Goal: Task Accomplishment & Management: Use online tool/utility

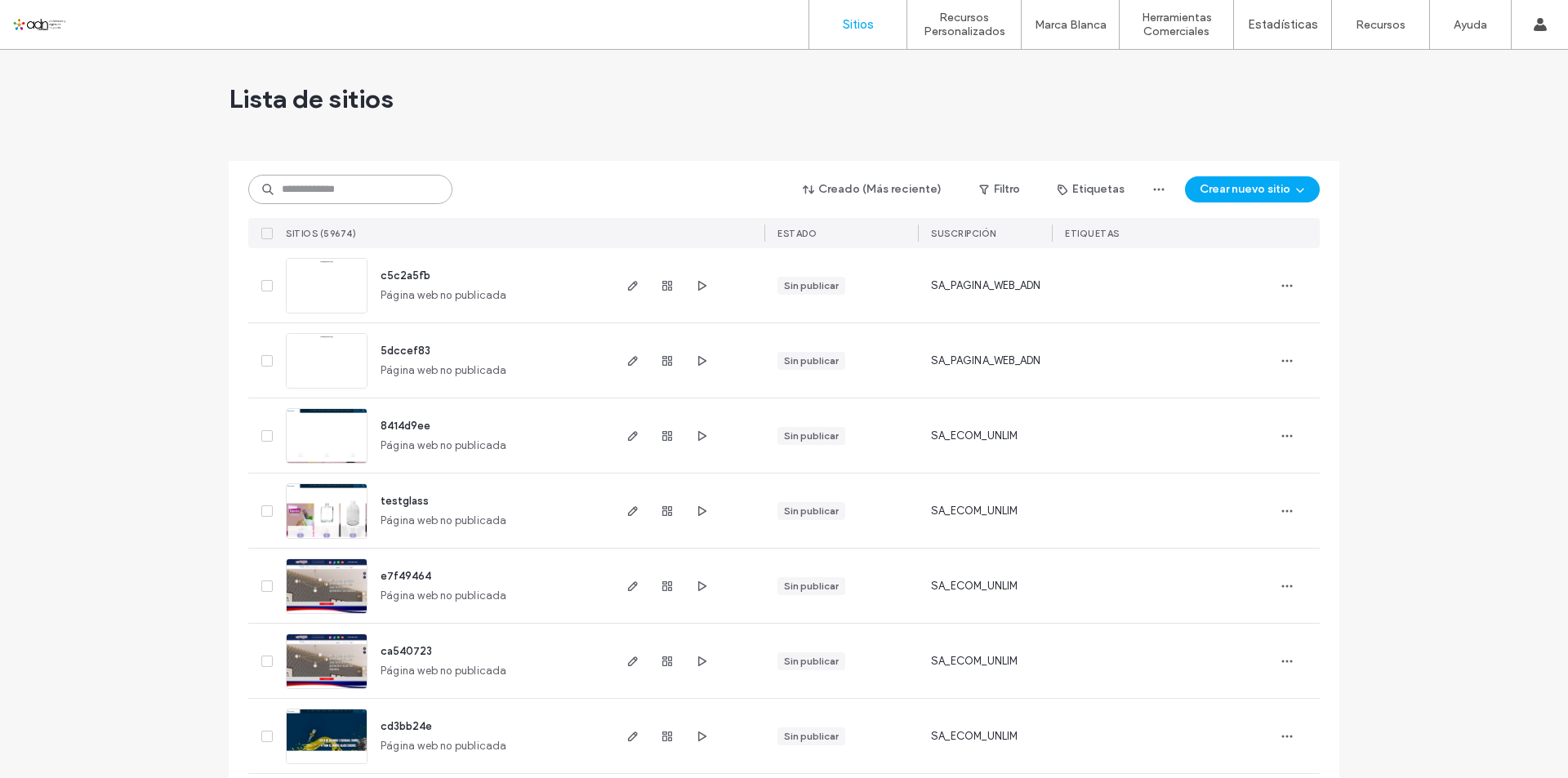
click at [316, 181] on input at bounding box center [350, 190] width 205 height 29
paste input "**********"
type input "**********"
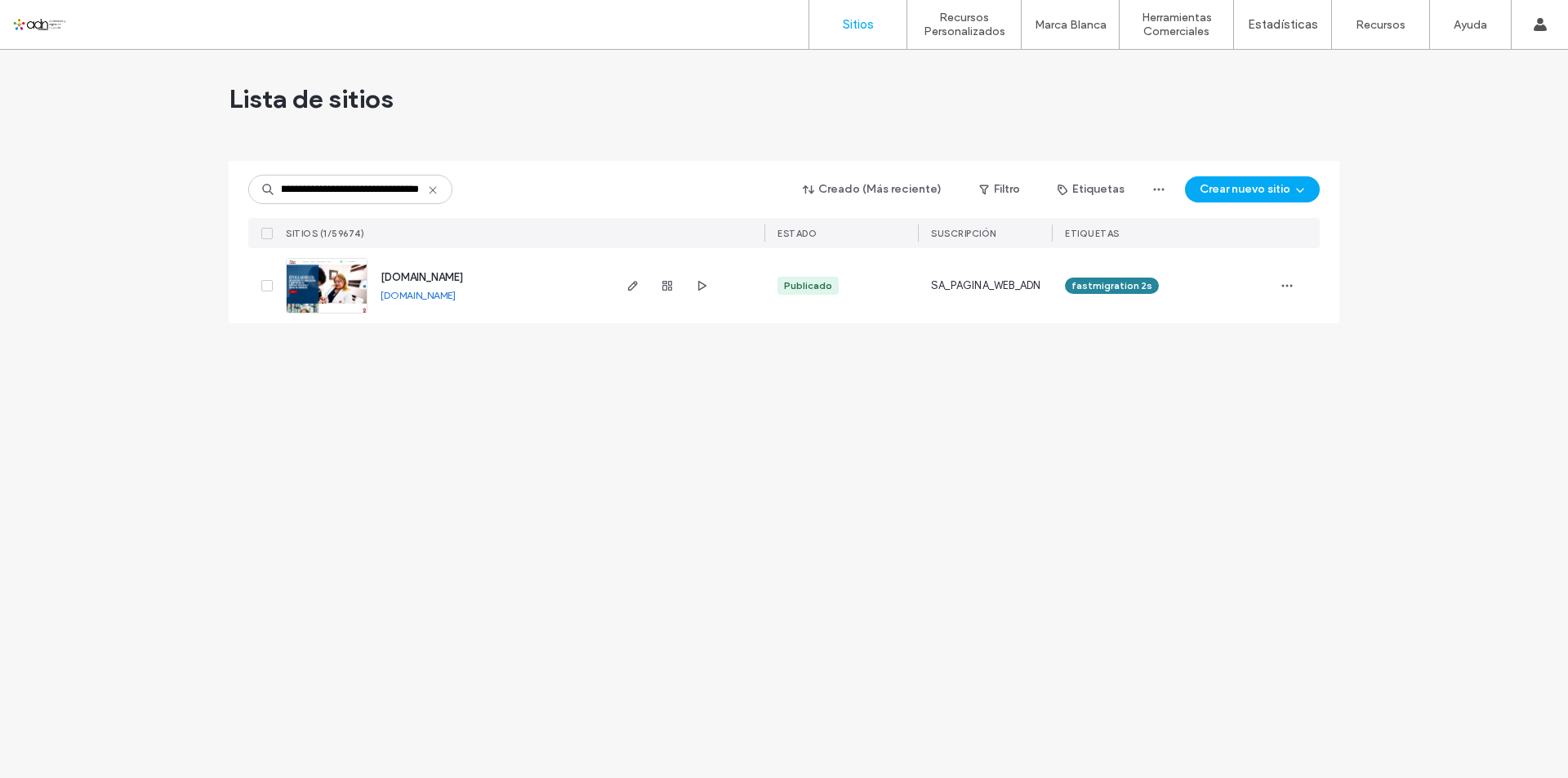
click at [341, 269] on img at bounding box center [327, 313] width 80 height 111
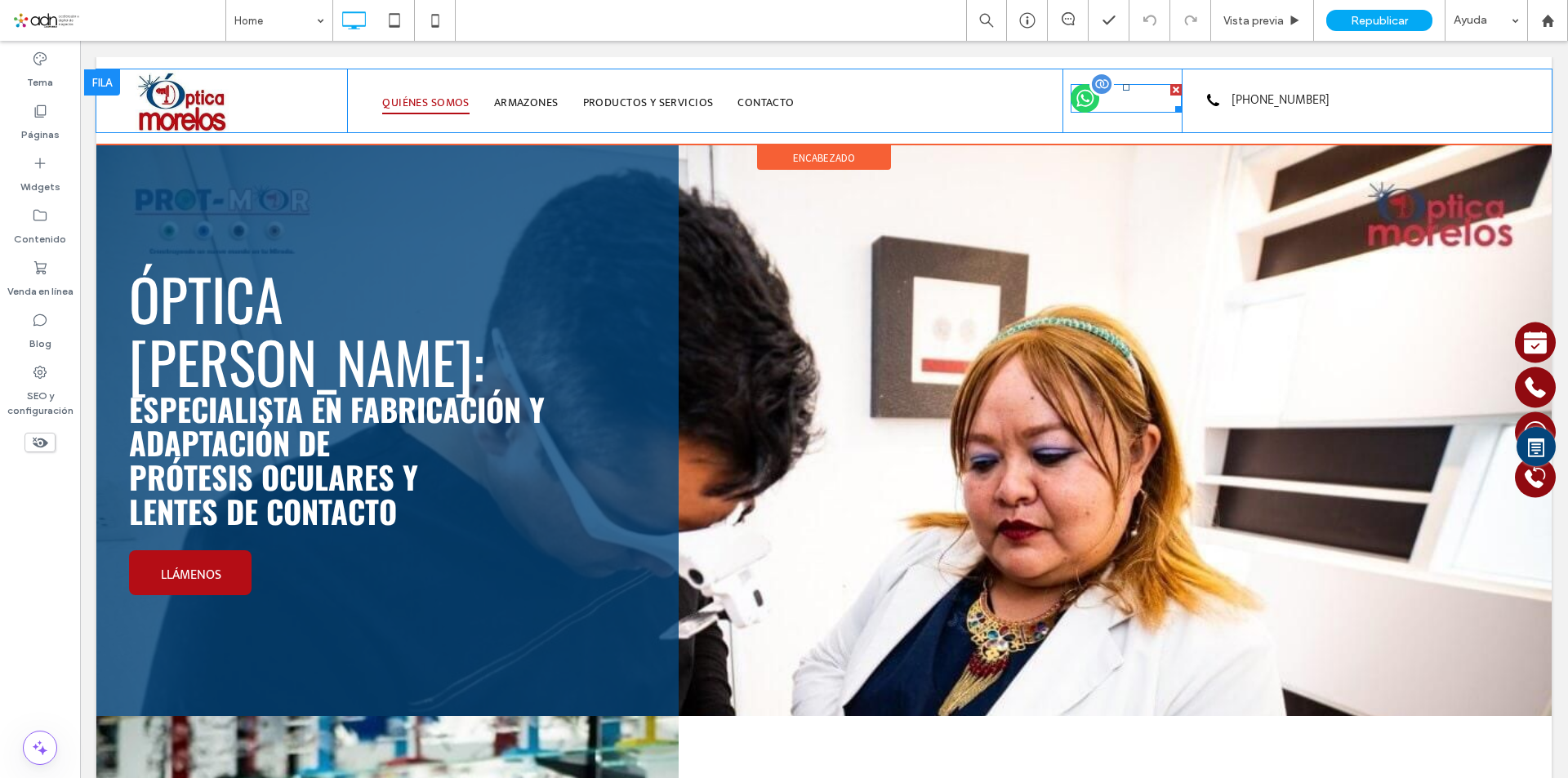
click at [1071, 101] on span at bounding box center [1126, 98] width 111 height 28
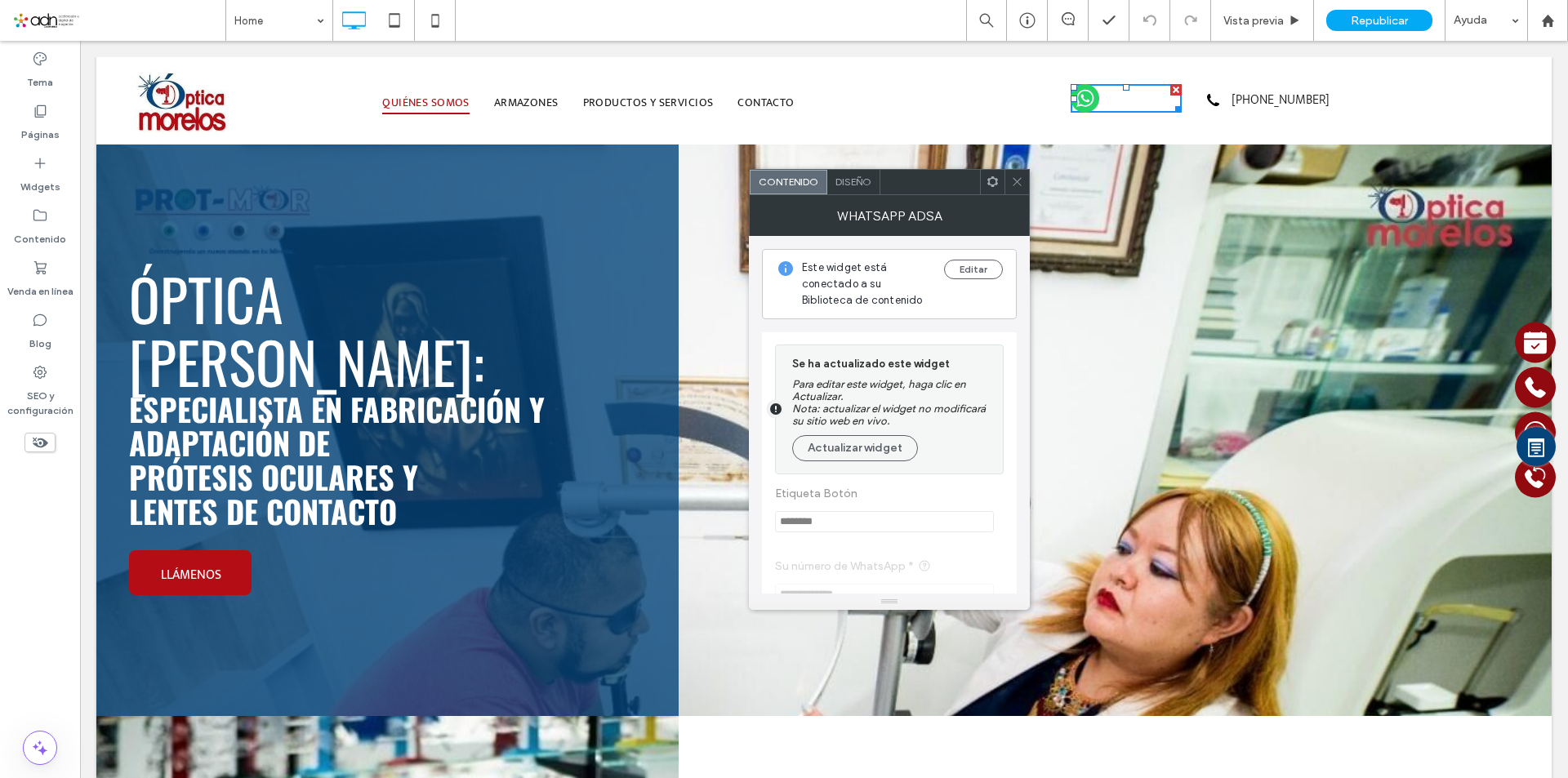
click at [1002, 187] on div at bounding box center [992, 182] width 24 height 24
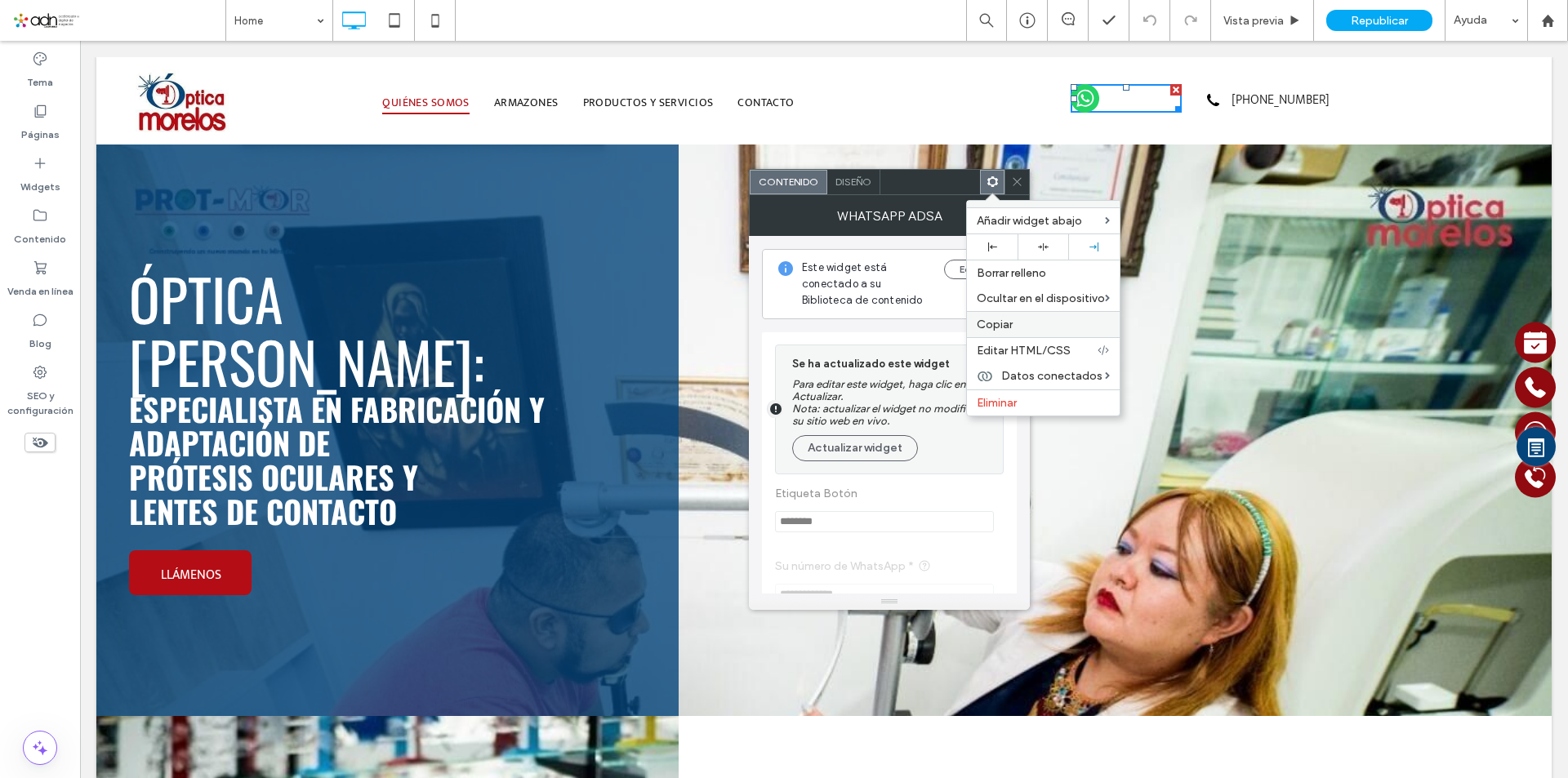
click at [999, 318] on span "Copiar" at bounding box center [994, 325] width 36 height 14
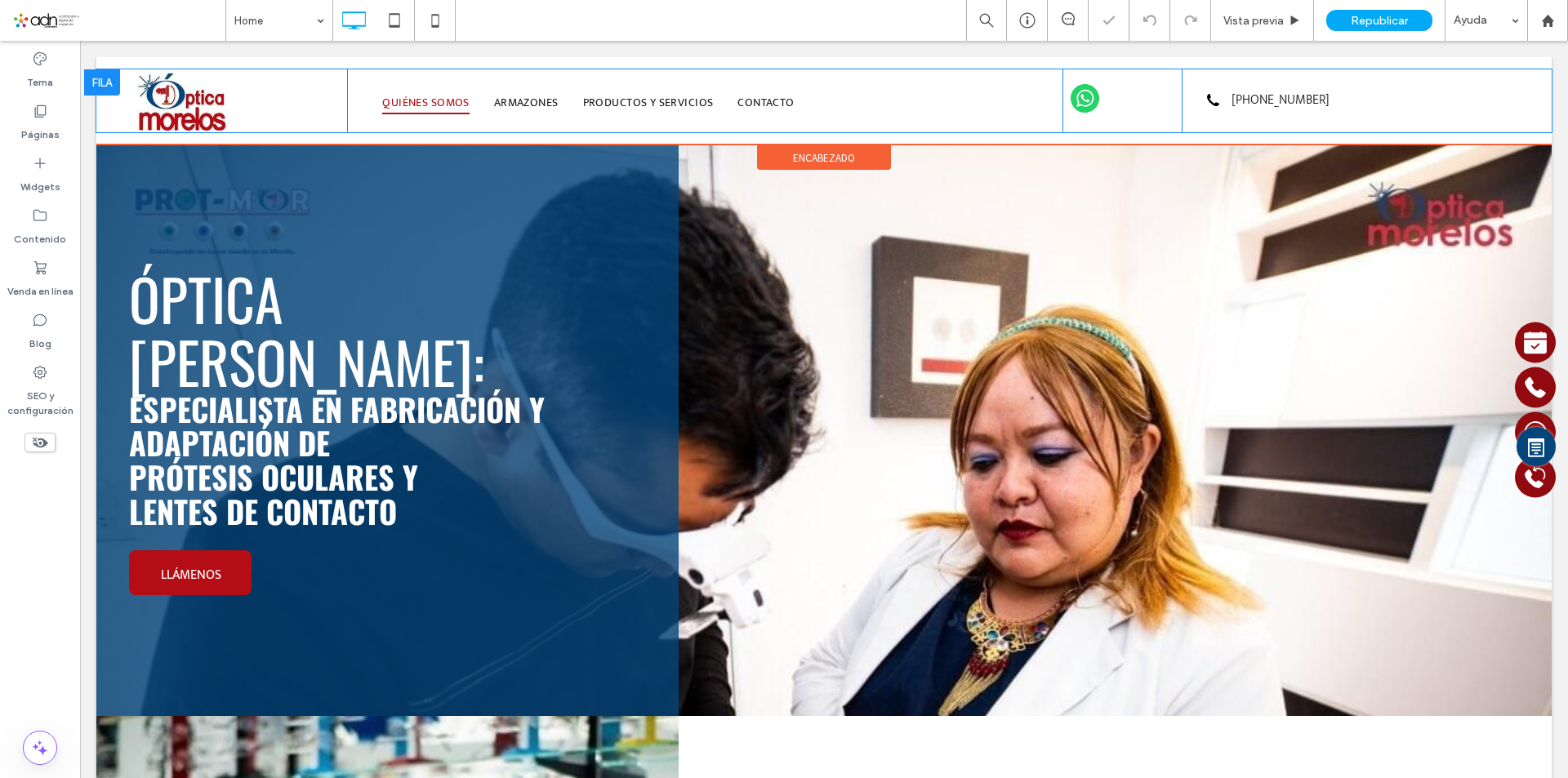
click at [1121, 118] on div "Click To Paste" at bounding box center [1122, 101] width 119 height 63
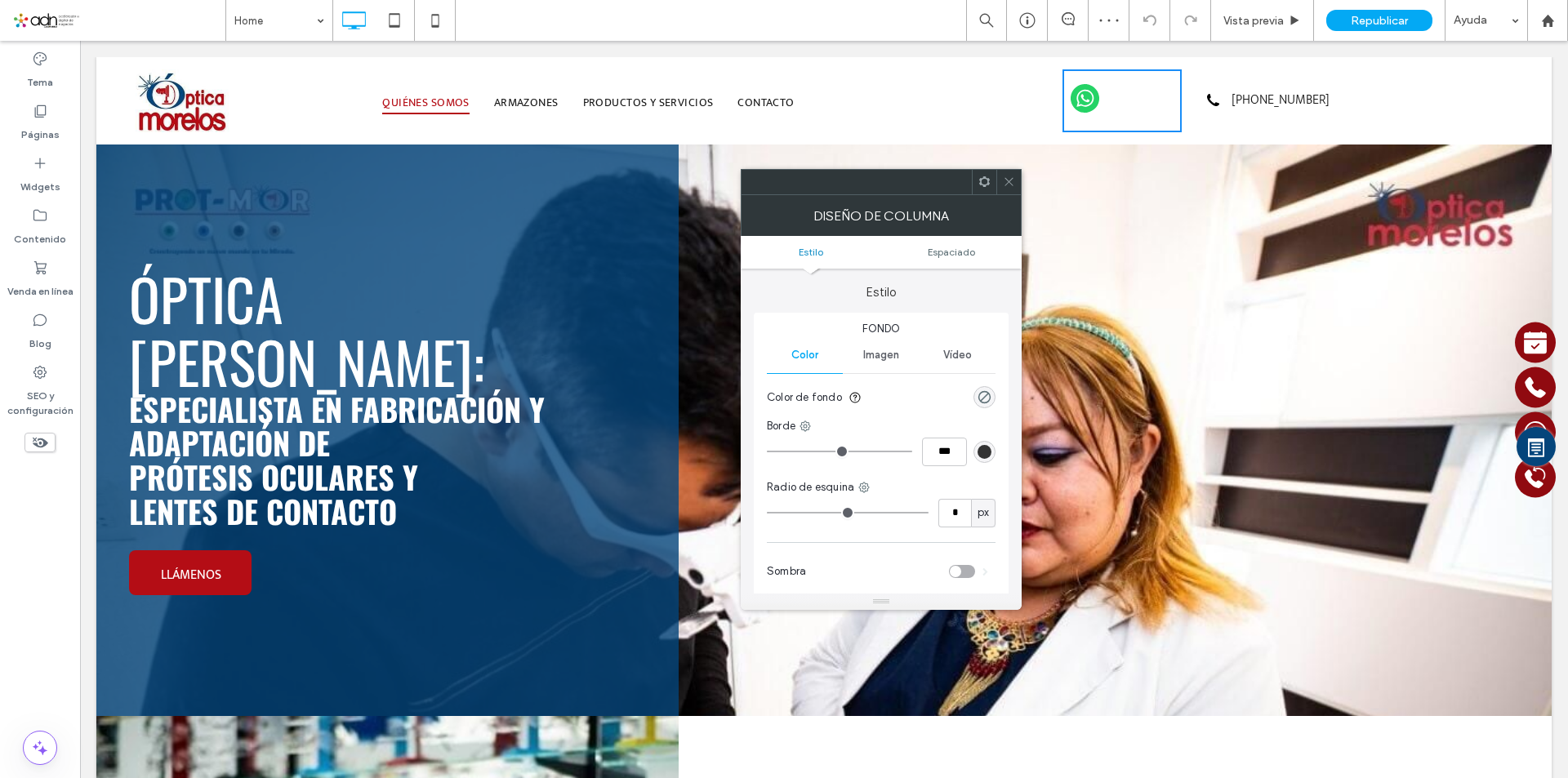
click at [973, 186] on div at bounding box center [984, 182] width 24 height 24
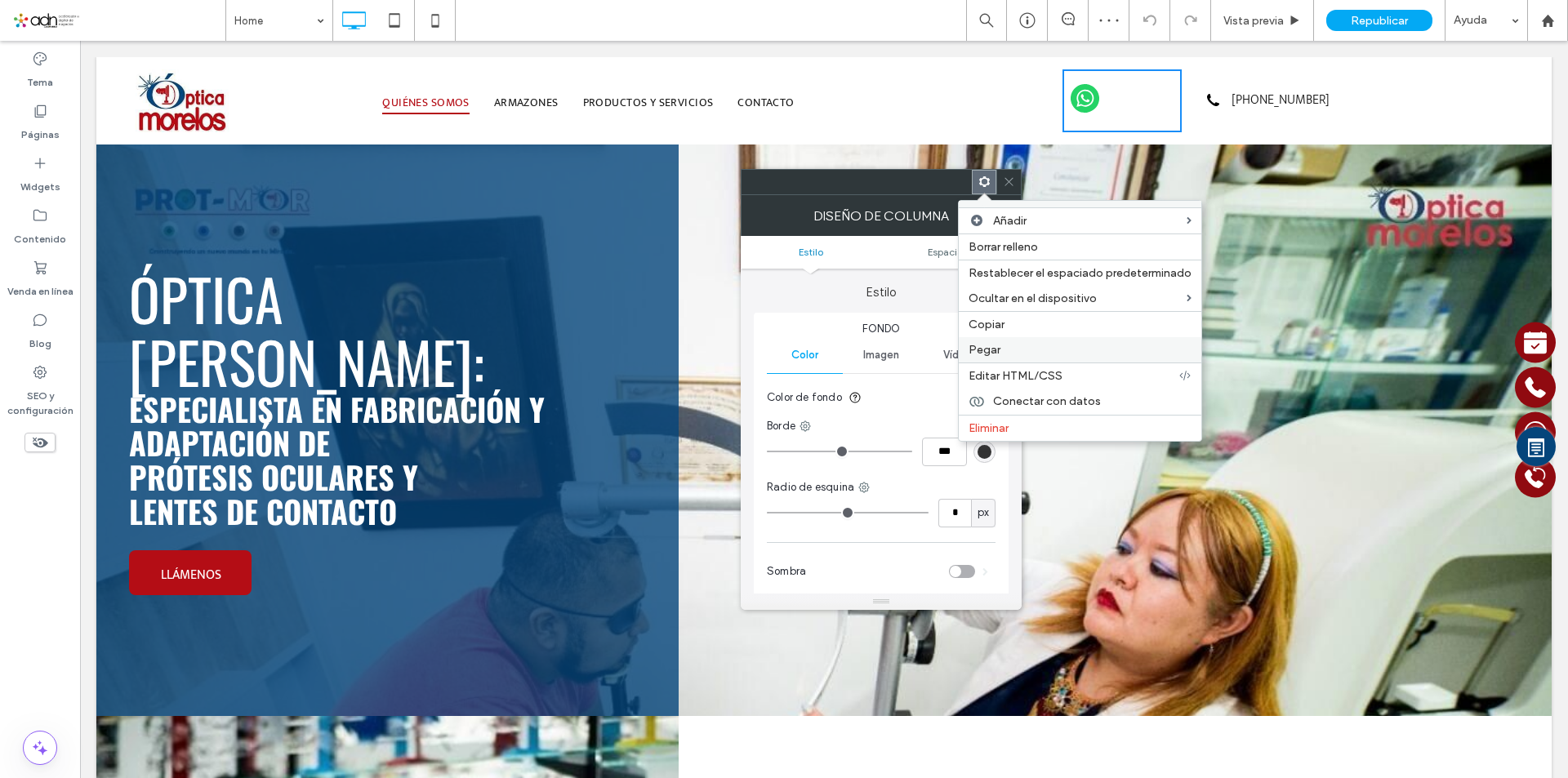
click at [1009, 346] on label "Pegar" at bounding box center [1080, 349] width 223 height 14
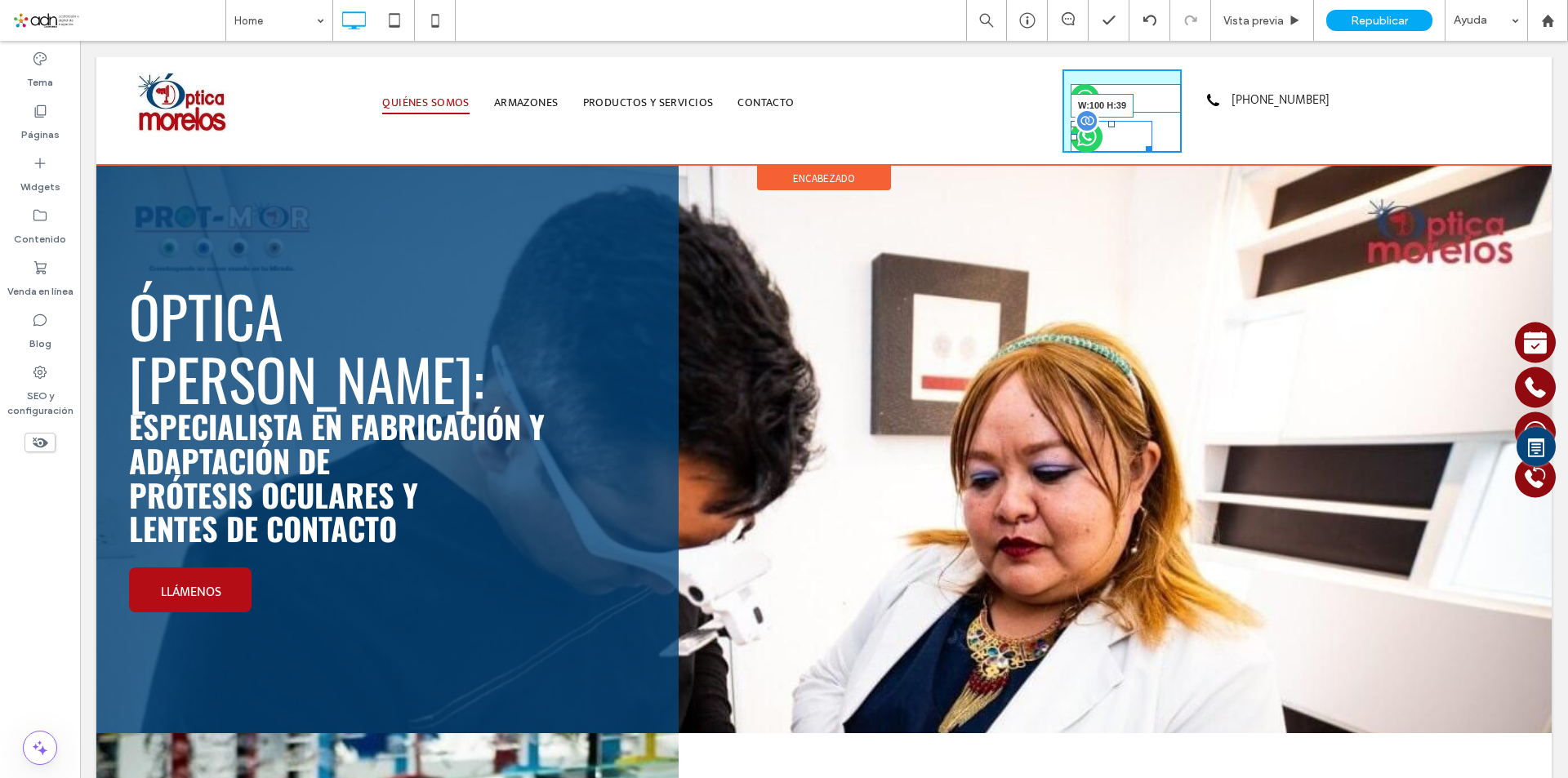
drag, startPoint x: 1170, startPoint y: 142, endPoint x: 1080, endPoint y: 145, distance: 90.0
click at [1080, 145] on div "W:100 H:39" at bounding box center [1111, 136] width 81 height 32
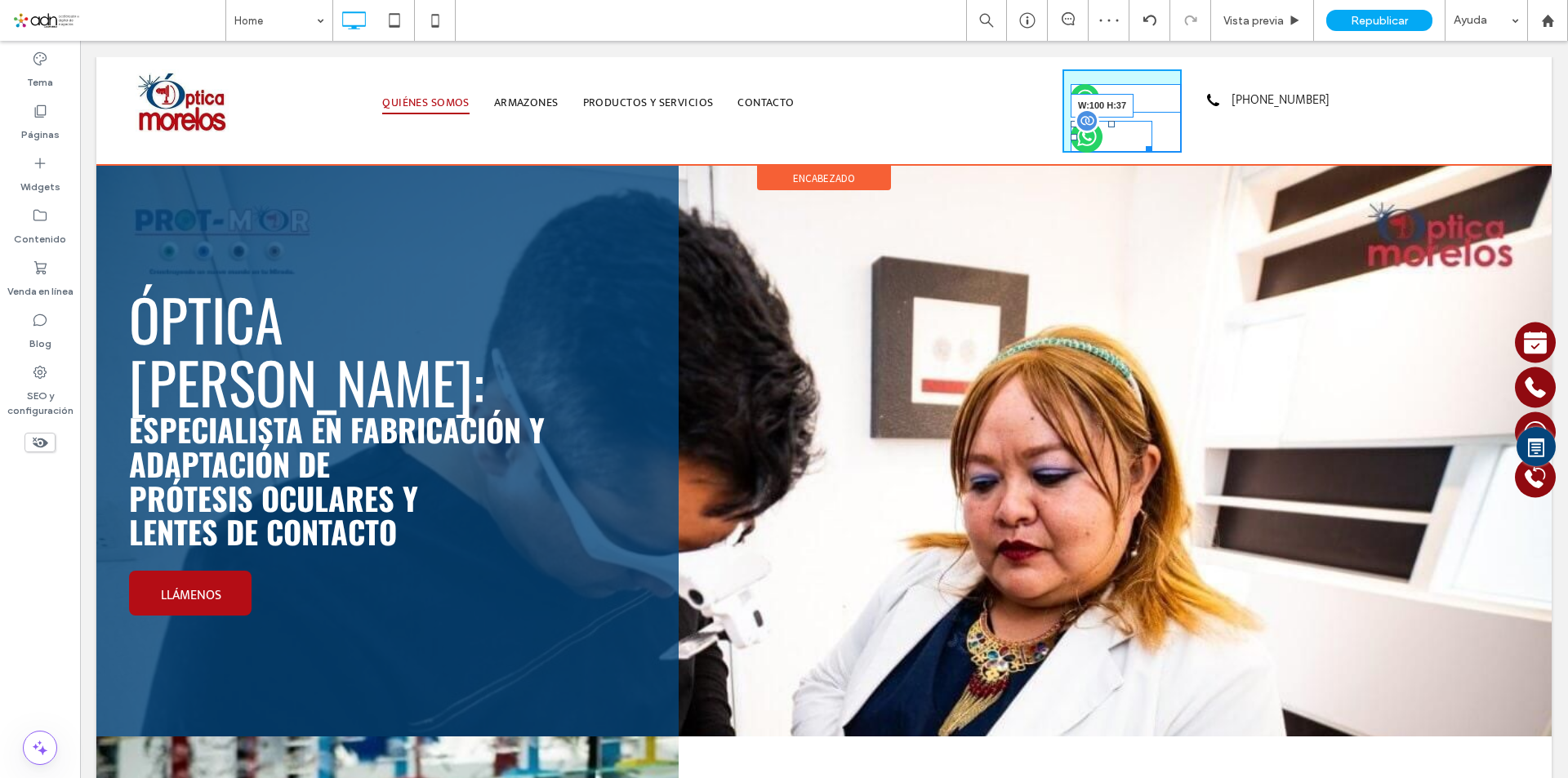
drag, startPoint x: 1139, startPoint y: 145, endPoint x: 1186, endPoint y: 190, distance: 65.1
click at [1130, 143] on div "W:100 H:37" at bounding box center [1111, 136] width 81 height 32
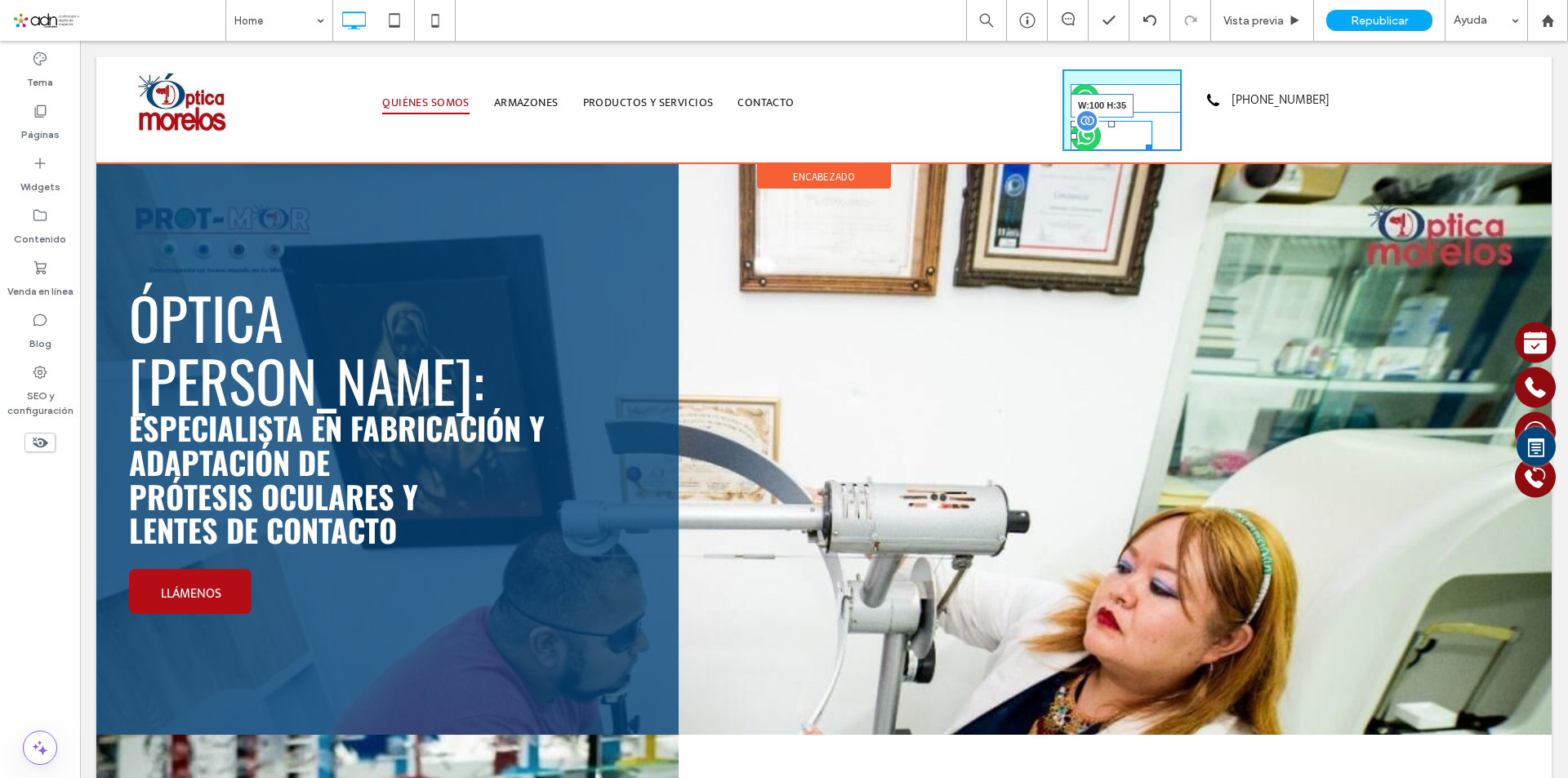
drag, startPoint x: 1136, startPoint y: 145, endPoint x: 1196, endPoint y: 198, distance: 80.1
click at [1140, 143] on div at bounding box center [1146, 145] width 13 height 13
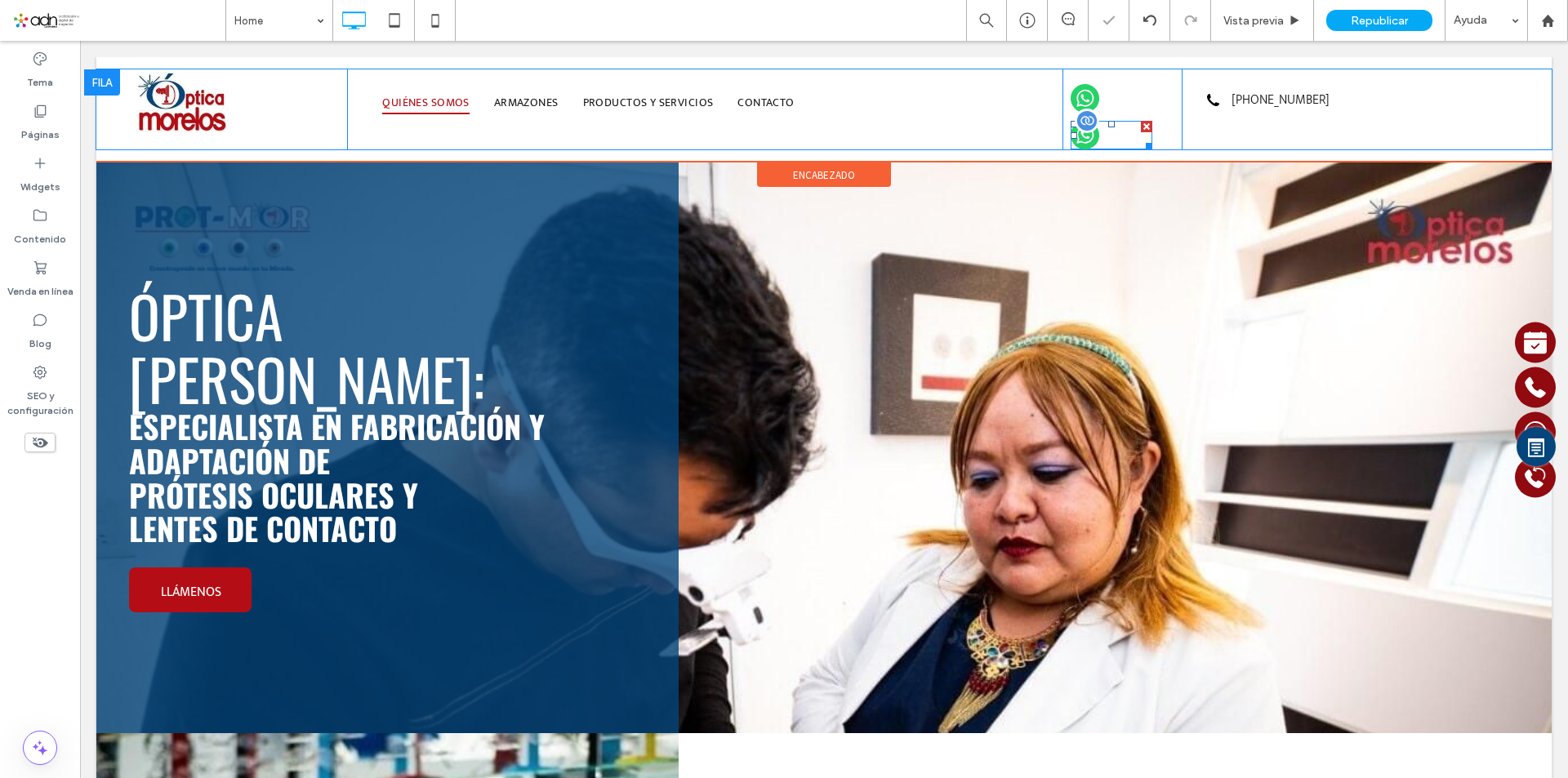
click at [1078, 135] on span at bounding box center [1111, 134] width 81 height 28
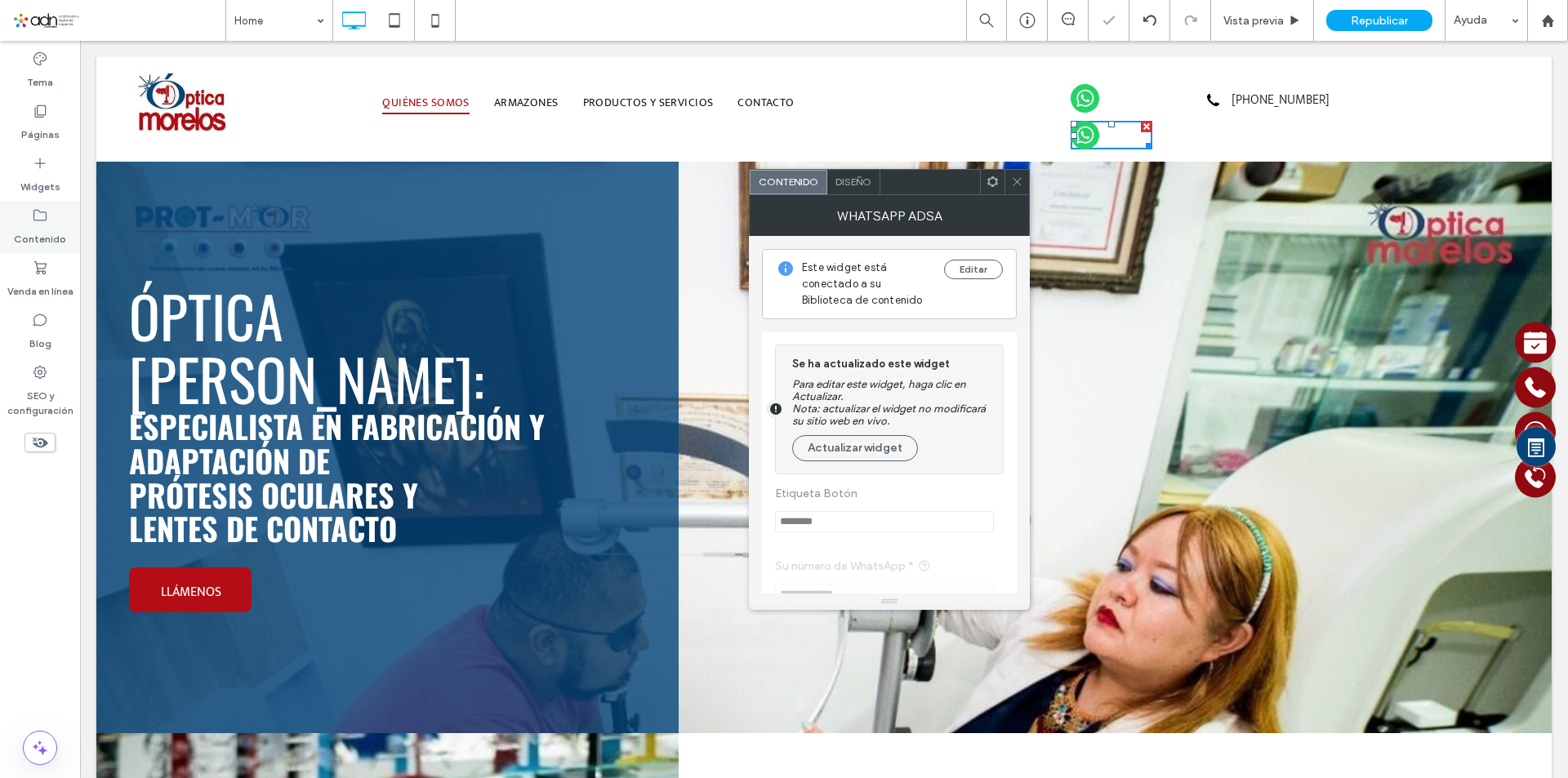
click at [37, 219] on icon at bounding box center [40, 215] width 17 height 17
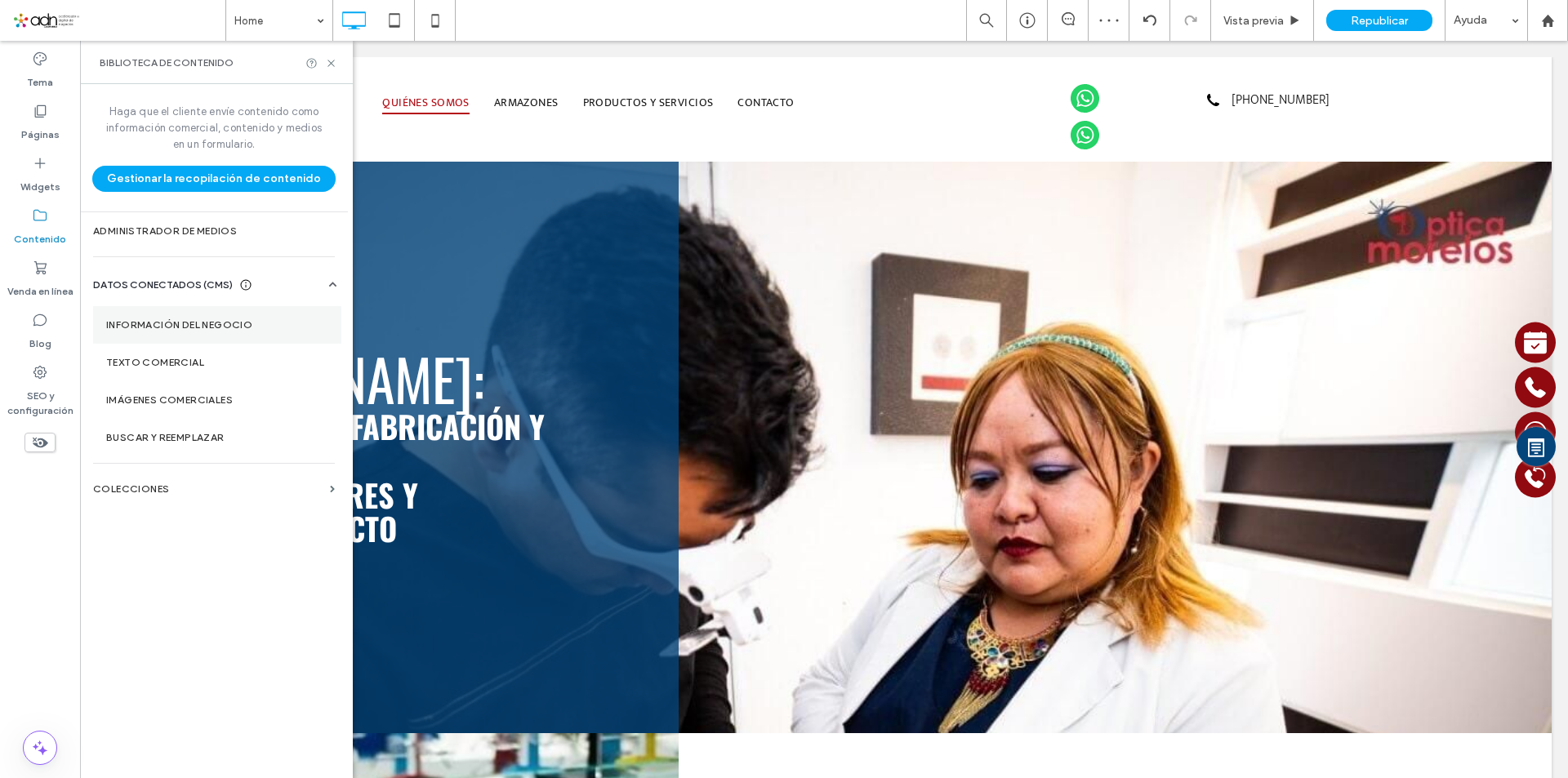
click at [164, 315] on section "Información del negocio" at bounding box center [217, 325] width 249 height 37
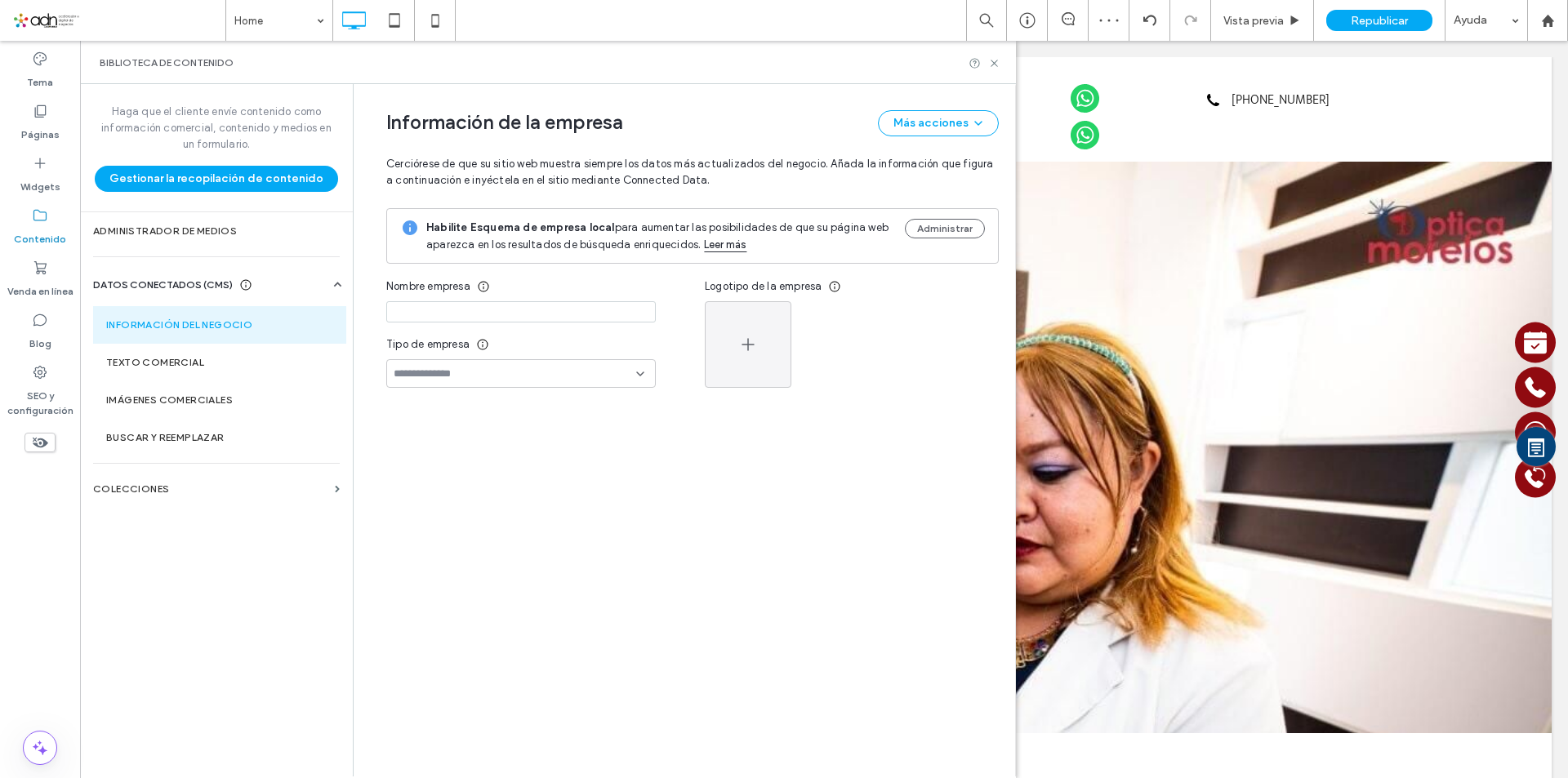
type input "**********"
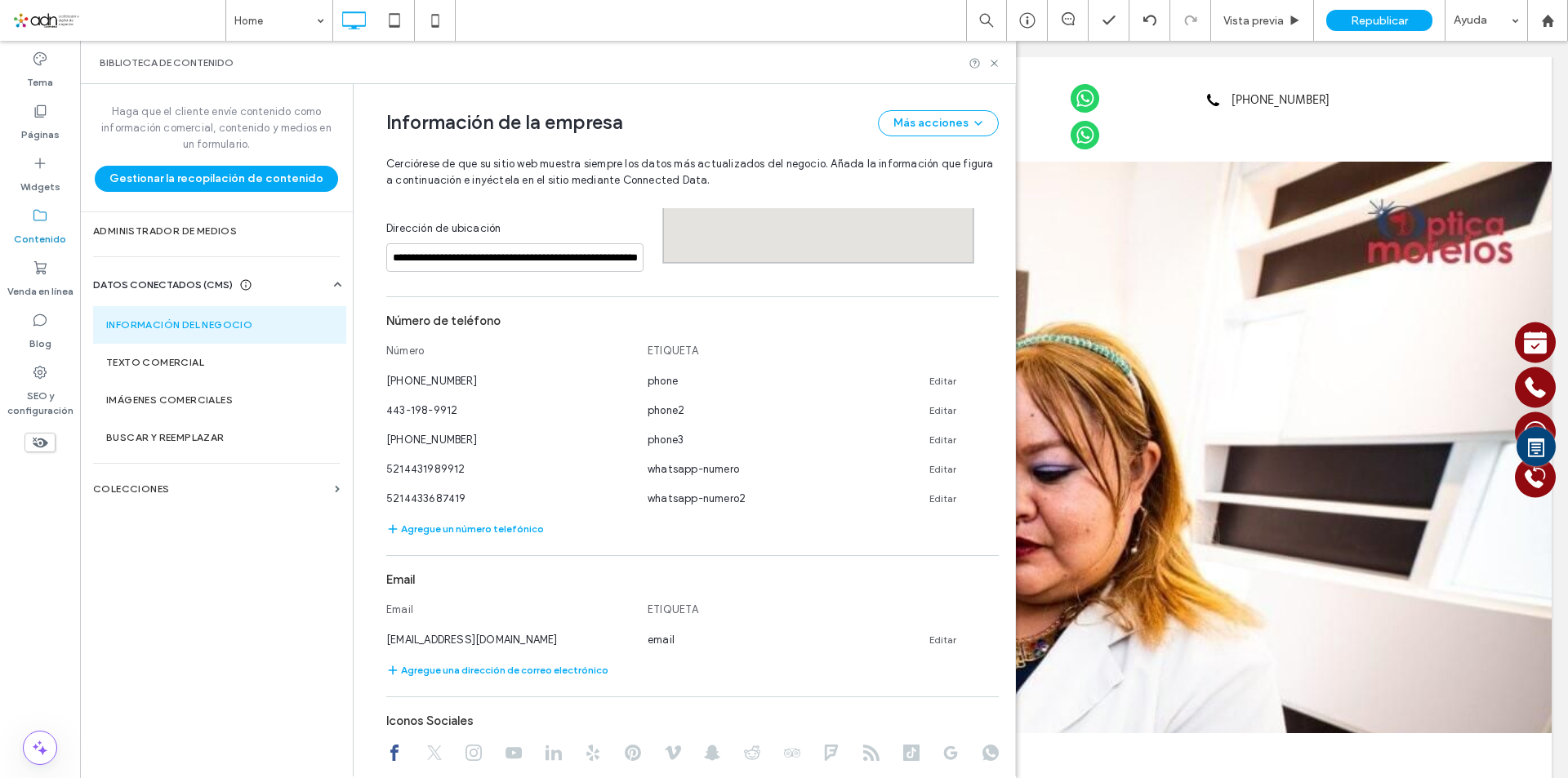
scroll to position [401, 0]
click at [994, 61] on icon at bounding box center [993, 63] width 13 height 13
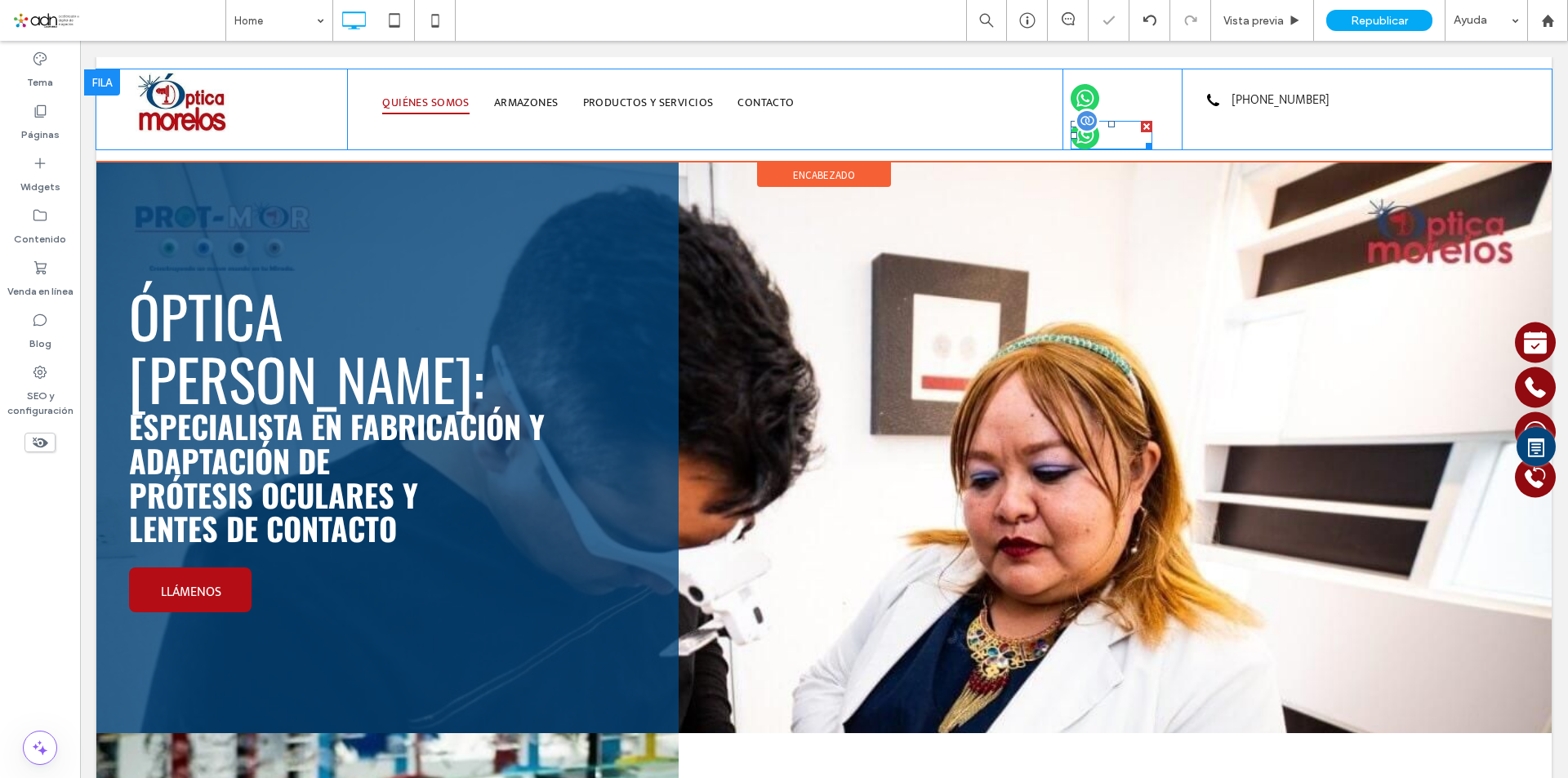
click at [1080, 139] on span at bounding box center [1111, 134] width 81 height 28
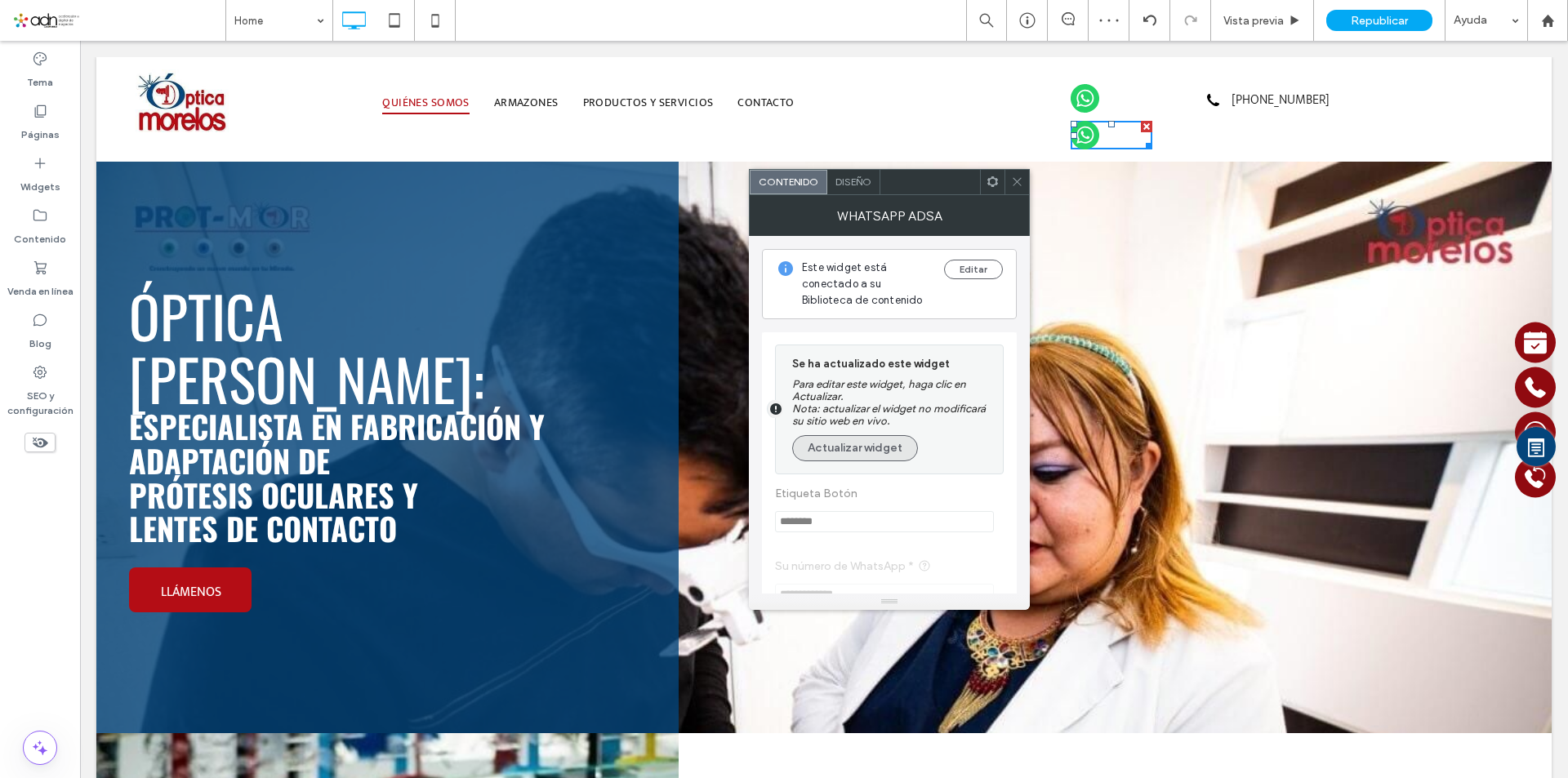
click at [863, 449] on button "Actualizar widget" at bounding box center [854, 448] width 125 height 26
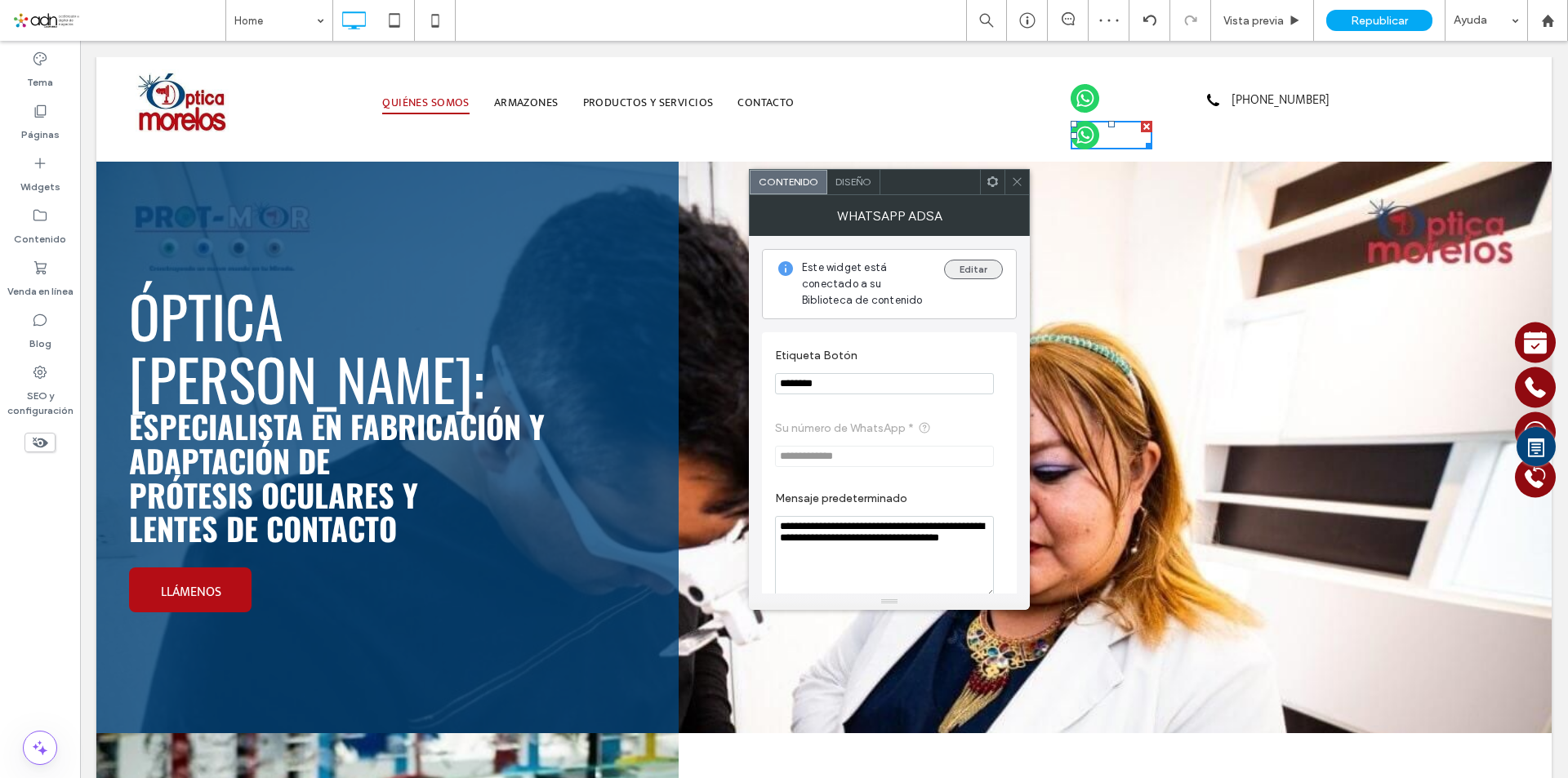
click at [974, 273] on button "Editar" at bounding box center [973, 269] width 59 height 20
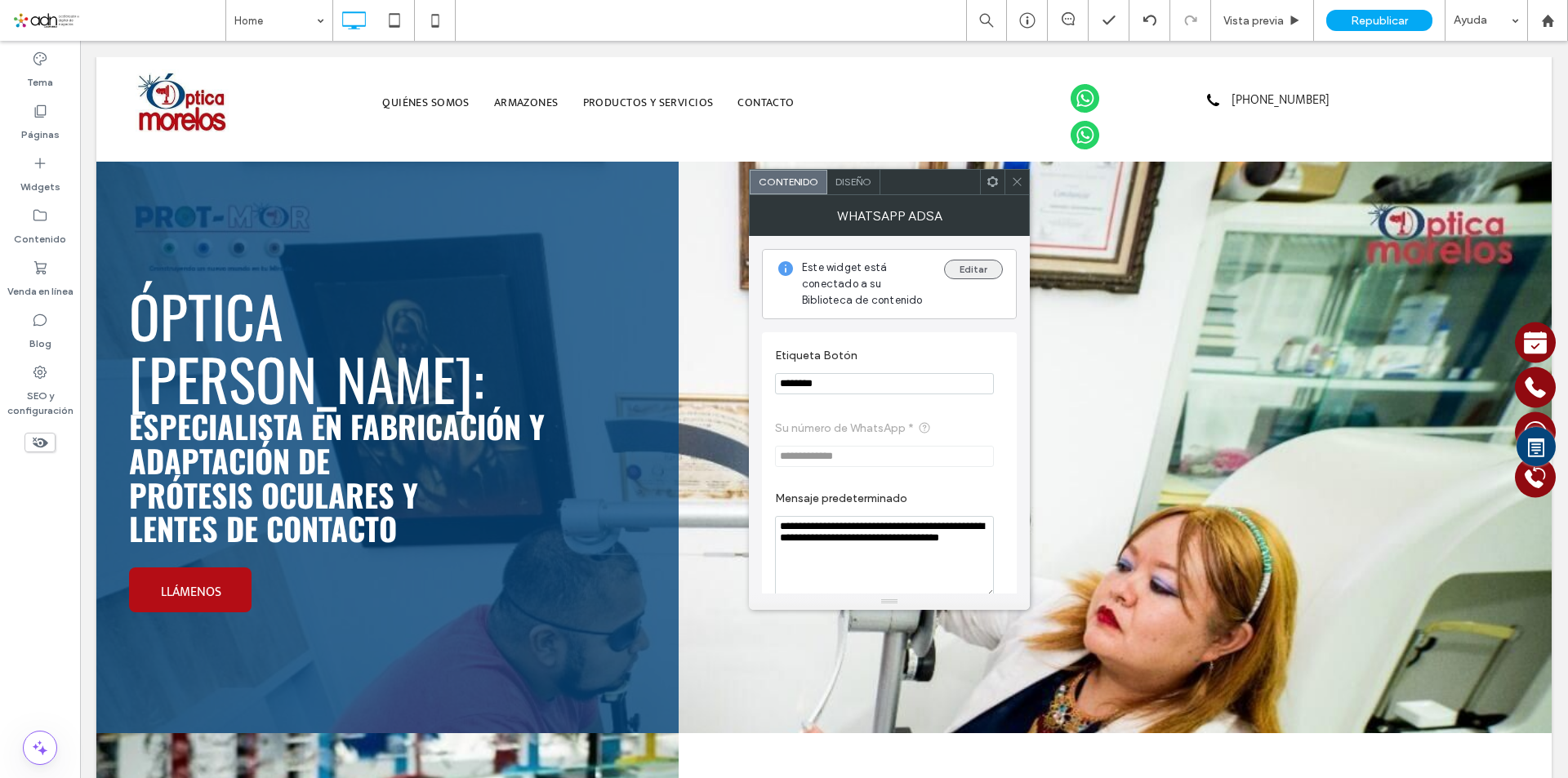
click at [981, 270] on button "Editar" at bounding box center [973, 269] width 59 height 20
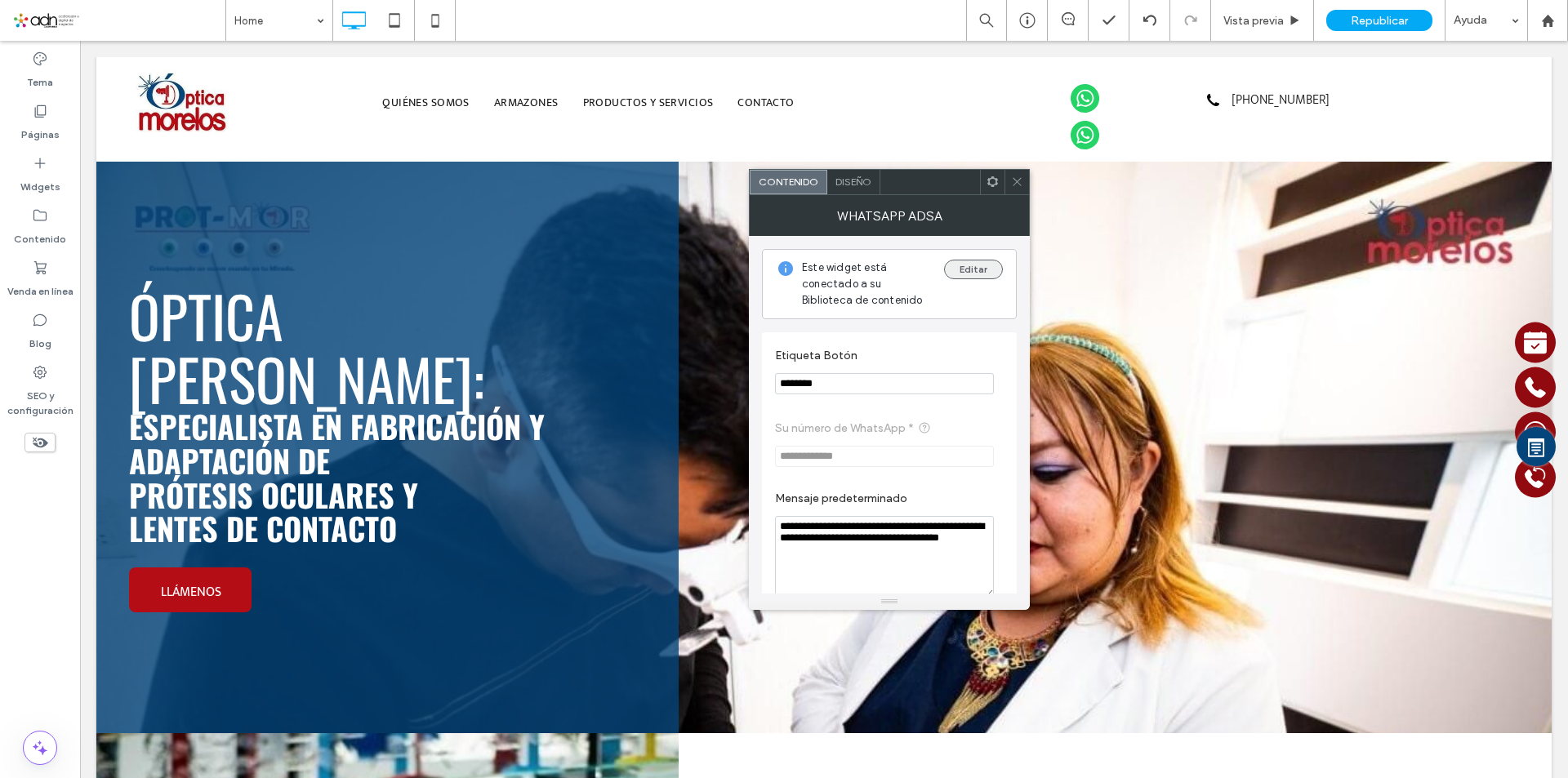
click at [981, 270] on button "Editar" at bounding box center [973, 269] width 59 height 20
click at [1022, 187] on icon at bounding box center [1017, 181] width 13 height 13
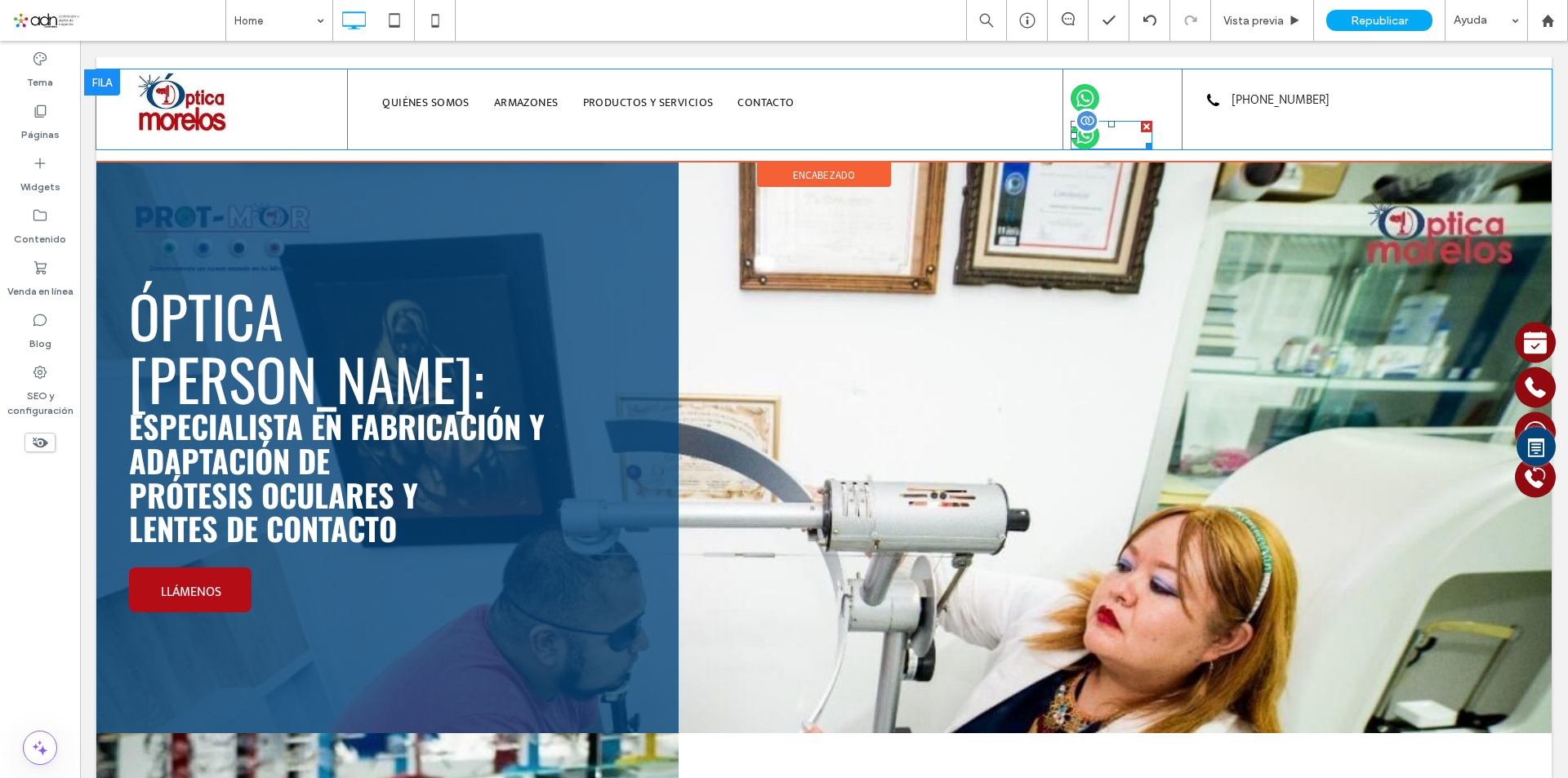
click at [1072, 134] on span at bounding box center [1111, 134] width 81 height 28
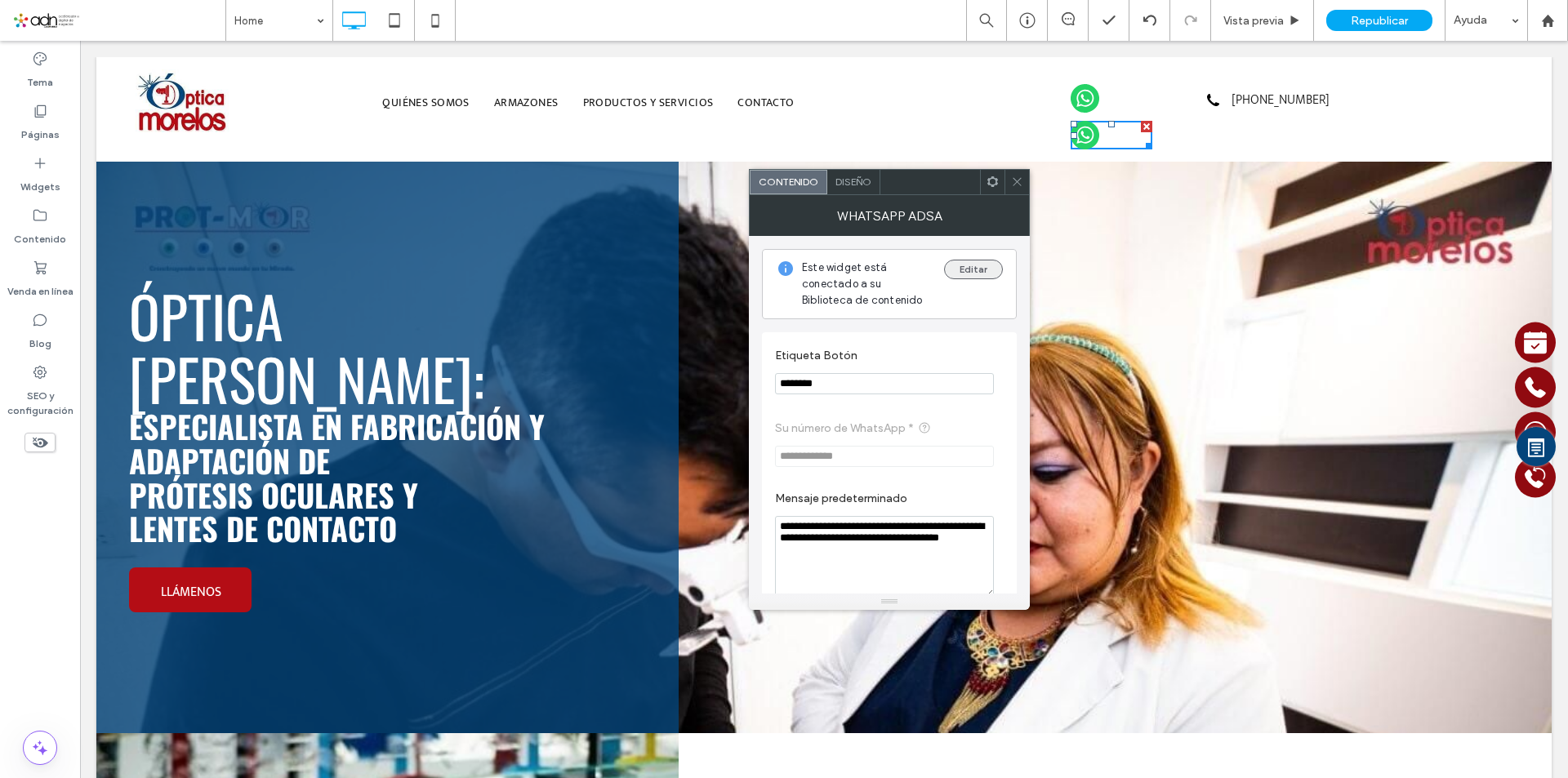
click at [972, 273] on button "Editar" at bounding box center [973, 269] width 59 height 20
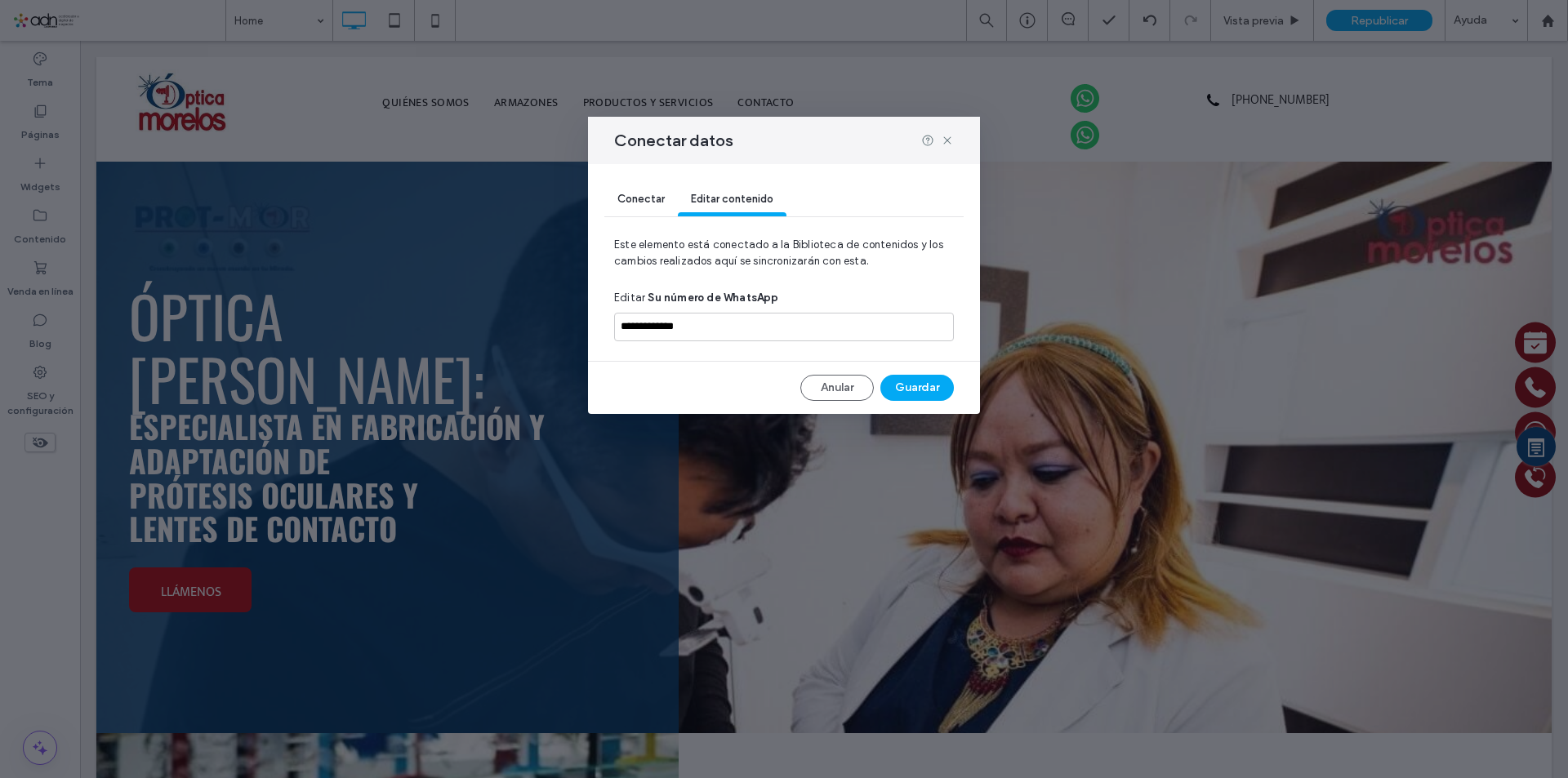
click at [648, 205] on span "Conectar" at bounding box center [641, 199] width 47 height 13
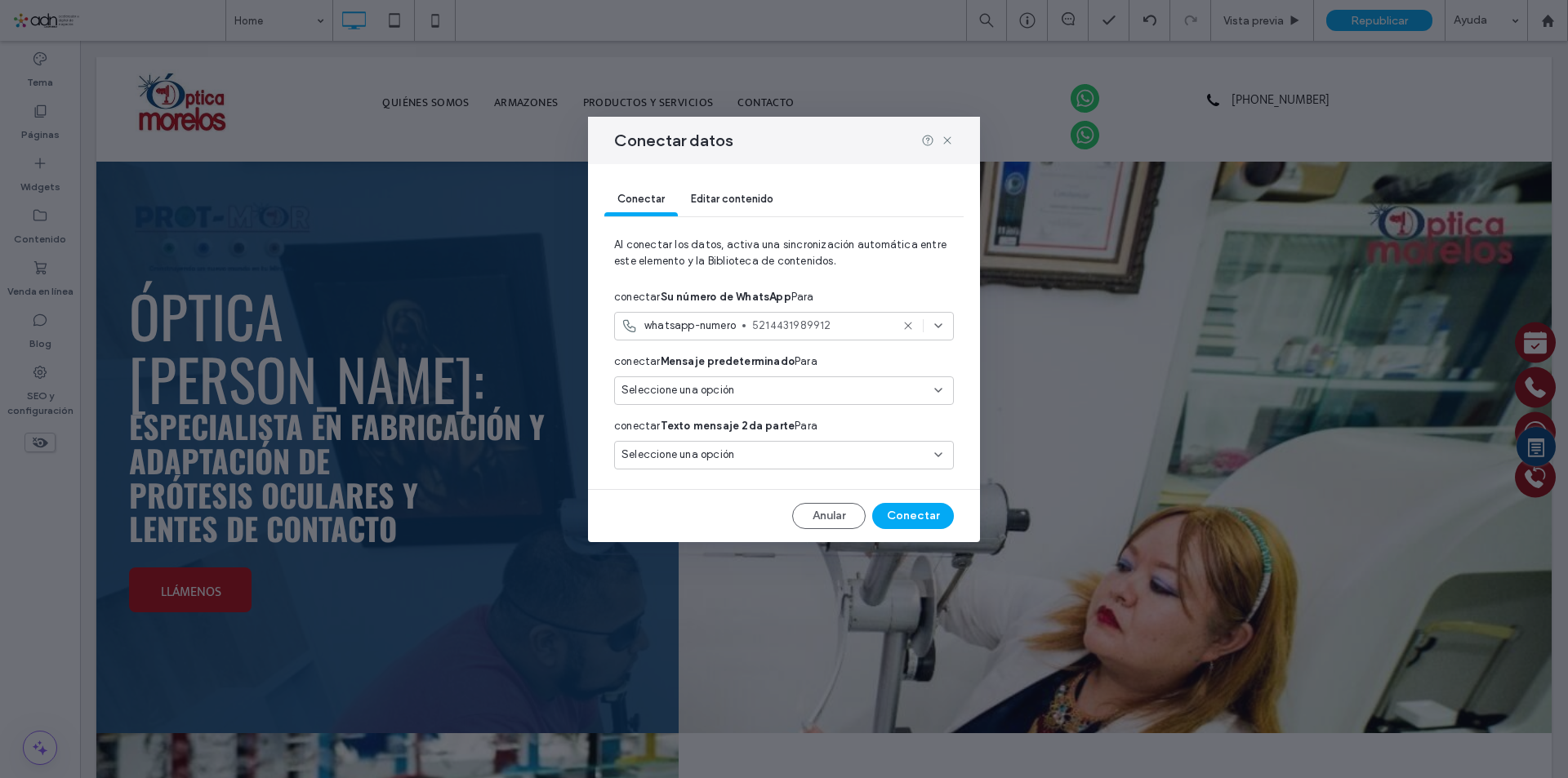
click at [910, 328] on icon at bounding box center [907, 325] width 13 height 13
click at [931, 324] on input at bounding box center [778, 325] width 313 height 13
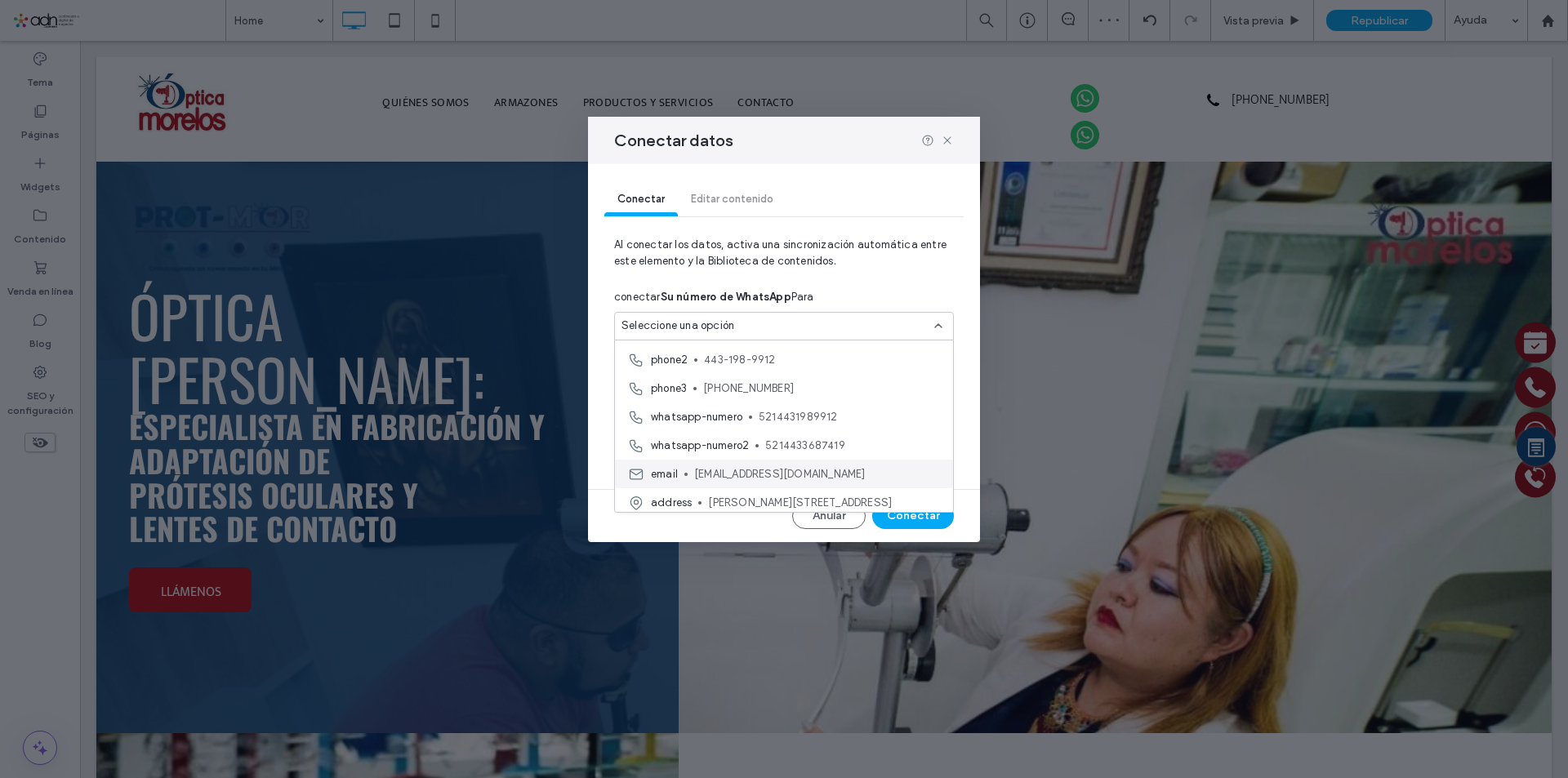
scroll to position [200, 0]
click at [835, 436] on span "5214433687419" at bounding box center [853, 440] width 175 height 17
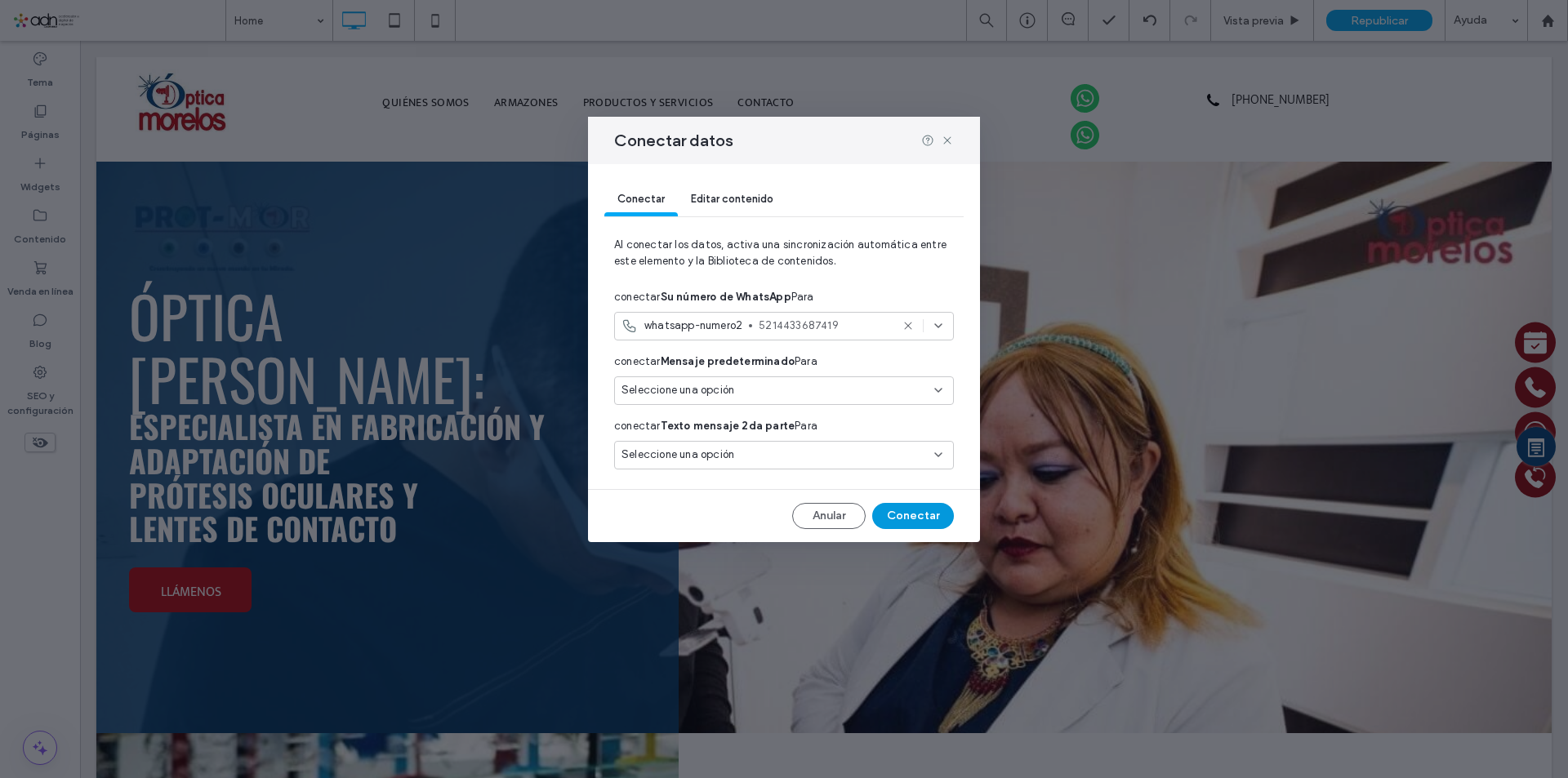
click at [910, 516] on button "Conectar" at bounding box center [912, 516] width 81 height 26
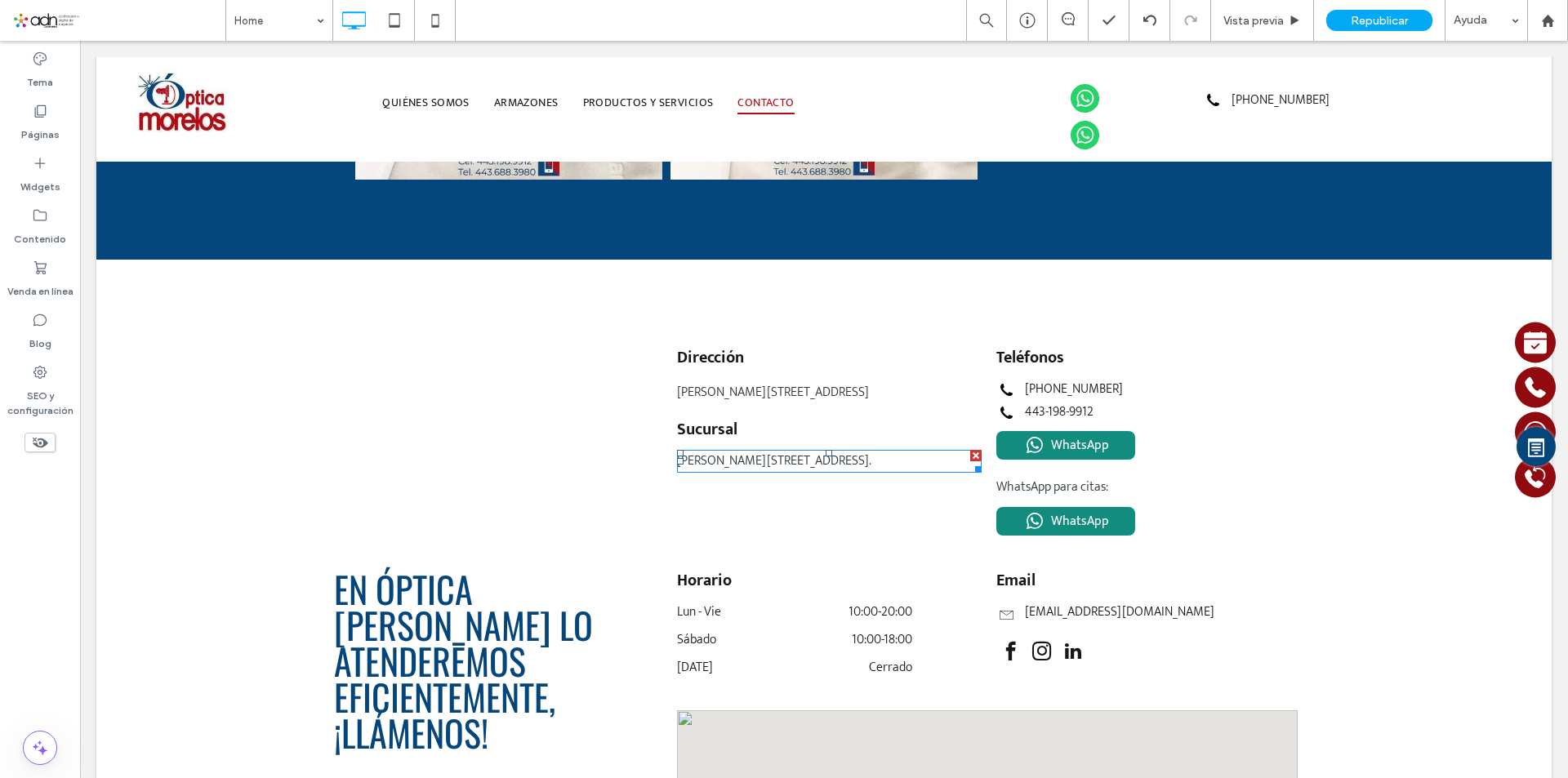
scroll to position [3918, 0]
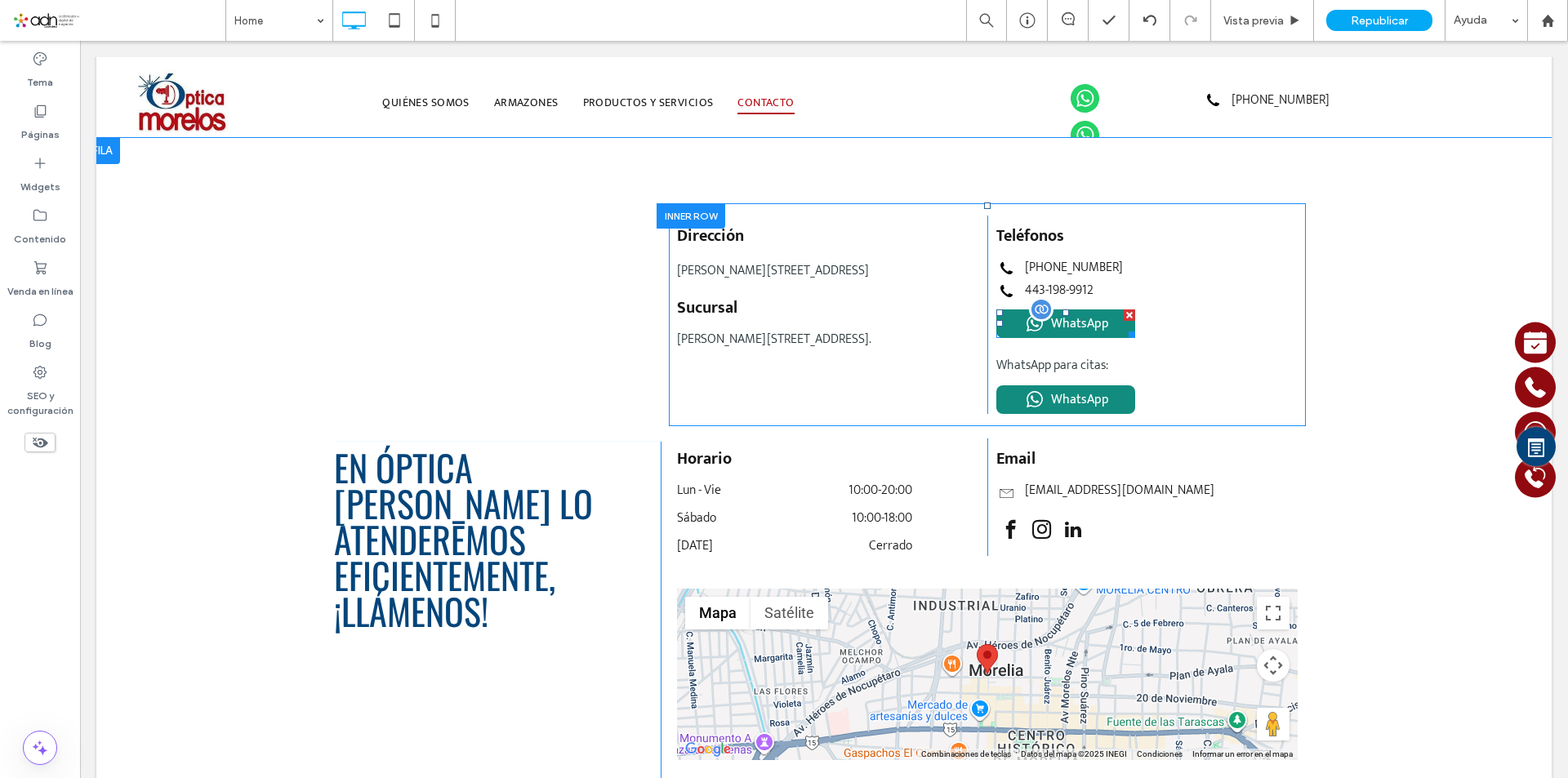
click at [1019, 317] on span at bounding box center [1066, 323] width 139 height 28
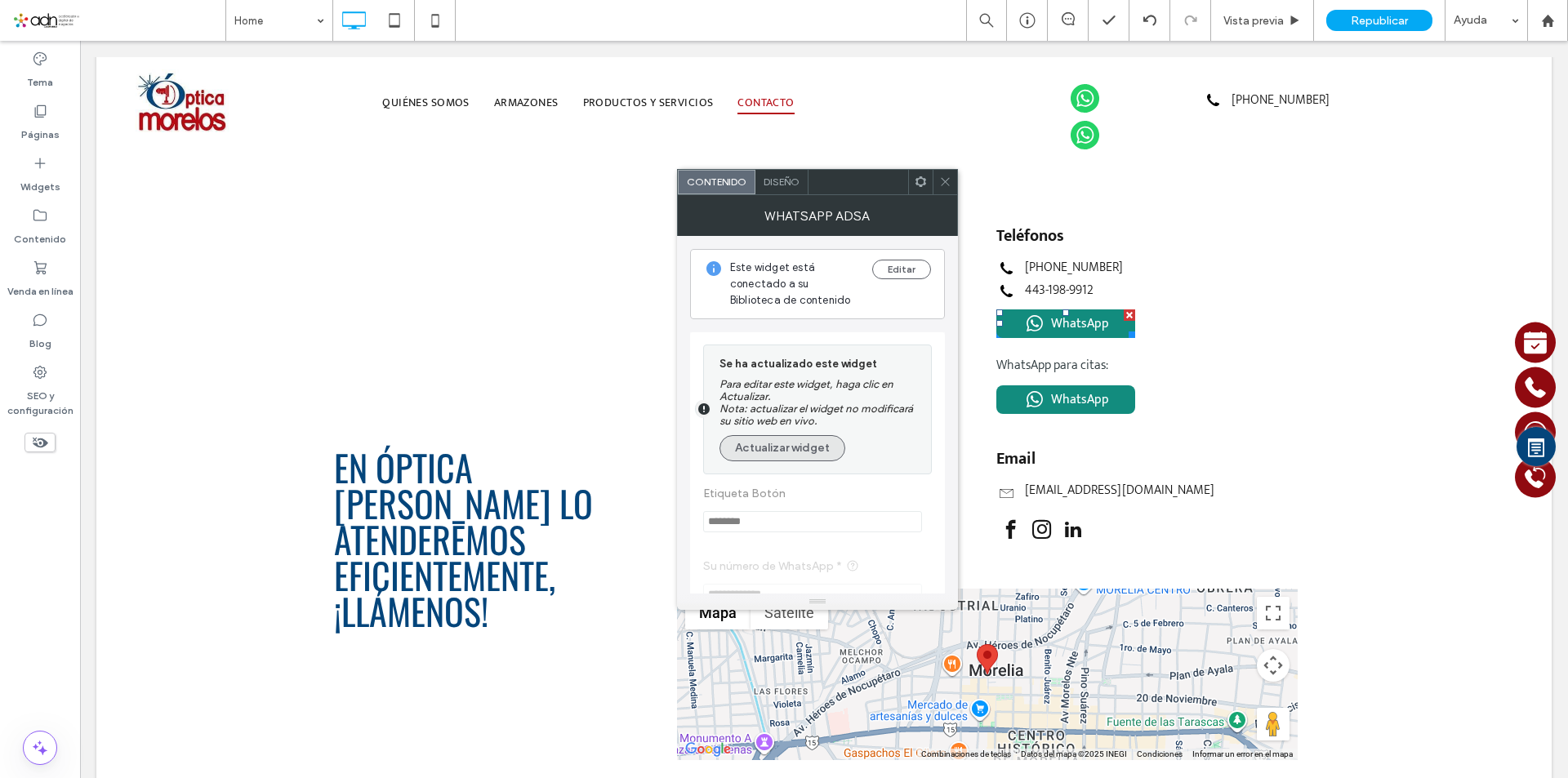
click at [815, 440] on button "Actualizar widget" at bounding box center [782, 448] width 125 height 26
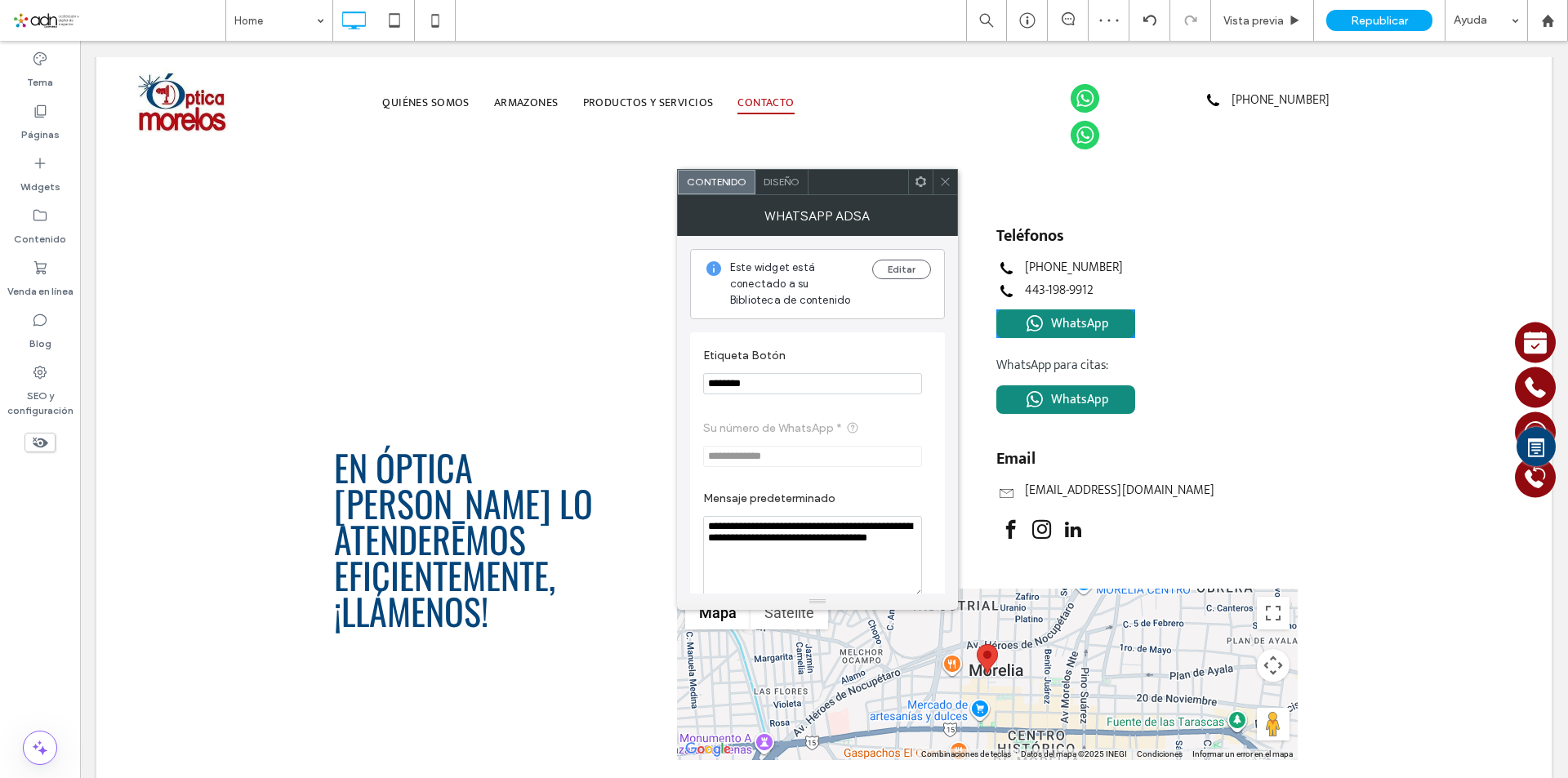
click at [948, 182] on icon at bounding box center [945, 181] width 13 height 13
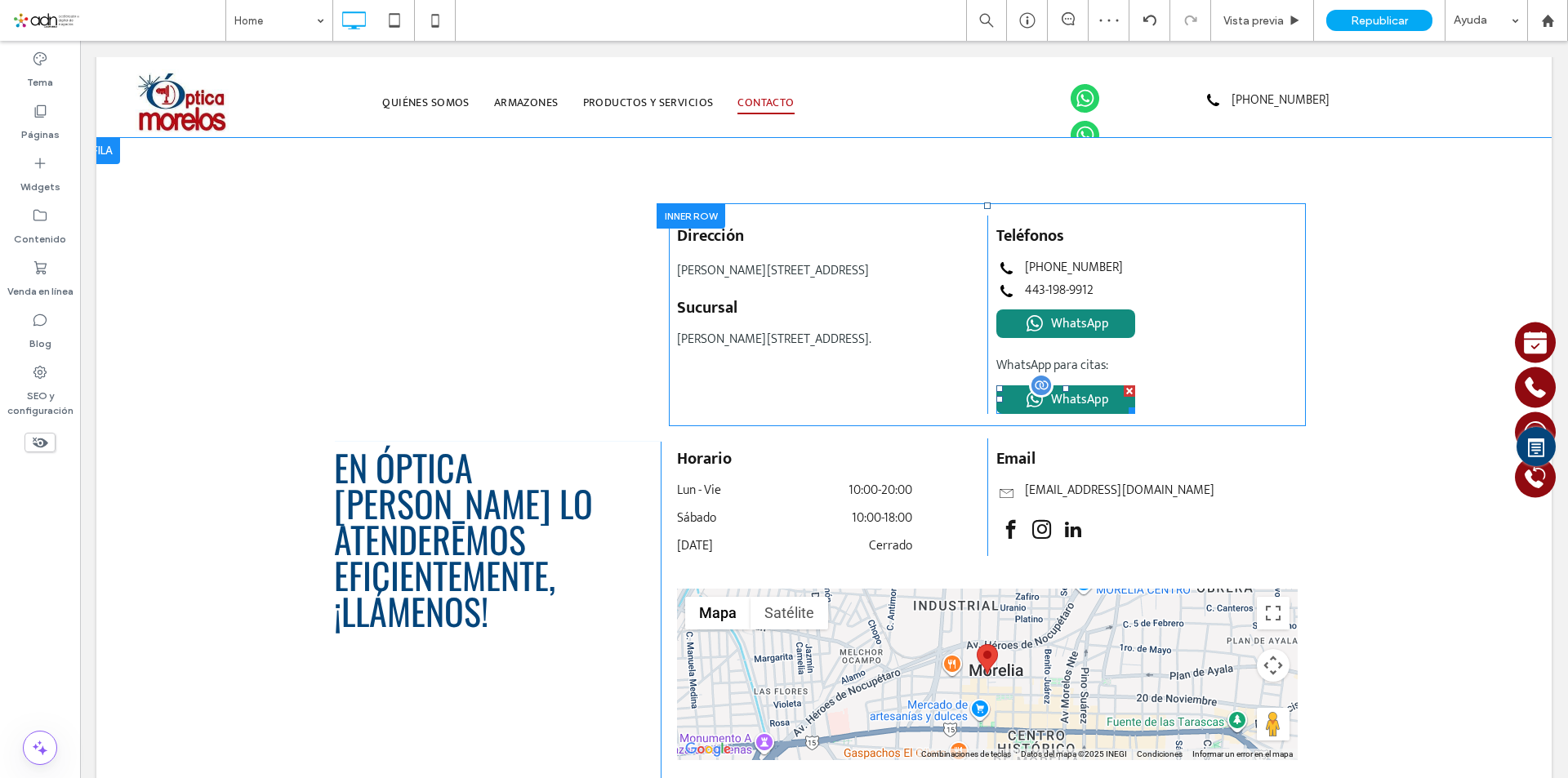
click at [1069, 386] on span at bounding box center [1066, 399] width 139 height 28
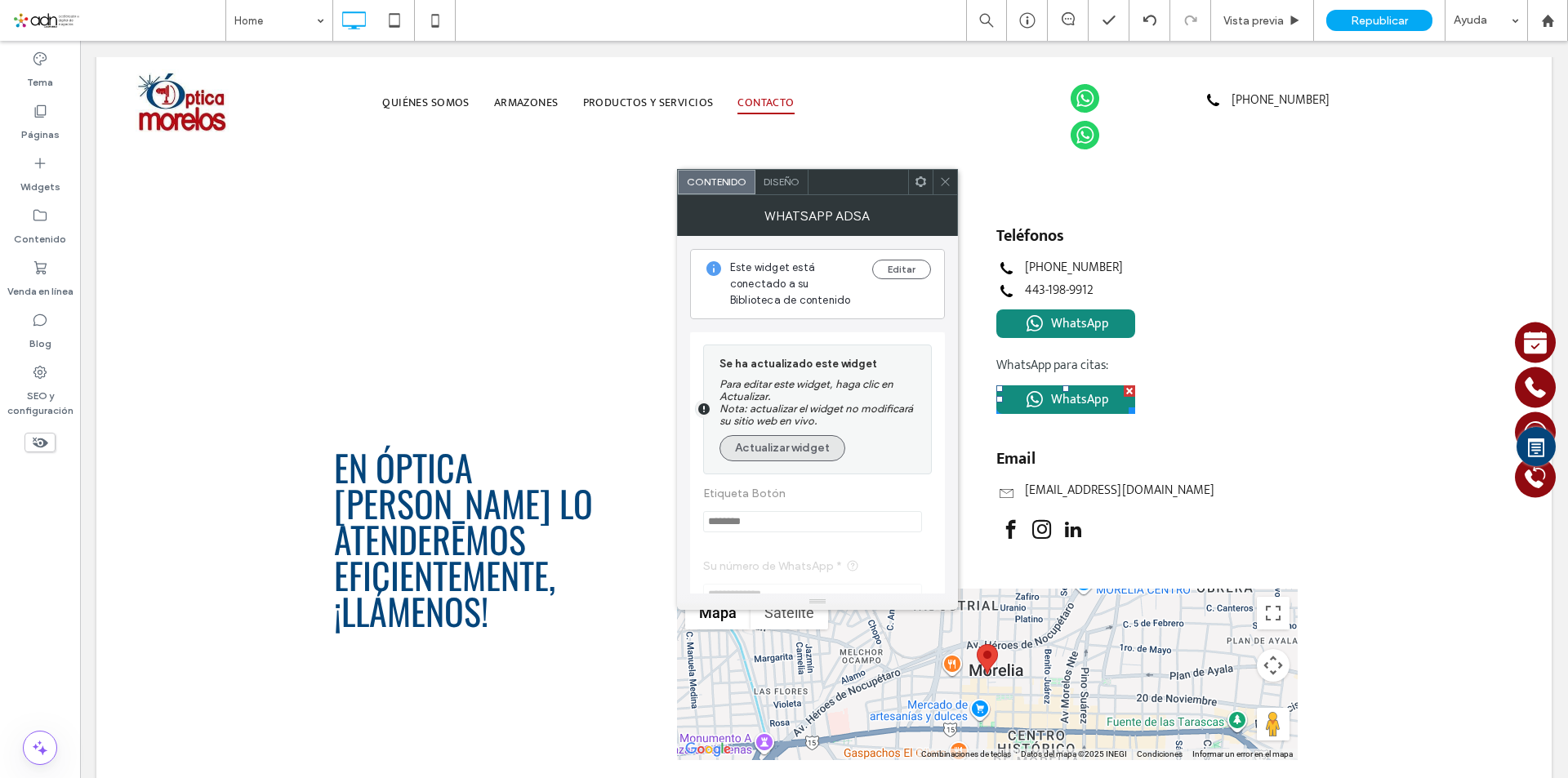
click at [814, 445] on button "Actualizar widget" at bounding box center [782, 448] width 125 height 26
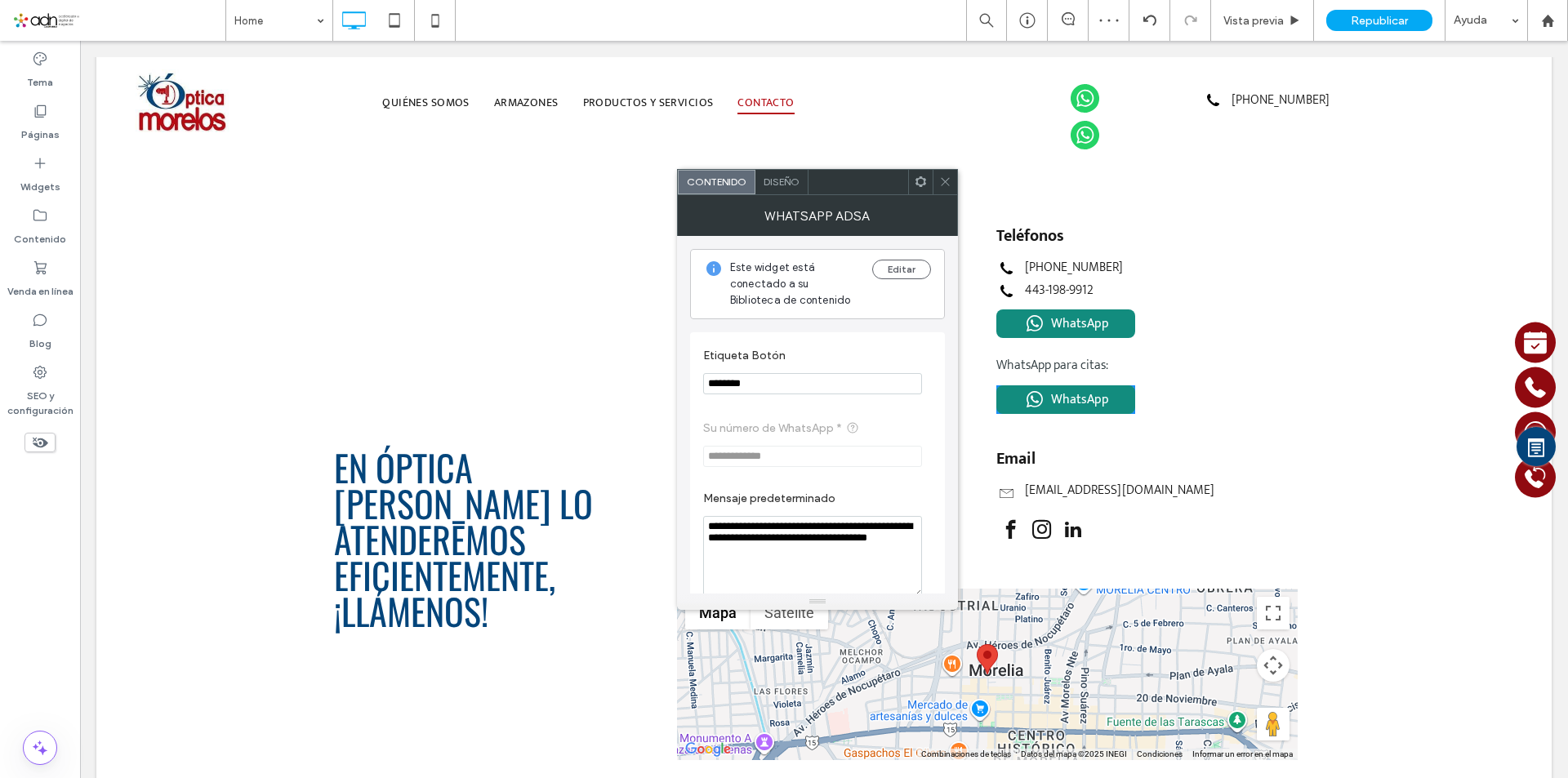
click at [945, 185] on icon at bounding box center [945, 181] width 13 height 13
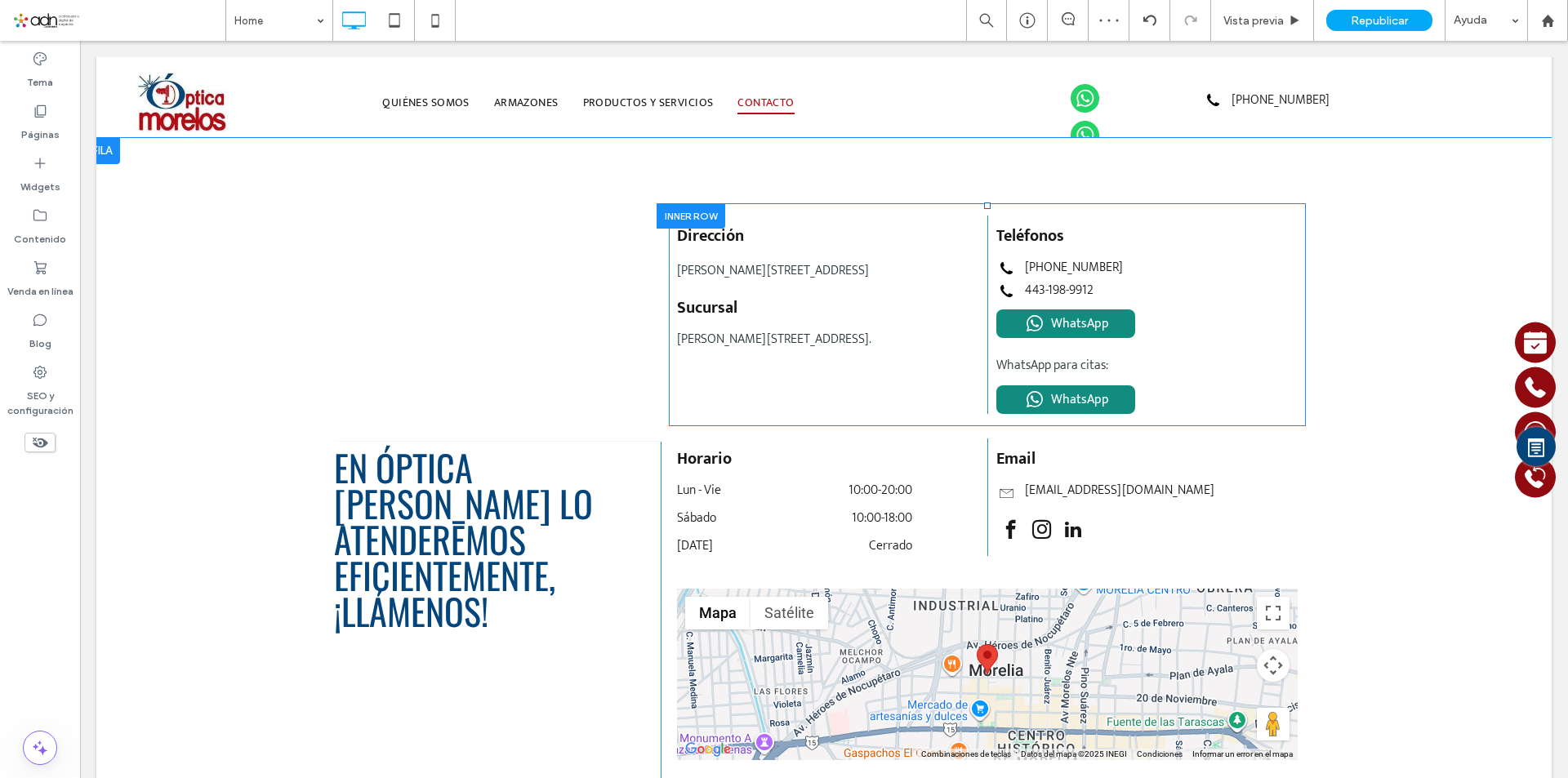
click at [1062, 400] on div "Dirección EDUARDO RUIZ 440 CENTRO HISTORICO, MORELIA, MICHOACAN 58000 Esto es u…" at bounding box center [987, 315] width 637 height 223
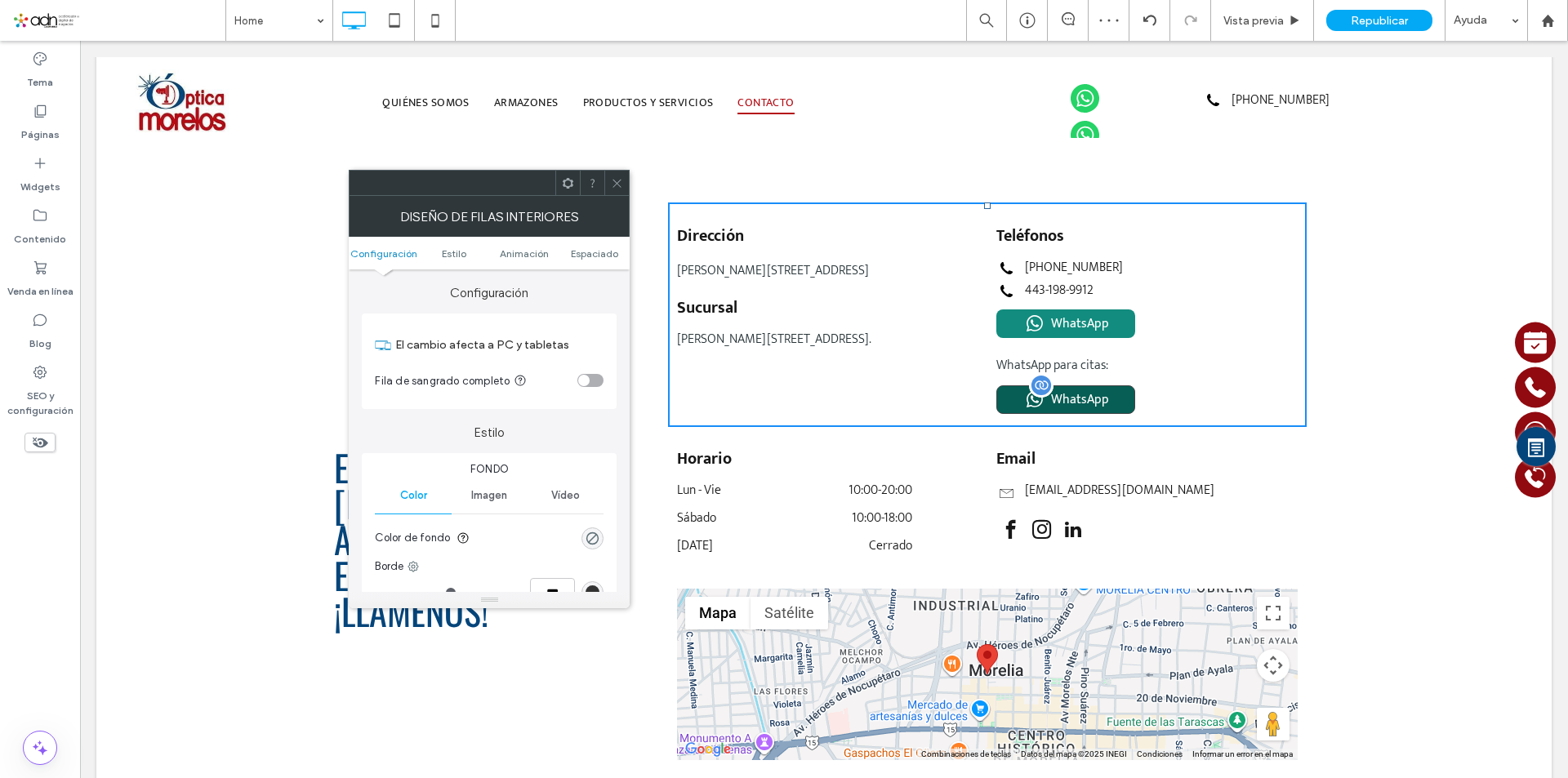
click at [1062, 389] on span "WhatsApp" at bounding box center [1080, 399] width 58 height 23
click at [623, 180] on icon at bounding box center [617, 183] width 13 height 13
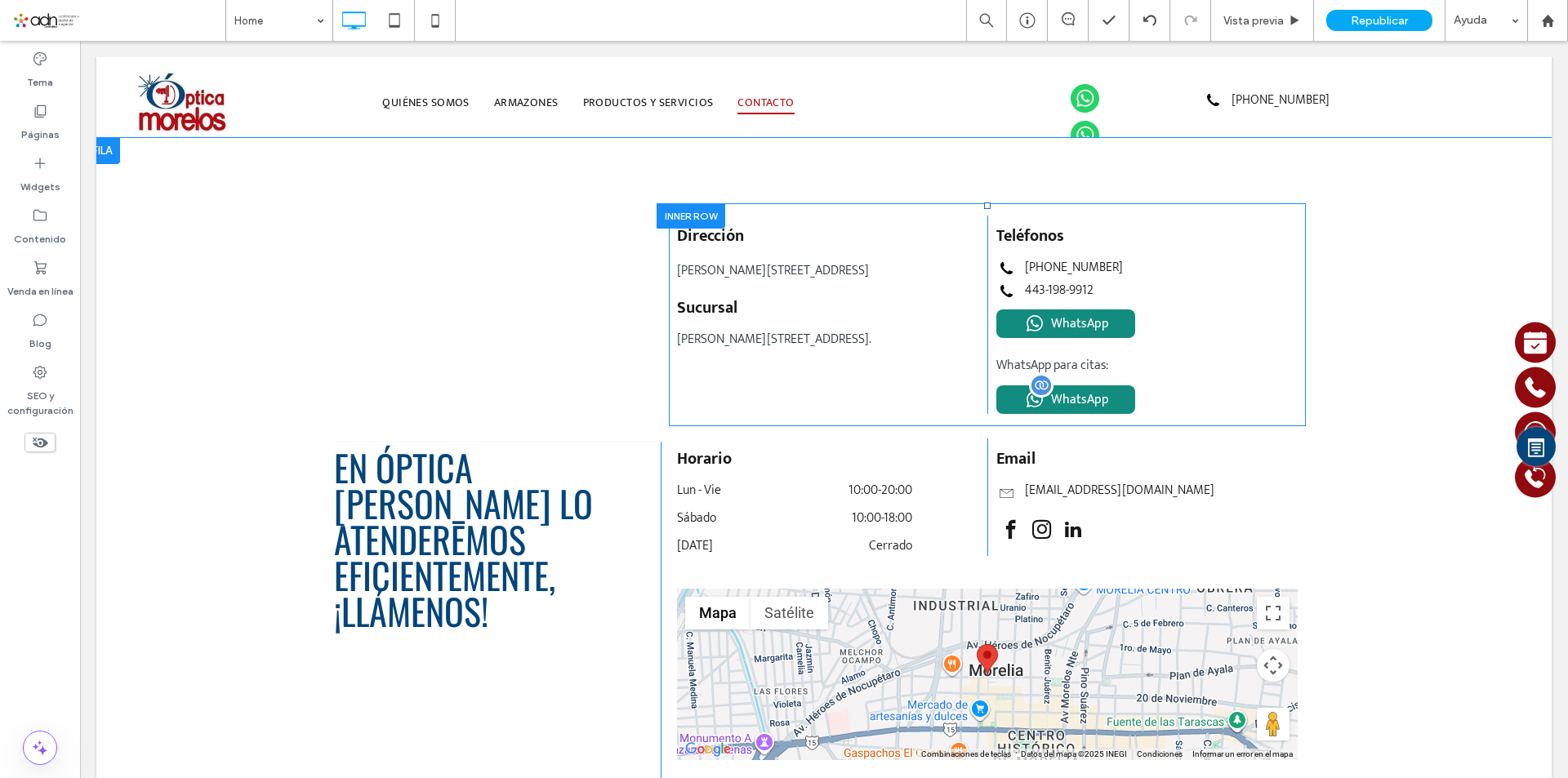
click at [1060, 396] on span at bounding box center [1066, 399] width 139 height 28
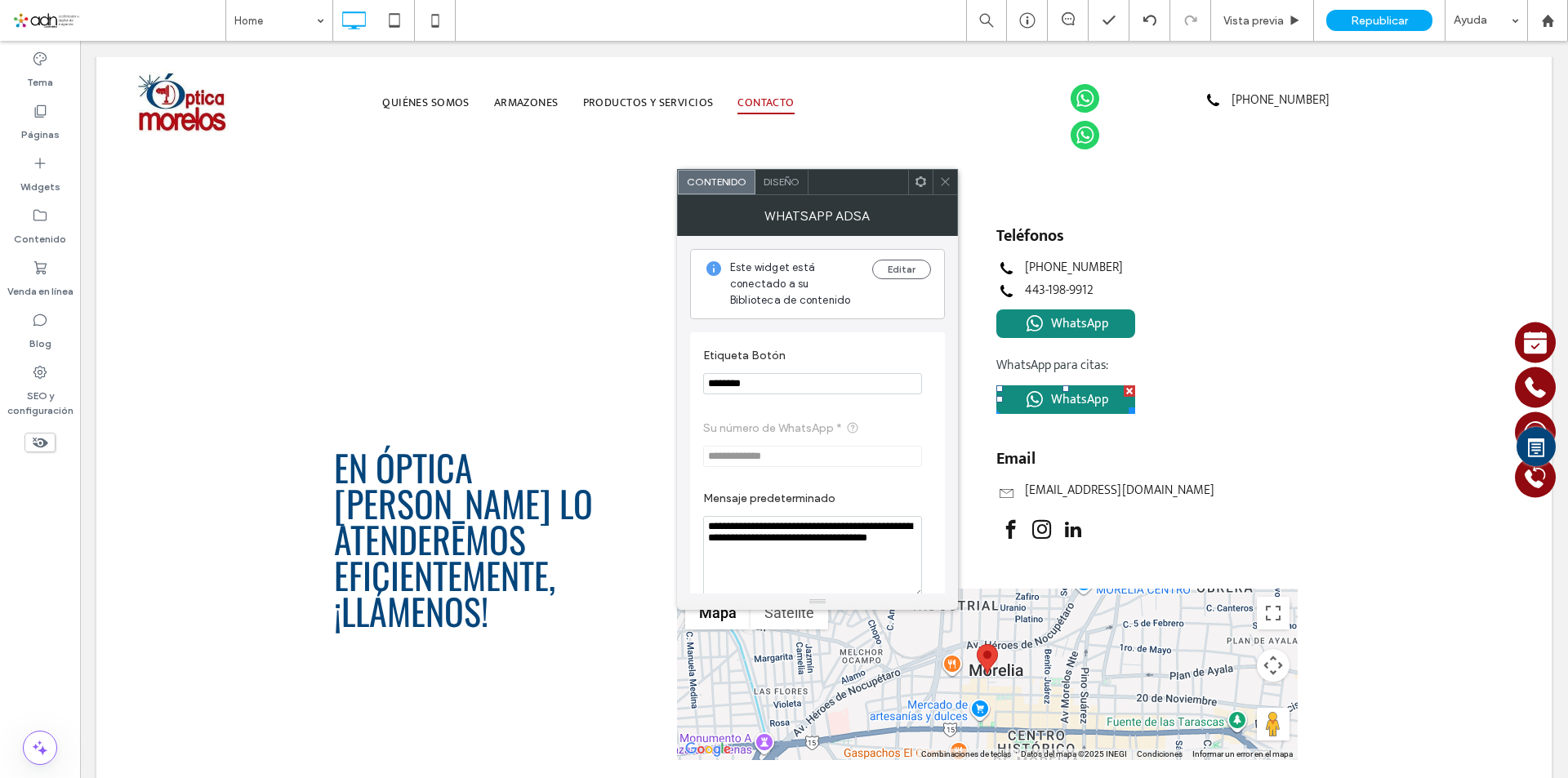
click at [949, 182] on icon at bounding box center [945, 181] width 13 height 13
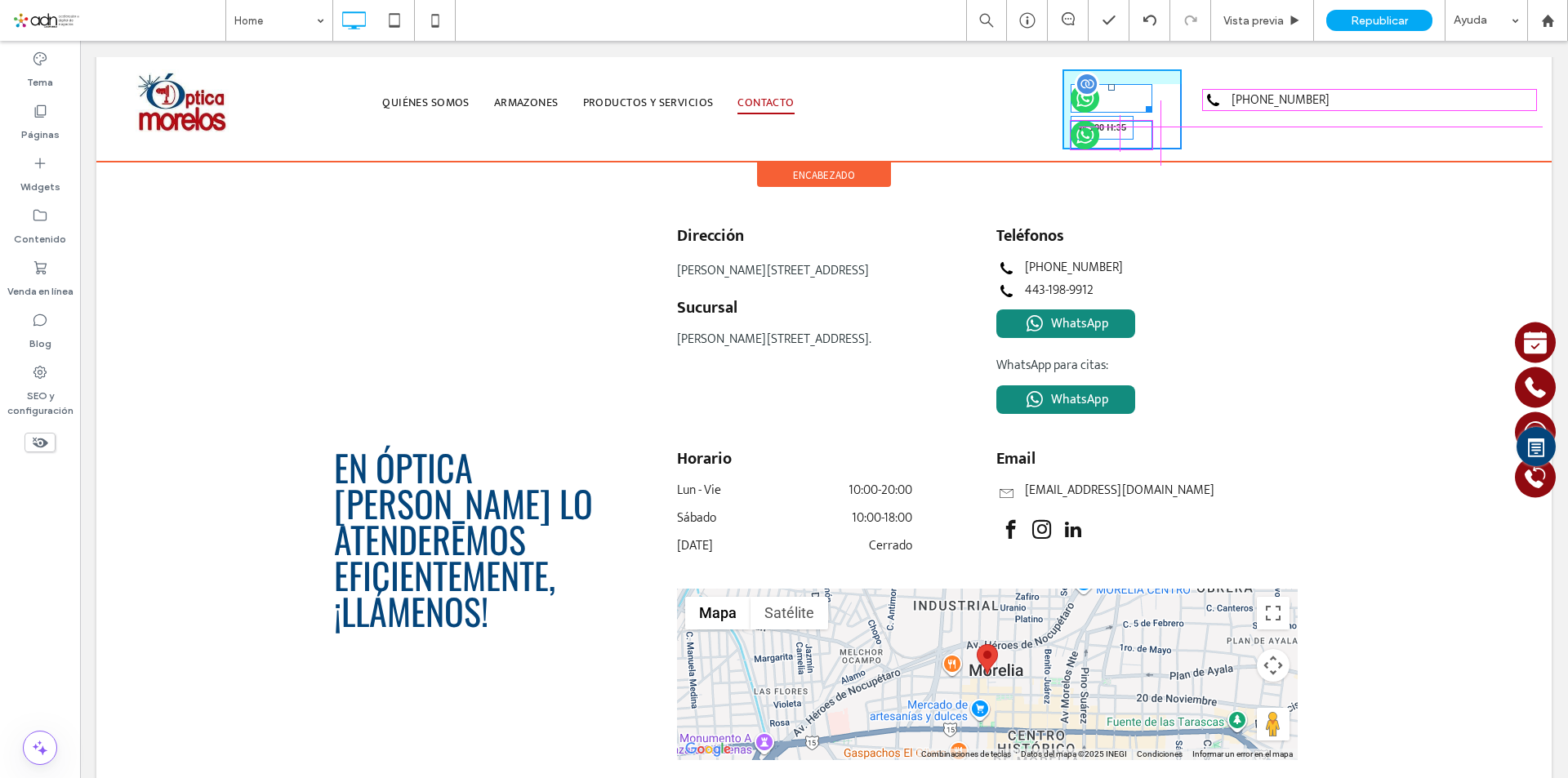
drag, startPoint x: 1164, startPoint y: 108, endPoint x: 1102, endPoint y: 109, distance: 62.0
click at [1102, 109] on div "W:100 H:35" at bounding box center [1111, 98] width 81 height 28
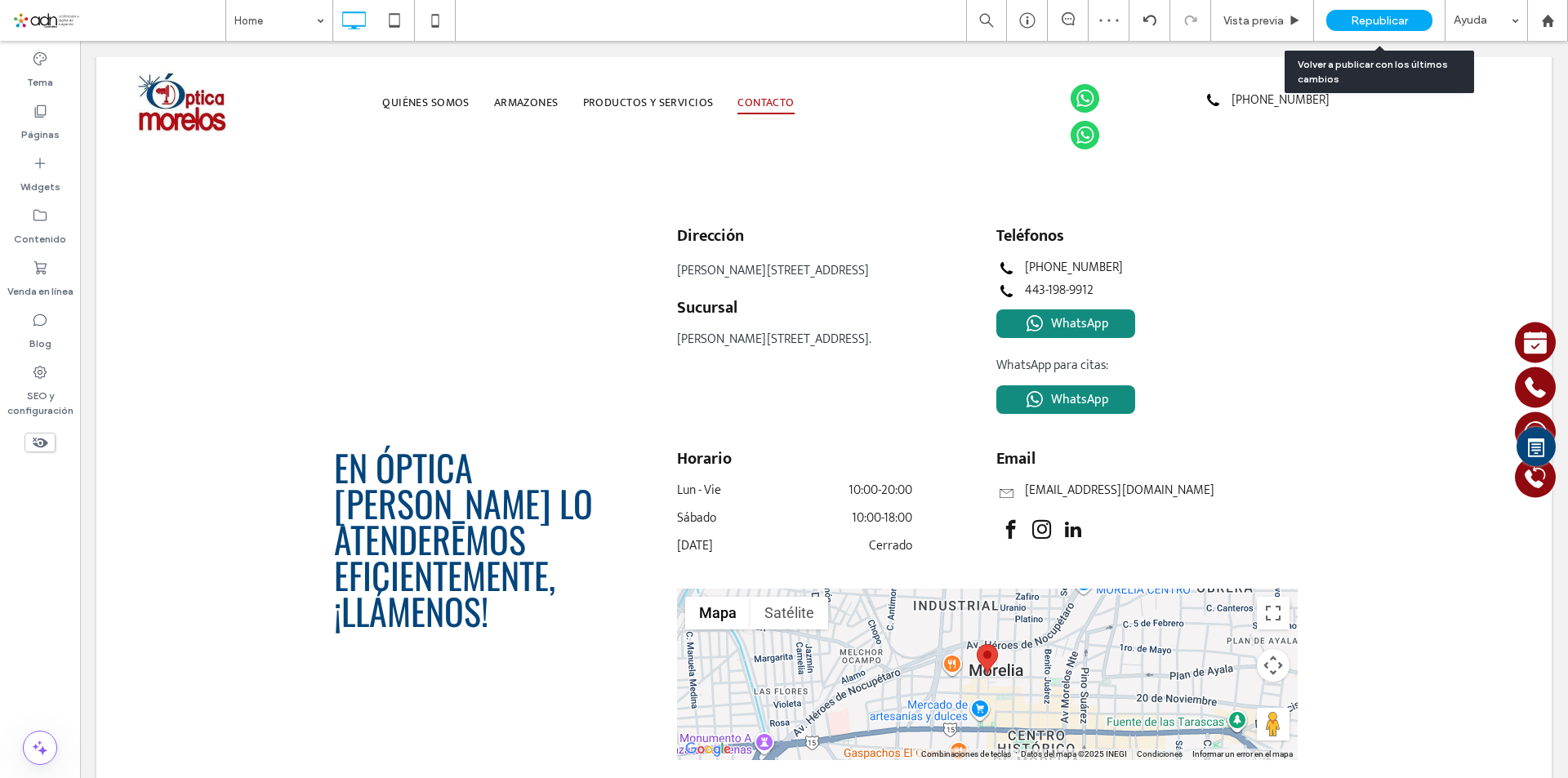
click at [1363, 18] on span "Republicar" at bounding box center [1379, 21] width 57 height 14
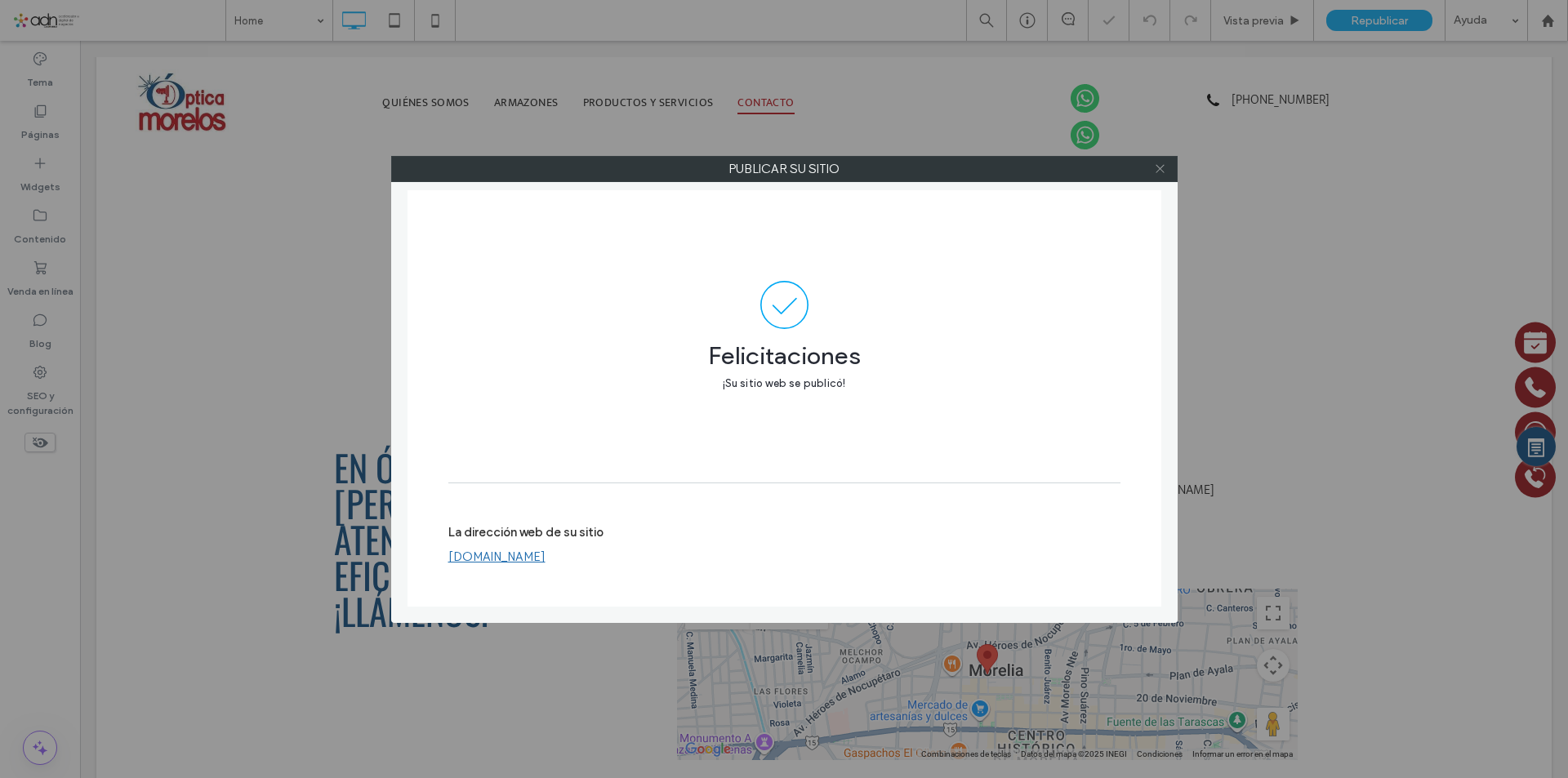
click at [1163, 169] on icon at bounding box center [1160, 168] width 13 height 13
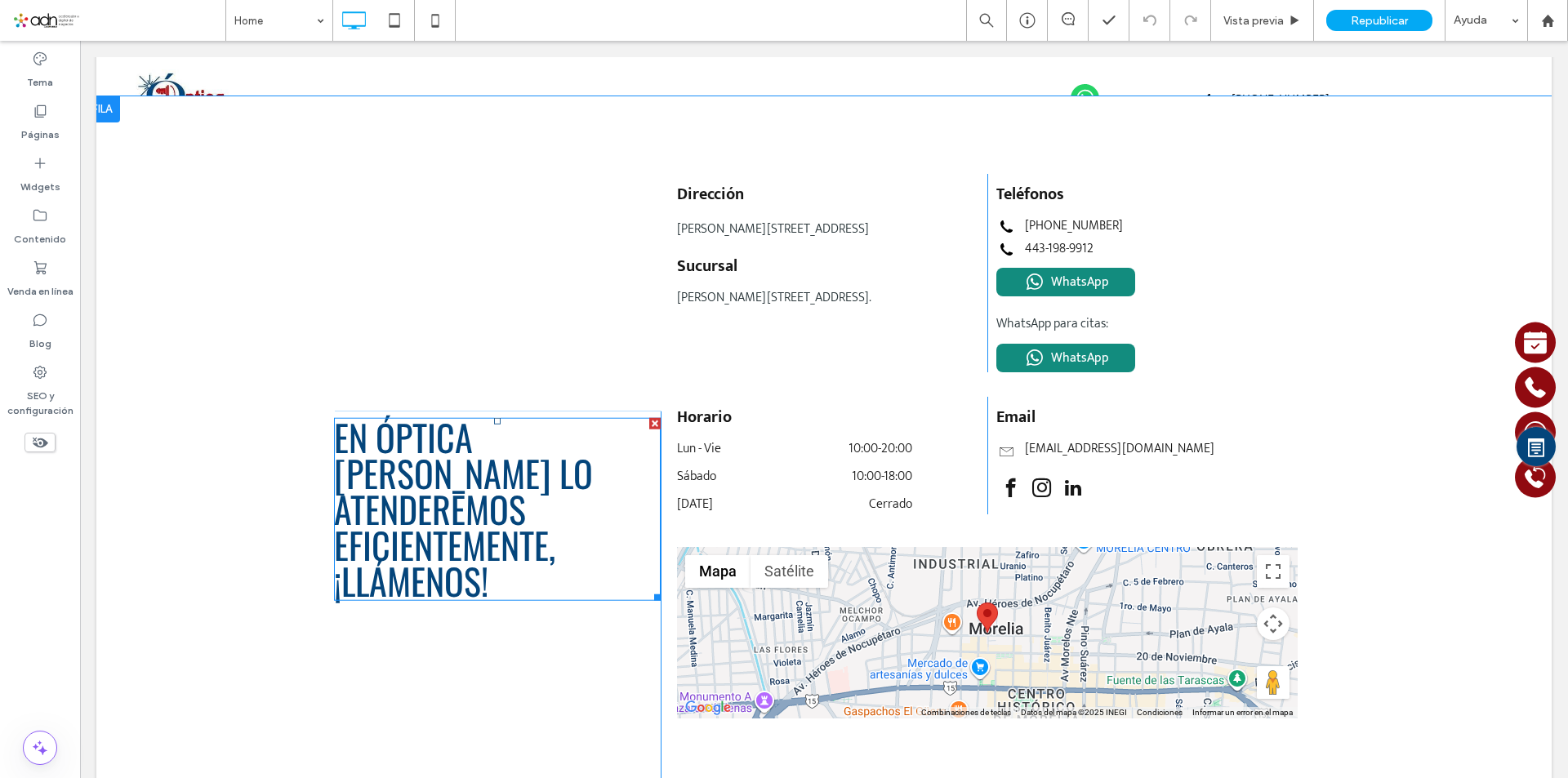
scroll to position [3878, 0]
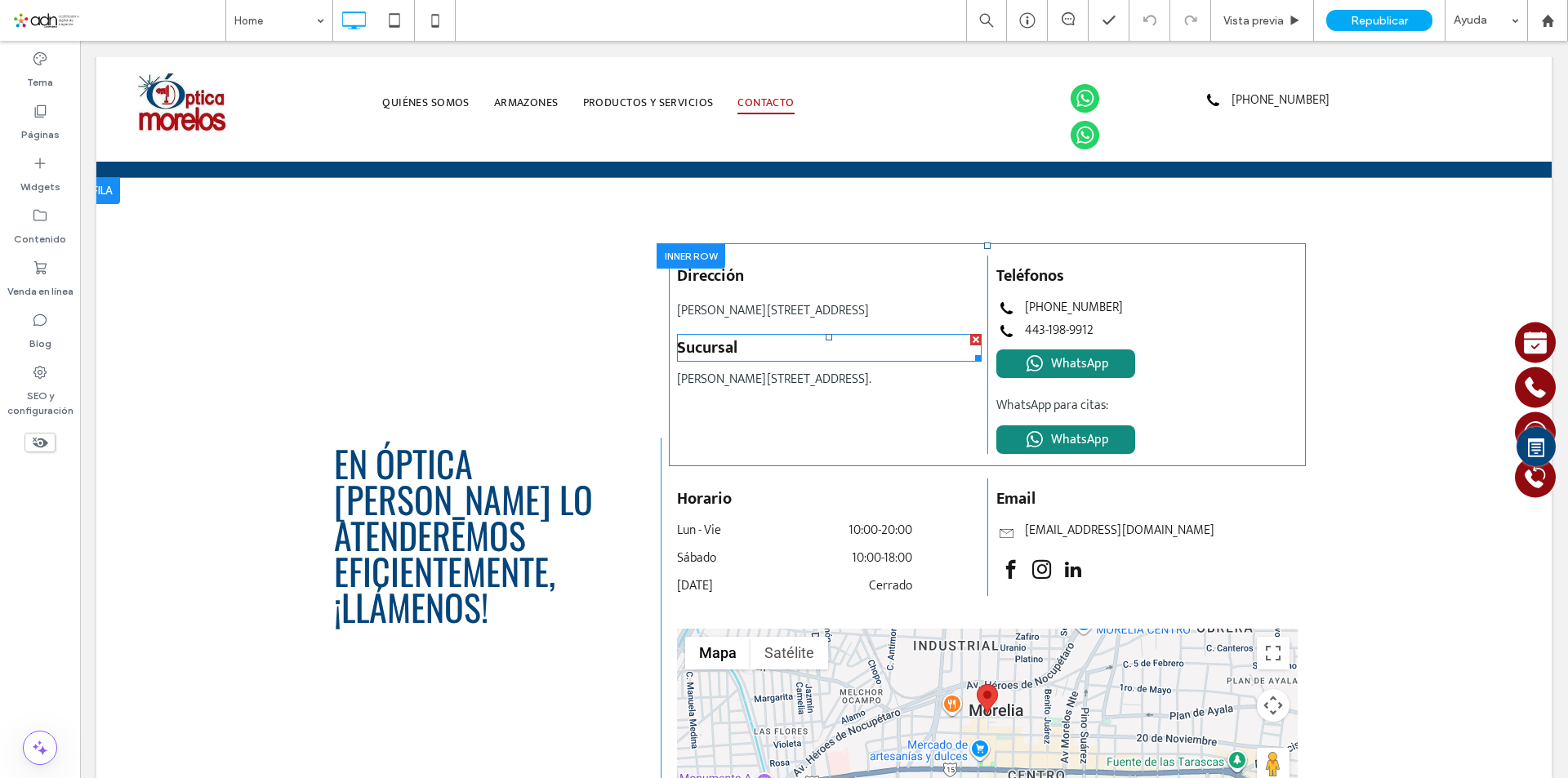
click at [739, 353] on p "Sucursal" at bounding box center [829, 347] width 304 height 24
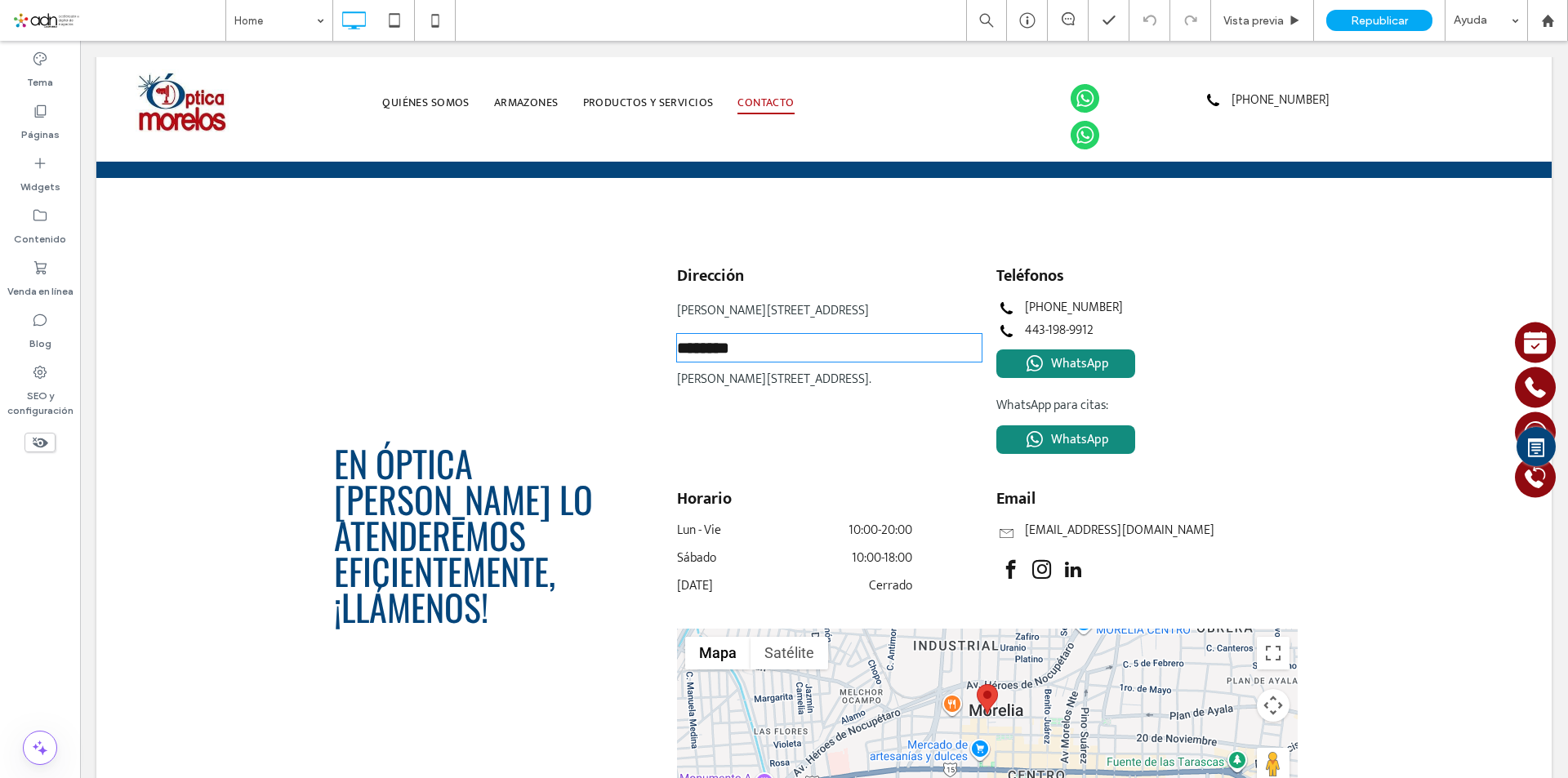
type input "*****"
type input "**"
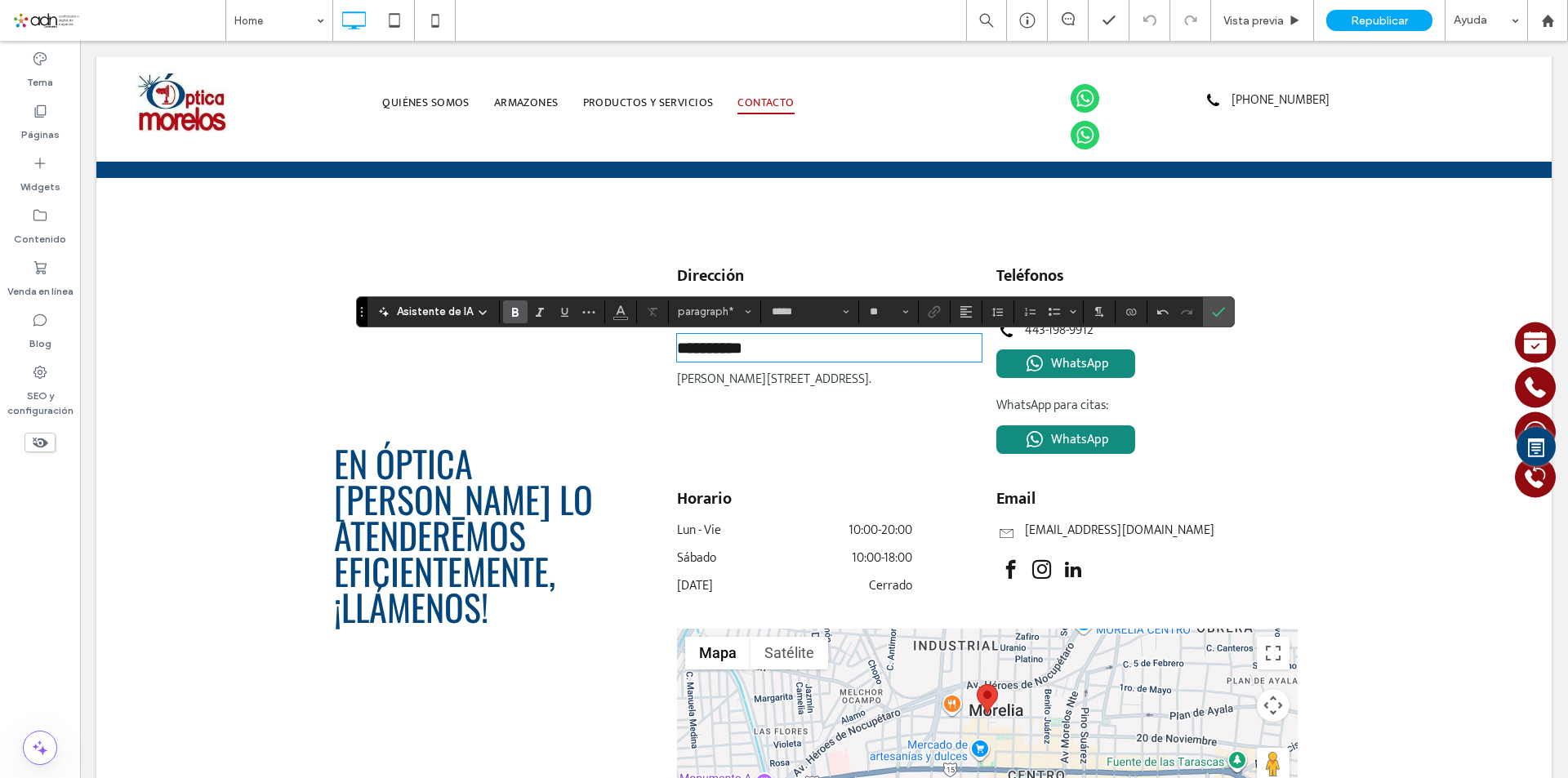
click at [764, 382] on span "Isidro Huarte 260, Centro, Morelia Michoacán." at bounding box center [774, 379] width 195 height 23
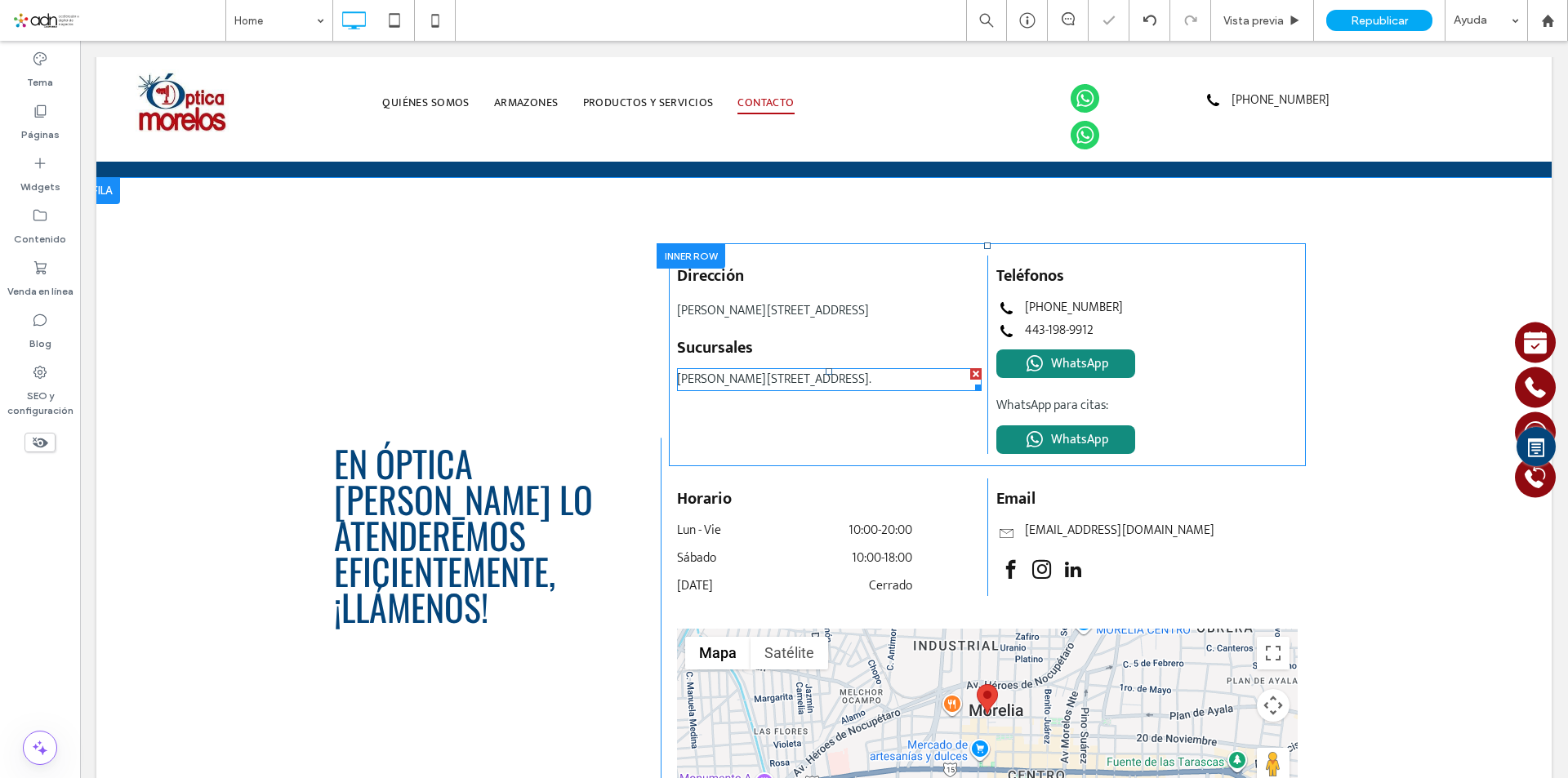
click at [778, 388] on span "Isidro Huarte 260, Centro, Morelia Michoacán." at bounding box center [774, 379] width 195 height 23
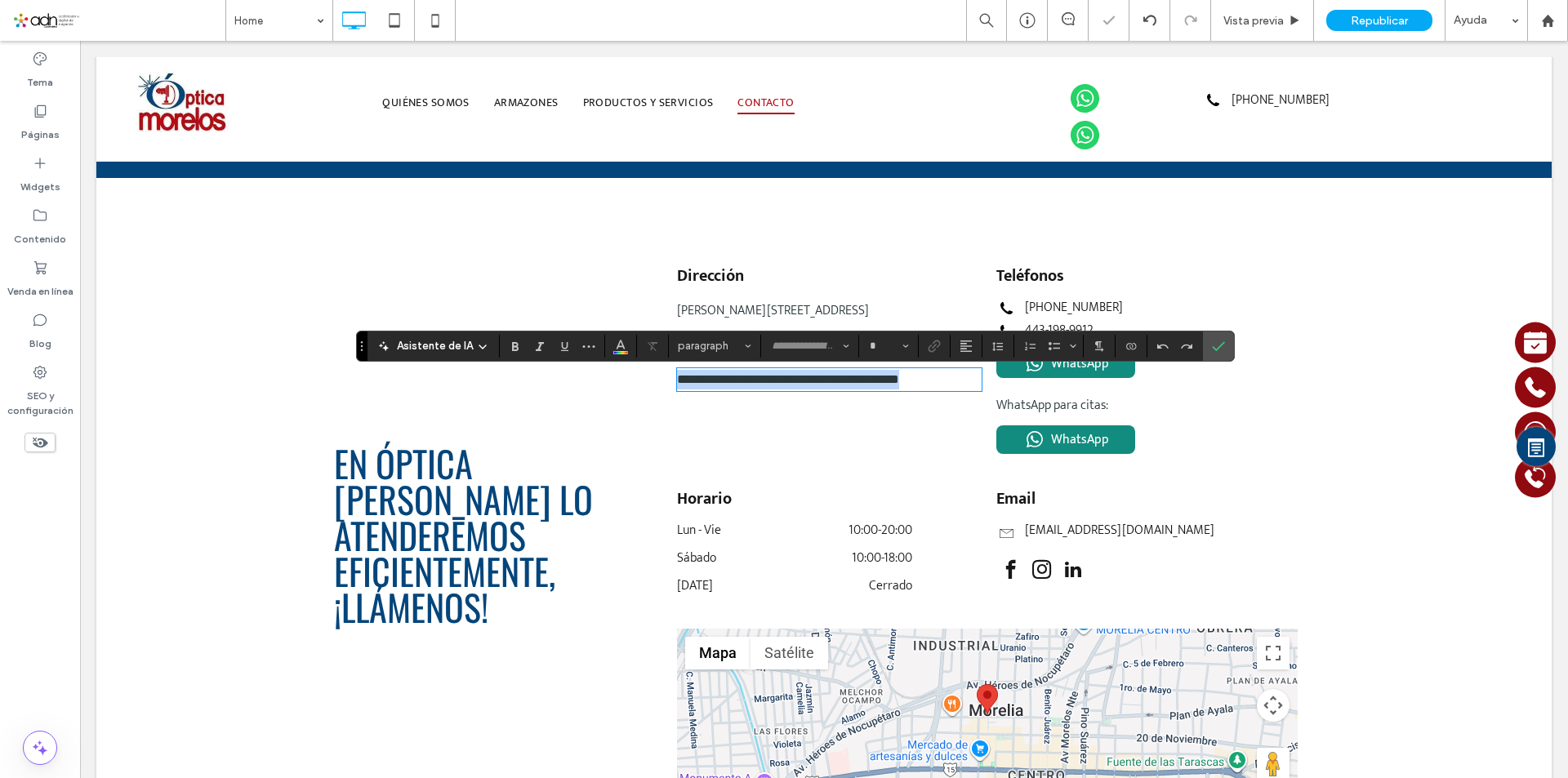
type input "*****"
type input "**"
drag, startPoint x: 1205, startPoint y: 353, endPoint x: 1113, endPoint y: 312, distance: 100.7
click at [1206, 353] on label "Confirmar" at bounding box center [1218, 346] width 24 height 29
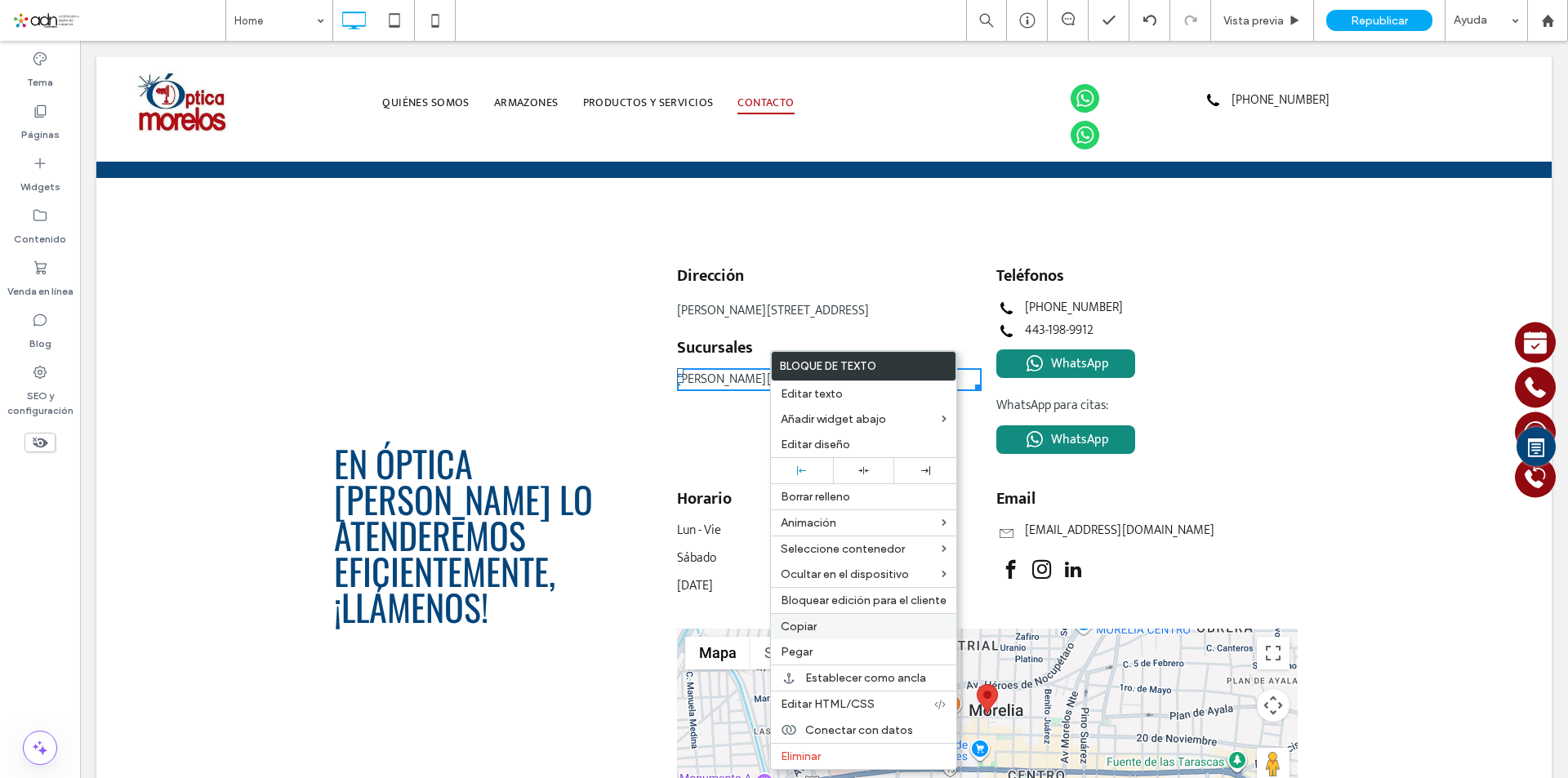
click at [822, 628] on label "Copiar" at bounding box center [863, 626] width 165 height 14
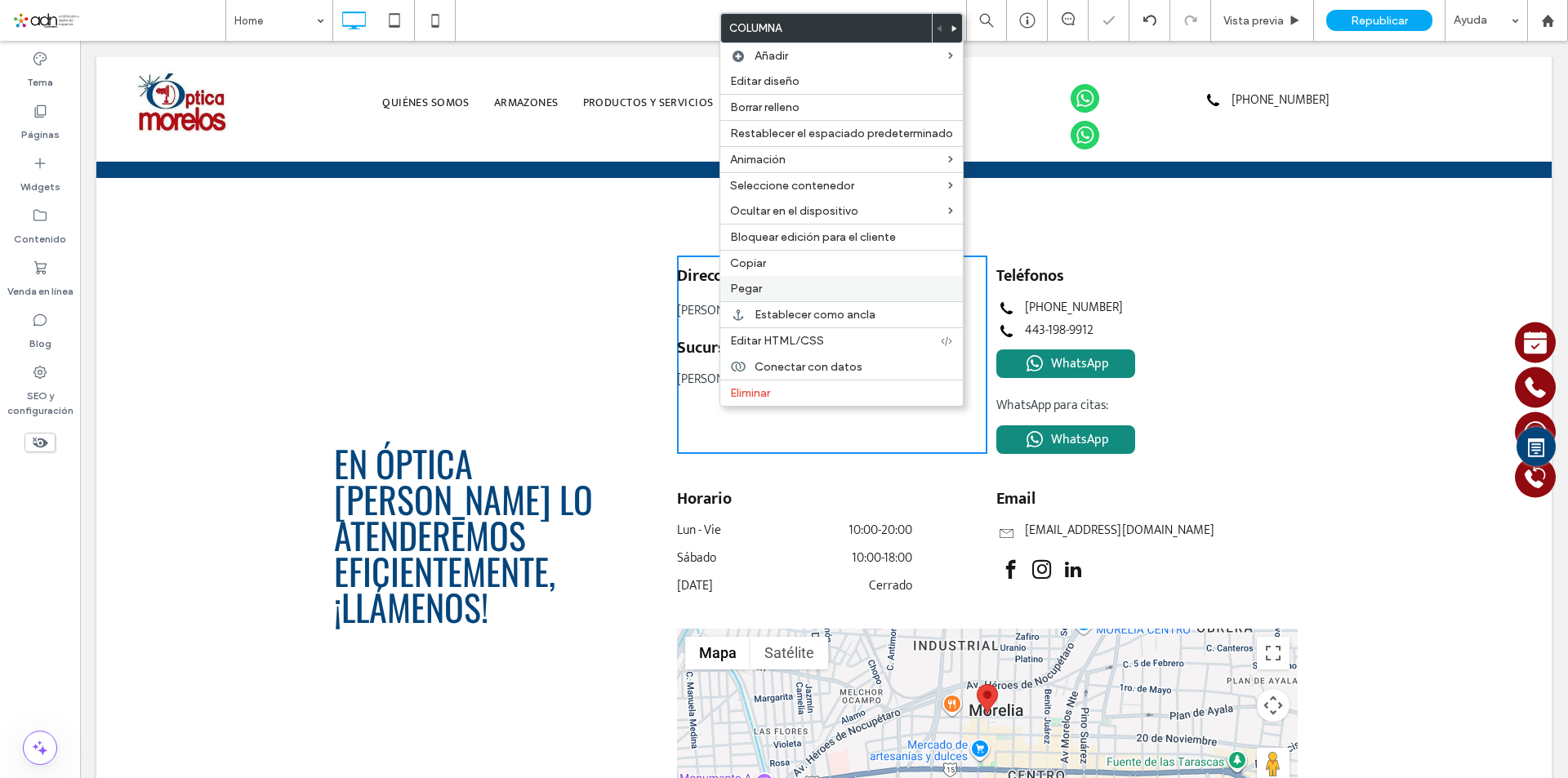
click at [746, 294] on span "Pegar" at bounding box center [746, 289] width 32 height 14
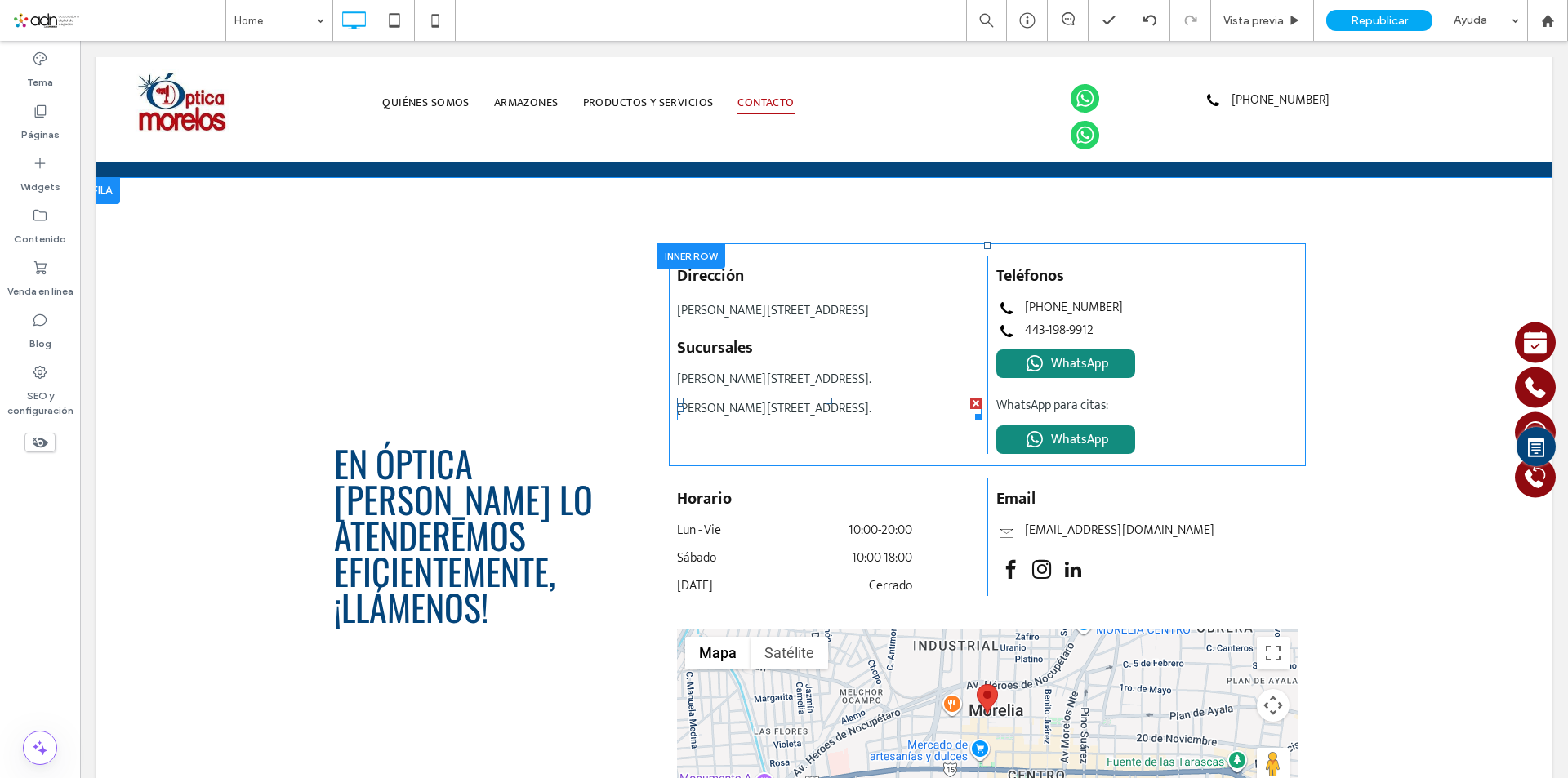
click at [761, 416] on span "Isidro Huarte 260, Centro, Morelia Michoacán." at bounding box center [774, 408] width 195 height 23
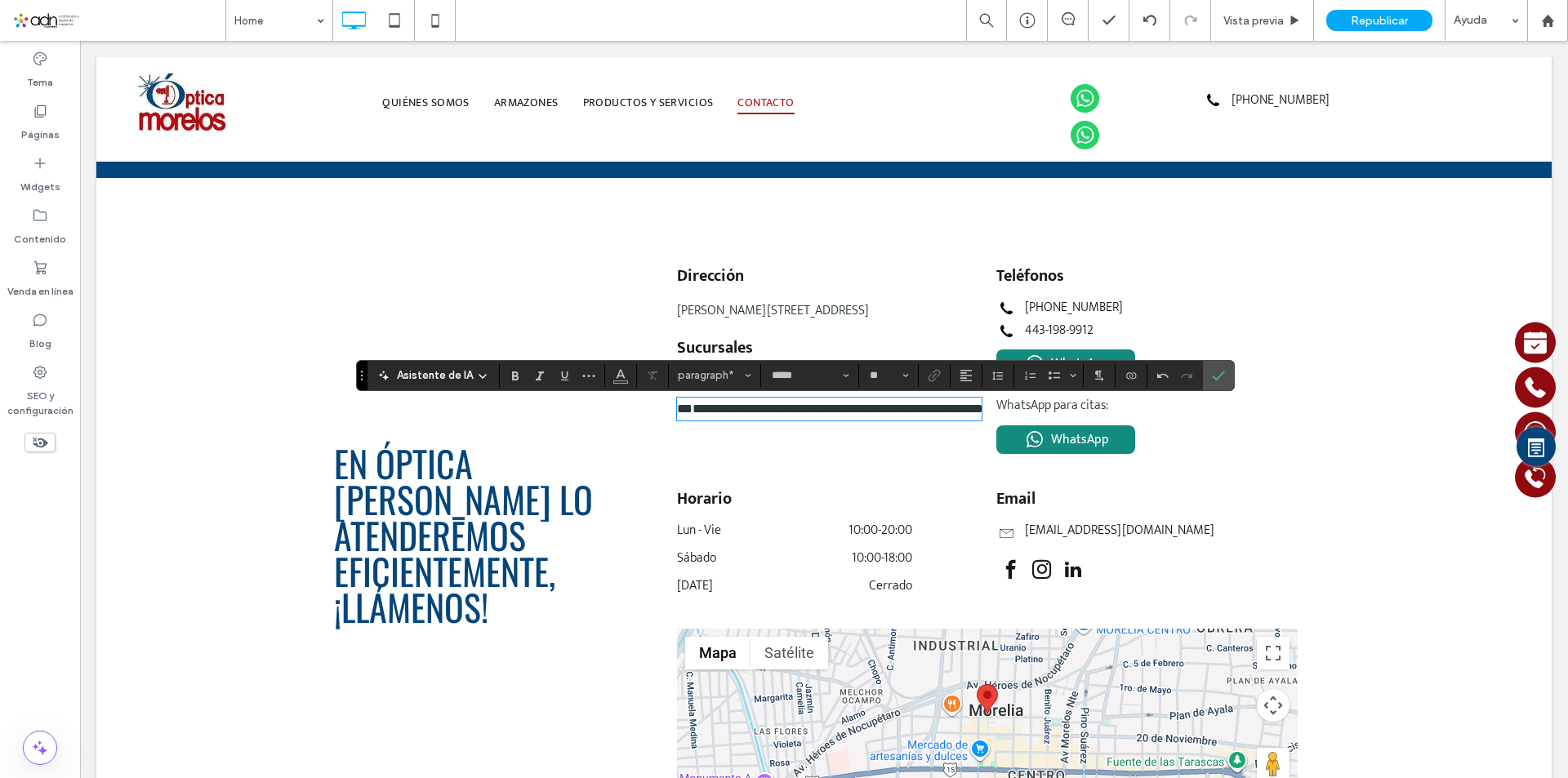
scroll to position [1, 0]
click at [677, 411] on span "**********" at bounding box center [830, 408] width 306 height 13
click at [761, 415] on span "**********" at bounding box center [822, 408] width 291 height 13
click at [80, 41] on lt-span "*********" at bounding box center [80, 41] width 0 height 0
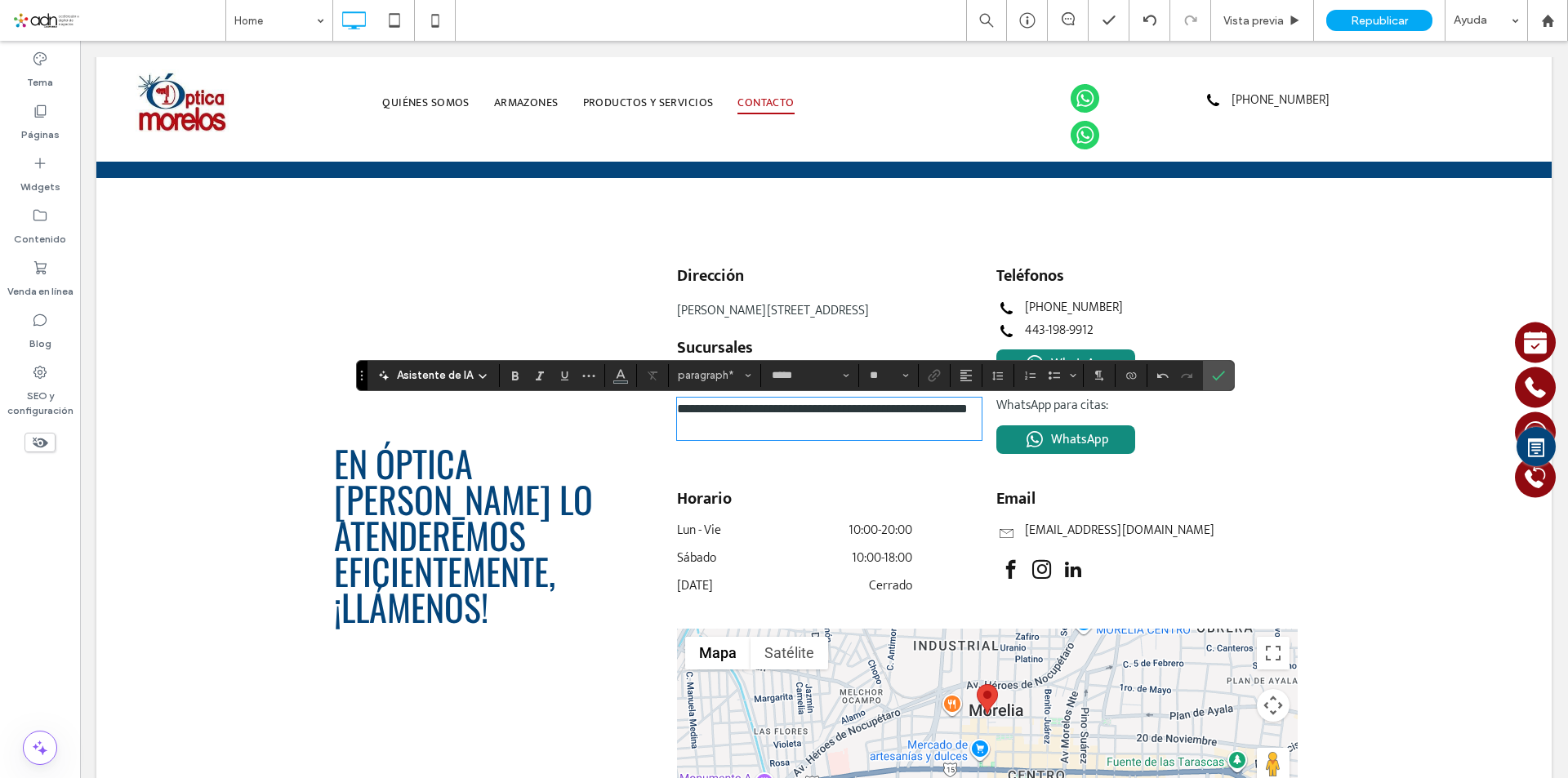
click at [715, 415] on span "**********" at bounding box center [822, 408] width 291 height 13
click at [80, 41] on lt-span "*********" at bounding box center [80, 41] width 0 height 0
click at [879, 415] on span "**********" at bounding box center [822, 408] width 291 height 13
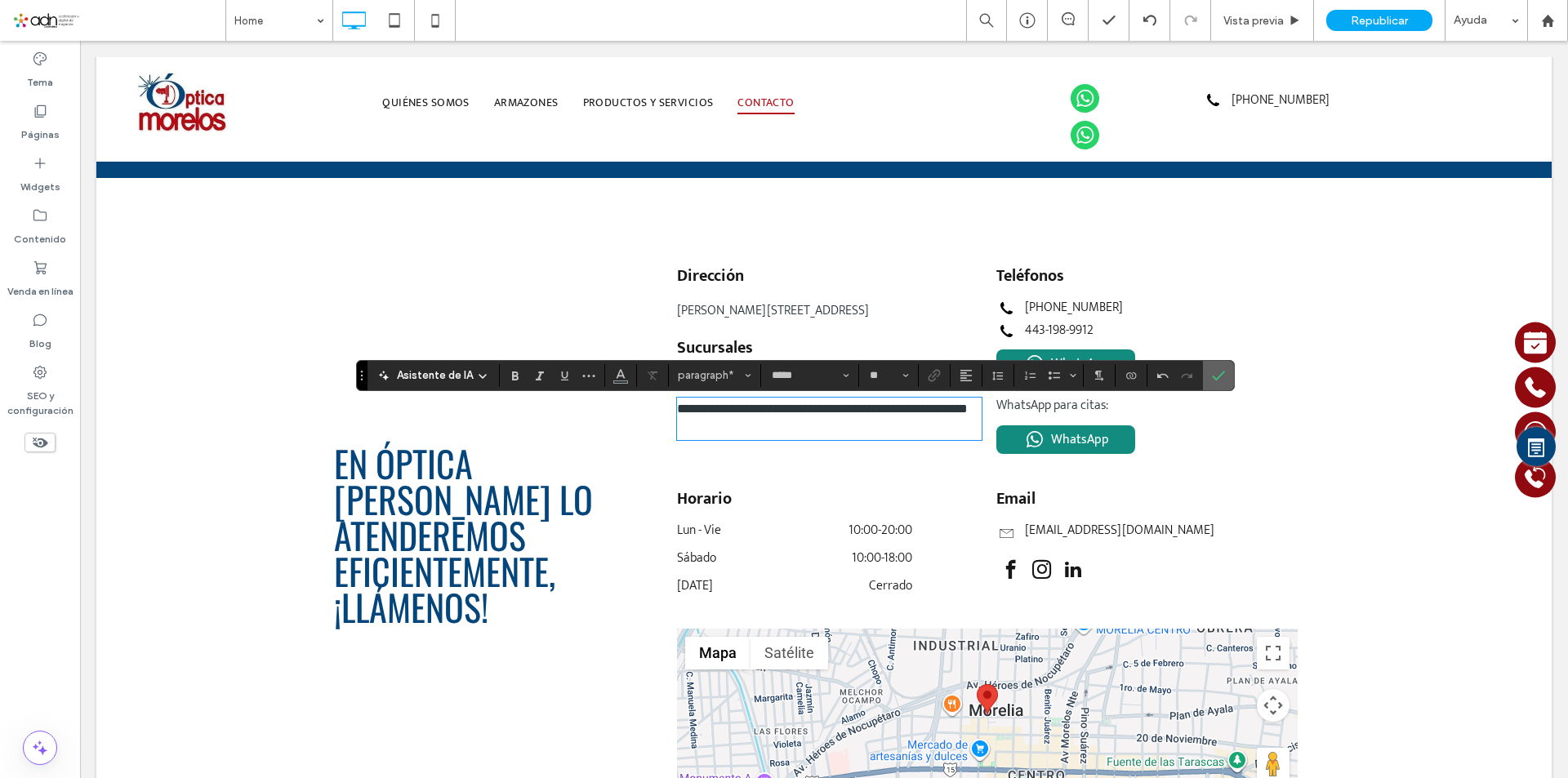
drag, startPoint x: 1221, startPoint y: 368, endPoint x: 702, endPoint y: 429, distance: 522.6
click at [1221, 369] on icon "Confirmar" at bounding box center [1218, 375] width 13 height 13
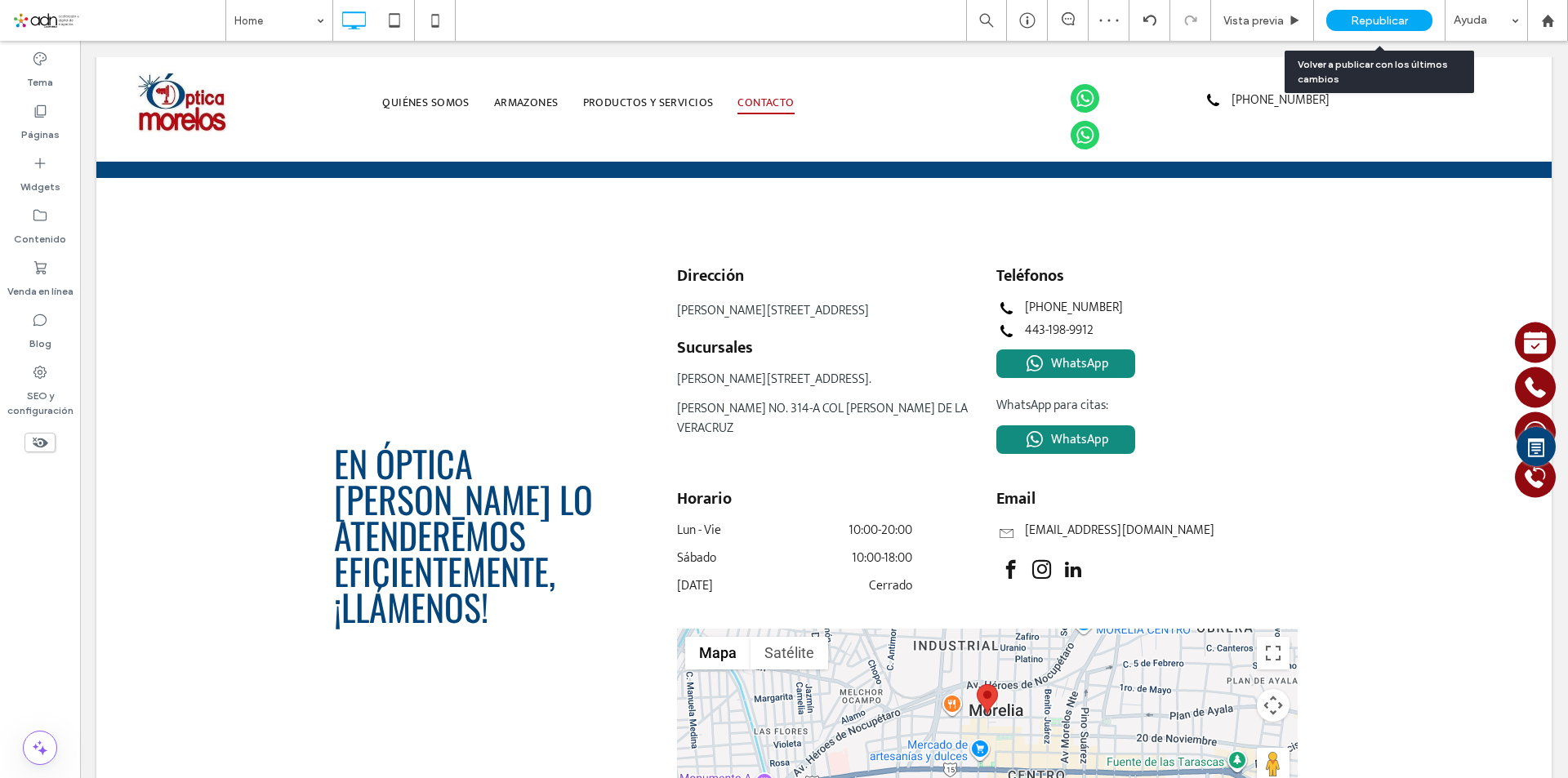
click at [1387, 17] on span "Republicar" at bounding box center [1379, 21] width 57 height 14
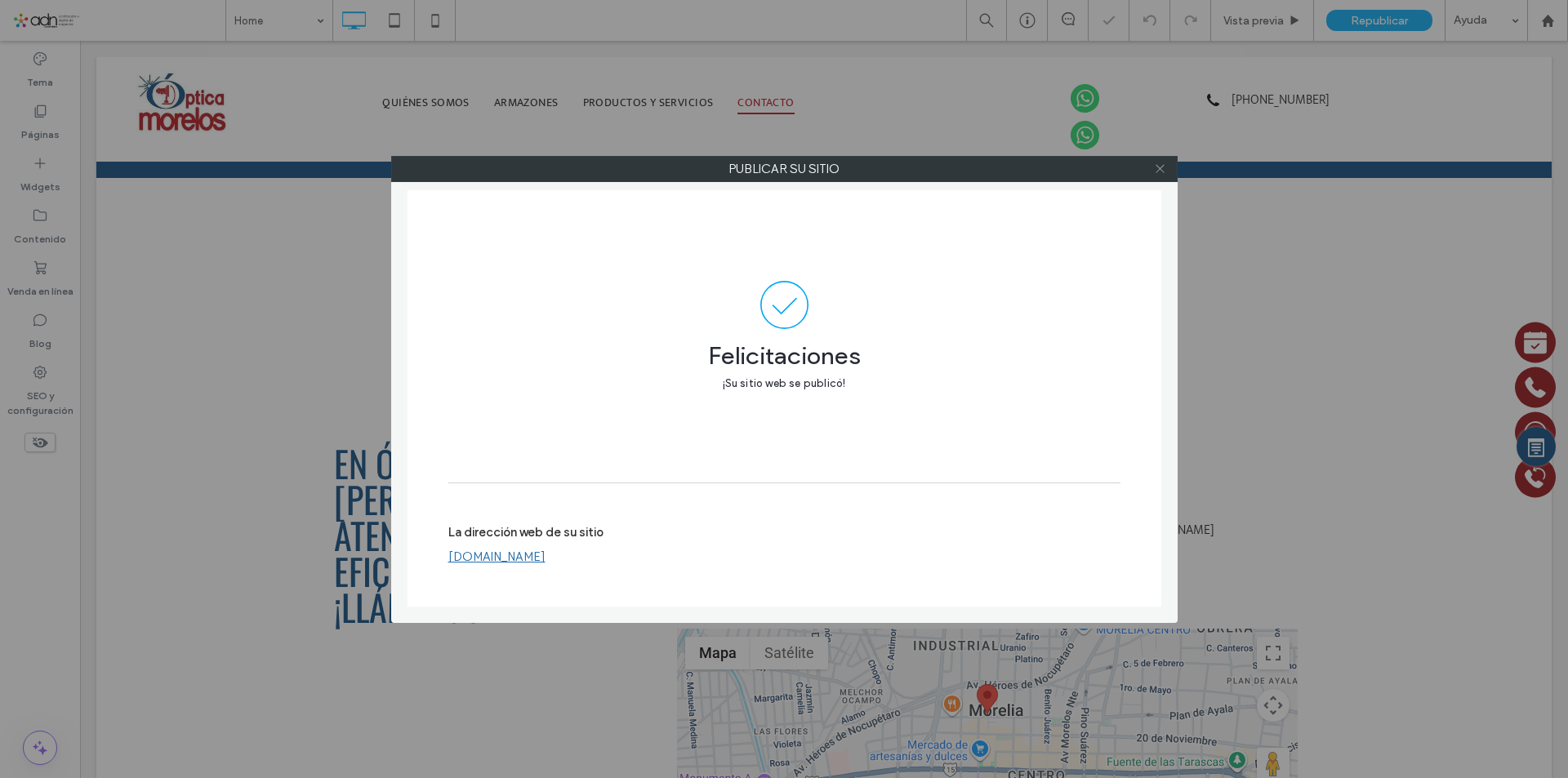
click at [1163, 170] on icon at bounding box center [1160, 168] width 13 height 13
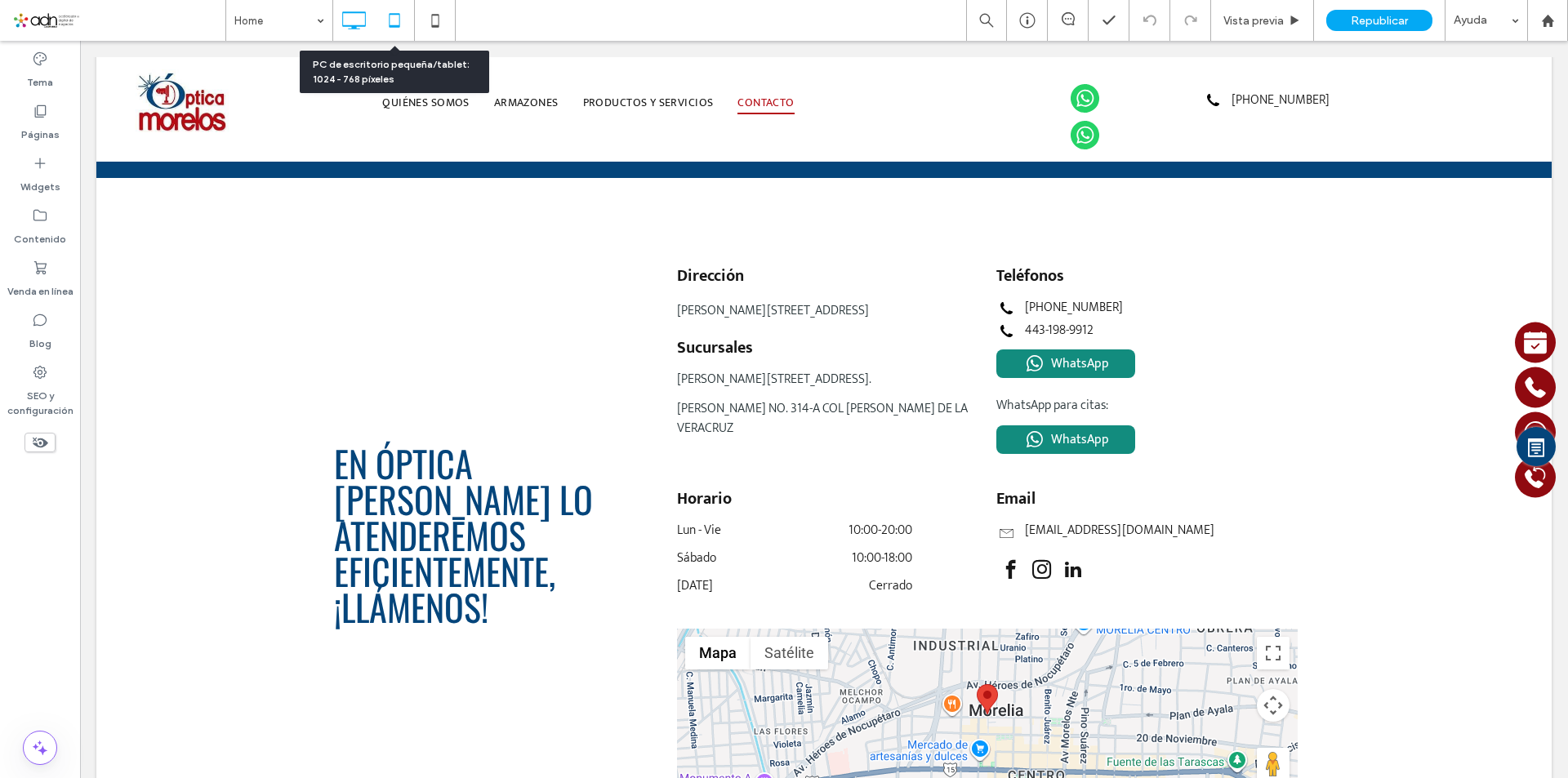
click at [395, 13] on icon at bounding box center [393, 20] width 32 height 32
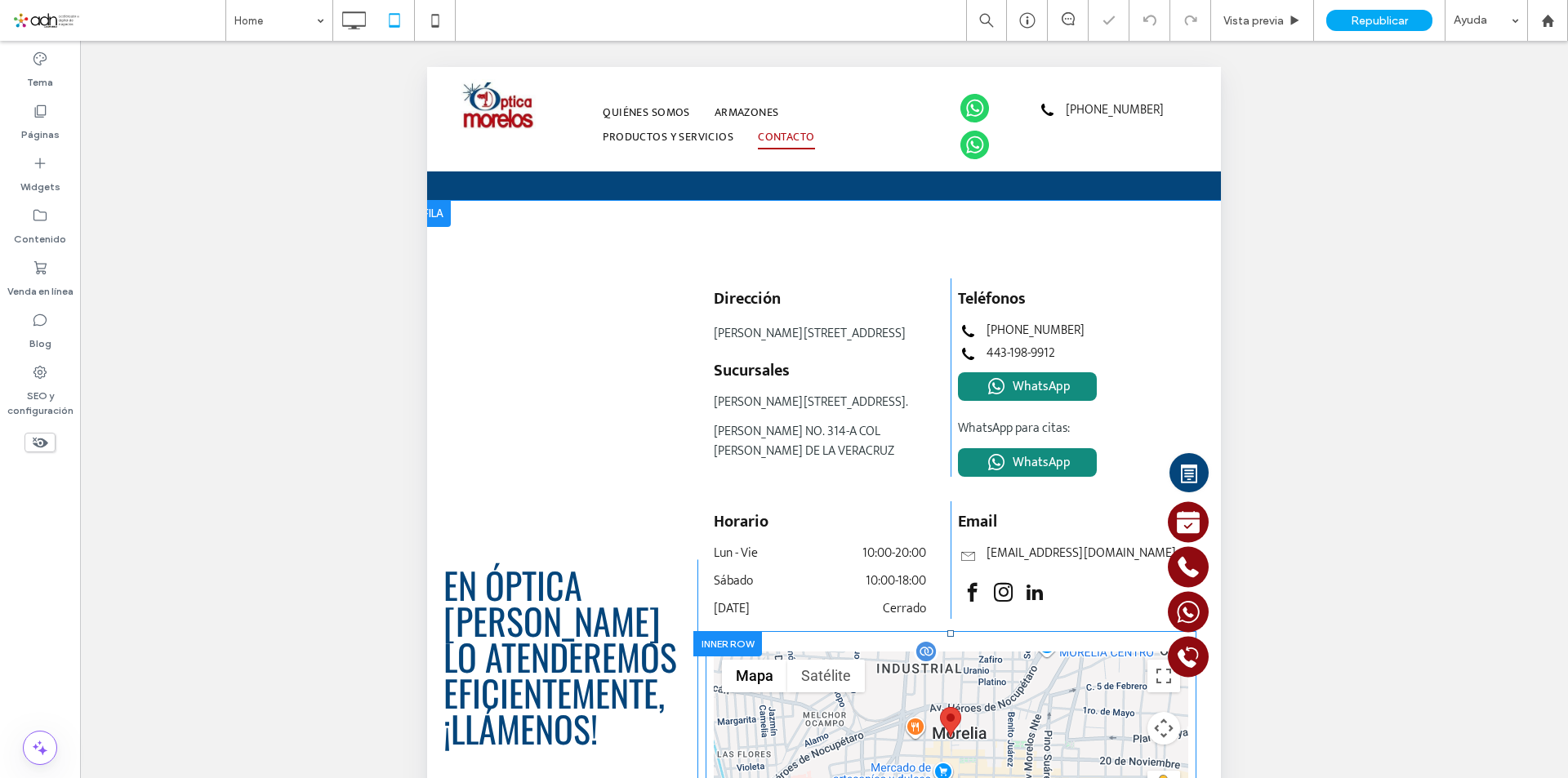
scroll to position [3638, 0]
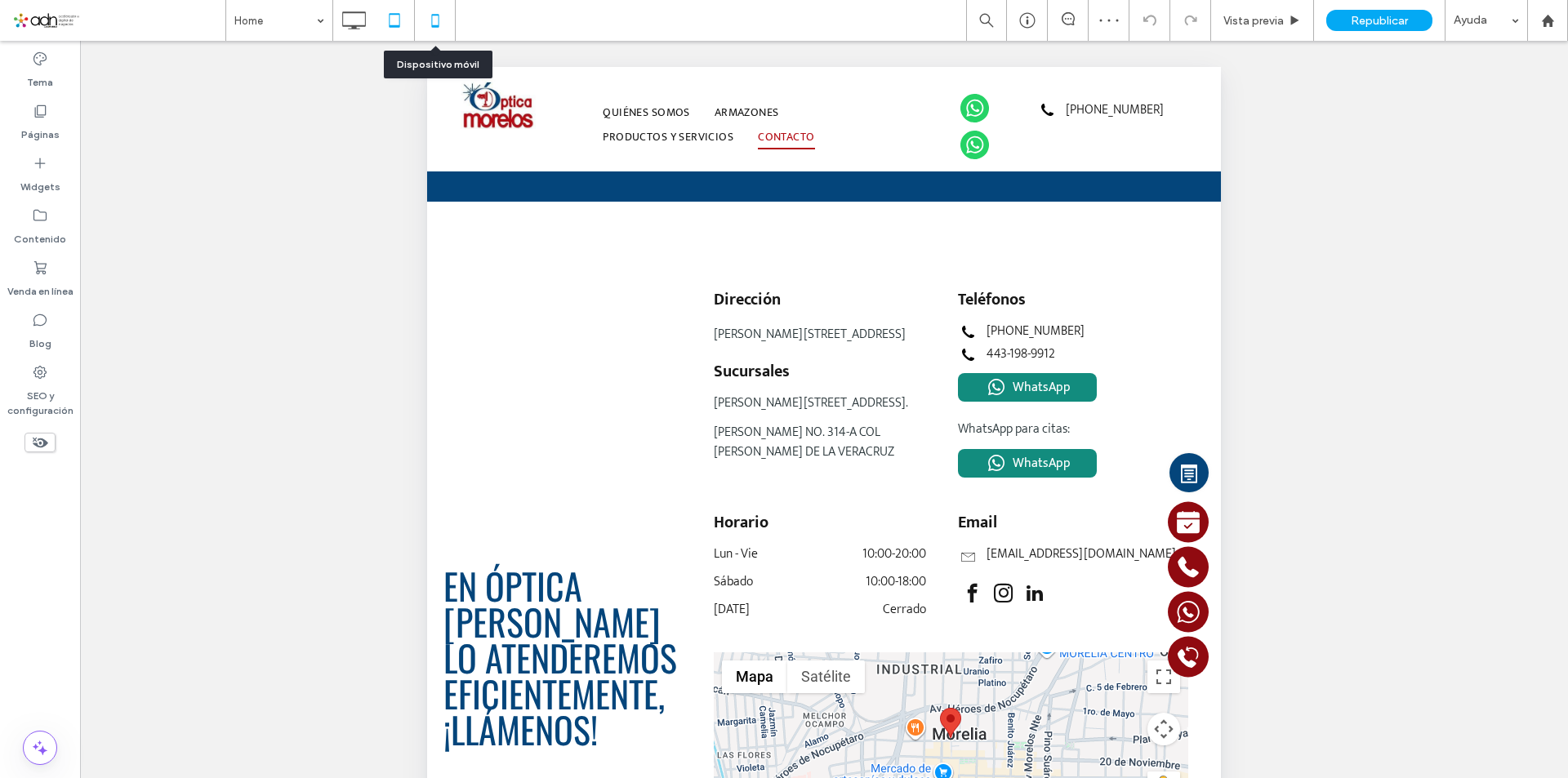
click at [436, 23] on icon at bounding box center [435, 20] width 32 height 32
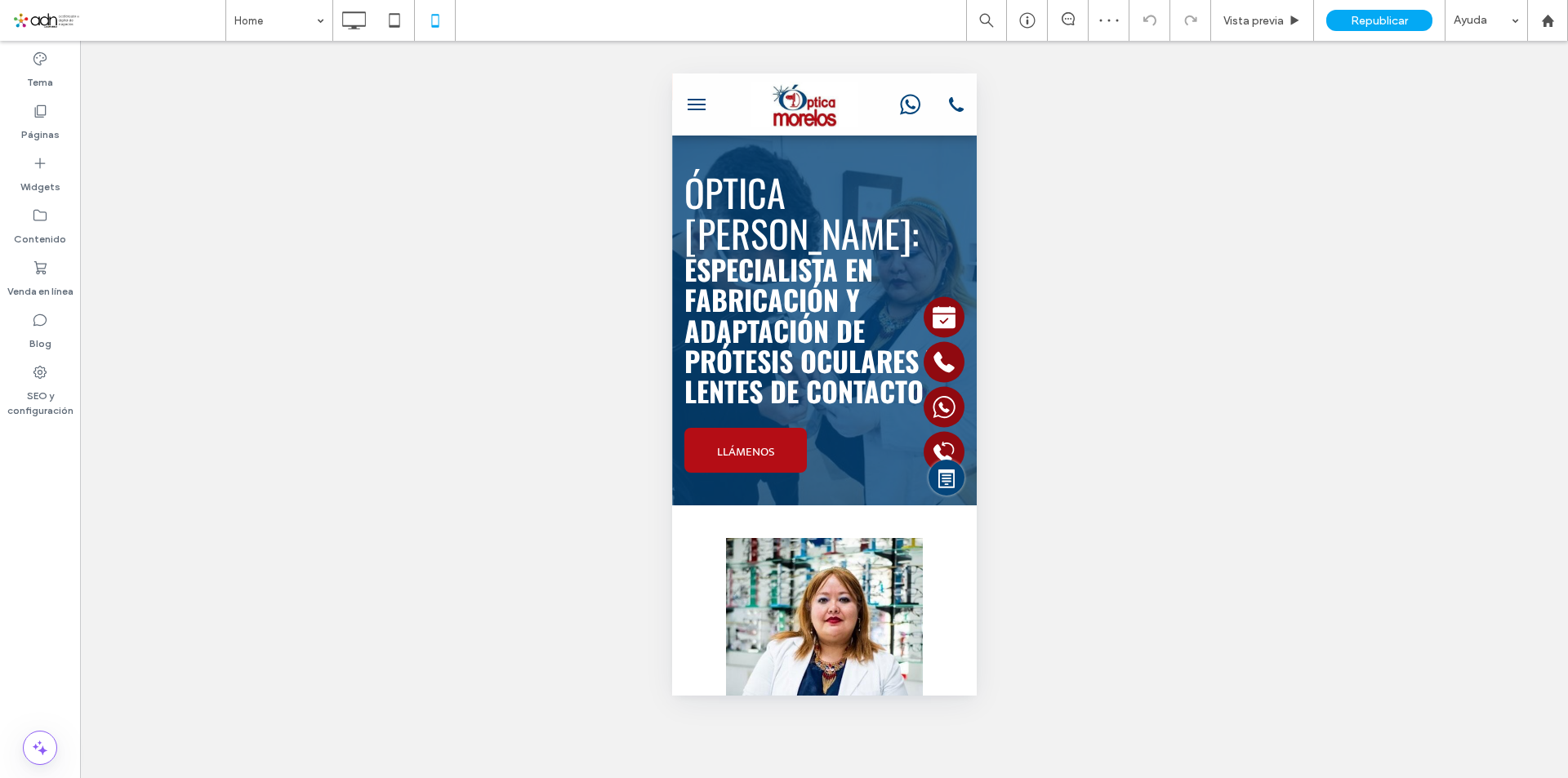
scroll to position [0, 0]
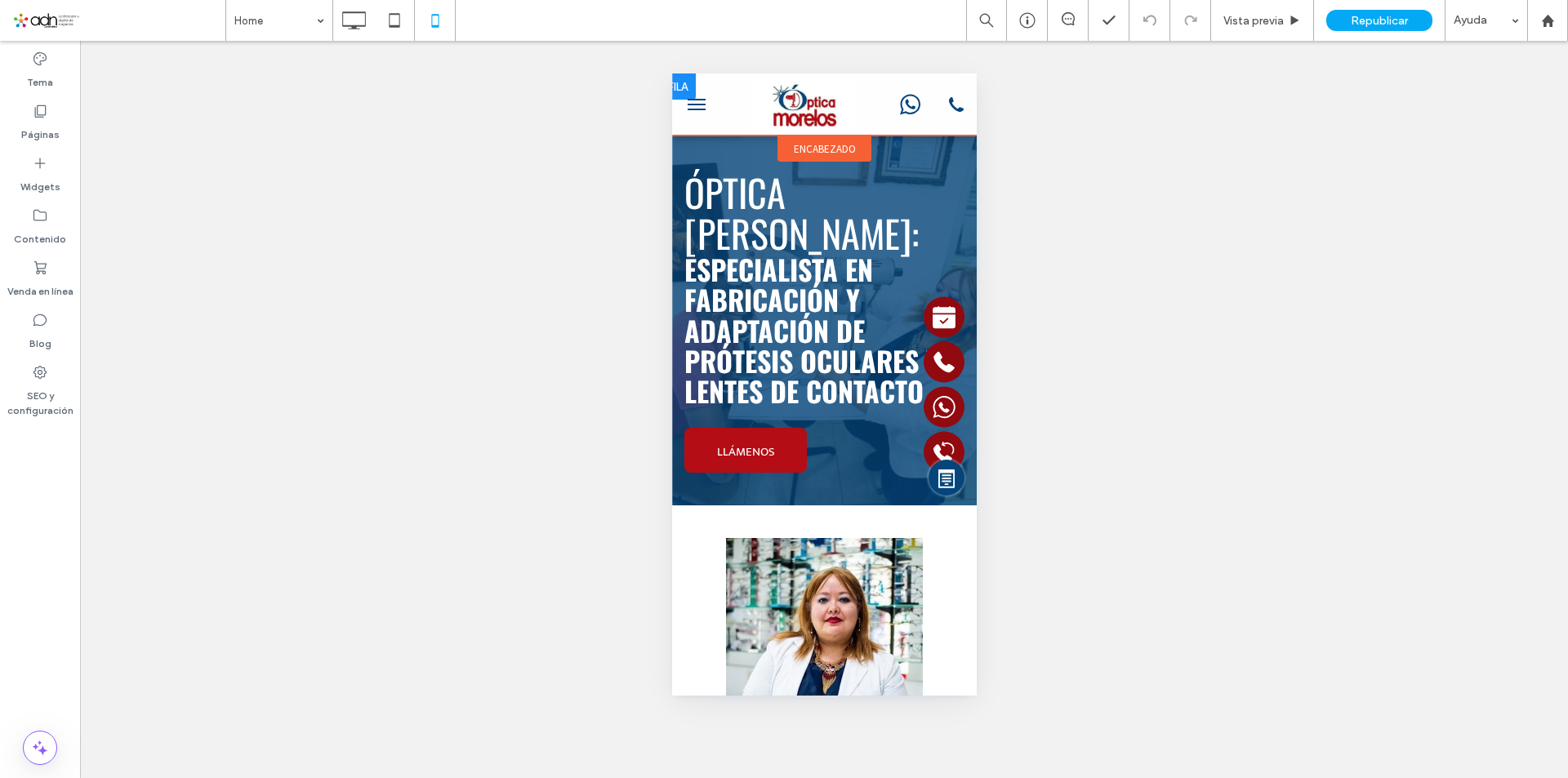
click at [924, 114] on div "443-688-3980" at bounding box center [943, 104] width 48 height 46
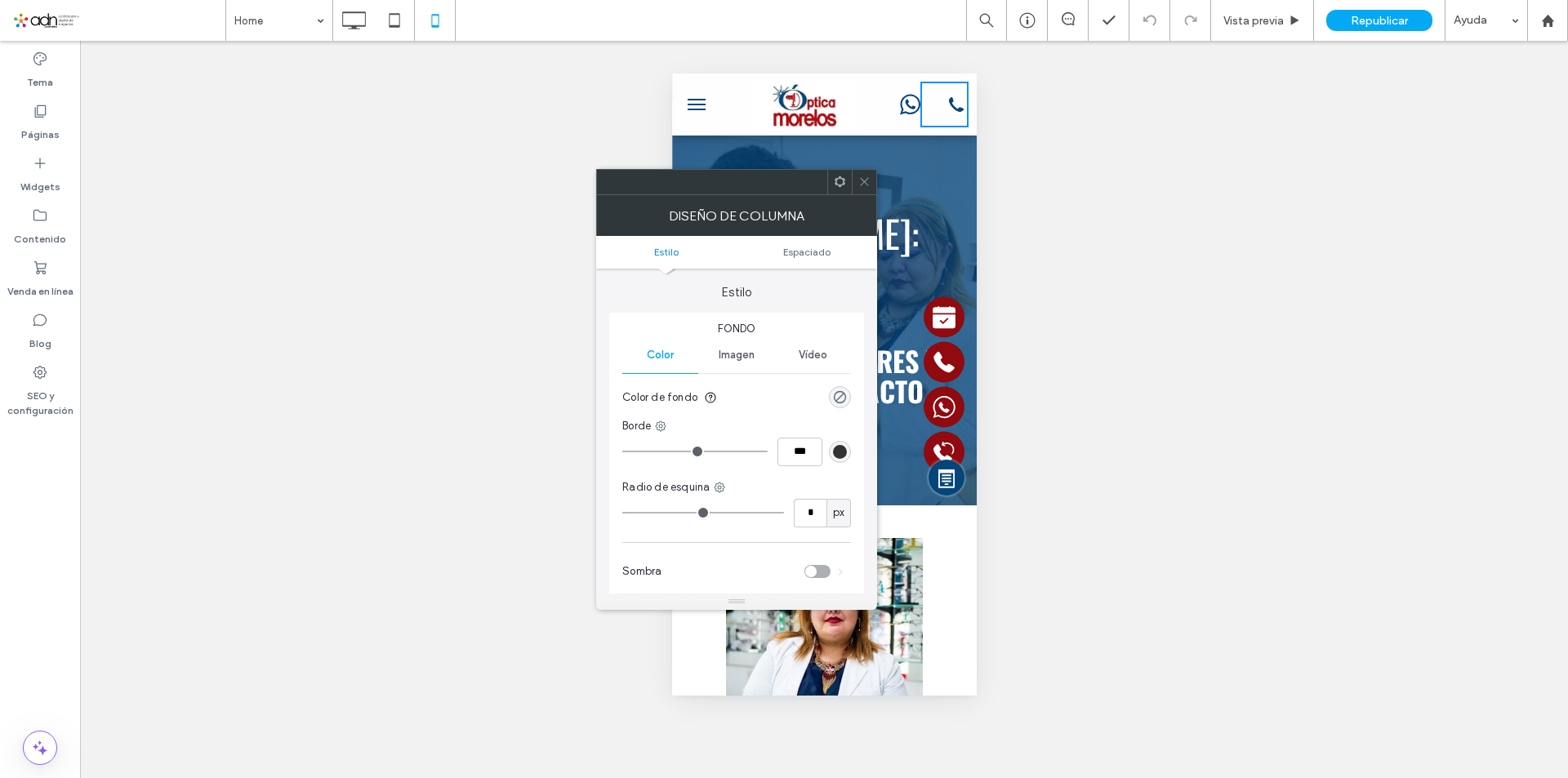
click at [863, 176] on icon at bounding box center [864, 181] width 13 height 13
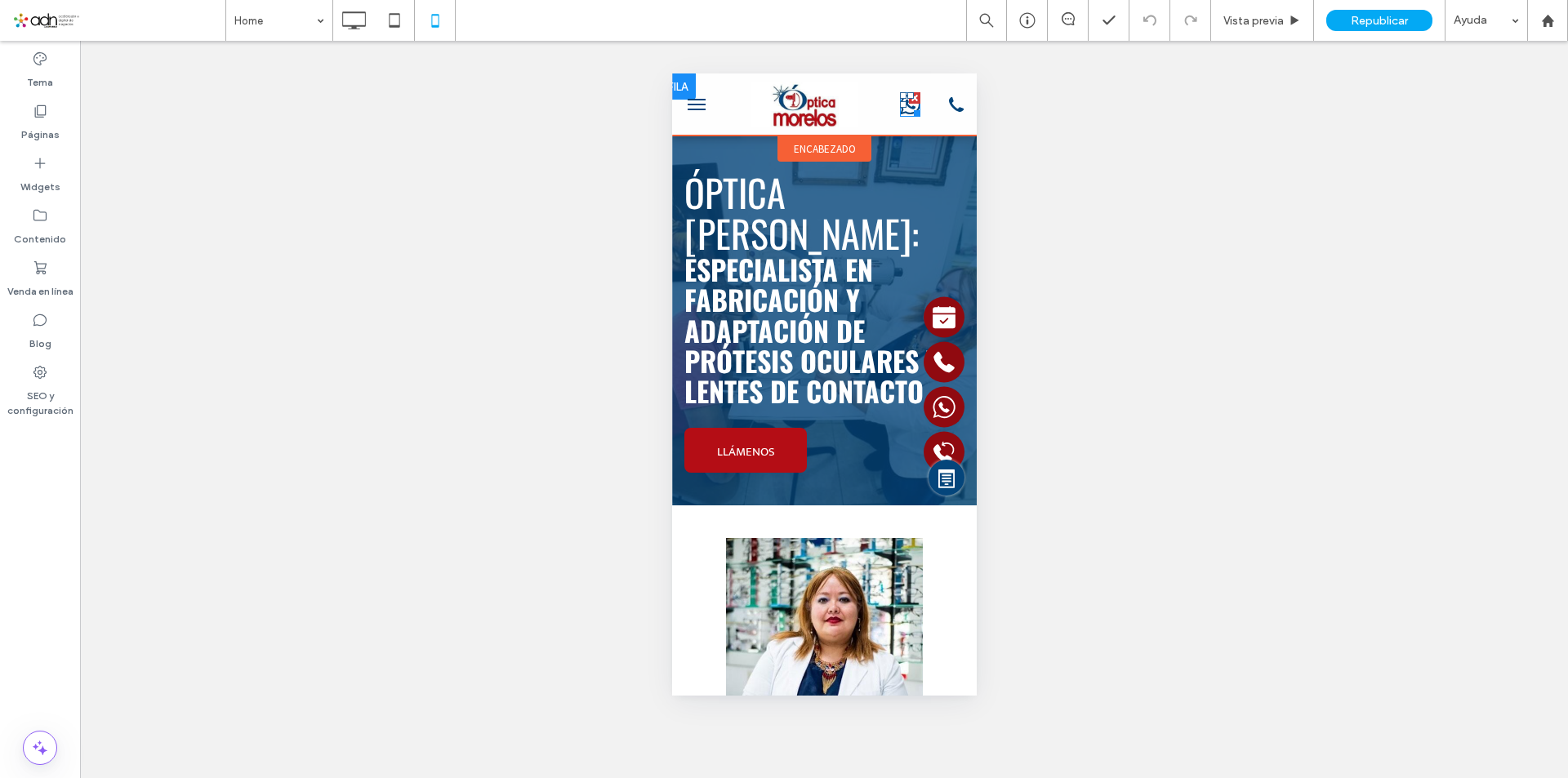
click at [899, 112] on icon at bounding box center [908, 104] width 21 height 21
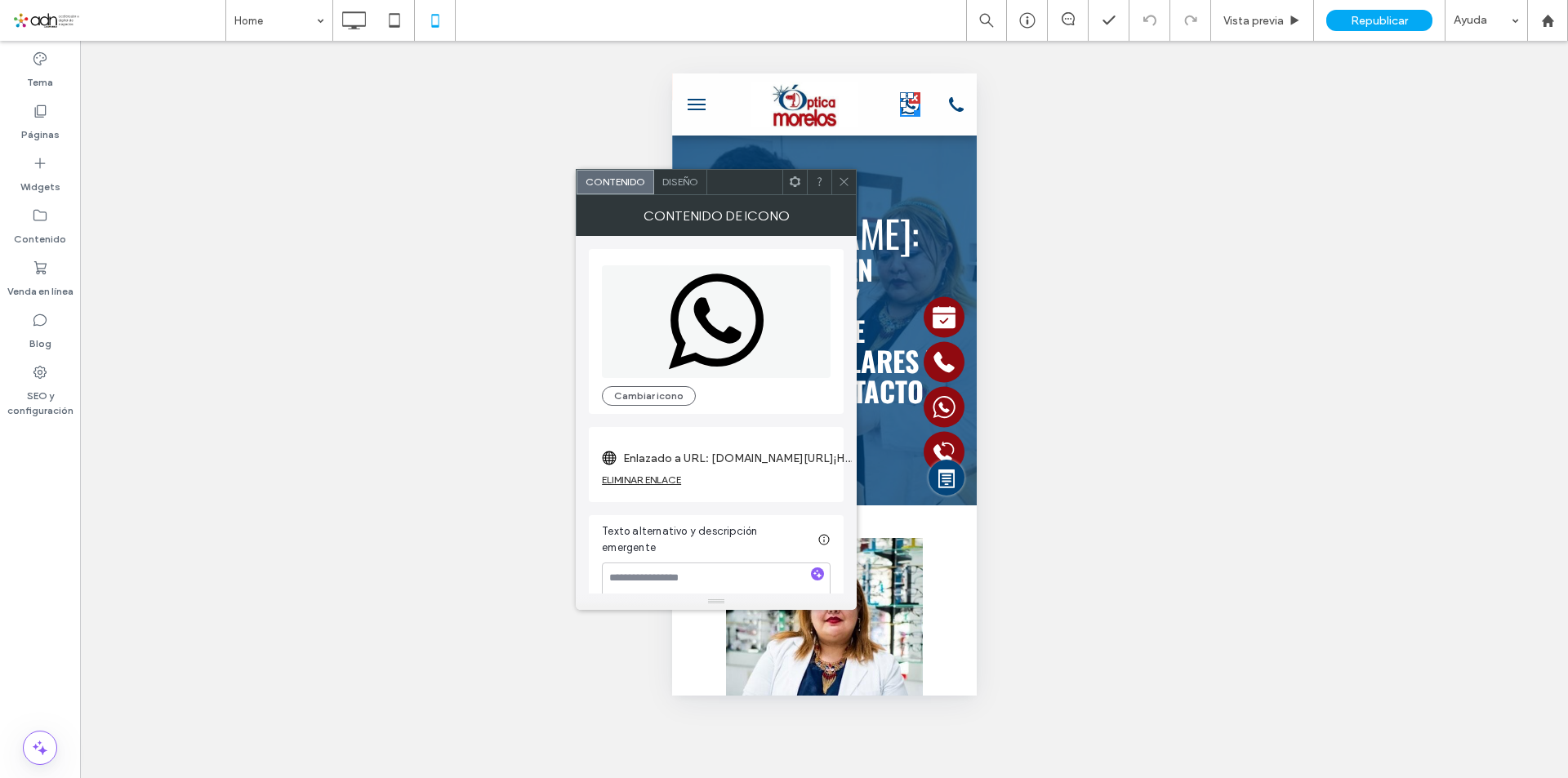
click at [796, 183] on icon at bounding box center [795, 181] width 13 height 13
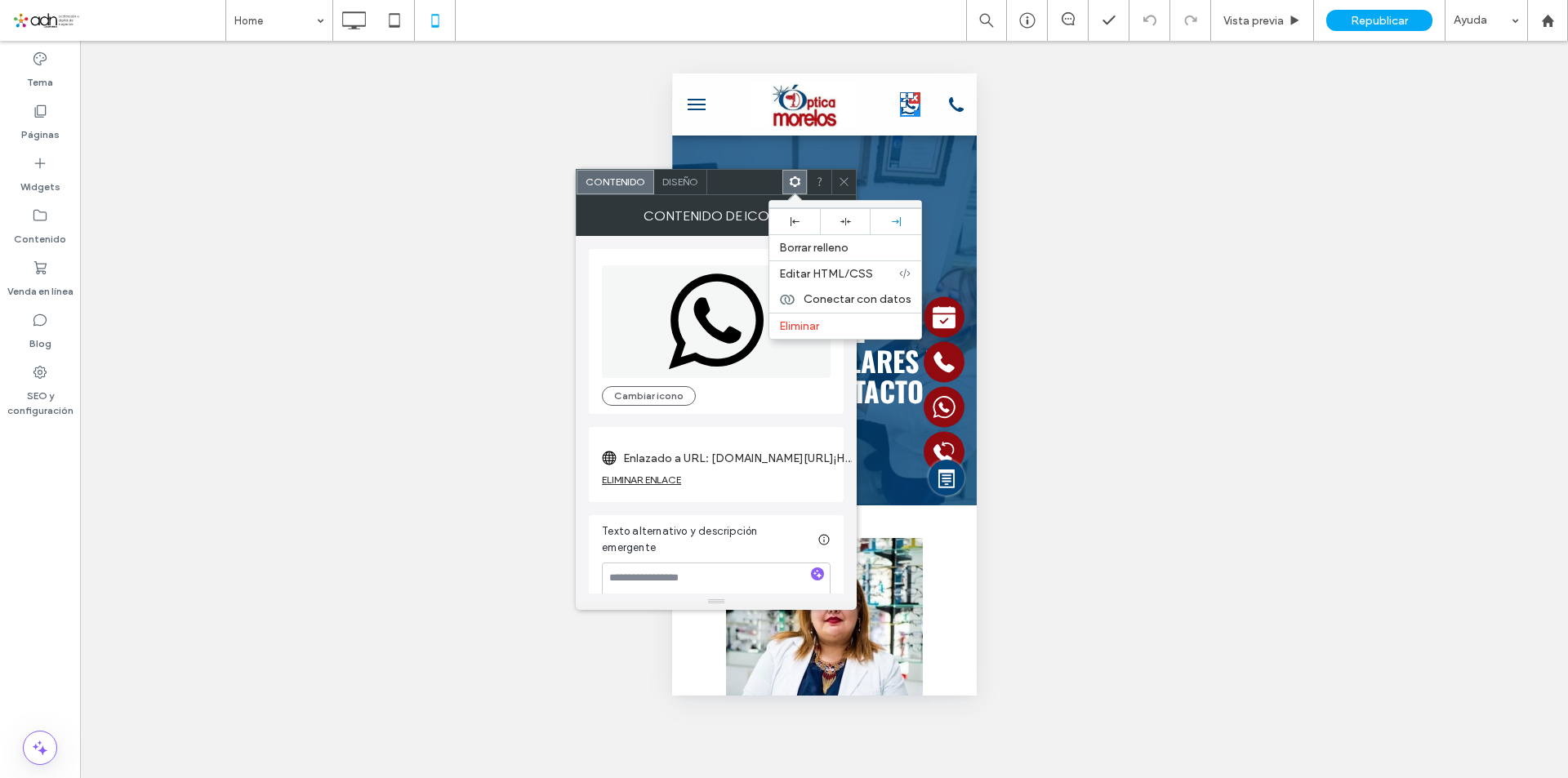
click at [755, 189] on div at bounding box center [744, 182] width 75 height 24
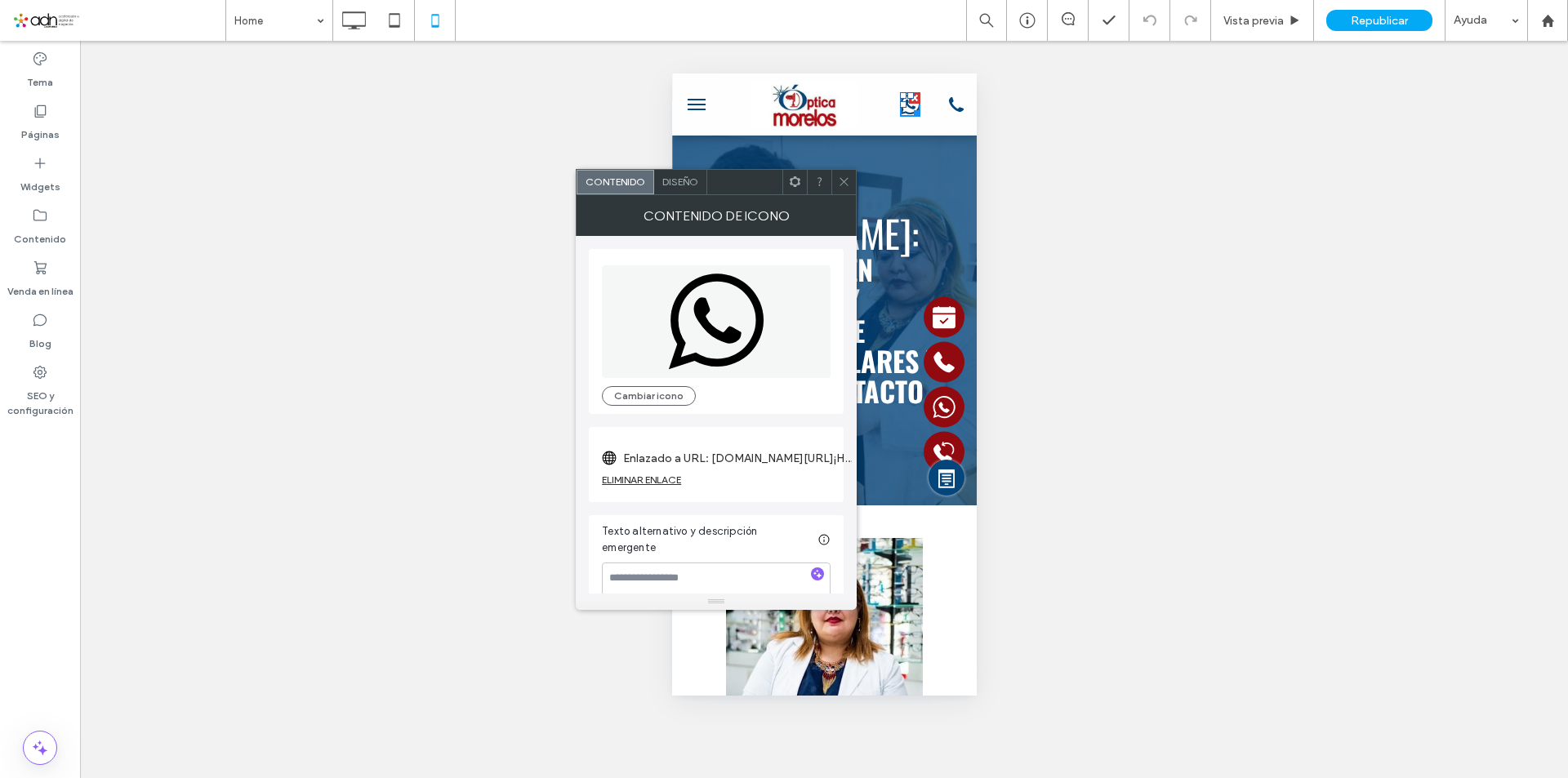
click at [879, 122] on div at bounding box center [895, 104] width 48 height 46
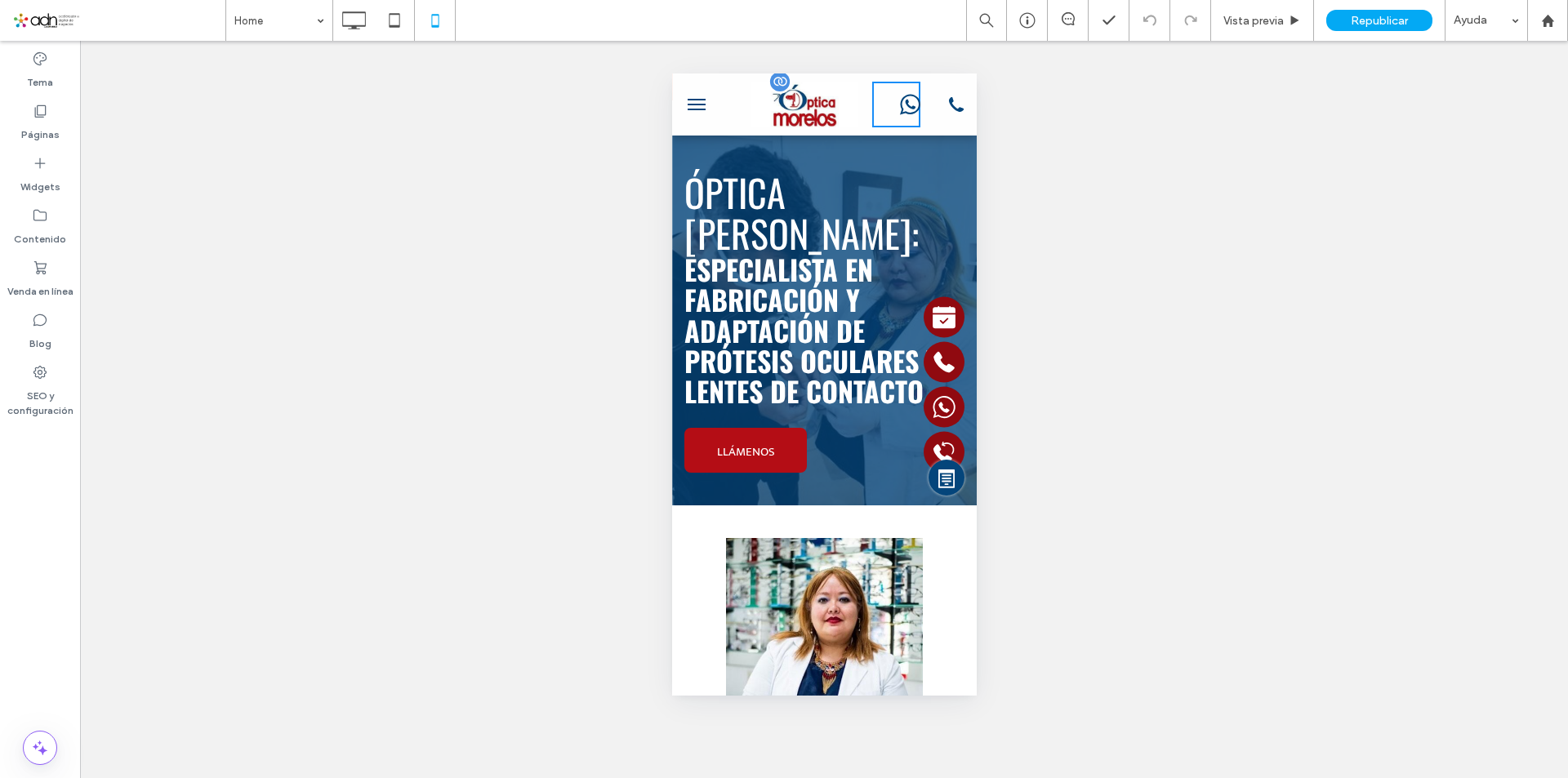
click at [806, 117] on img at bounding box center [804, 104] width 106 height 46
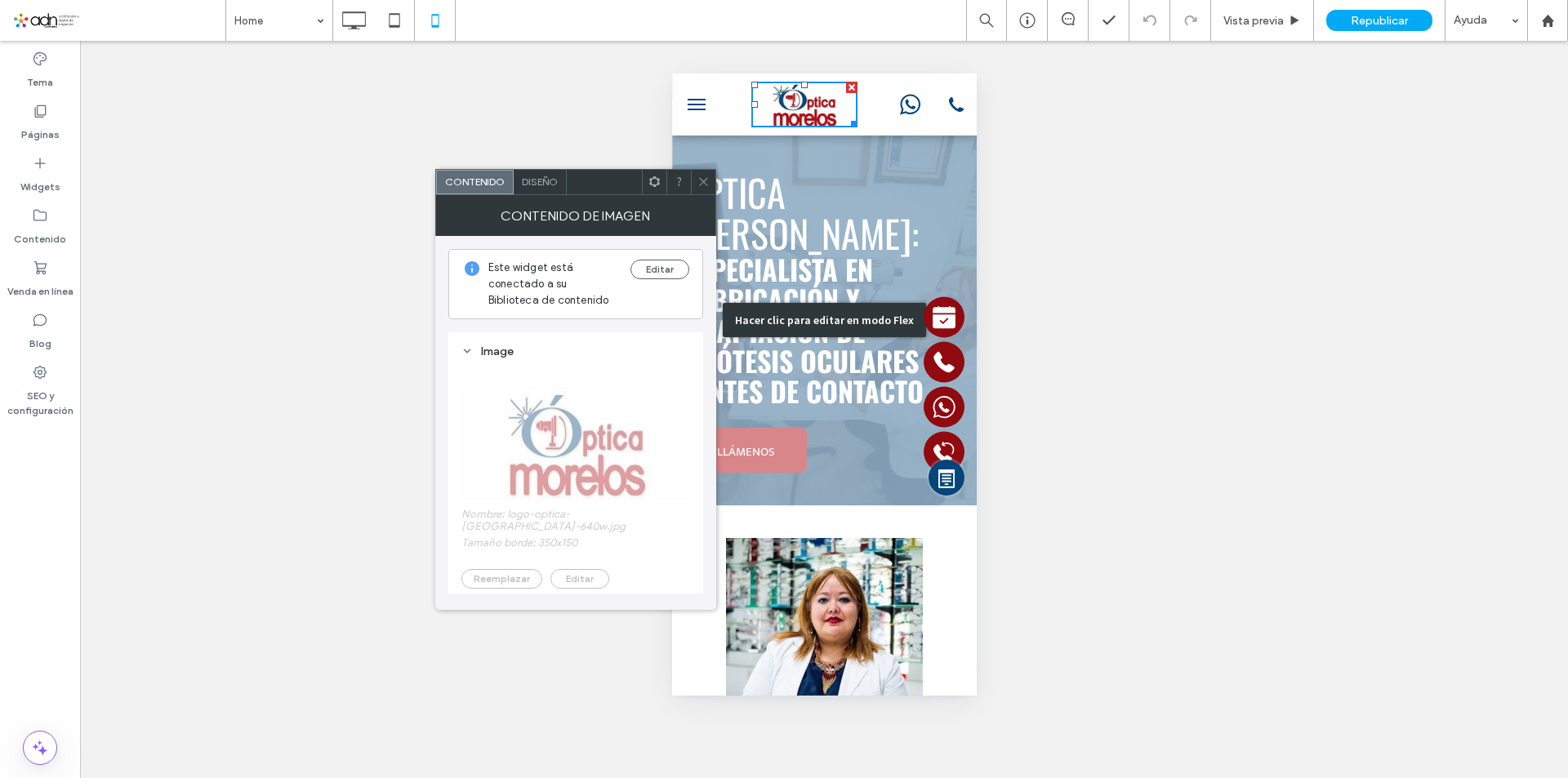
click at [874, 142] on div "Hacer clic para editar en modo Flex" at bounding box center [823, 320] width 304 height 370
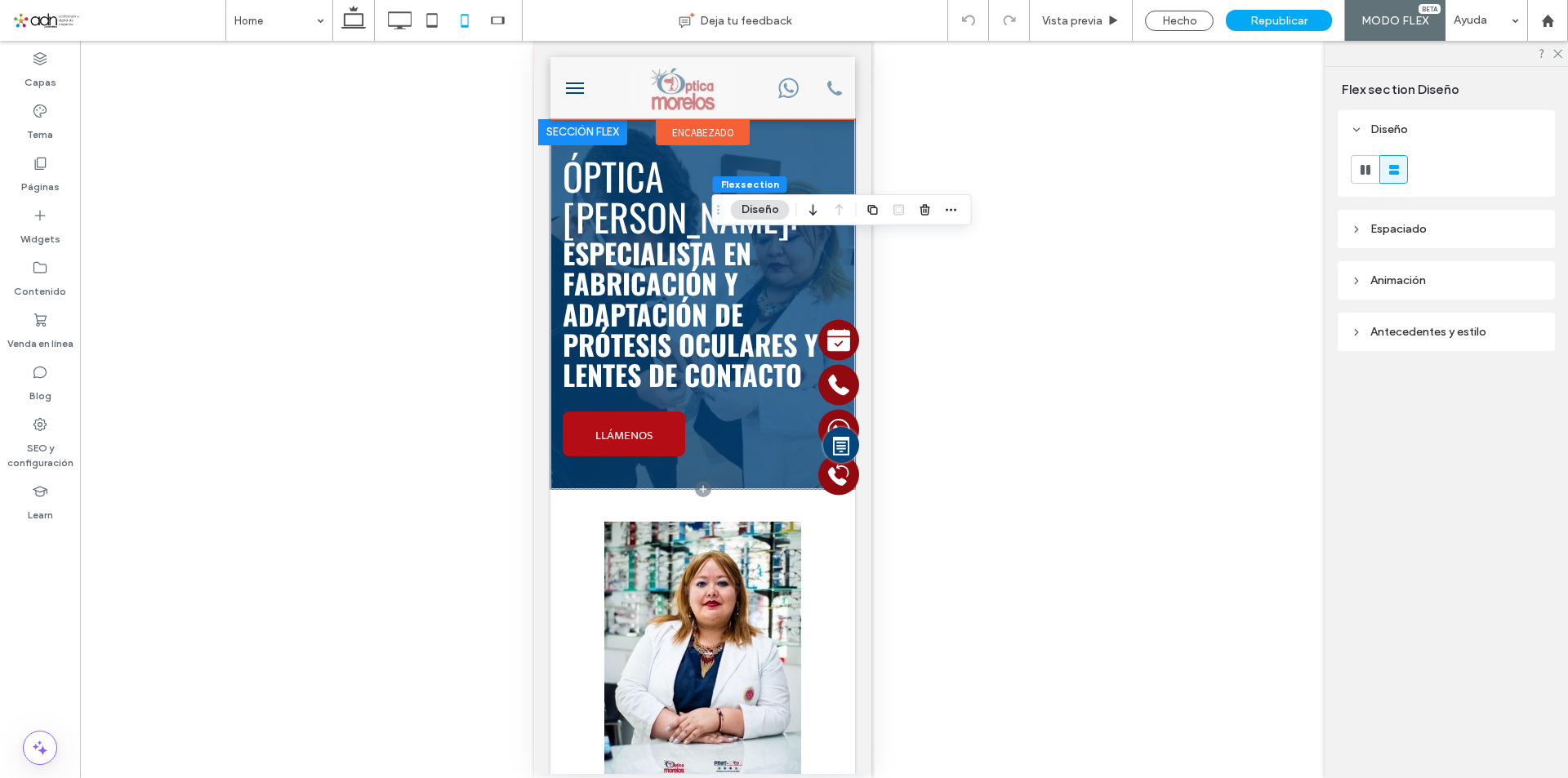
click at [683, 130] on span "encabezado" at bounding box center [702, 132] width 62 height 14
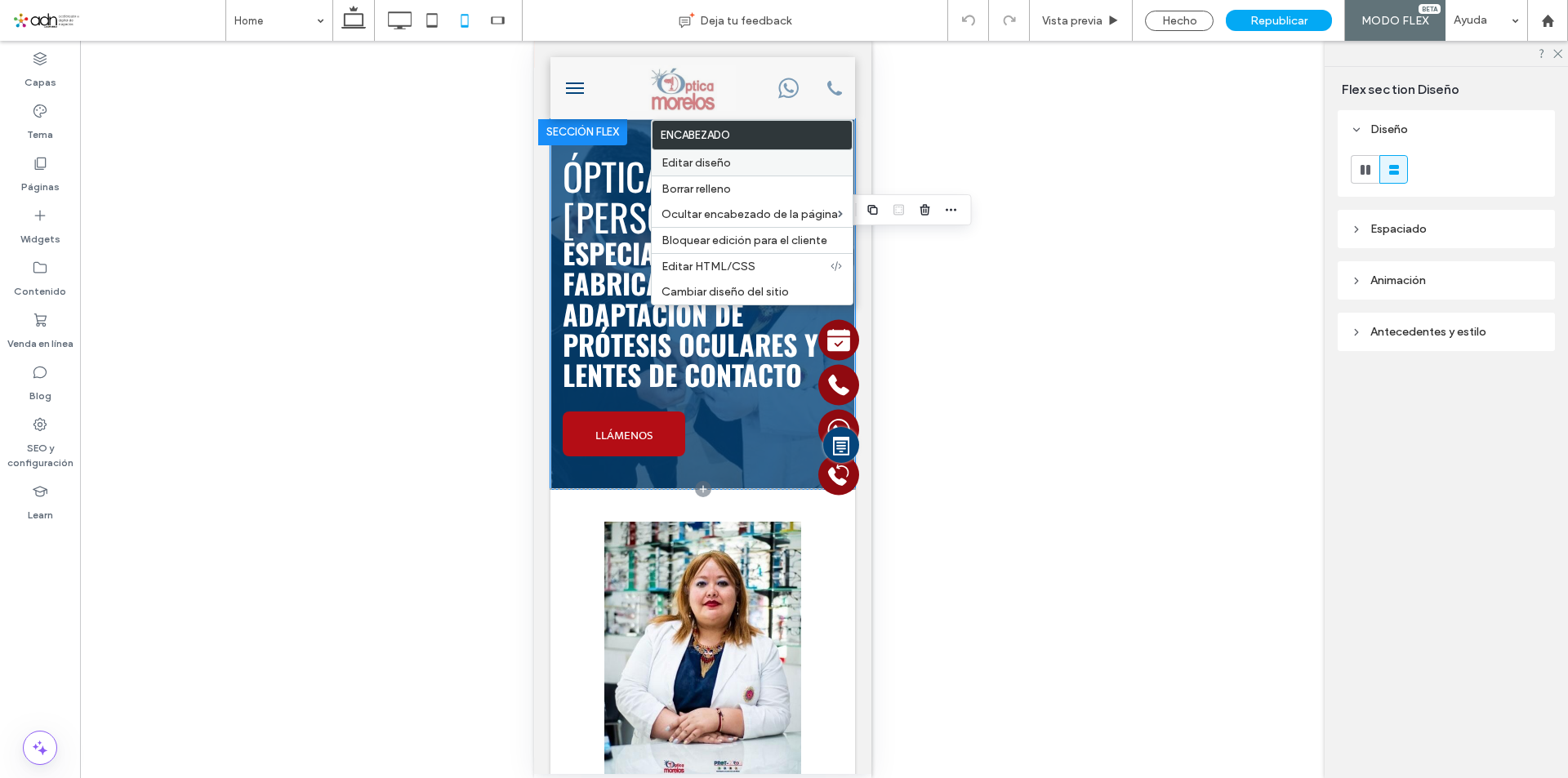
click at [766, 165] on label "Editar diseño" at bounding box center [752, 162] width 181 height 14
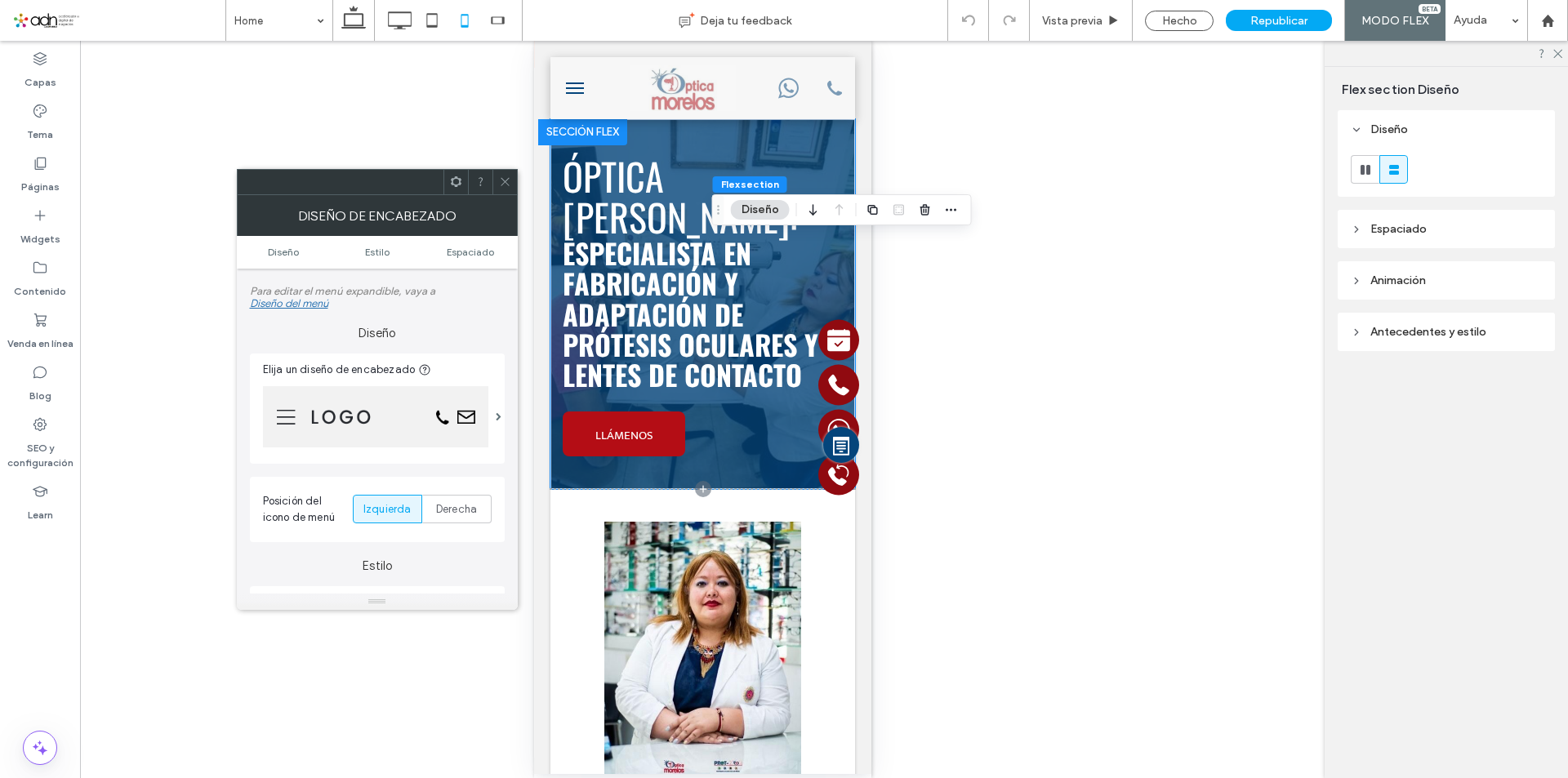
click at [466, 410] on img at bounding box center [376, 417] width 225 height 62
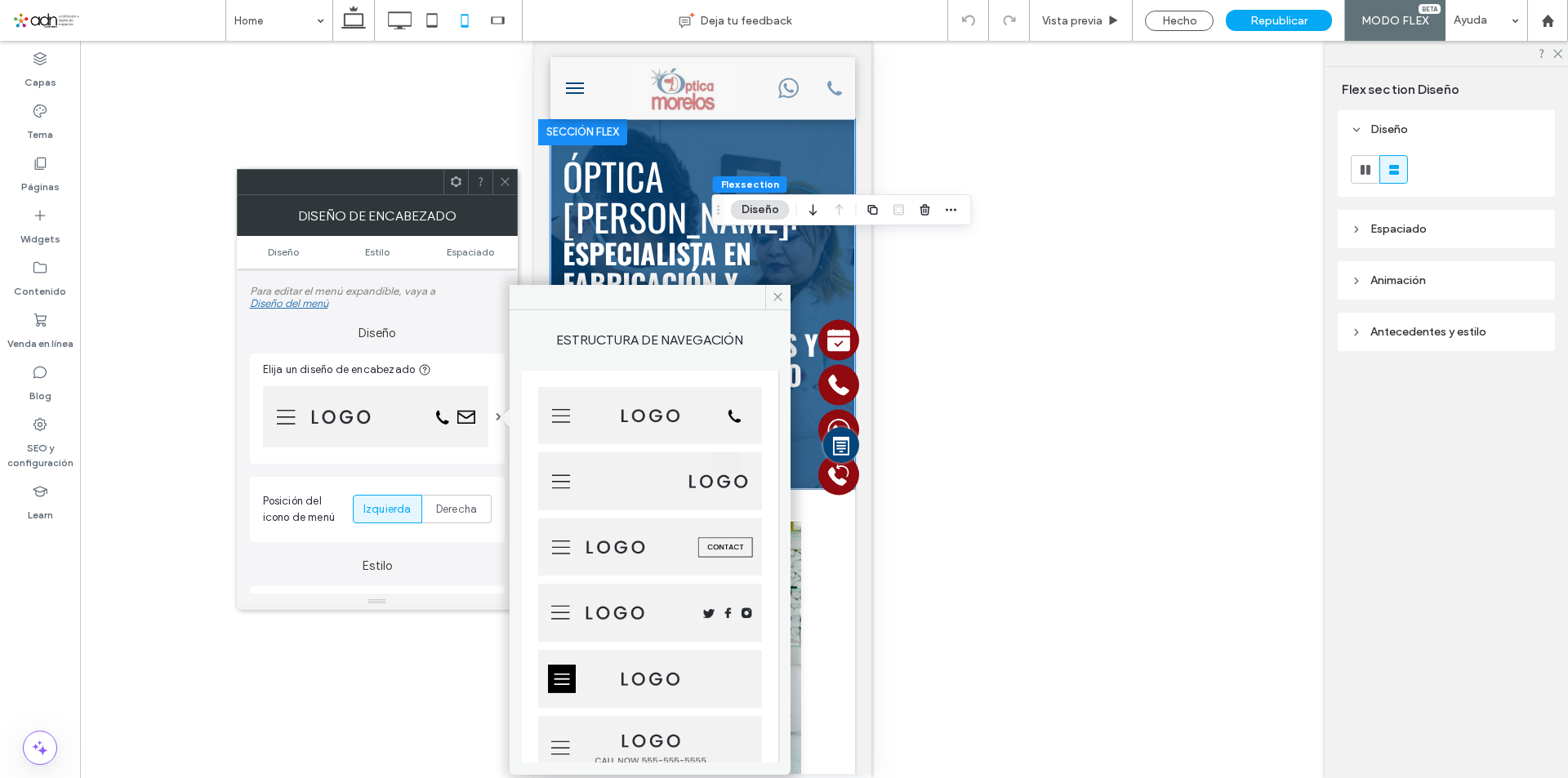
click at [712, 614] on img at bounding box center [650, 612] width 224 height 58
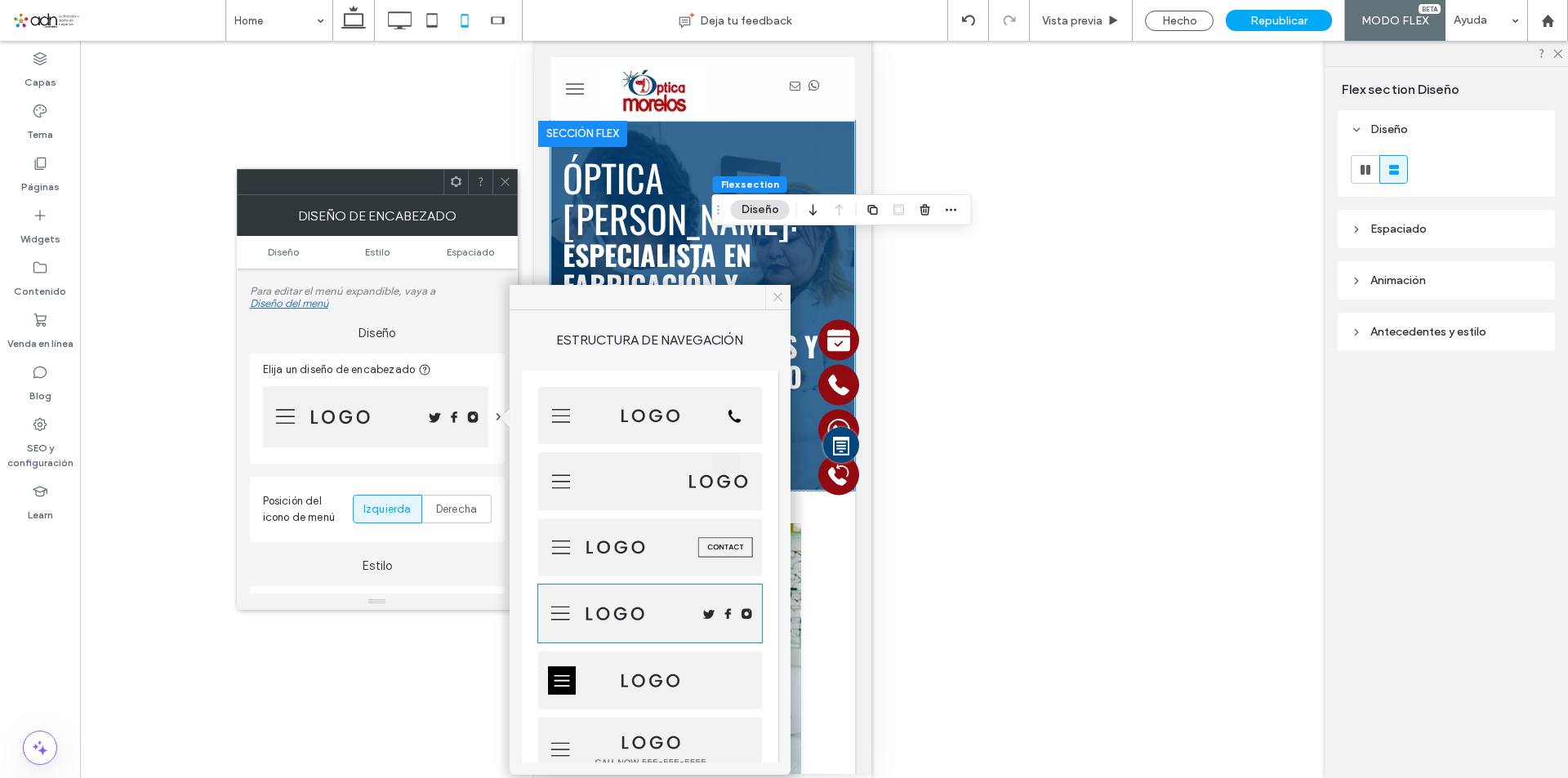
click at [774, 293] on use at bounding box center [777, 297] width 8 height 8
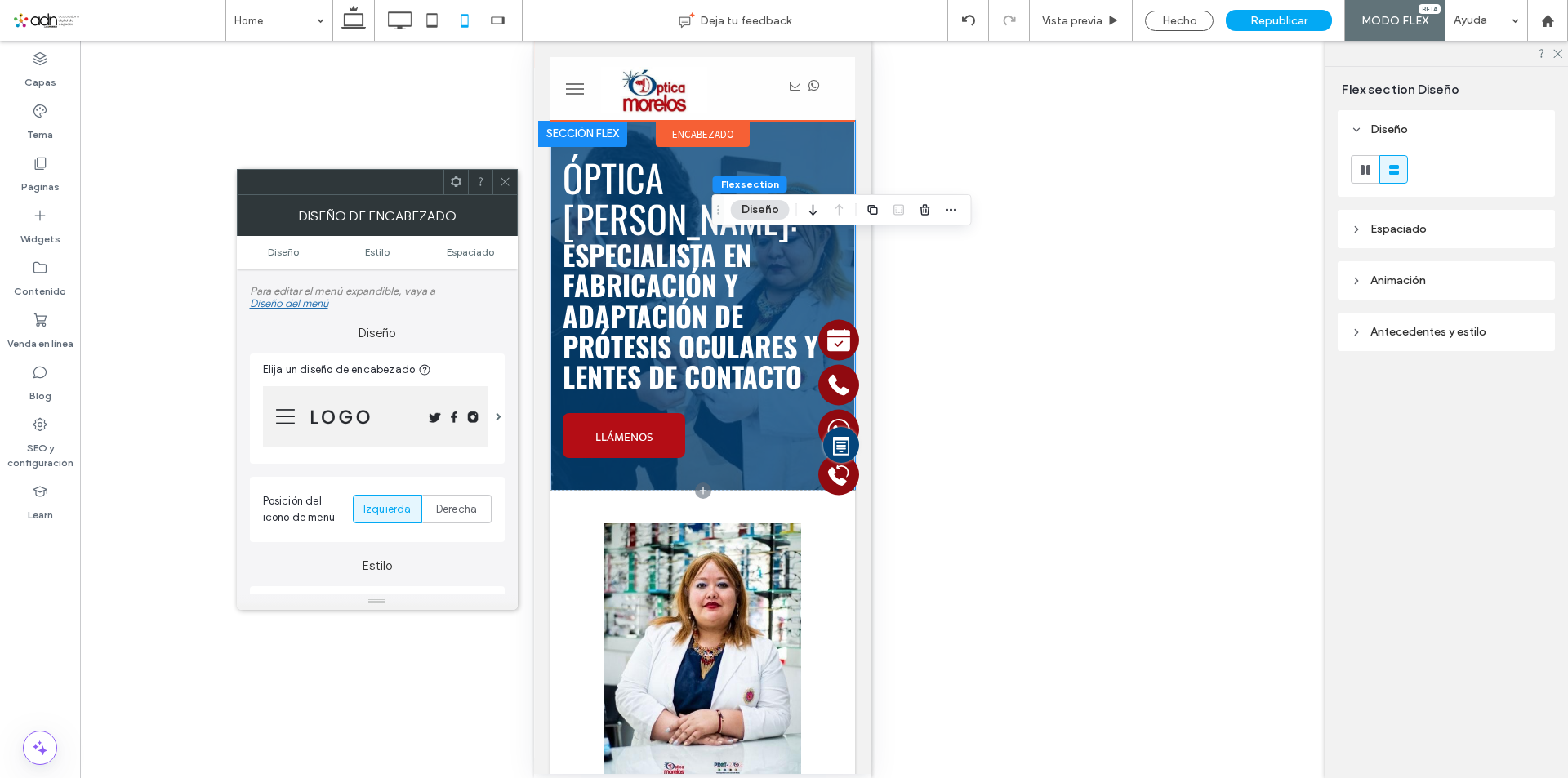
click at [786, 89] on span "email" at bounding box center [794, 86] width 17 height 17
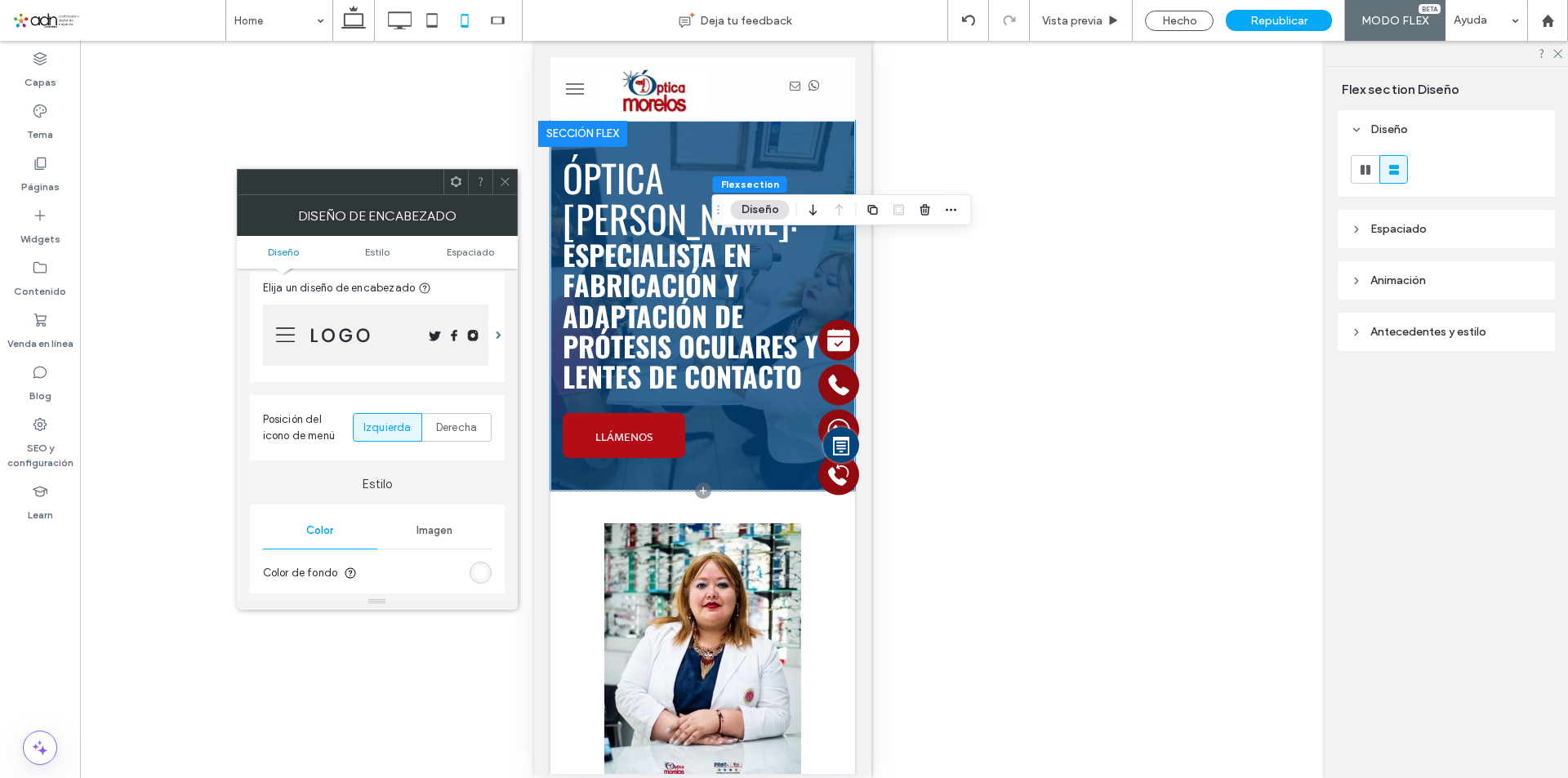
scroll to position [163, 0]
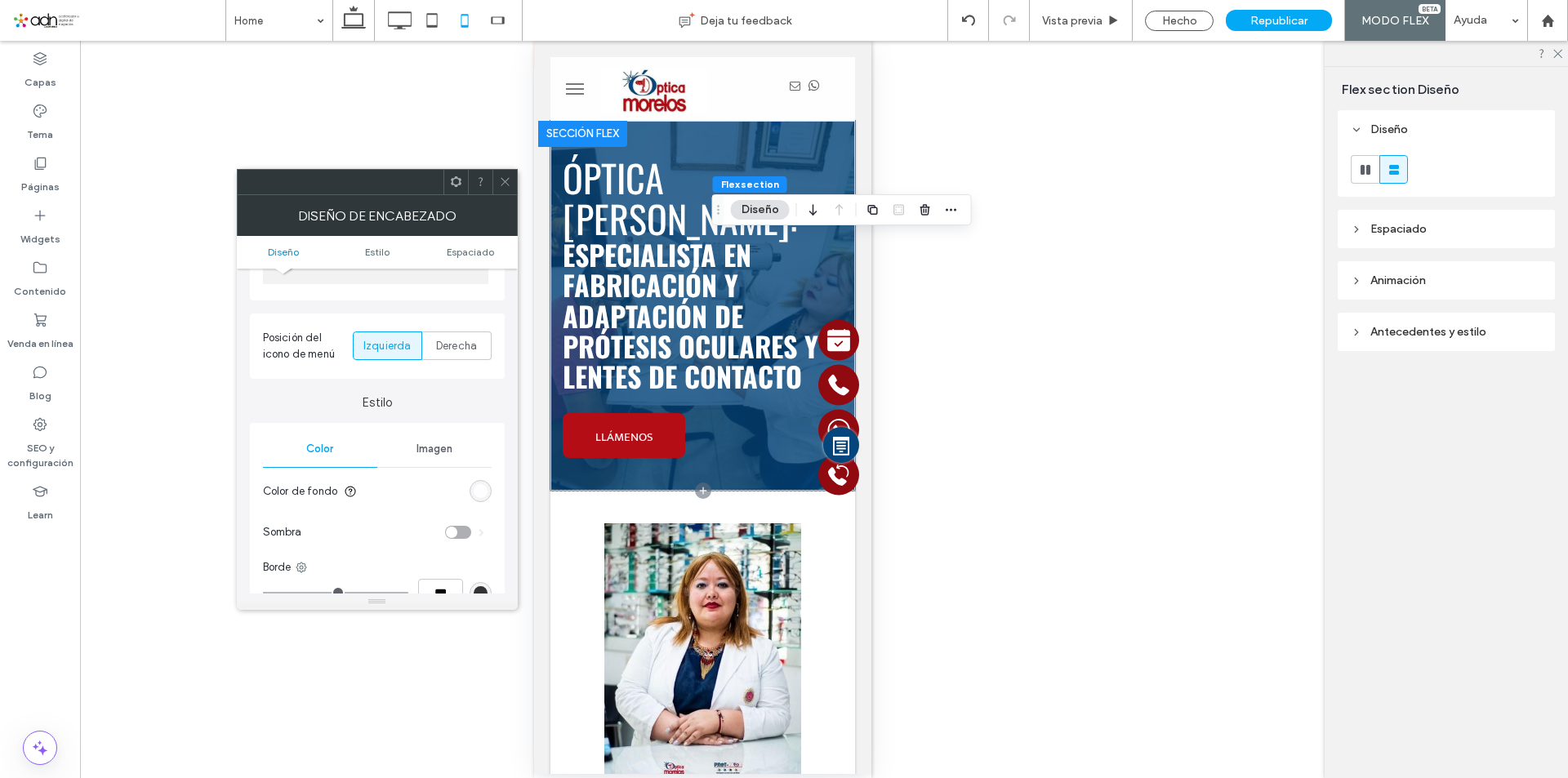
click at [503, 181] on icon at bounding box center [505, 181] width 13 height 13
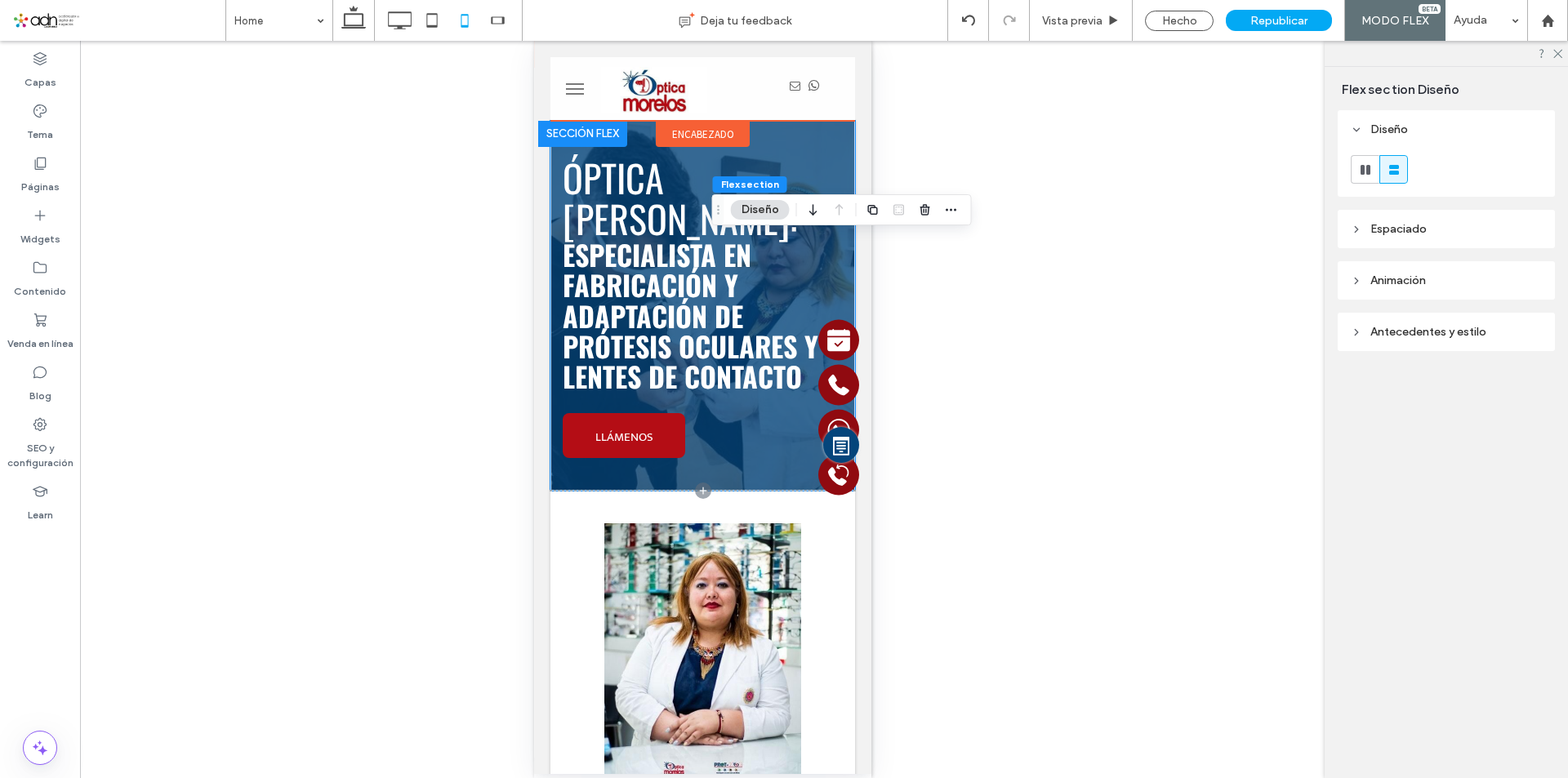
click at [790, 90] on span "email" at bounding box center [794, 86] width 17 height 17
click at [756, 91] on div at bounding box center [803, 89] width 101 height 47
click at [673, 93] on img at bounding box center [653, 89] width 106 height 46
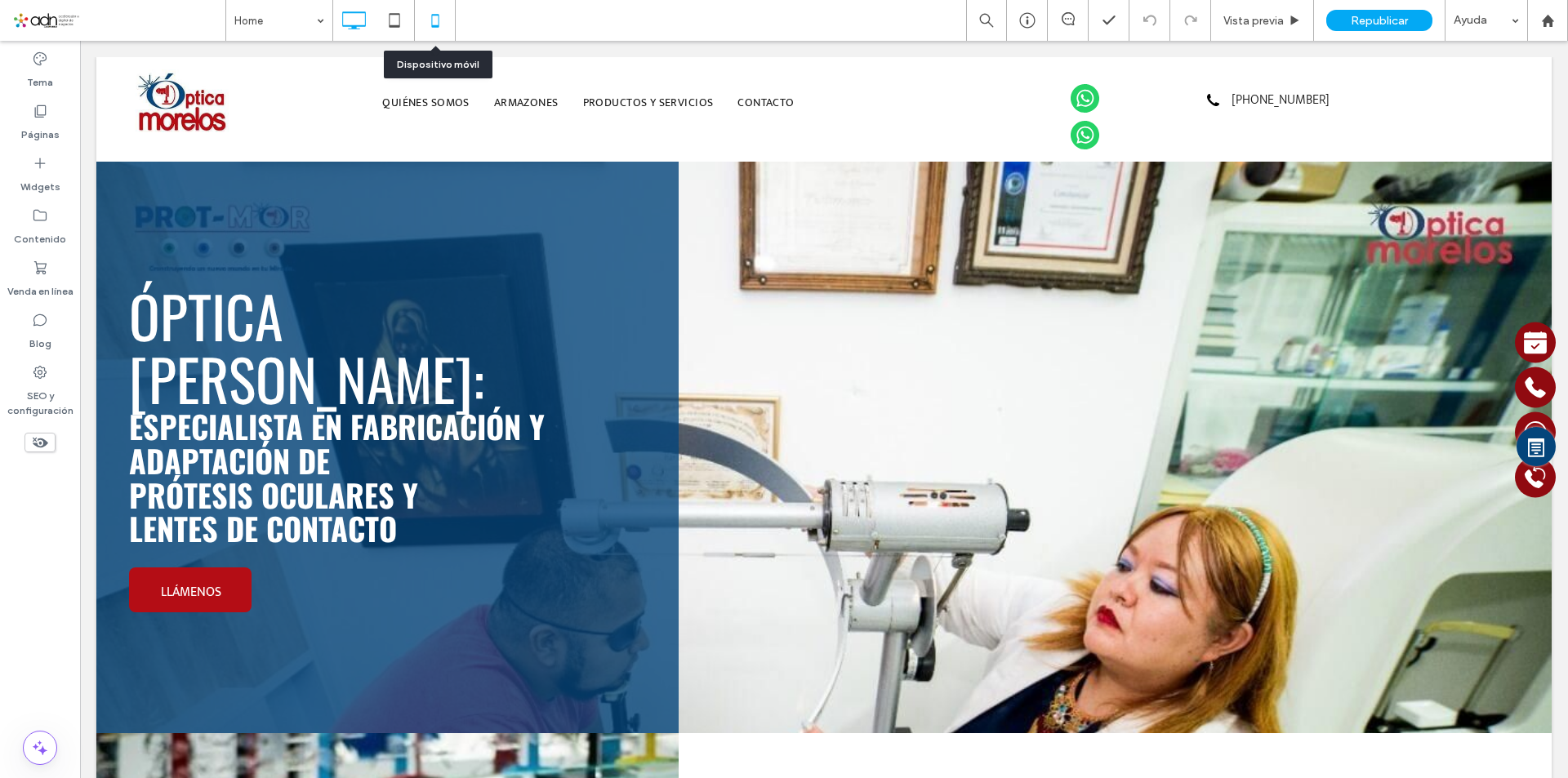
click at [431, 19] on icon at bounding box center [435, 20] width 32 height 32
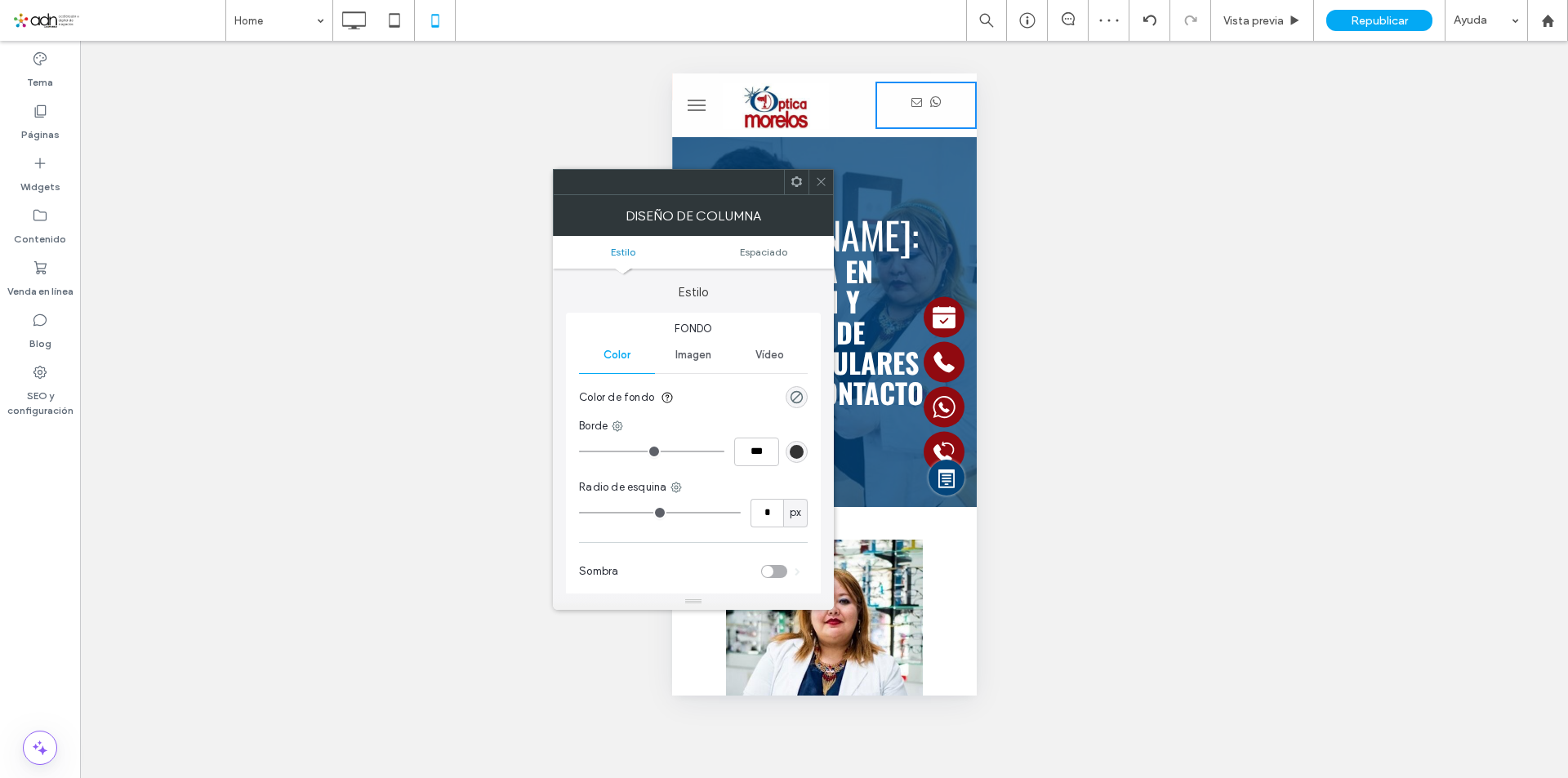
click at [907, 115] on link "email" at bounding box center [915, 105] width 17 height 21
click at [820, 185] on icon at bounding box center [821, 181] width 13 height 13
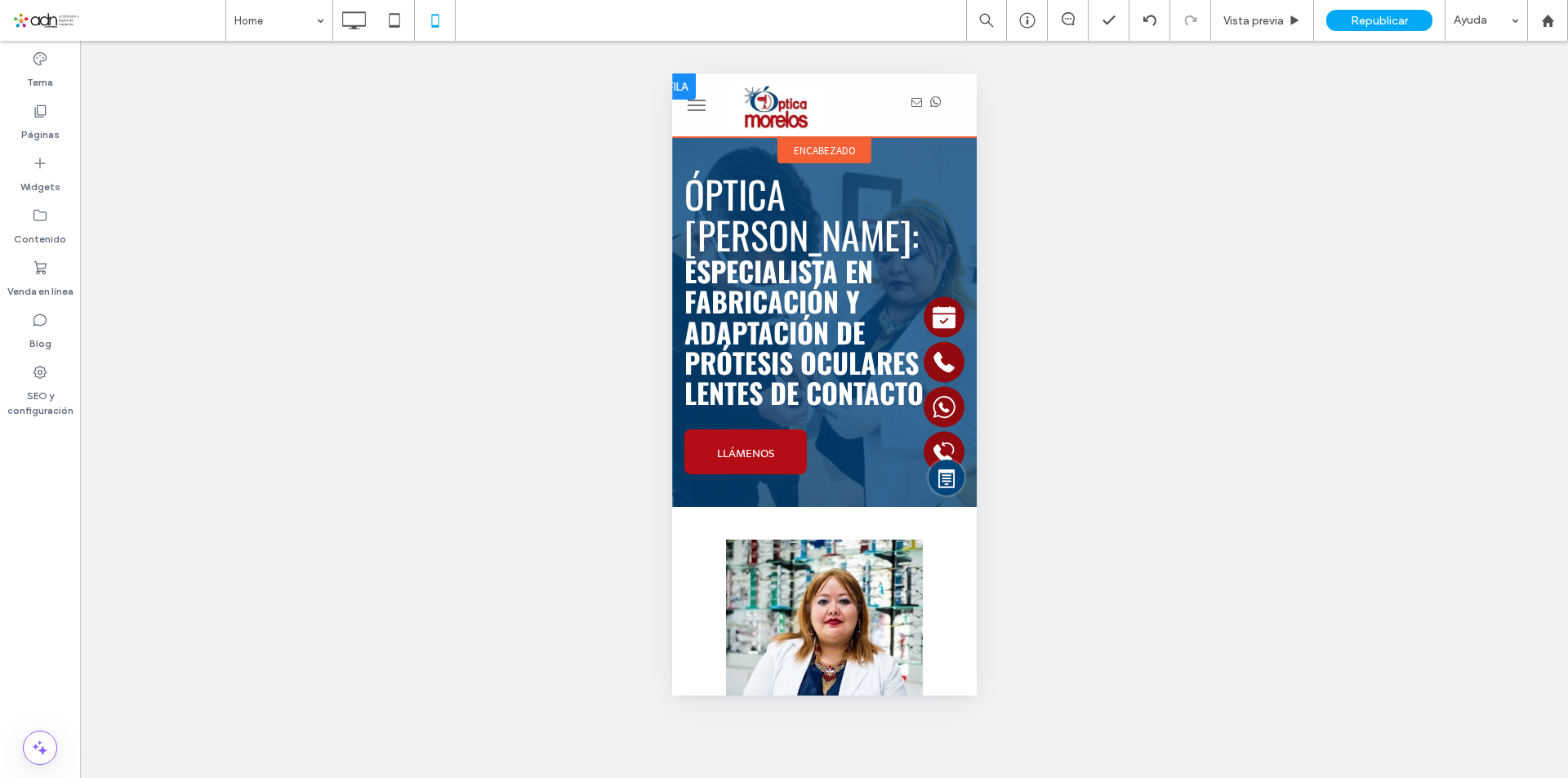
click at [903, 116] on div at bounding box center [924, 105] width 101 height 47
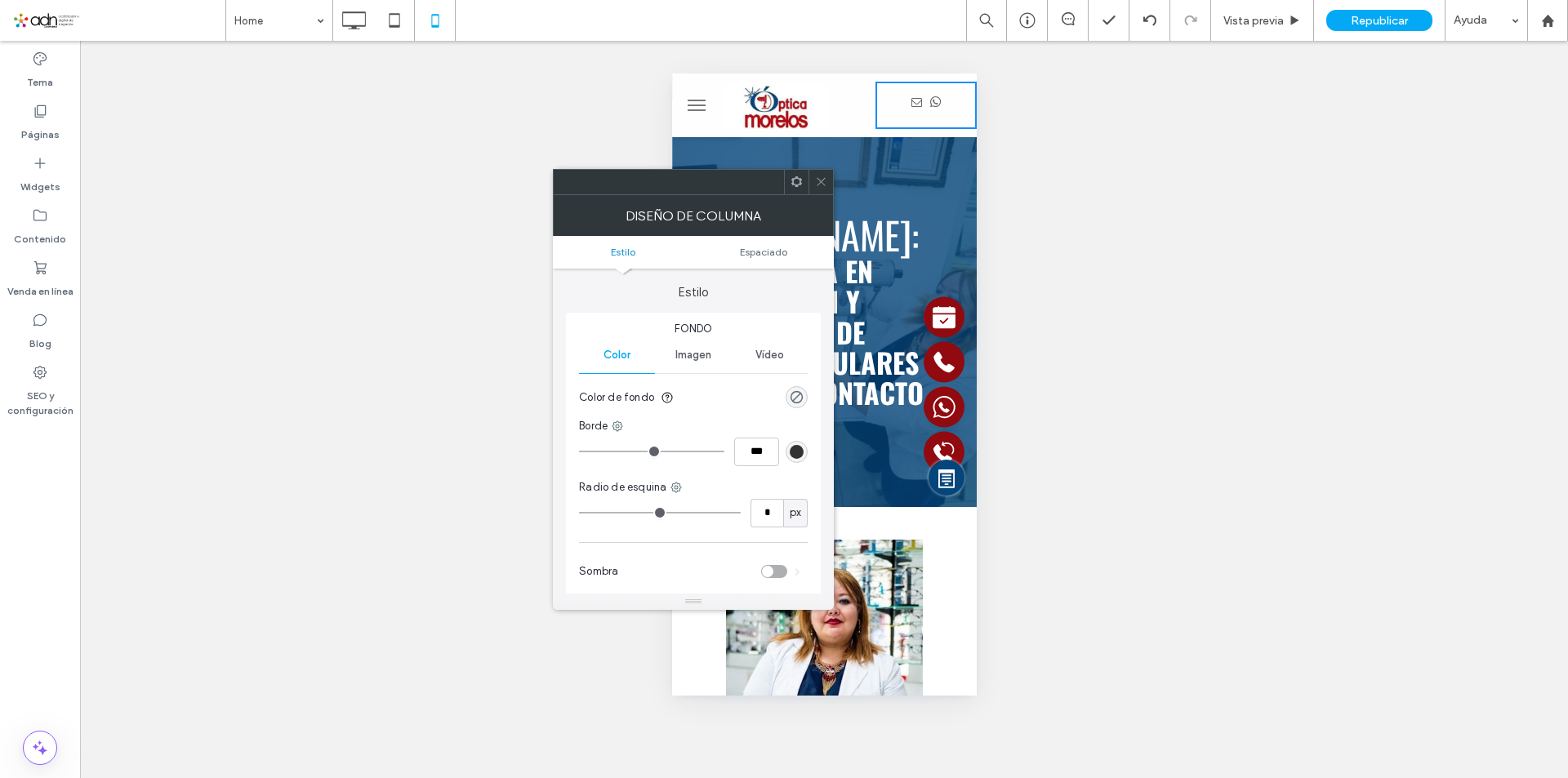
click at [699, 333] on span "Fondo" at bounding box center [693, 329] width 229 height 17
click at [819, 190] on span at bounding box center [821, 182] width 13 height 24
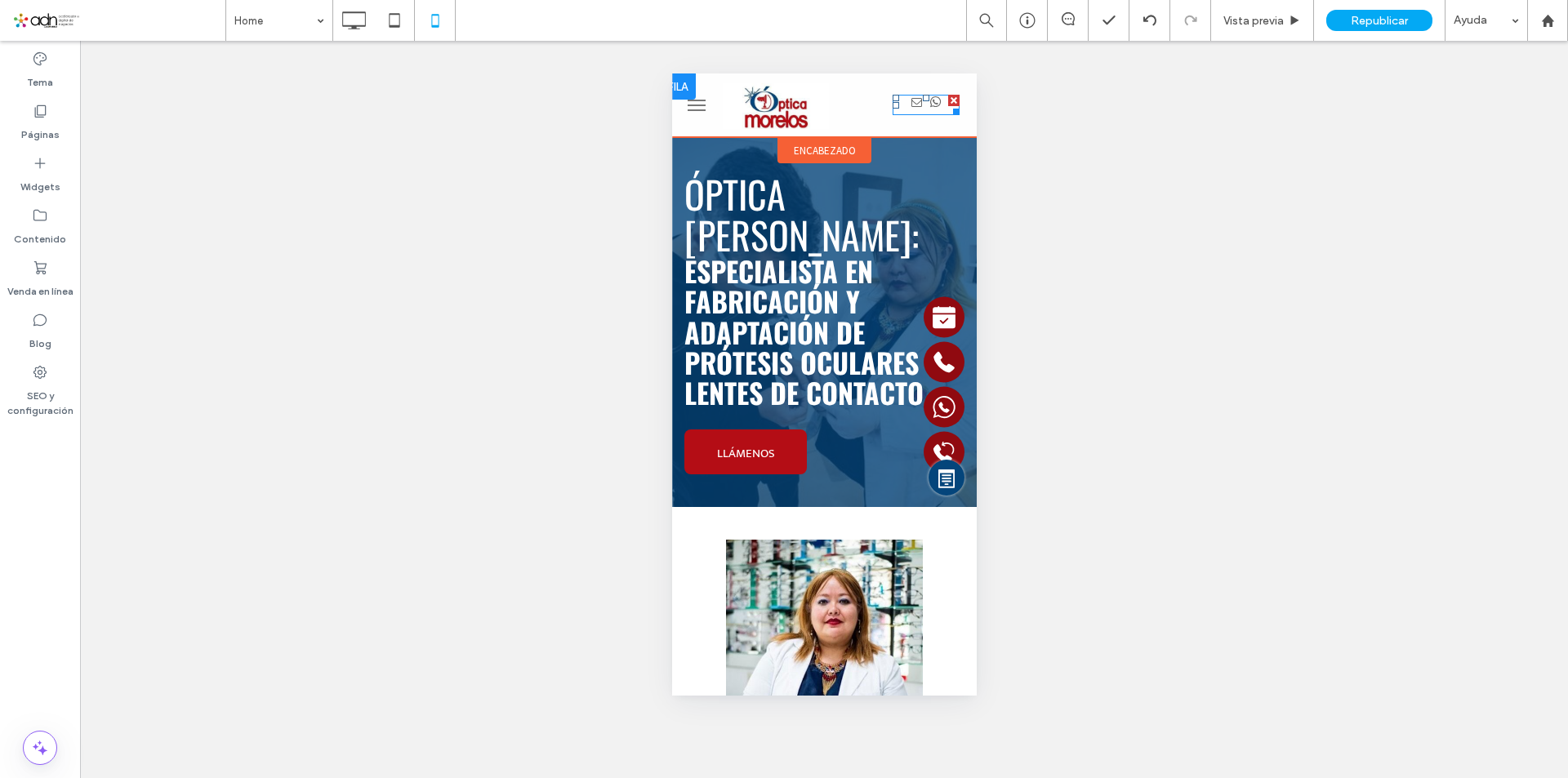
click at [913, 108] on div at bounding box center [925, 105] width 35 height 21
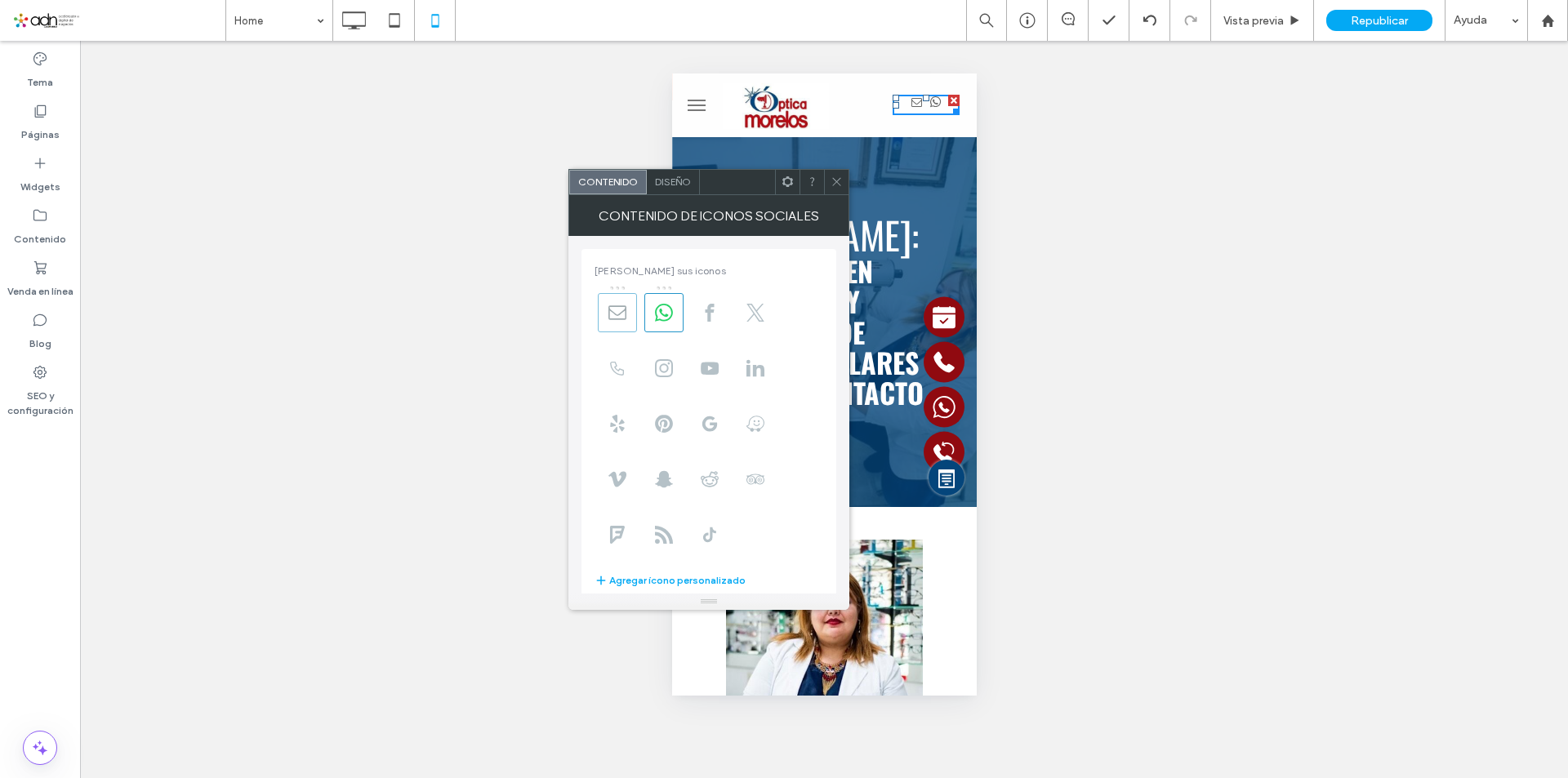
click at [623, 310] on icon at bounding box center [618, 312] width 18 height 18
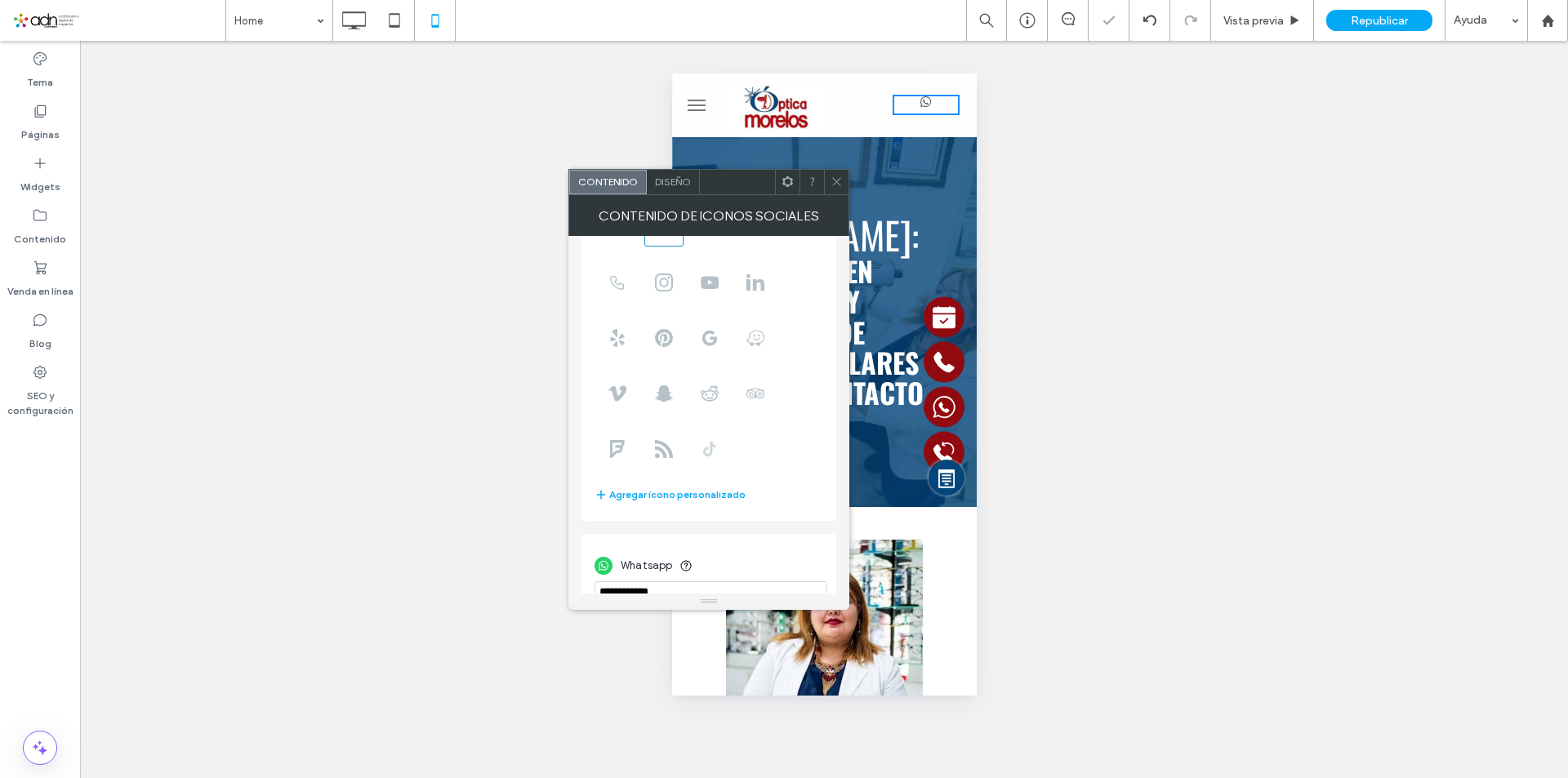
scroll to position [112, 0]
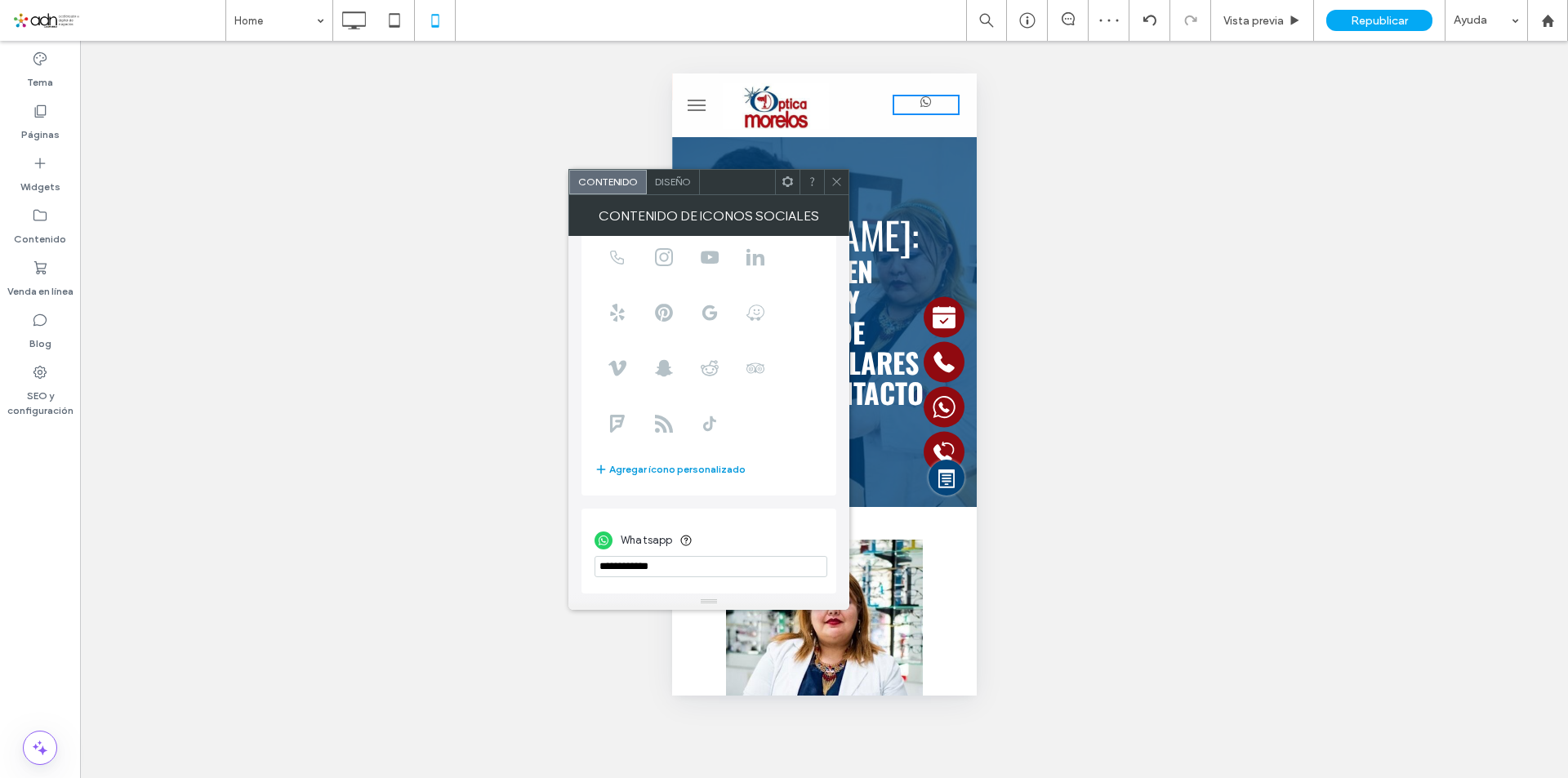
click at [682, 473] on button "Agregar ícono personalizado" at bounding box center [669, 470] width 151 height 20
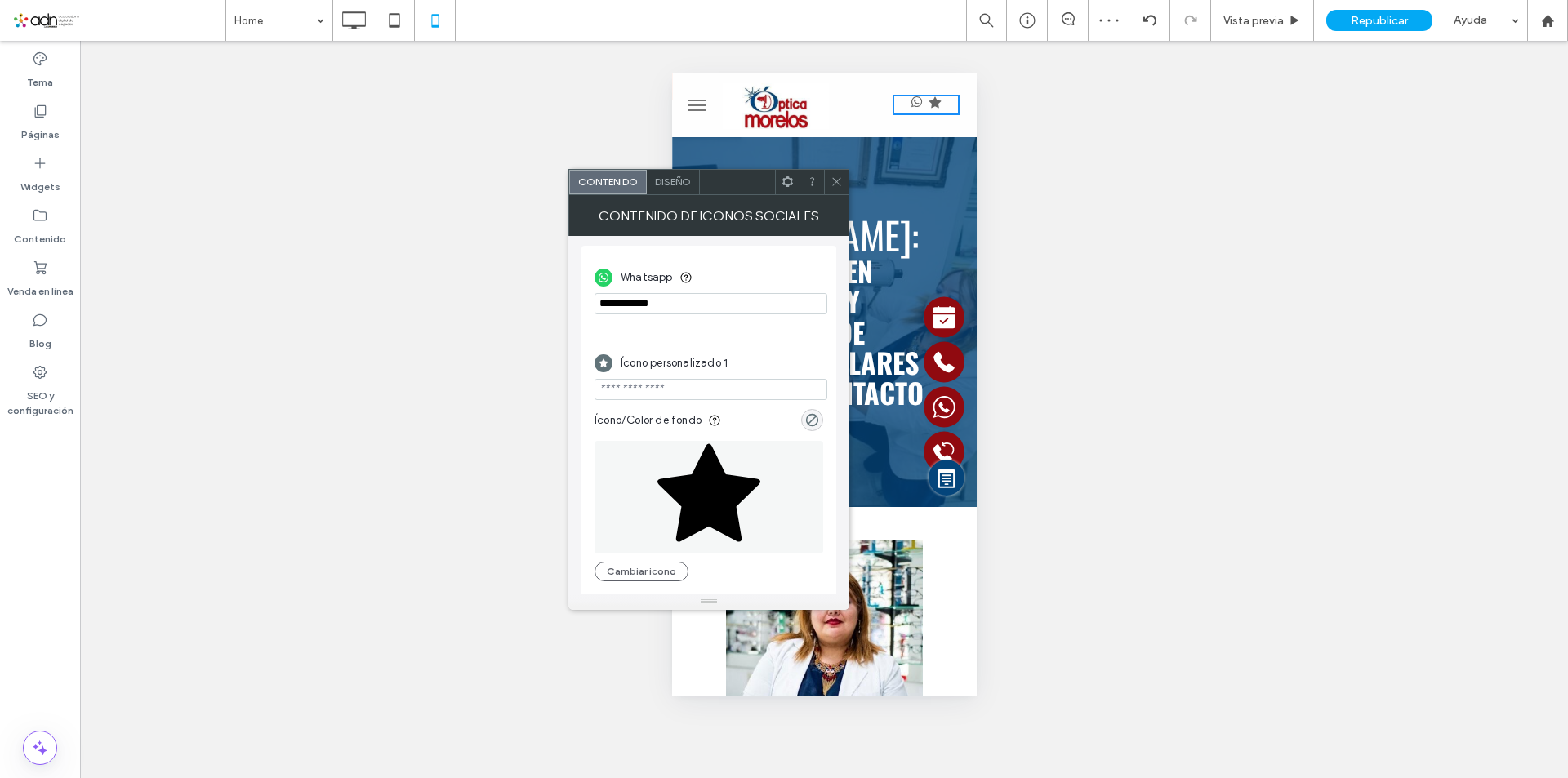
scroll to position [380, 0]
click at [668, 384] on input "url" at bounding box center [711, 386] width 233 height 22
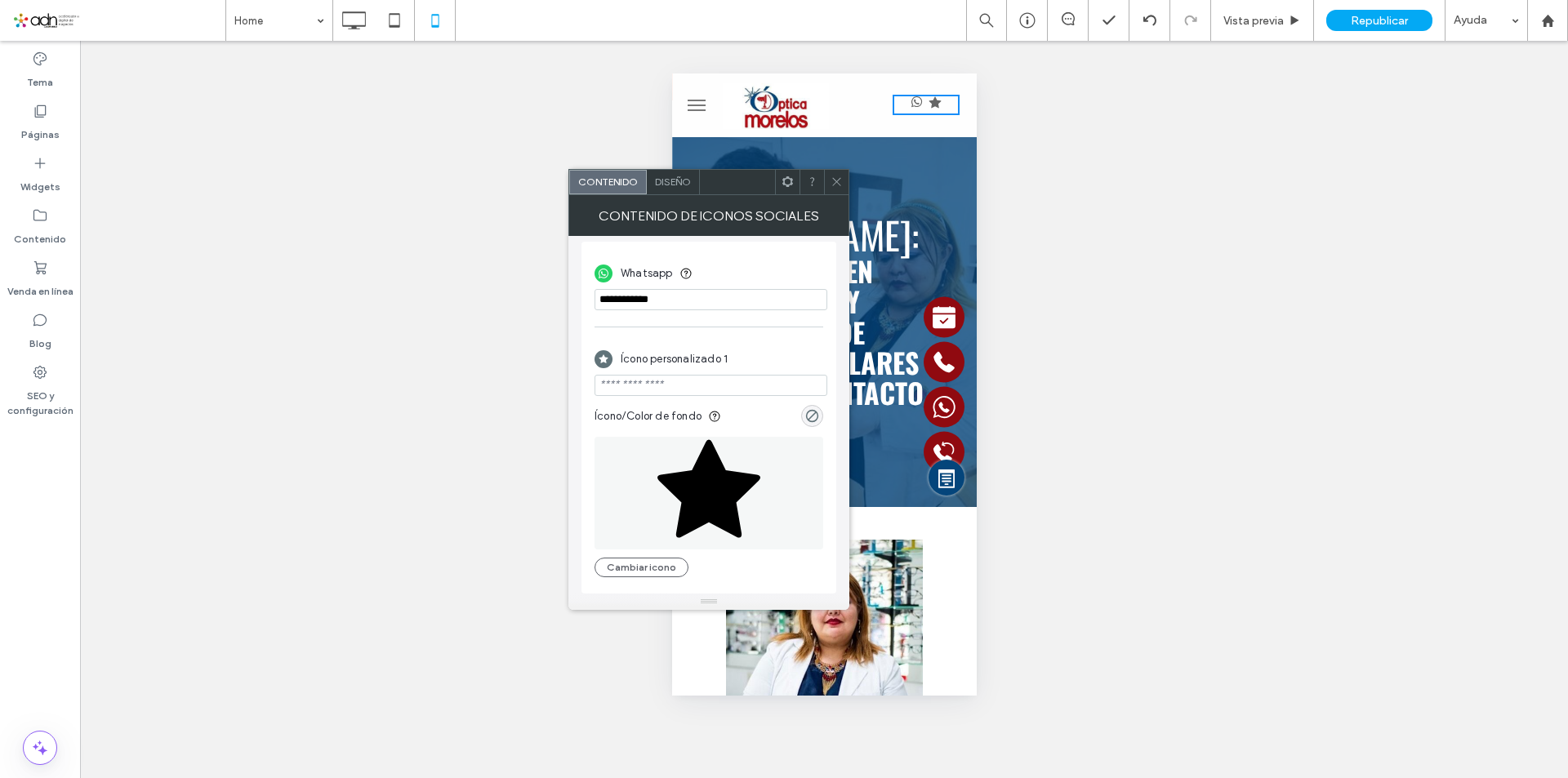
paste input "**********"
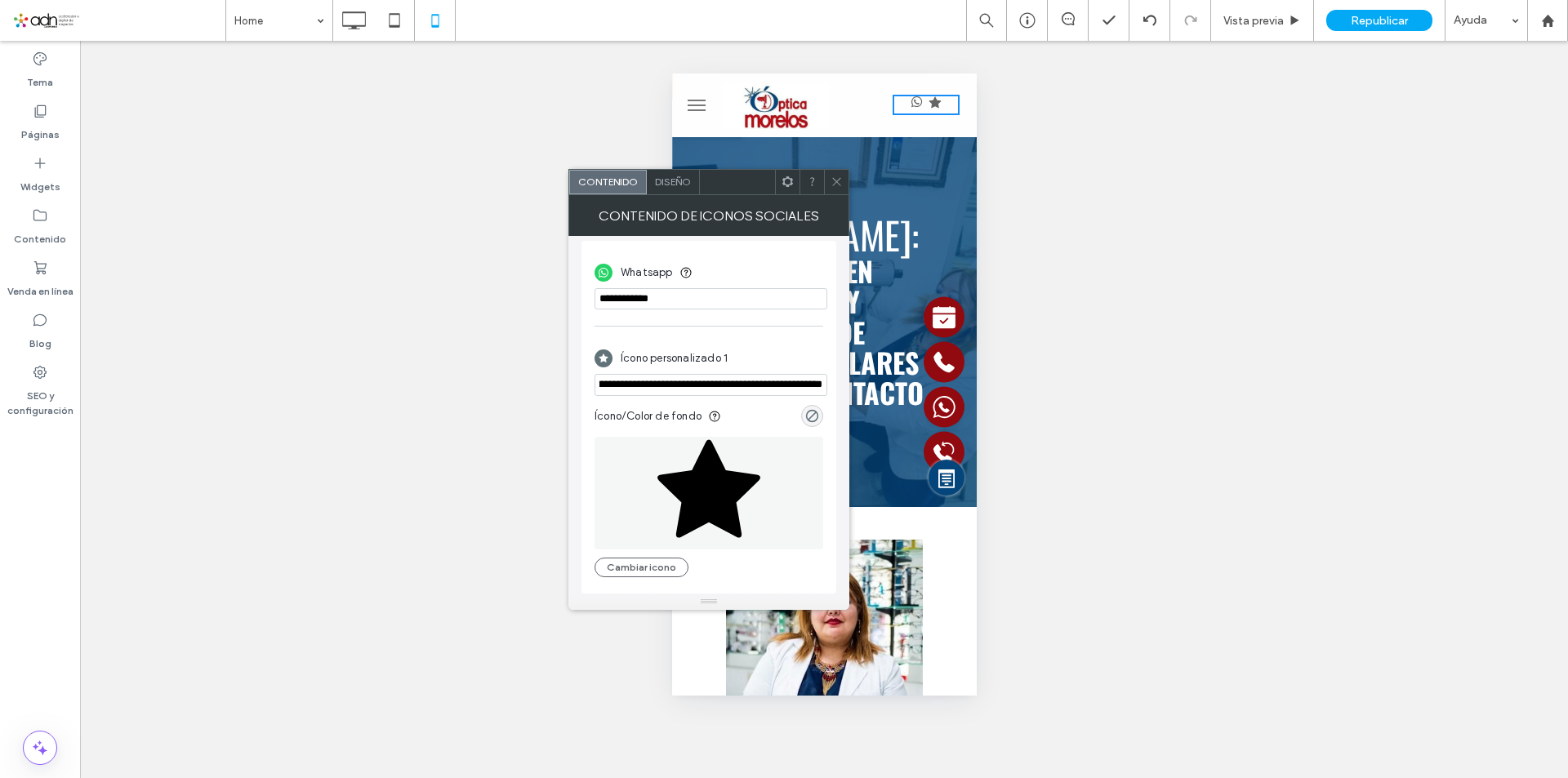
type input "**********"
click at [759, 362] on div "Ícono personalizado 1" at bounding box center [709, 358] width 229 height 31
click at [663, 568] on button "Cambiar icono" at bounding box center [641, 568] width 94 height 20
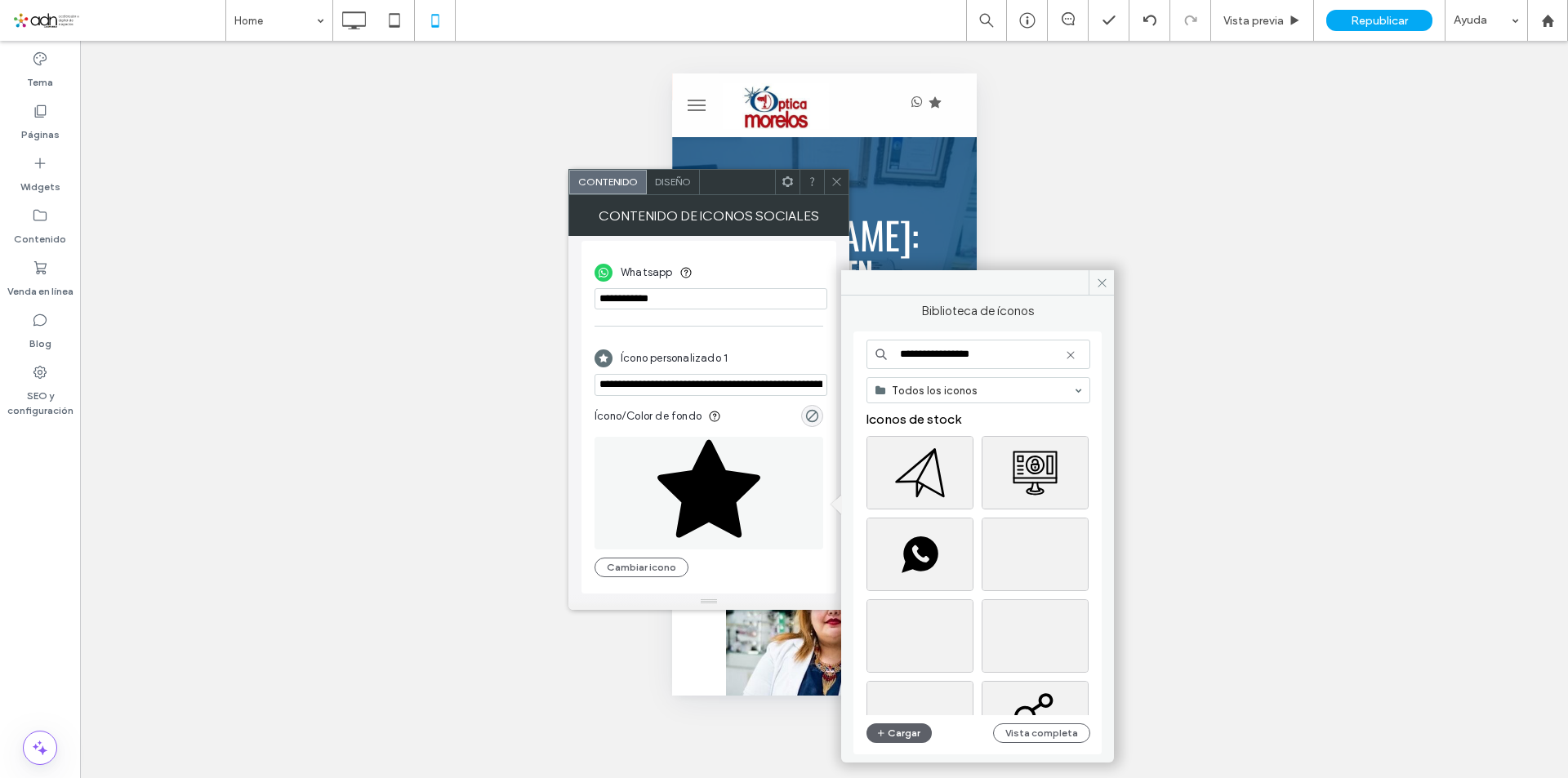
click at [930, 351] on input "**********" at bounding box center [978, 354] width 224 height 29
click at [1067, 356] on icon at bounding box center [1070, 354] width 13 height 13
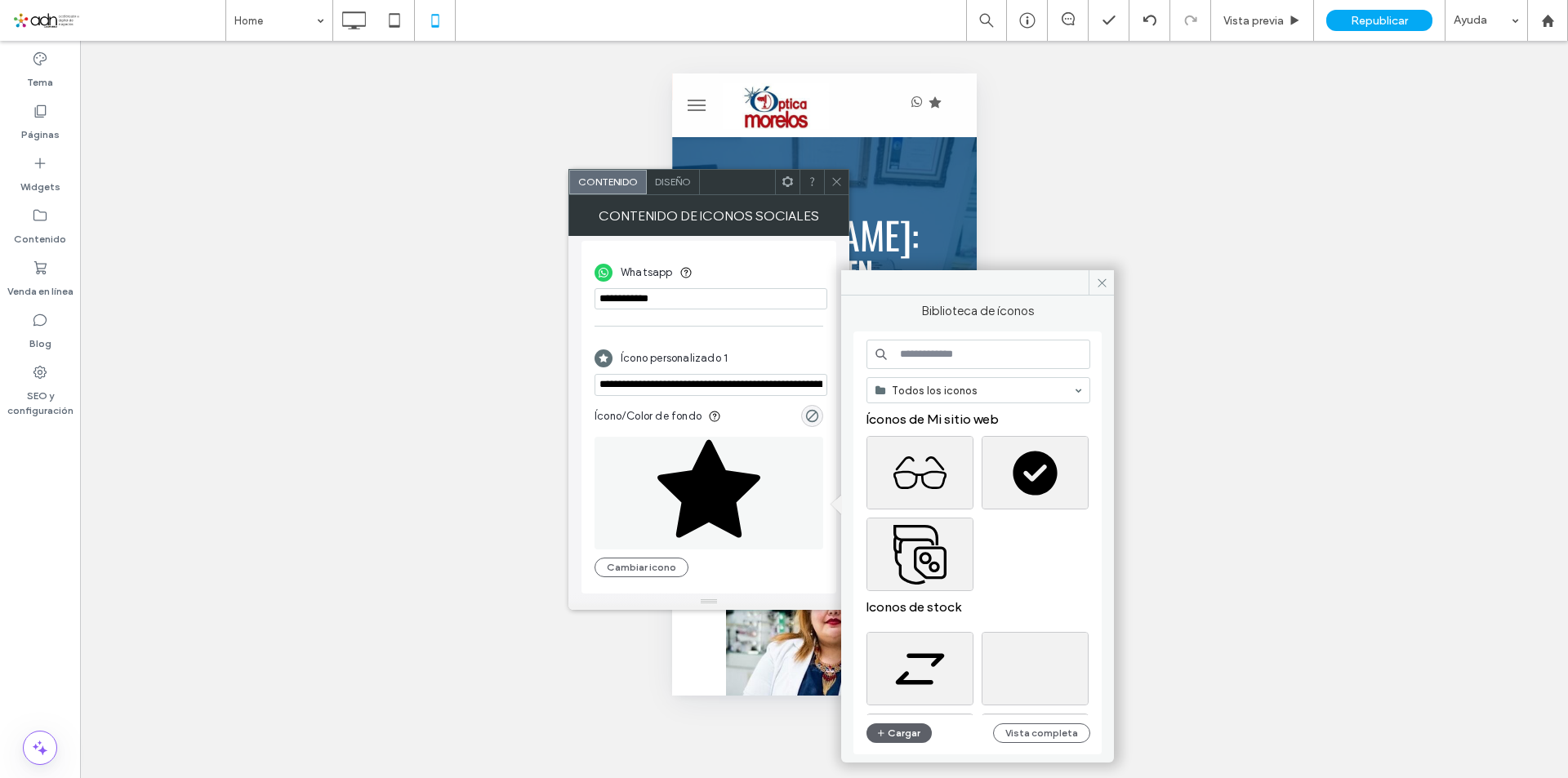
click at [930, 352] on input at bounding box center [978, 354] width 224 height 29
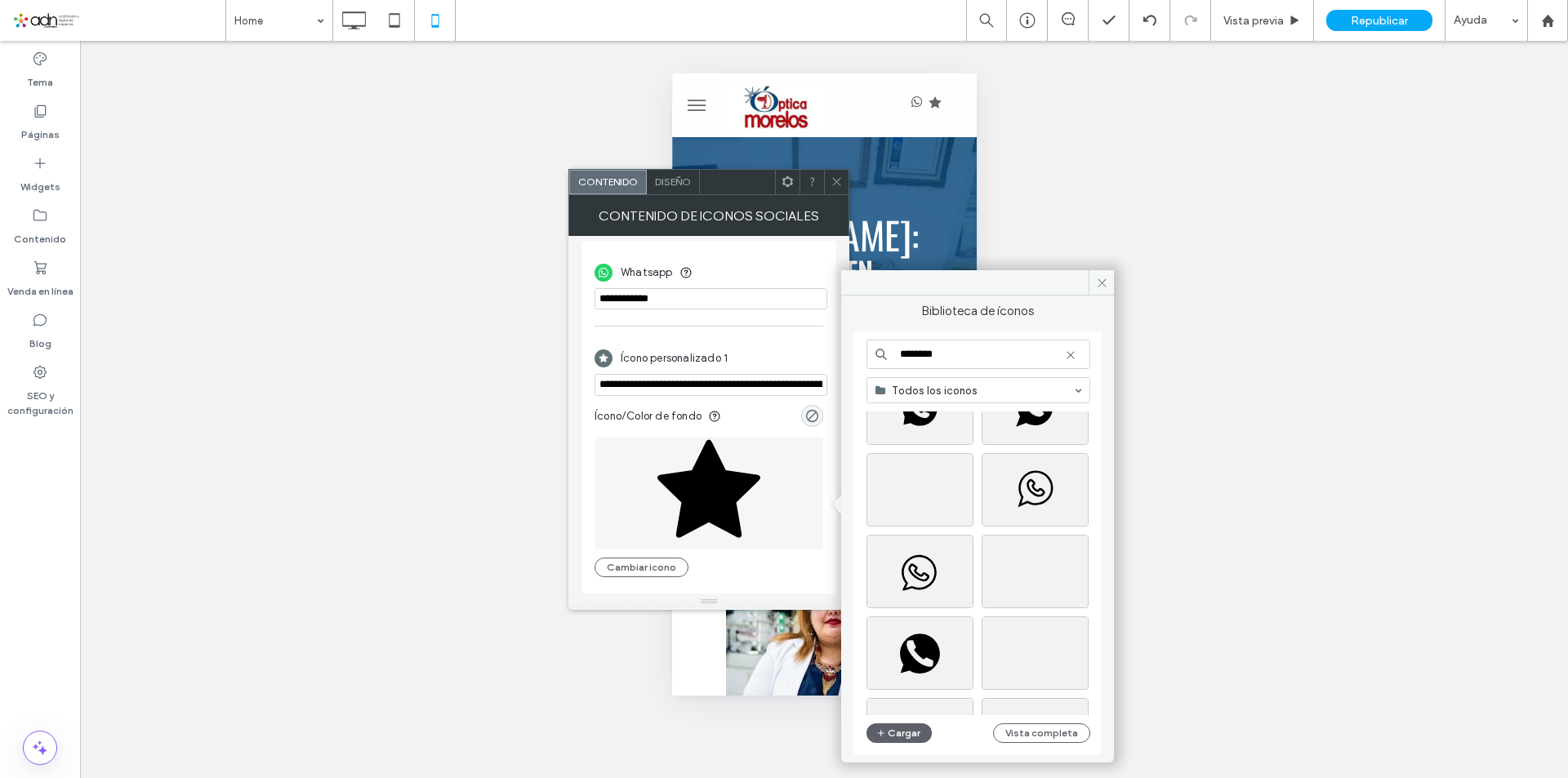
scroll to position [327, 0]
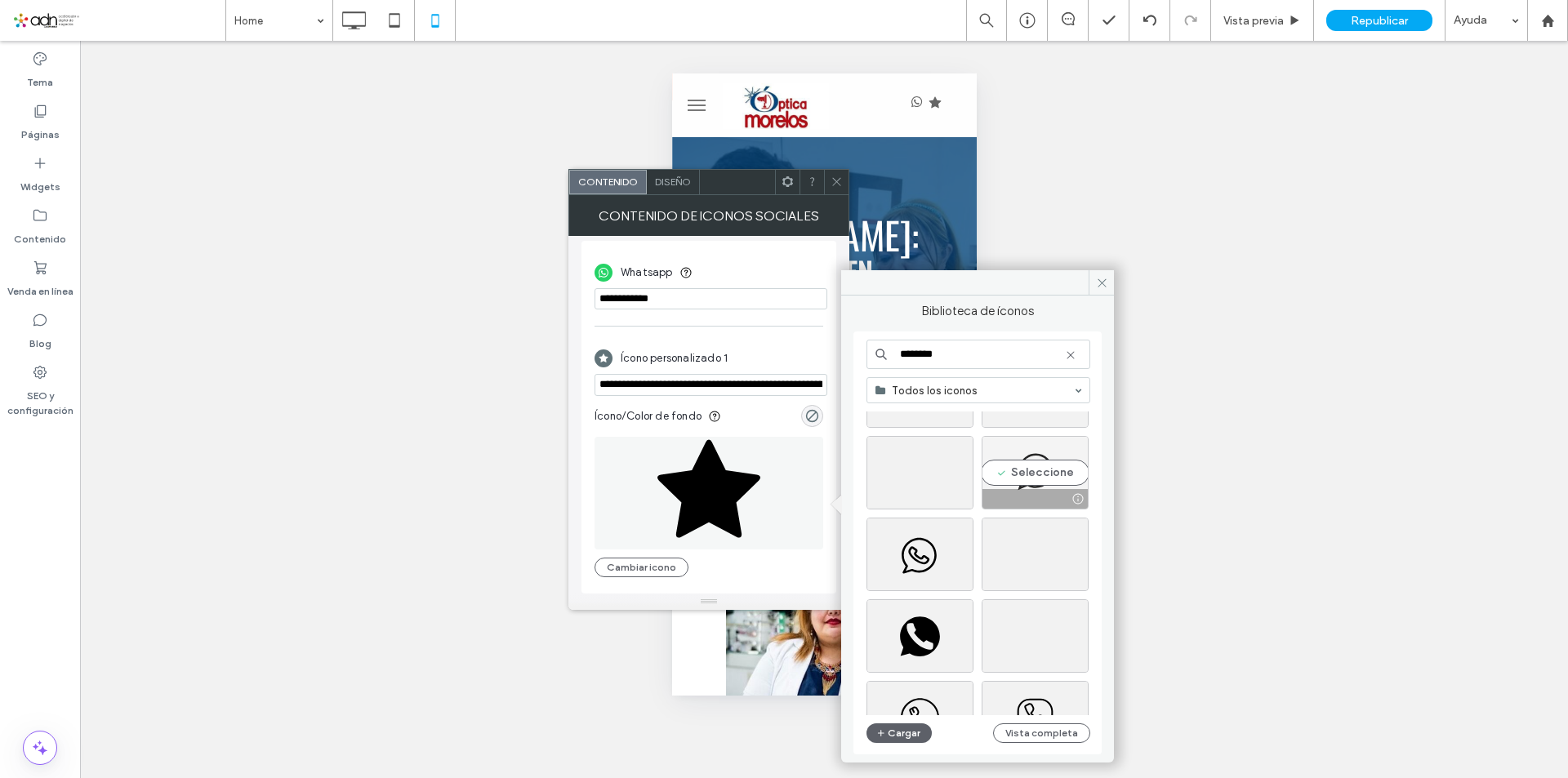
type input "********"
click at [1035, 478] on div "Seleccione" at bounding box center [1035, 472] width 107 height 73
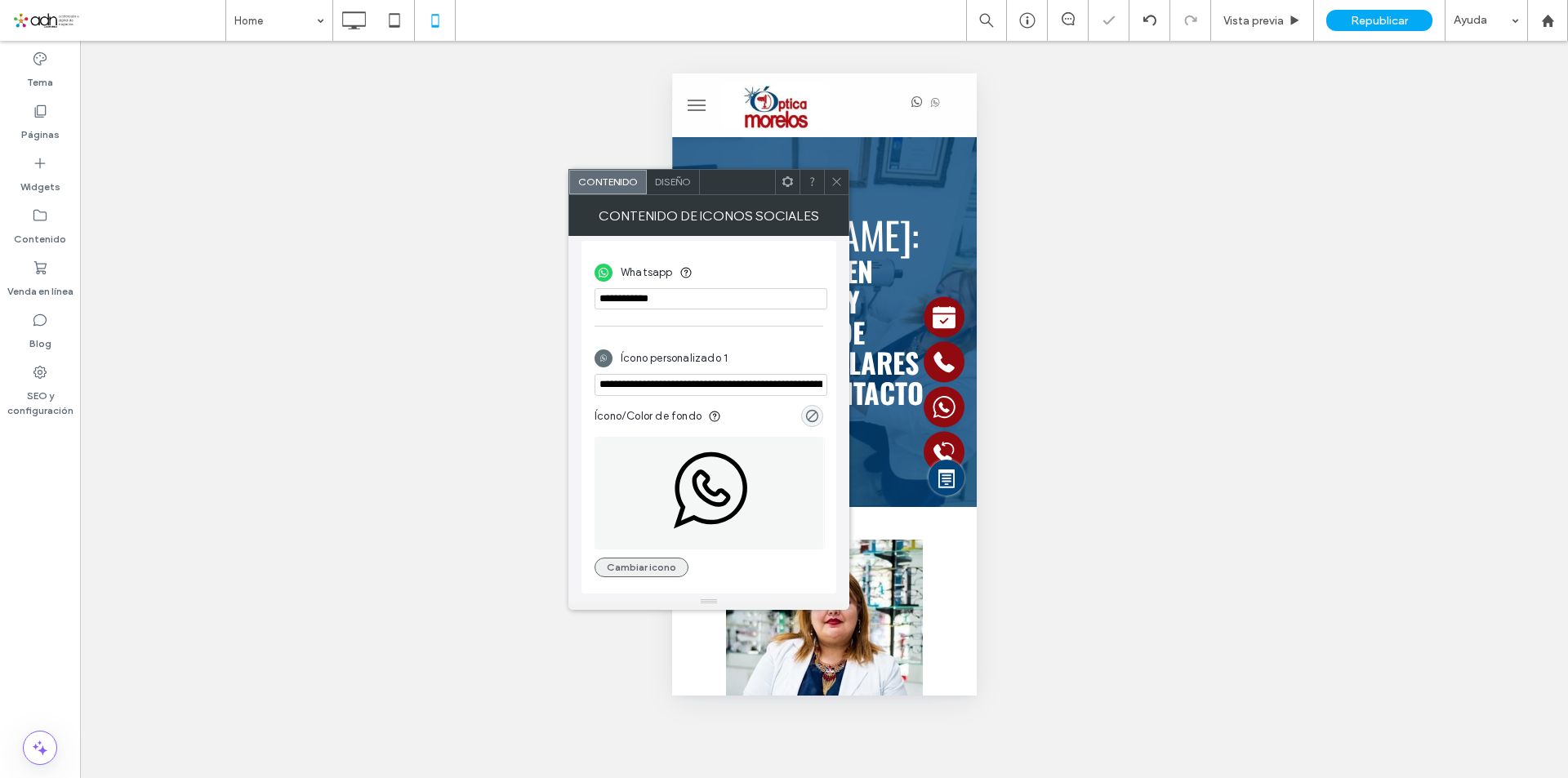
click at [638, 564] on button "Cambiar icono" at bounding box center [641, 568] width 94 height 20
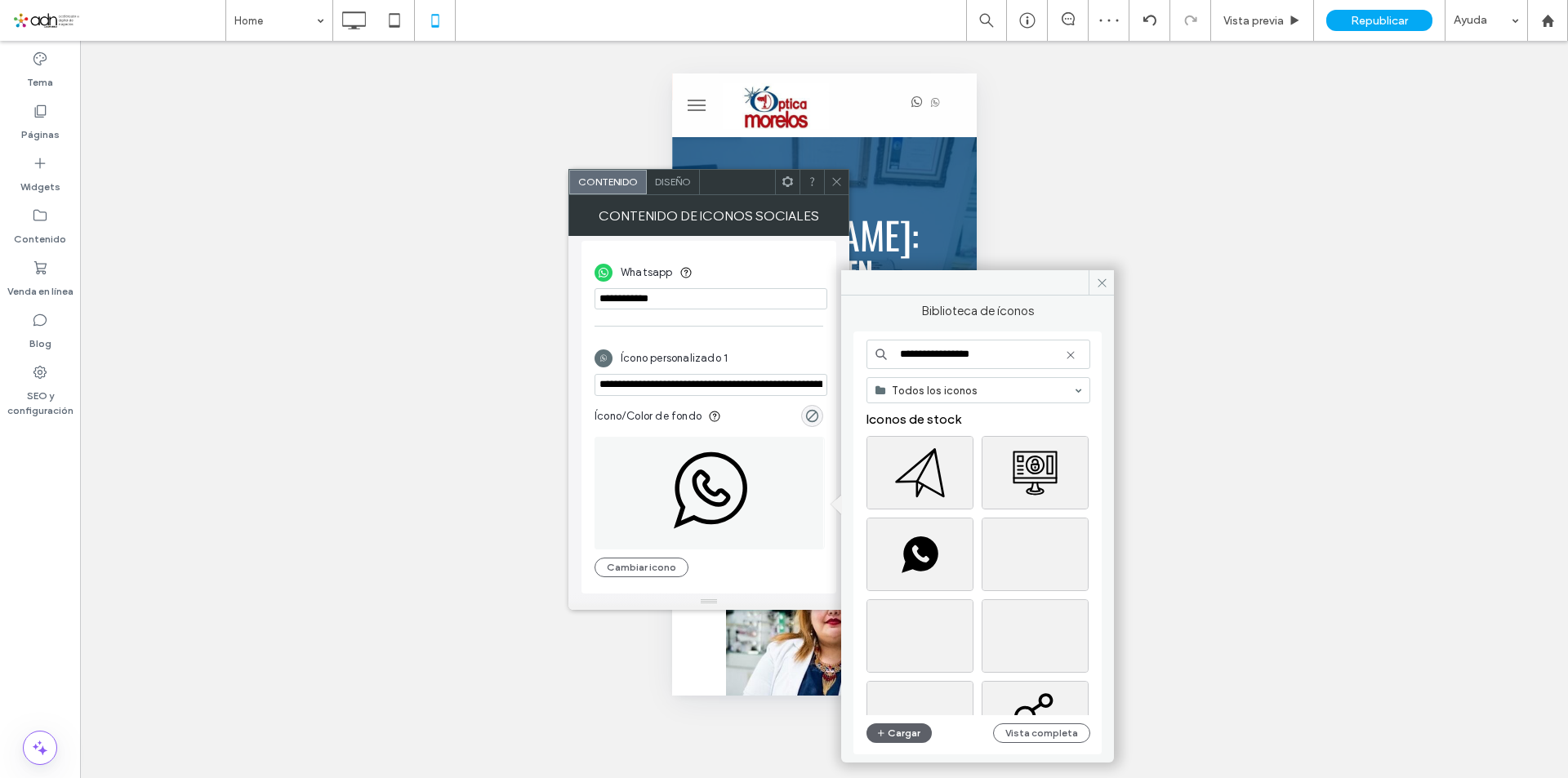
click at [902, 351] on input "**********" at bounding box center [978, 354] width 224 height 29
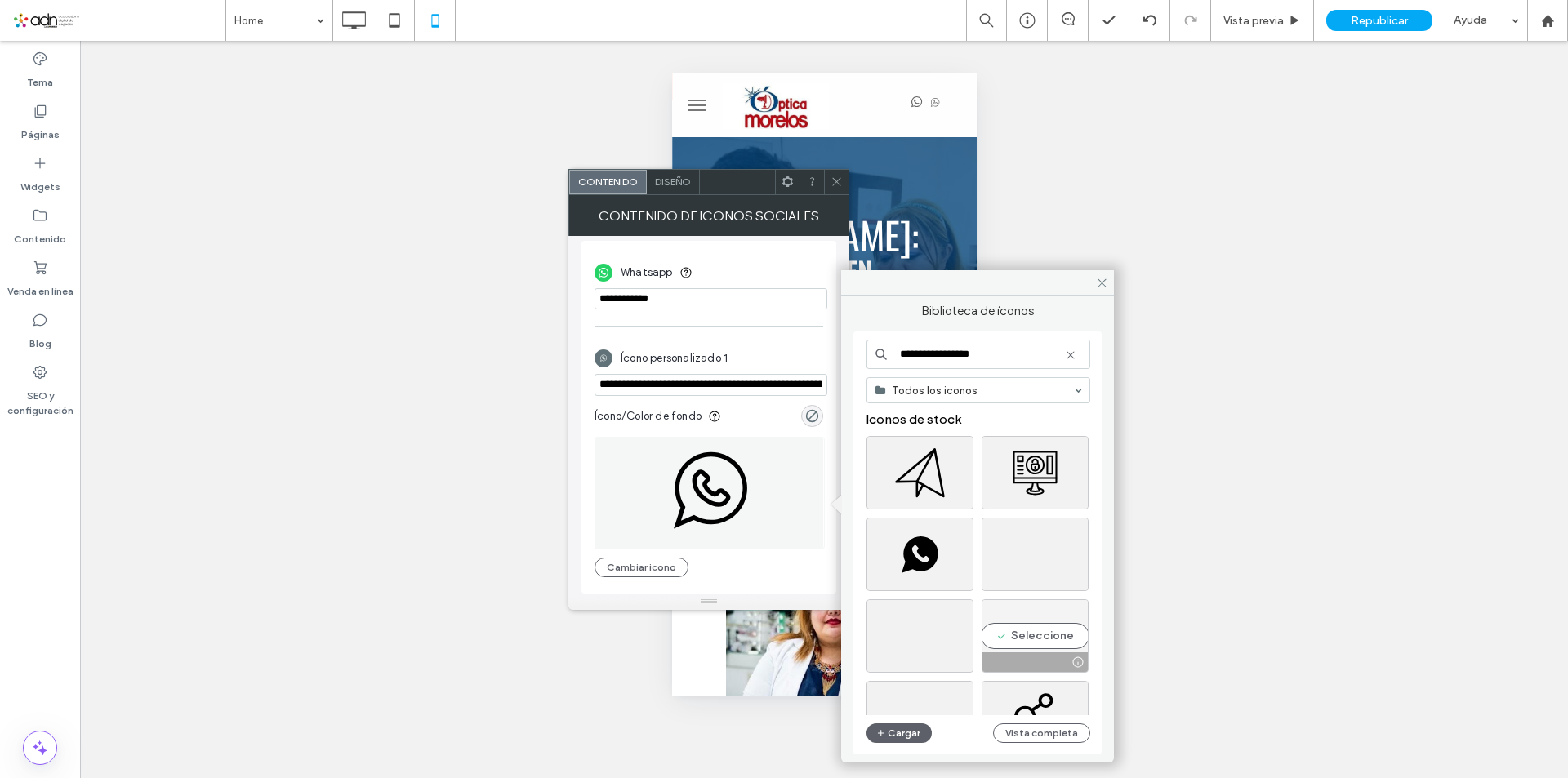
click at [1048, 631] on div "Seleccione" at bounding box center [1035, 635] width 107 height 73
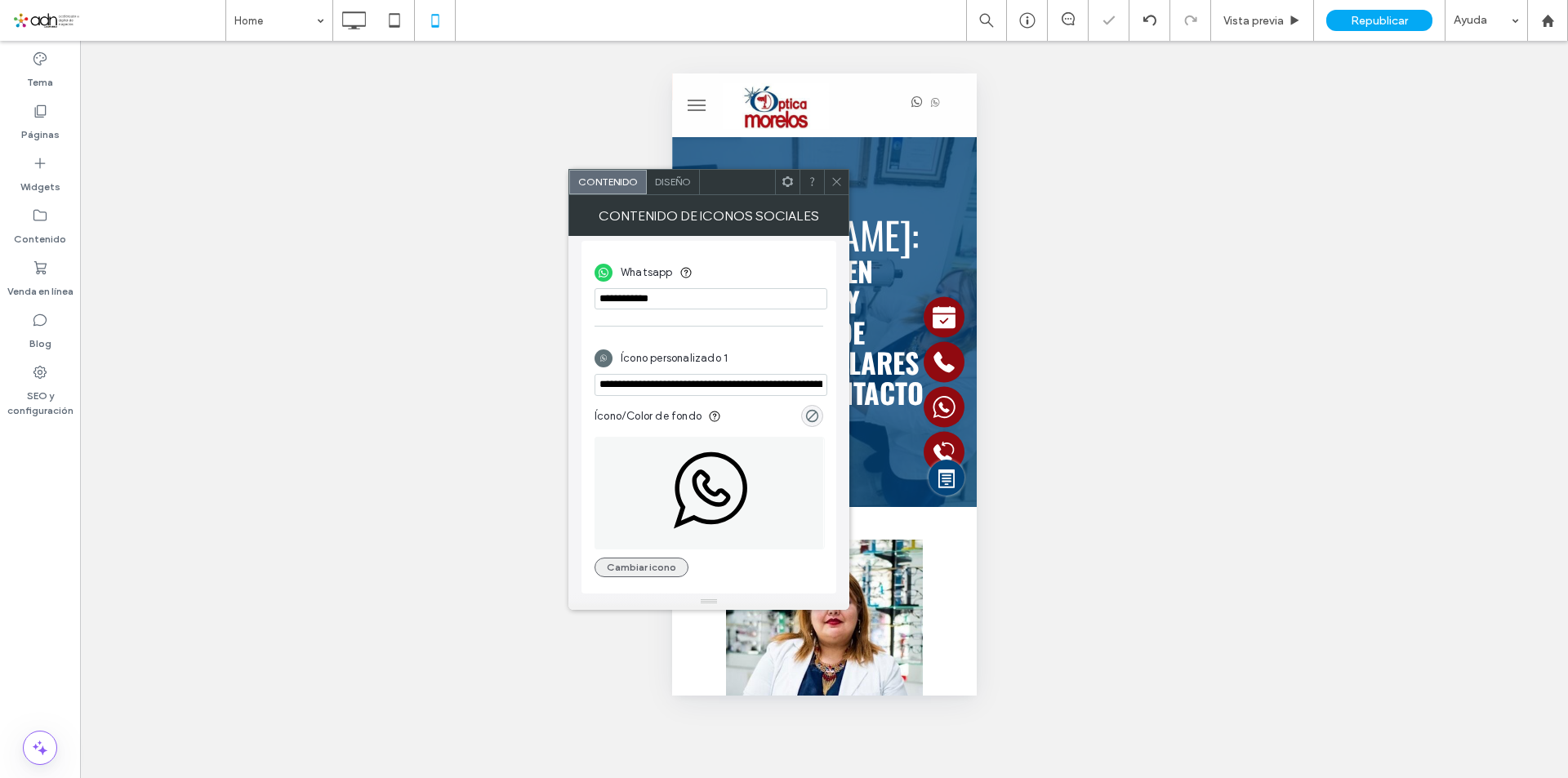
click at [655, 568] on button "Cambiar icono" at bounding box center [641, 568] width 94 height 20
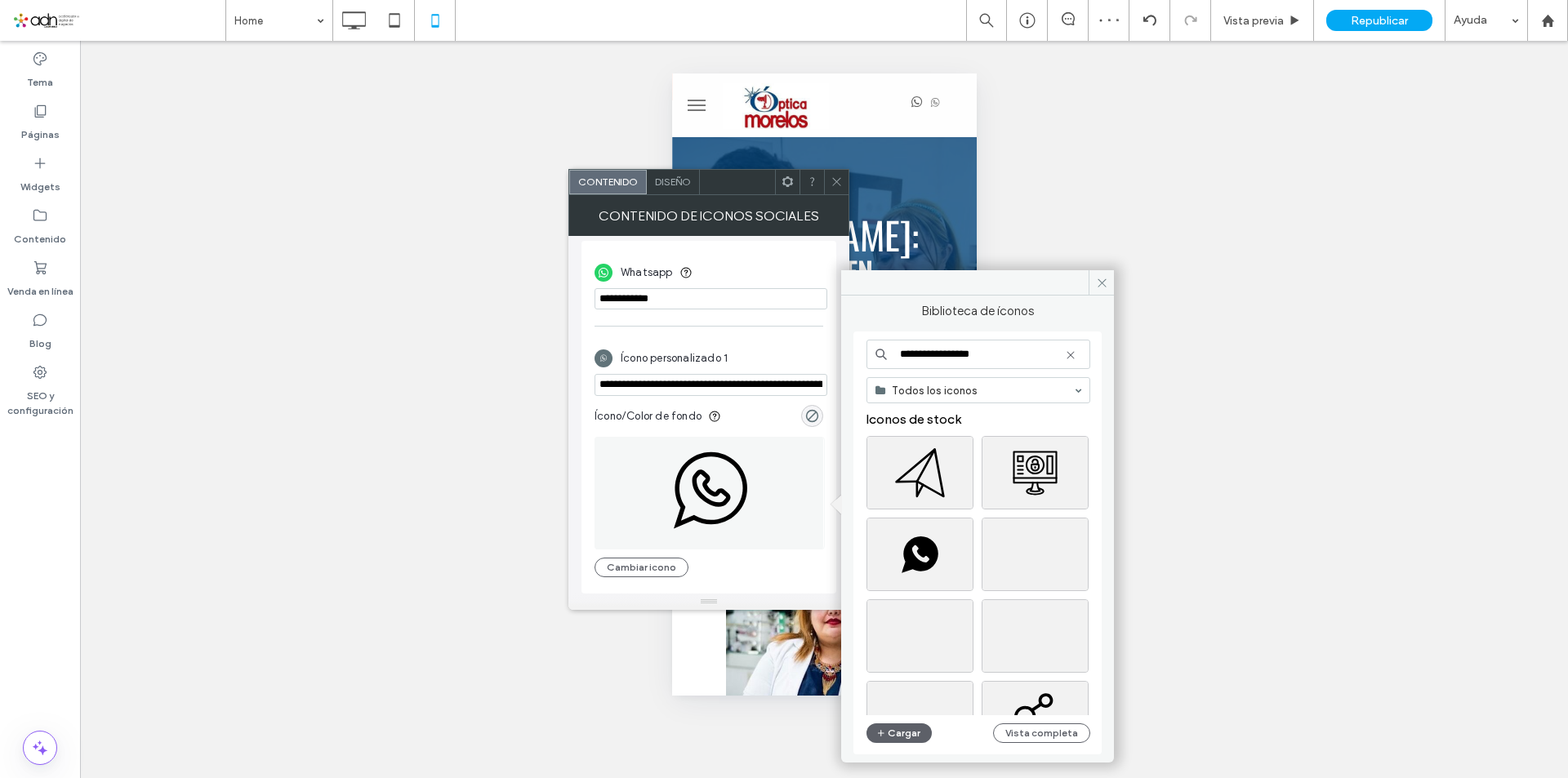
click at [1066, 354] on icon at bounding box center [1070, 354] width 13 height 13
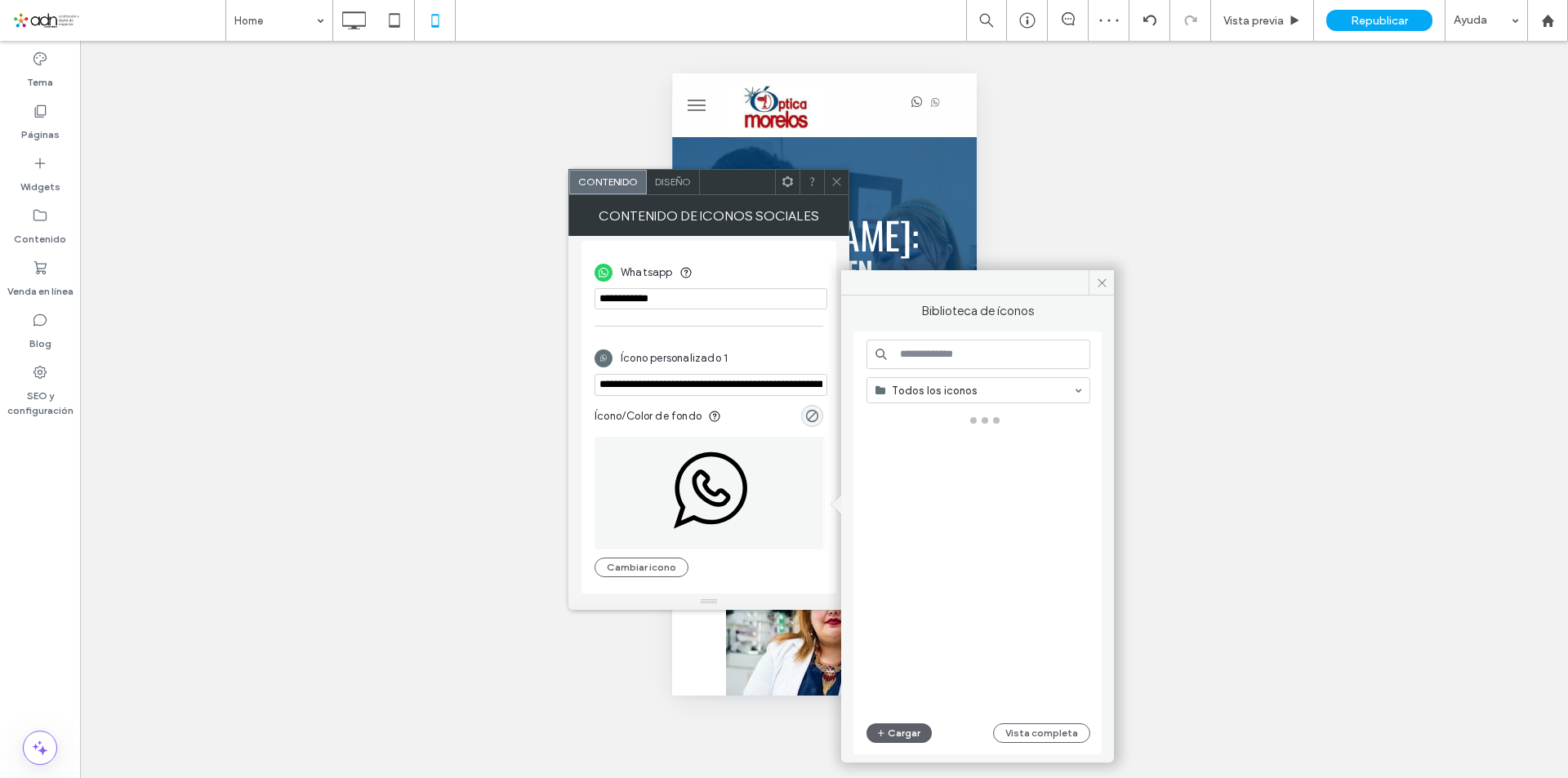
click at [1025, 356] on input at bounding box center [978, 354] width 224 height 29
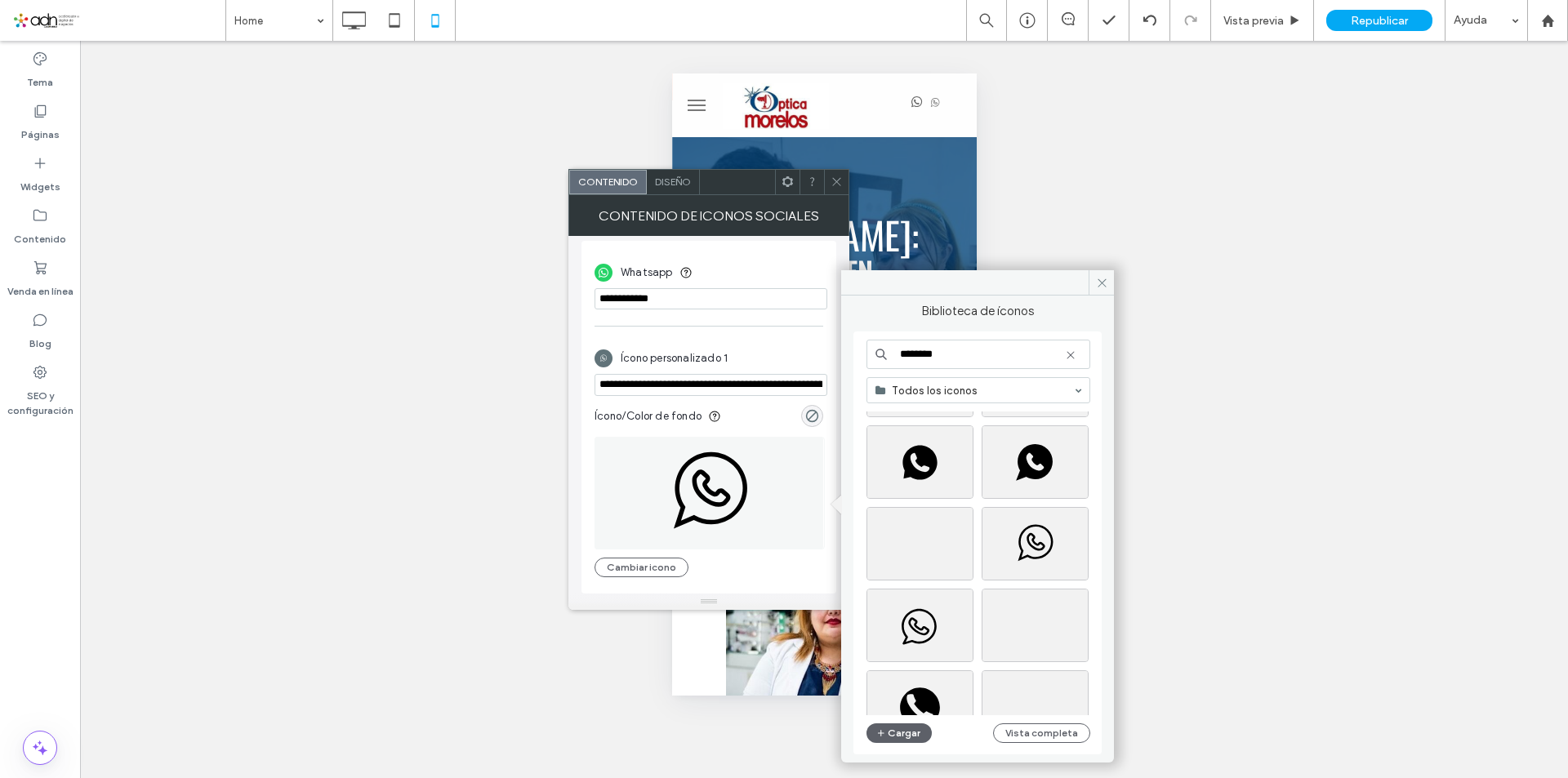
scroll to position [408, 0]
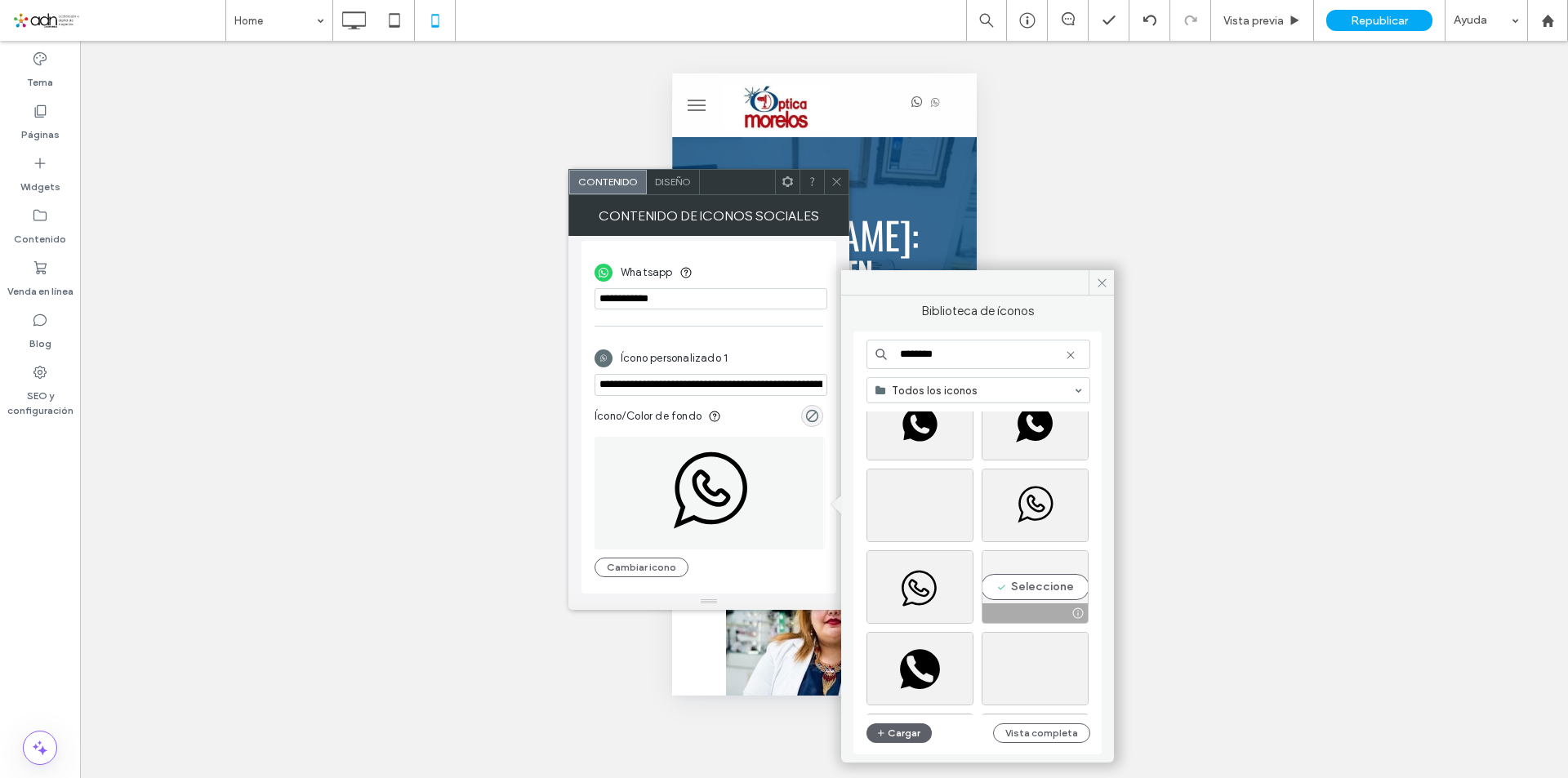
type input "********"
click at [1051, 583] on div "Seleccione" at bounding box center [1035, 586] width 107 height 73
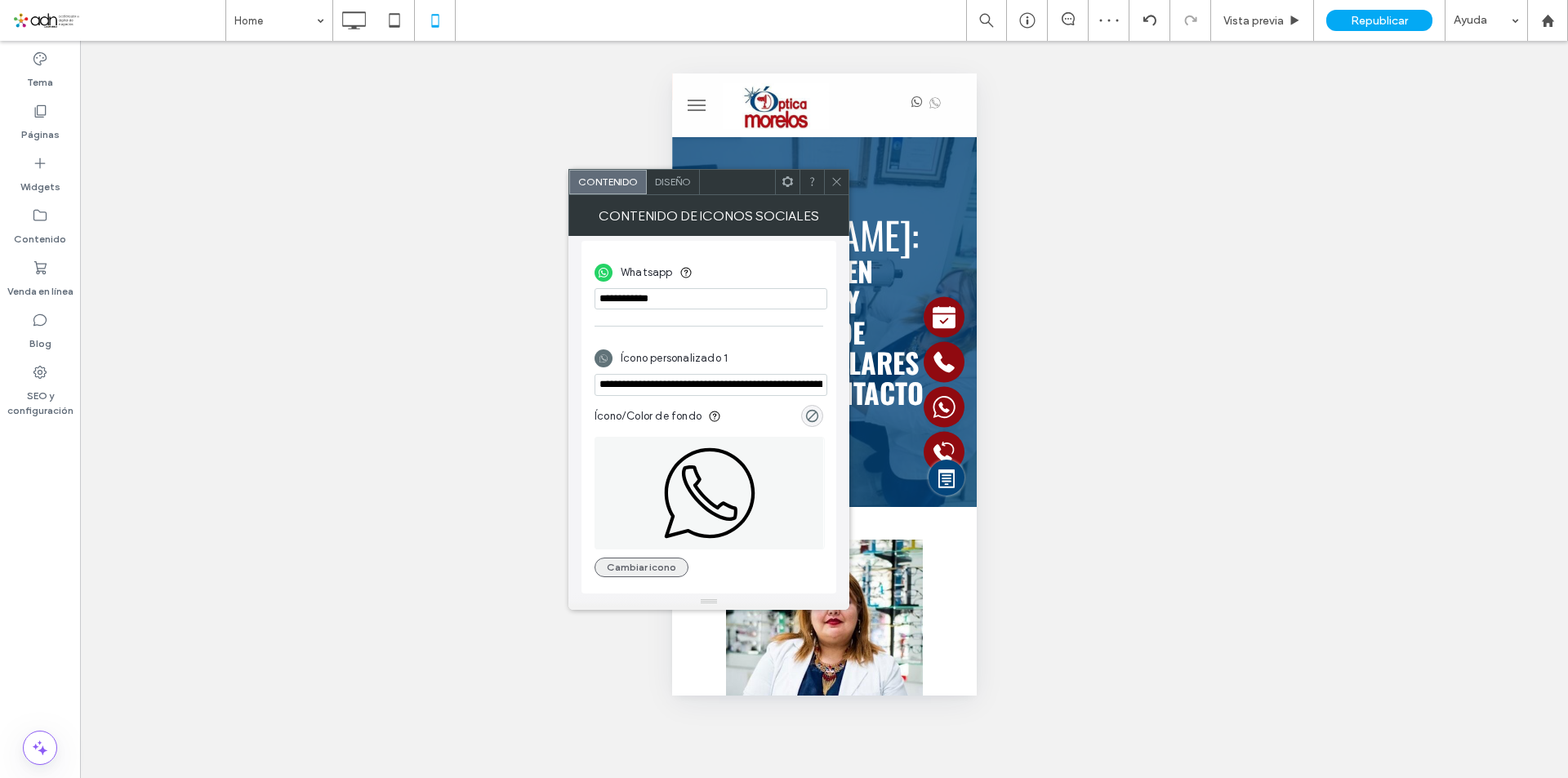
click at [665, 570] on button "Cambiar icono" at bounding box center [641, 568] width 94 height 20
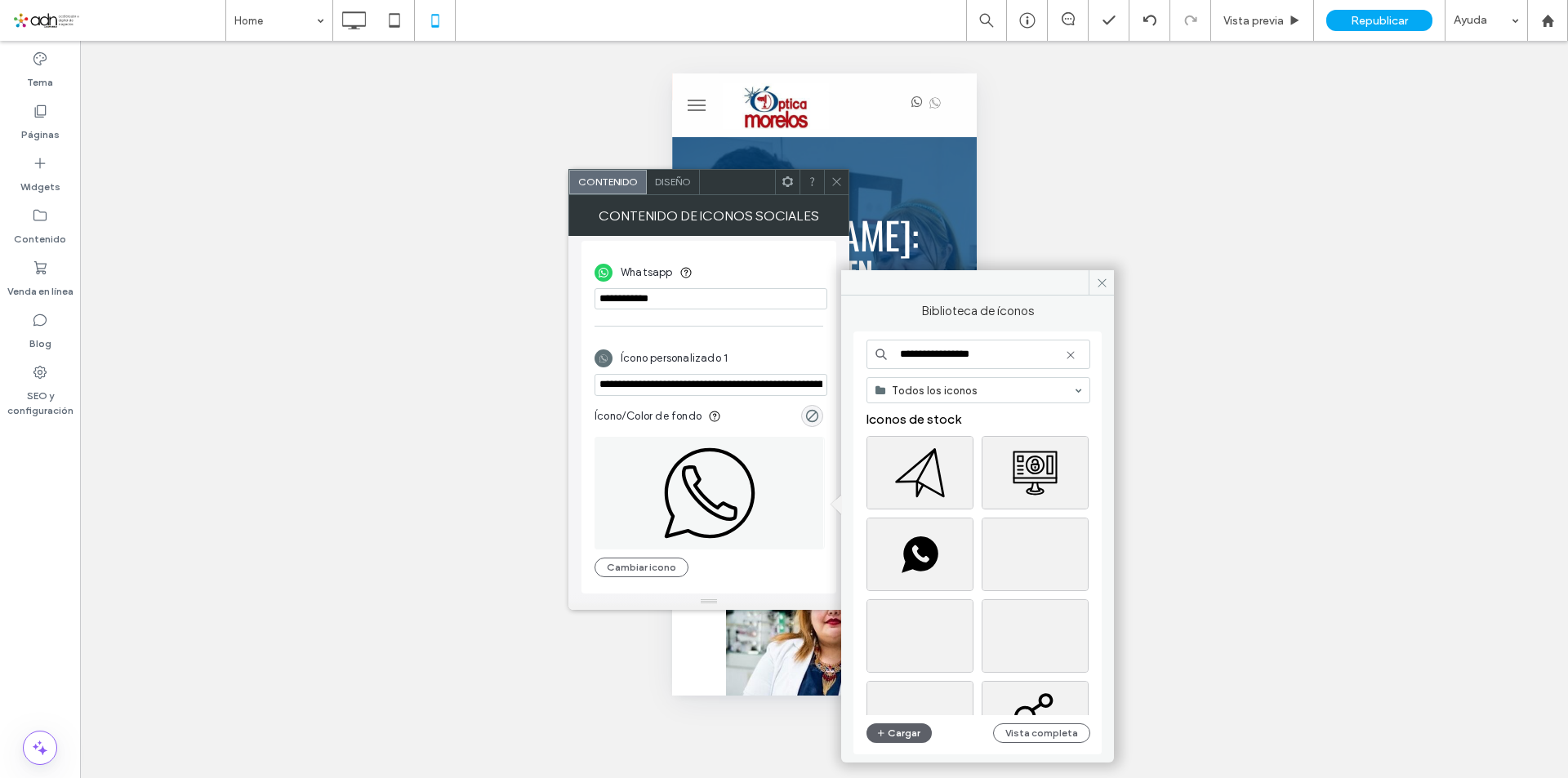
click at [1072, 357] on icon at bounding box center [1070, 354] width 13 height 13
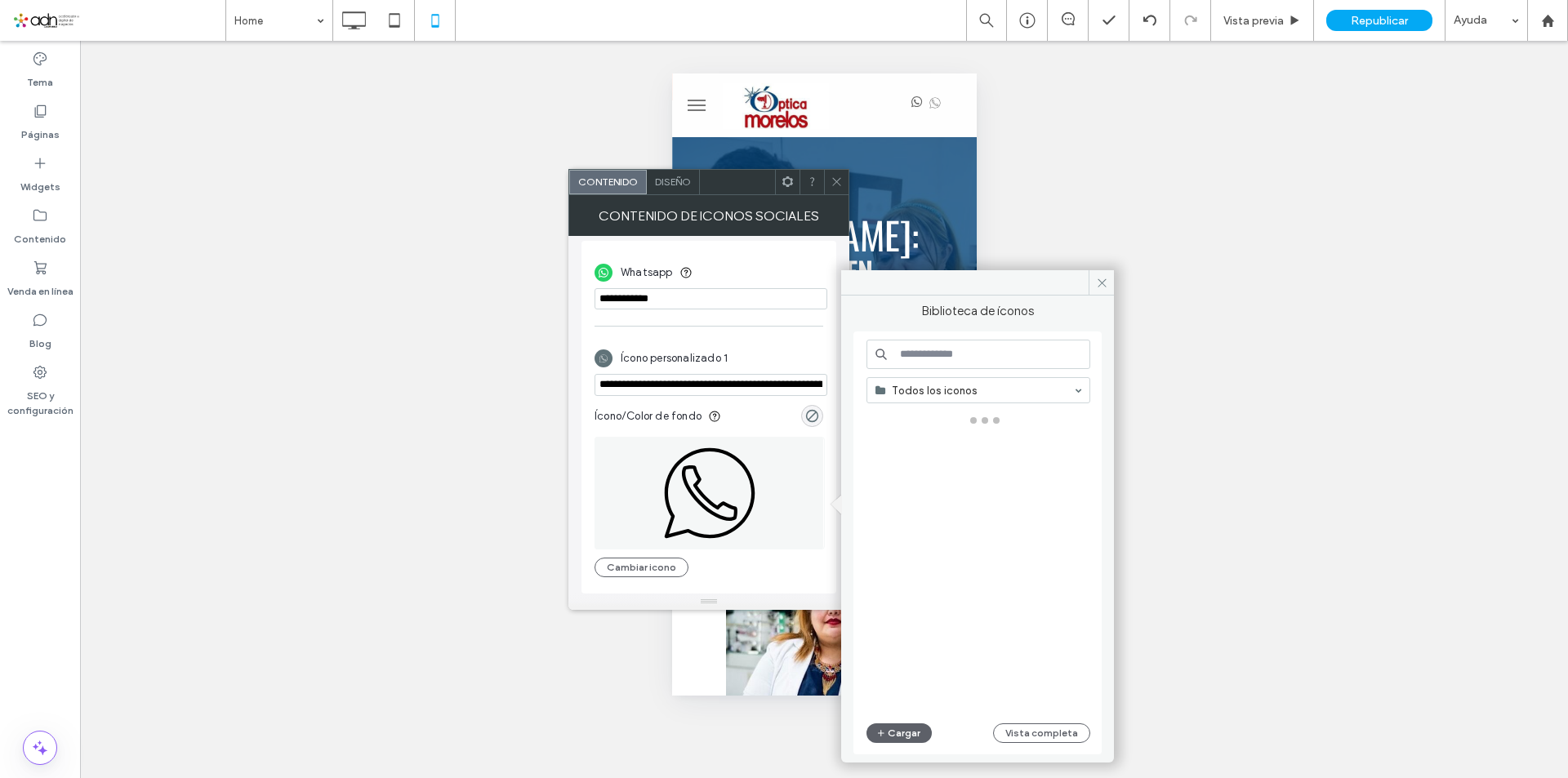
click at [1017, 360] on input at bounding box center [978, 354] width 224 height 29
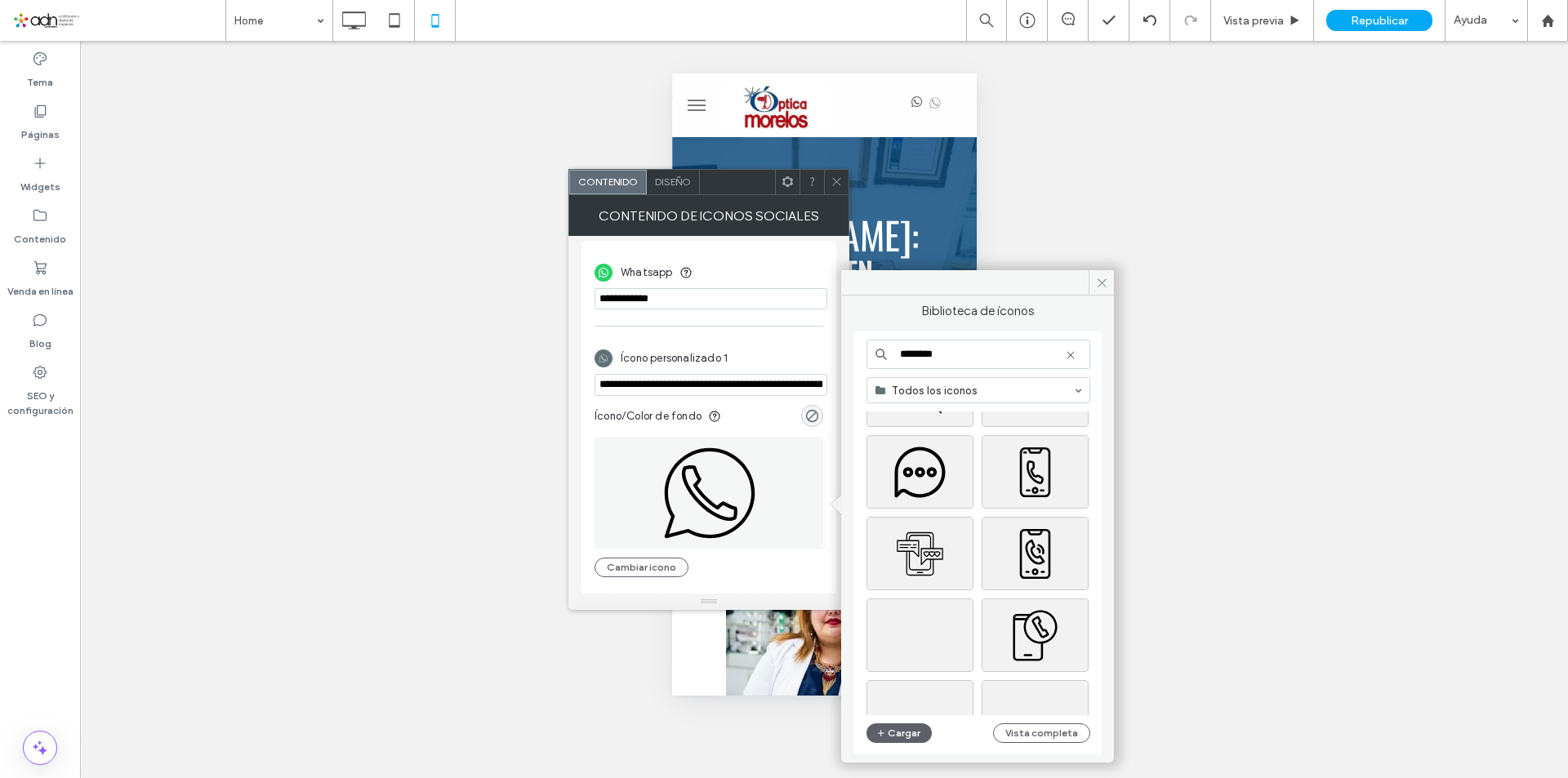
scroll to position [3019, 0]
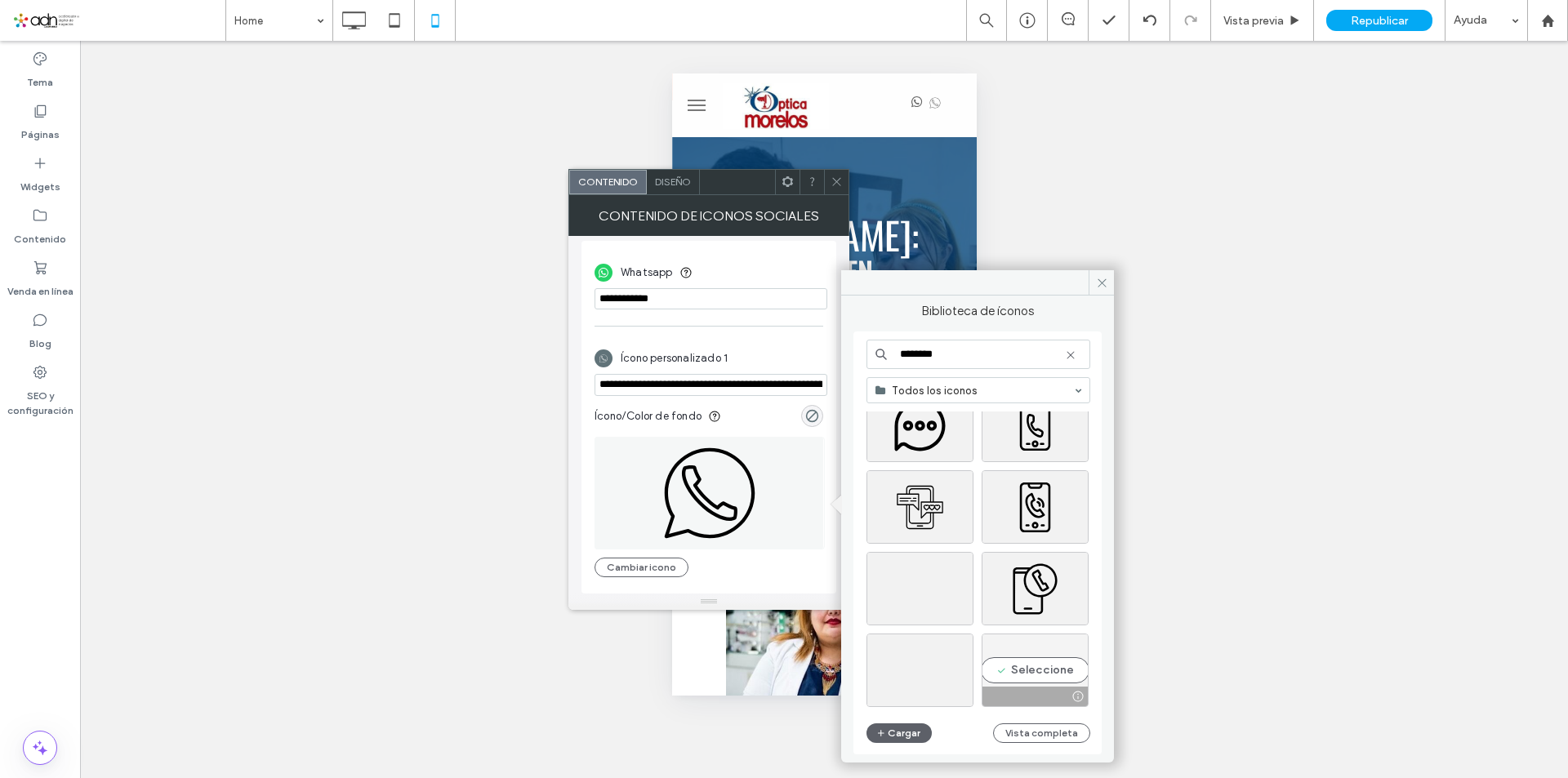
type input "********"
click at [1050, 668] on div "Seleccione" at bounding box center [1035, 669] width 107 height 73
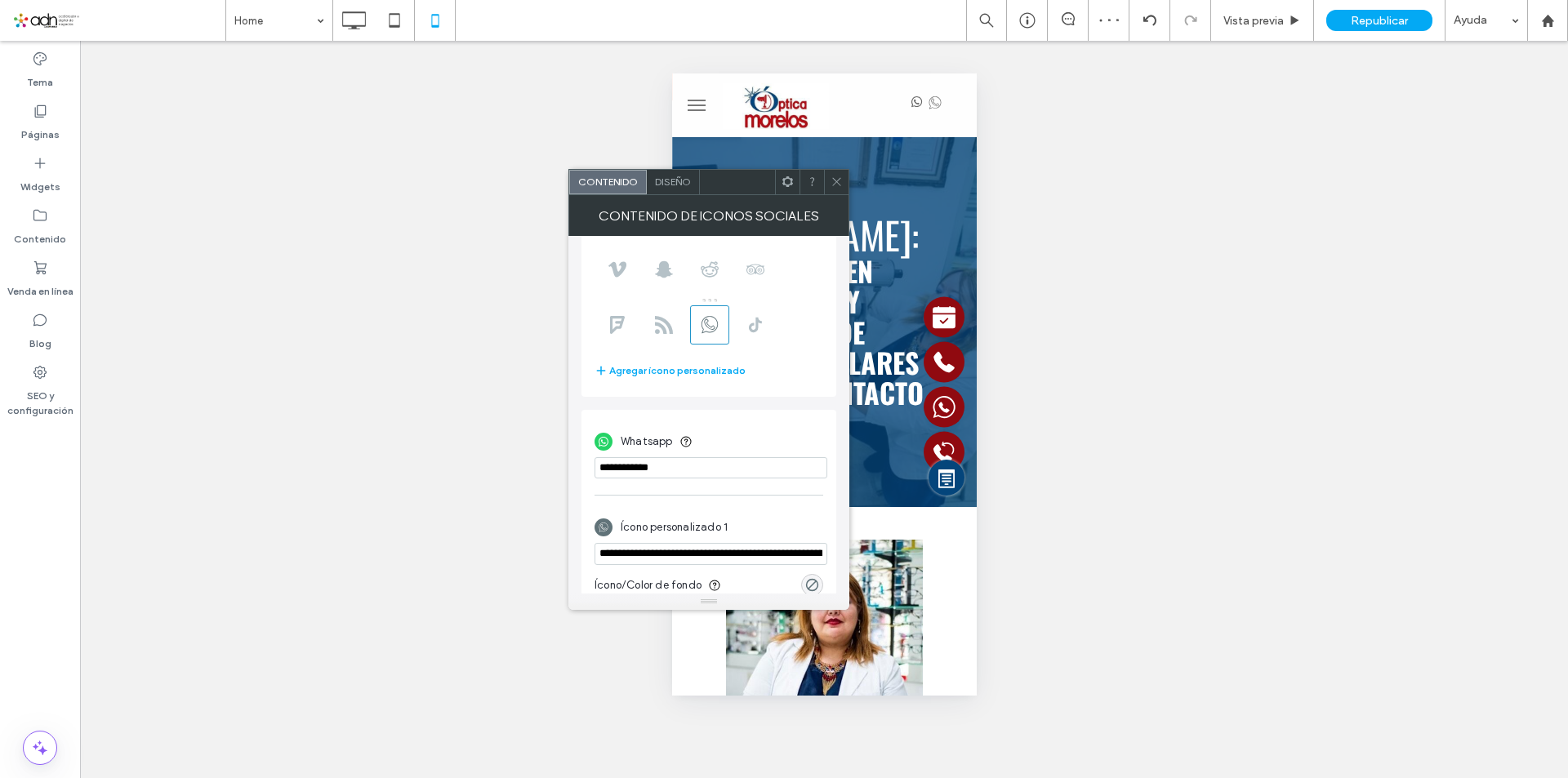
scroll to position [0, 0]
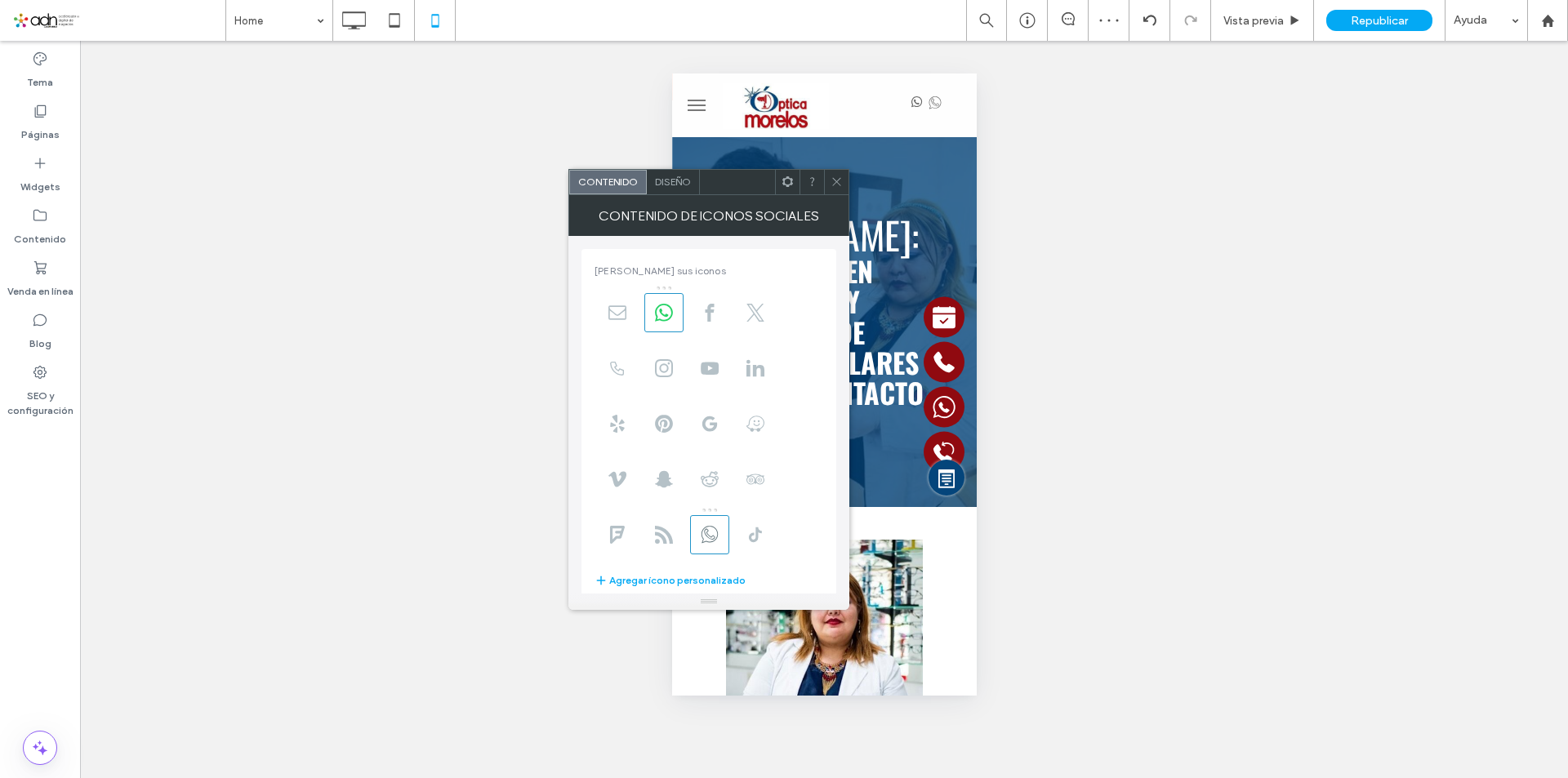
click at [682, 185] on span "Diseño" at bounding box center [672, 181] width 36 height 13
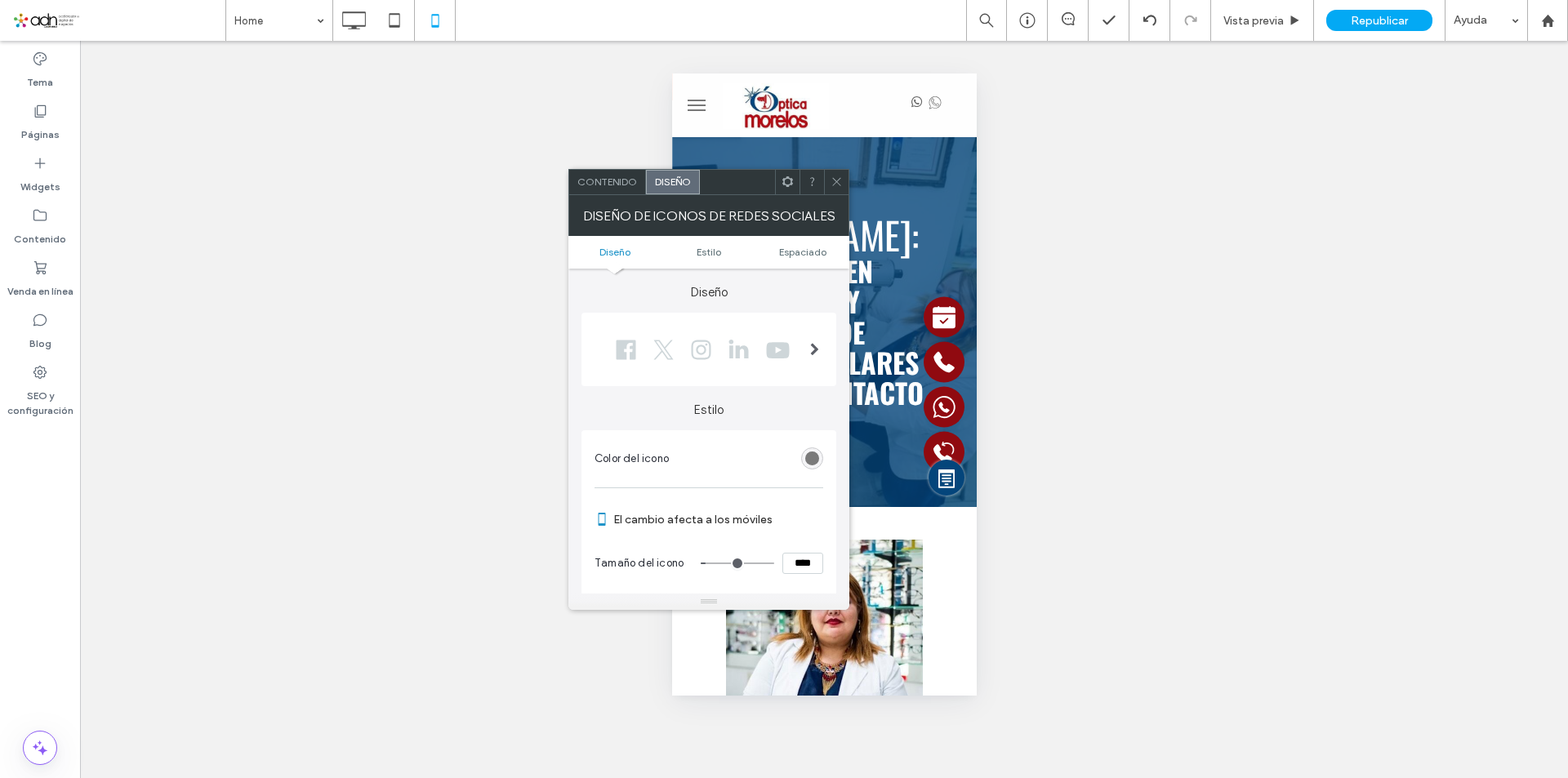
click at [810, 456] on div "rgb(102, 102, 102)" at bounding box center [812, 458] width 14 height 14
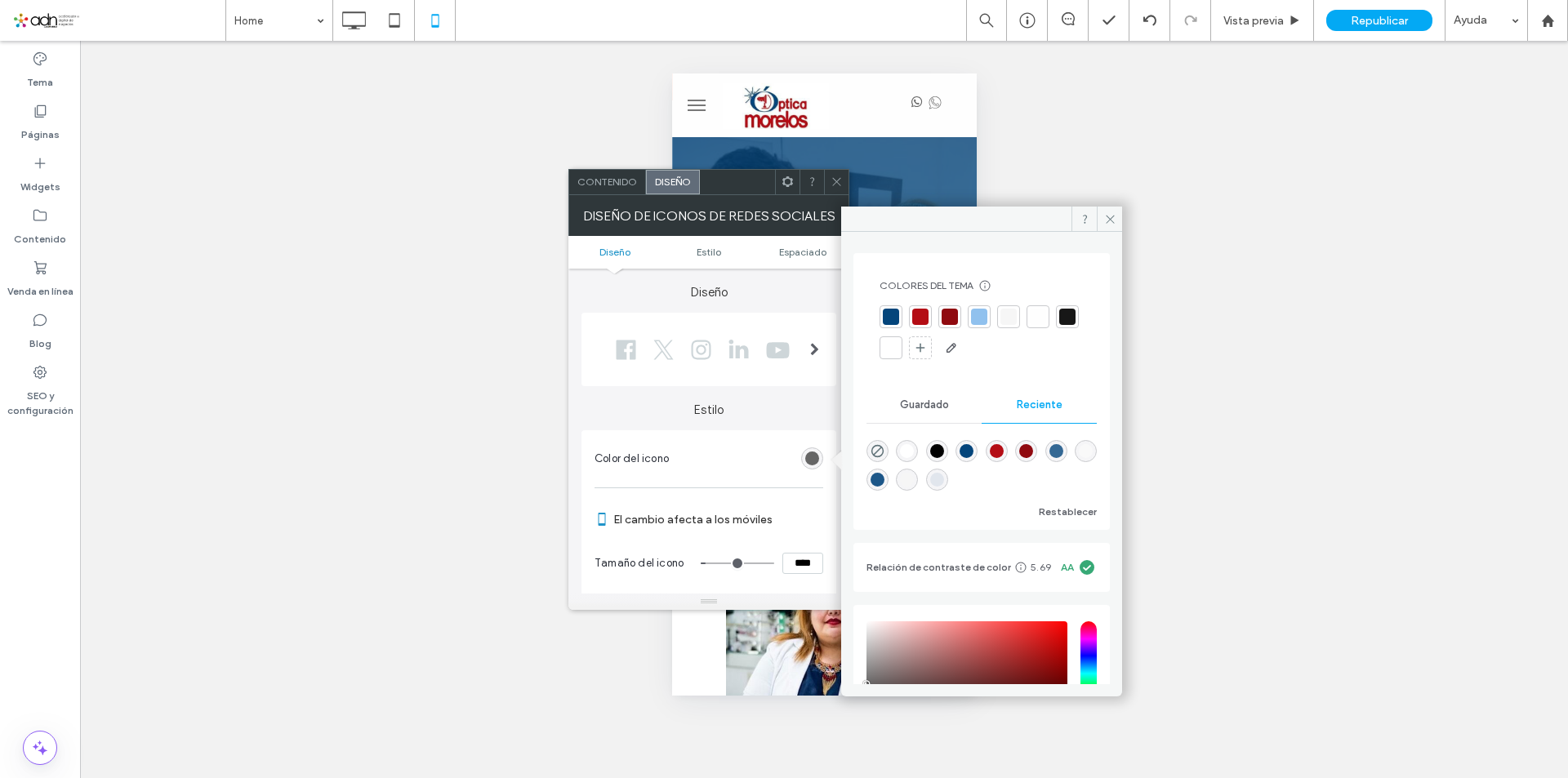
click at [1059, 325] on div at bounding box center [1067, 316] width 17 height 17
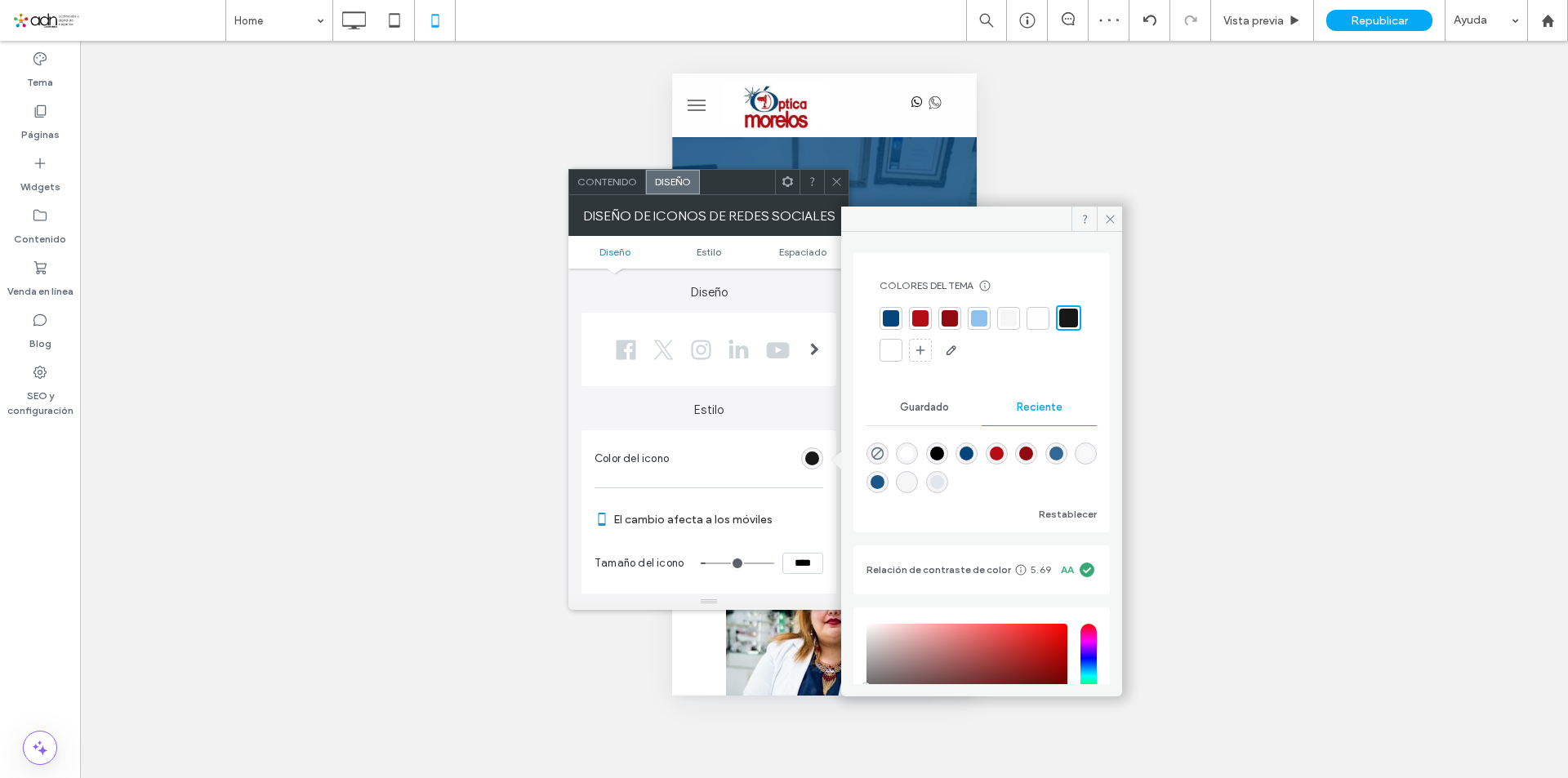
click at [836, 192] on span at bounding box center [836, 182] width 13 height 24
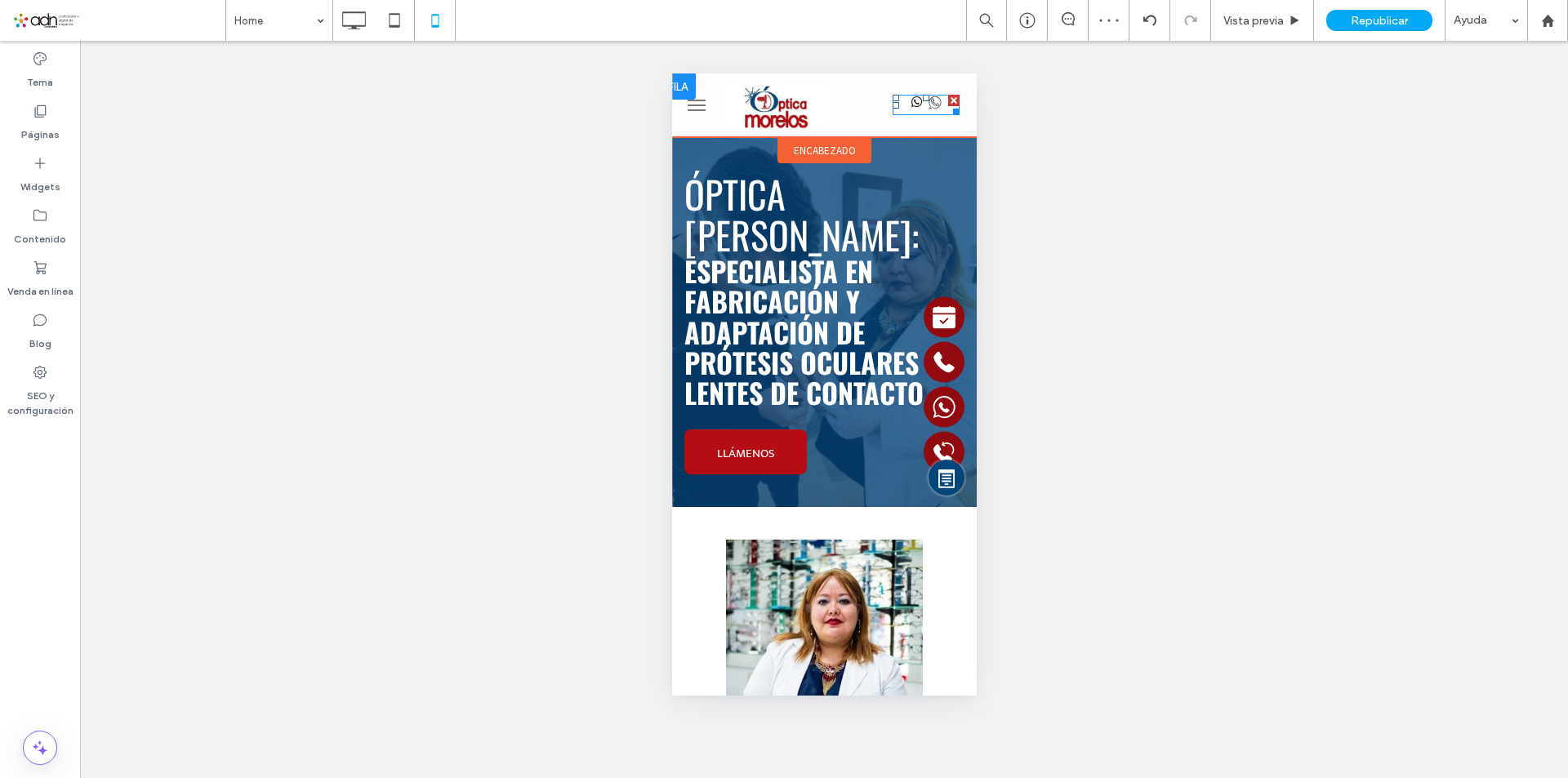
click at [928, 106] on icon "Social network" at bounding box center [934, 102] width 13 height 13
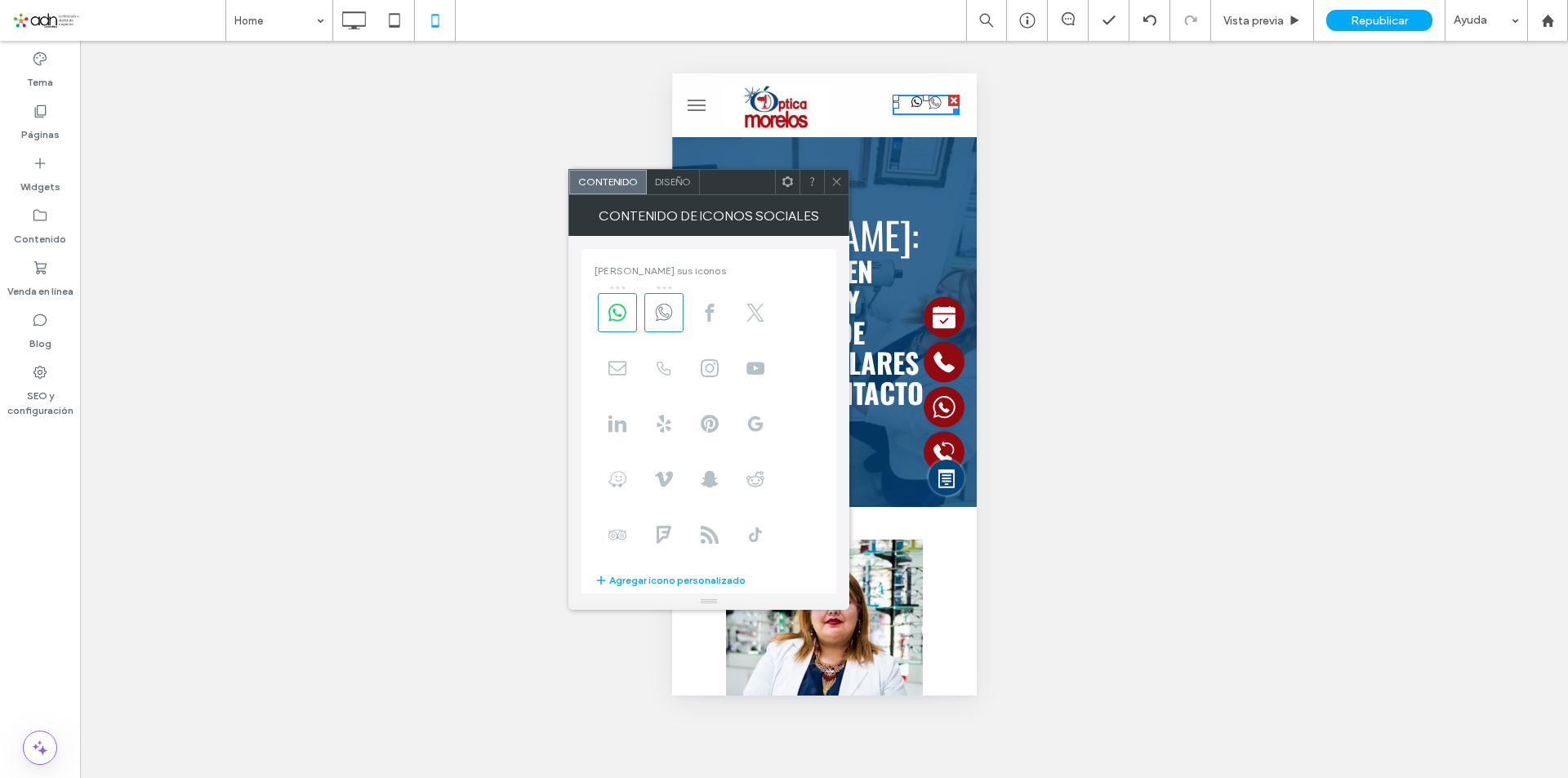
click at [678, 183] on span "Diseño" at bounding box center [672, 181] width 36 height 13
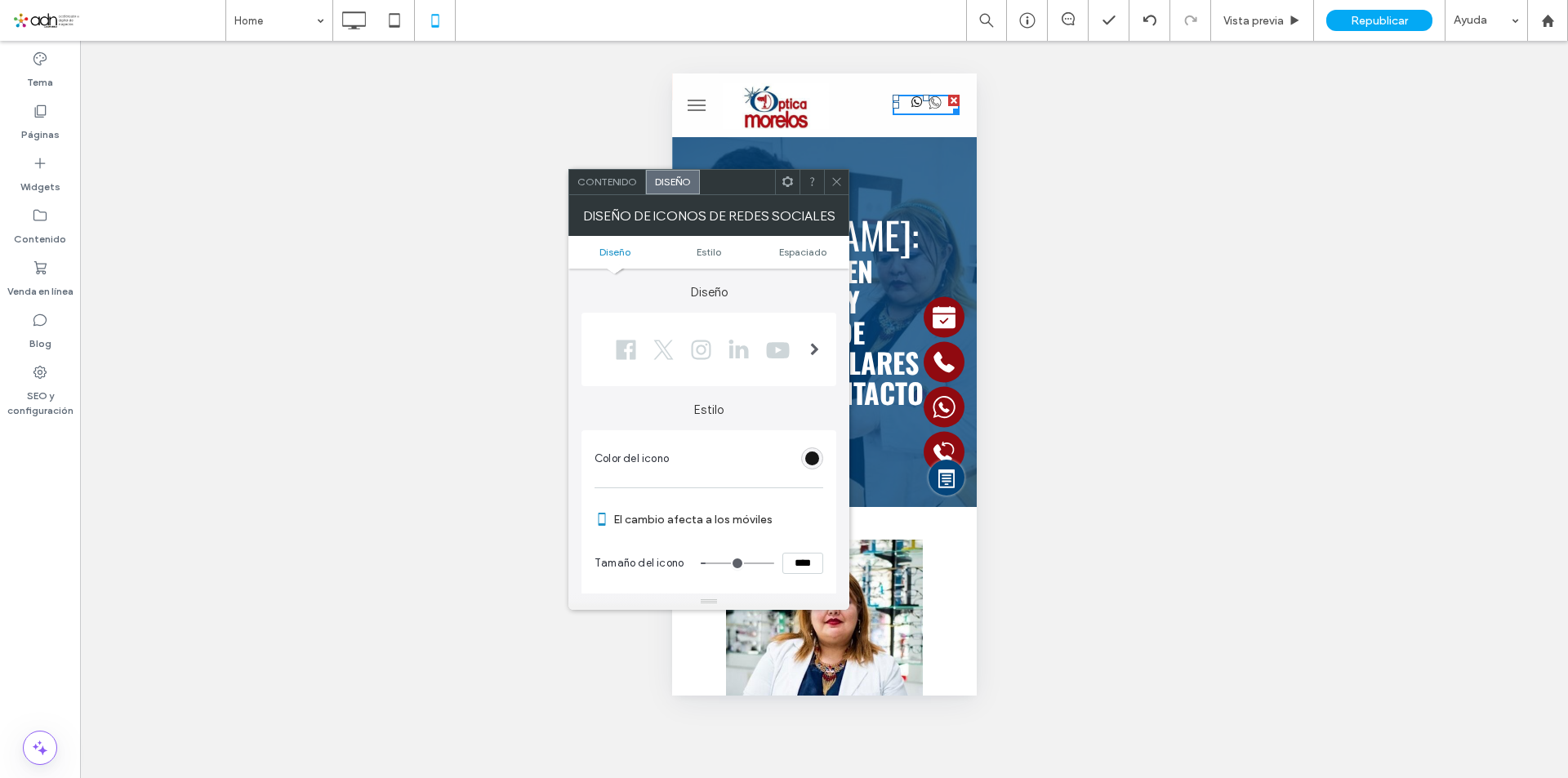
scroll to position [81, 0]
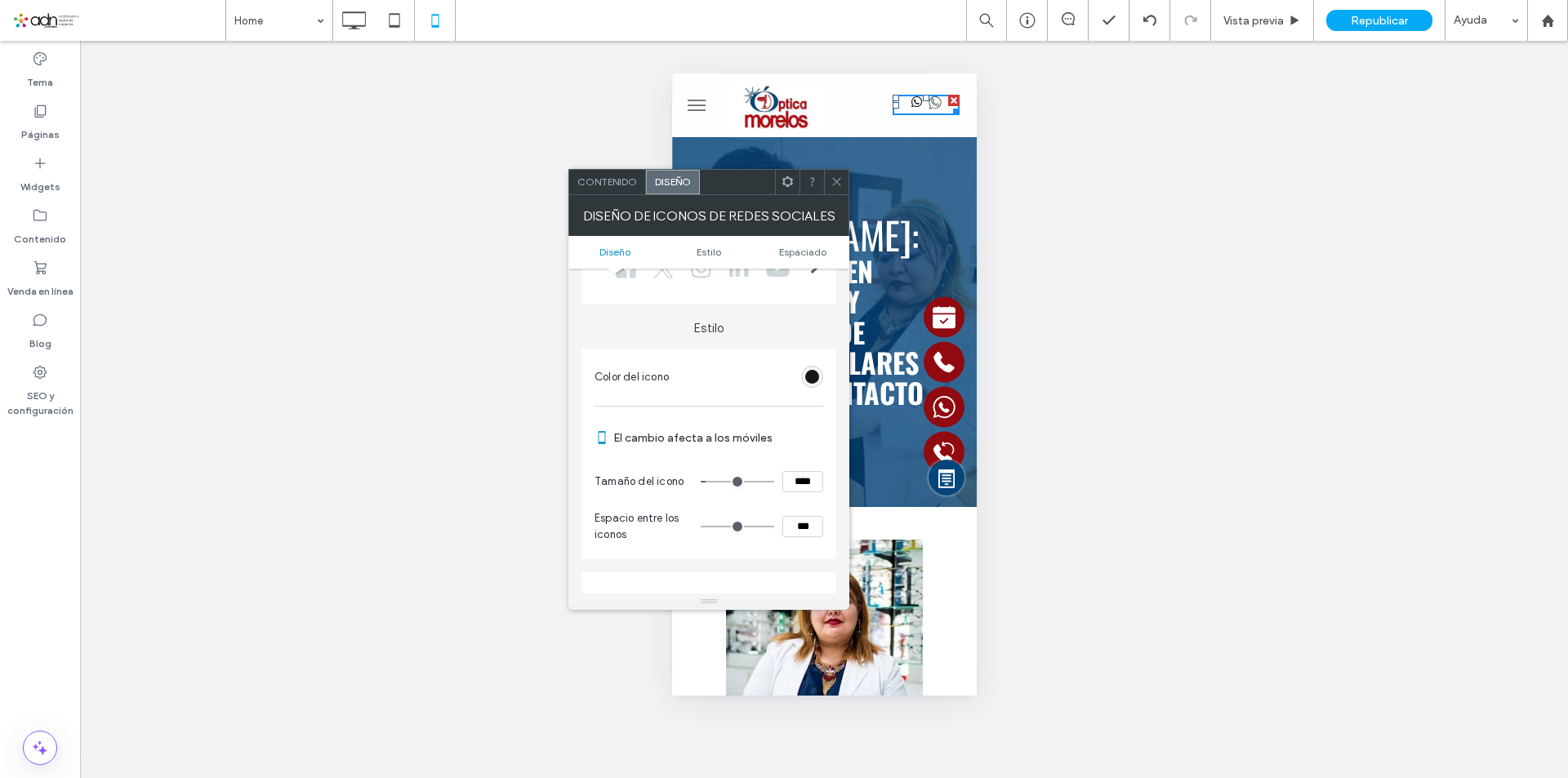
type input "**"
type input "****"
type input "**"
click at [719, 481] on input "range" at bounding box center [737, 481] width 73 height 2
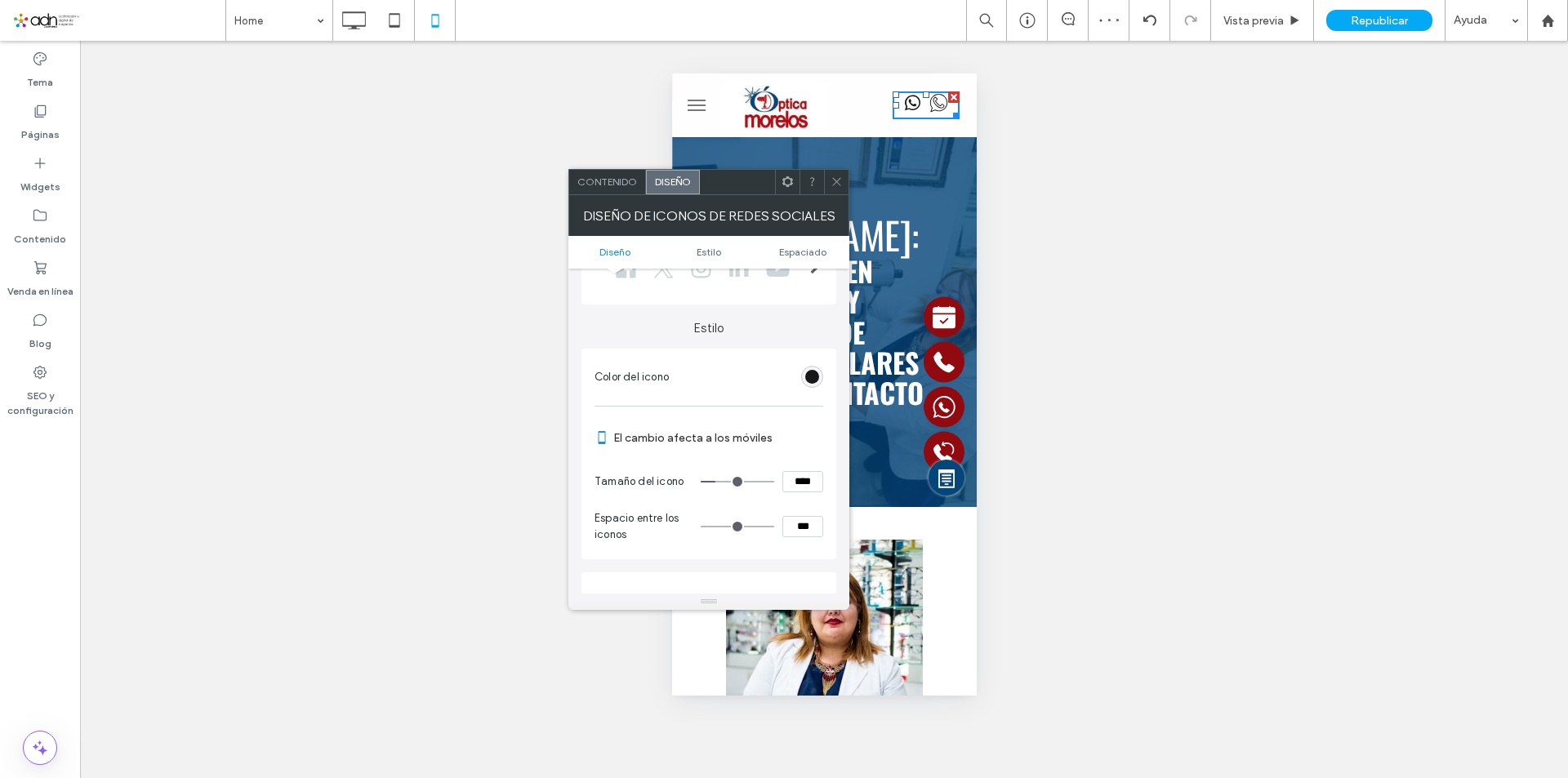
click at [609, 189] on div "Contenido" at bounding box center [607, 182] width 76 height 24
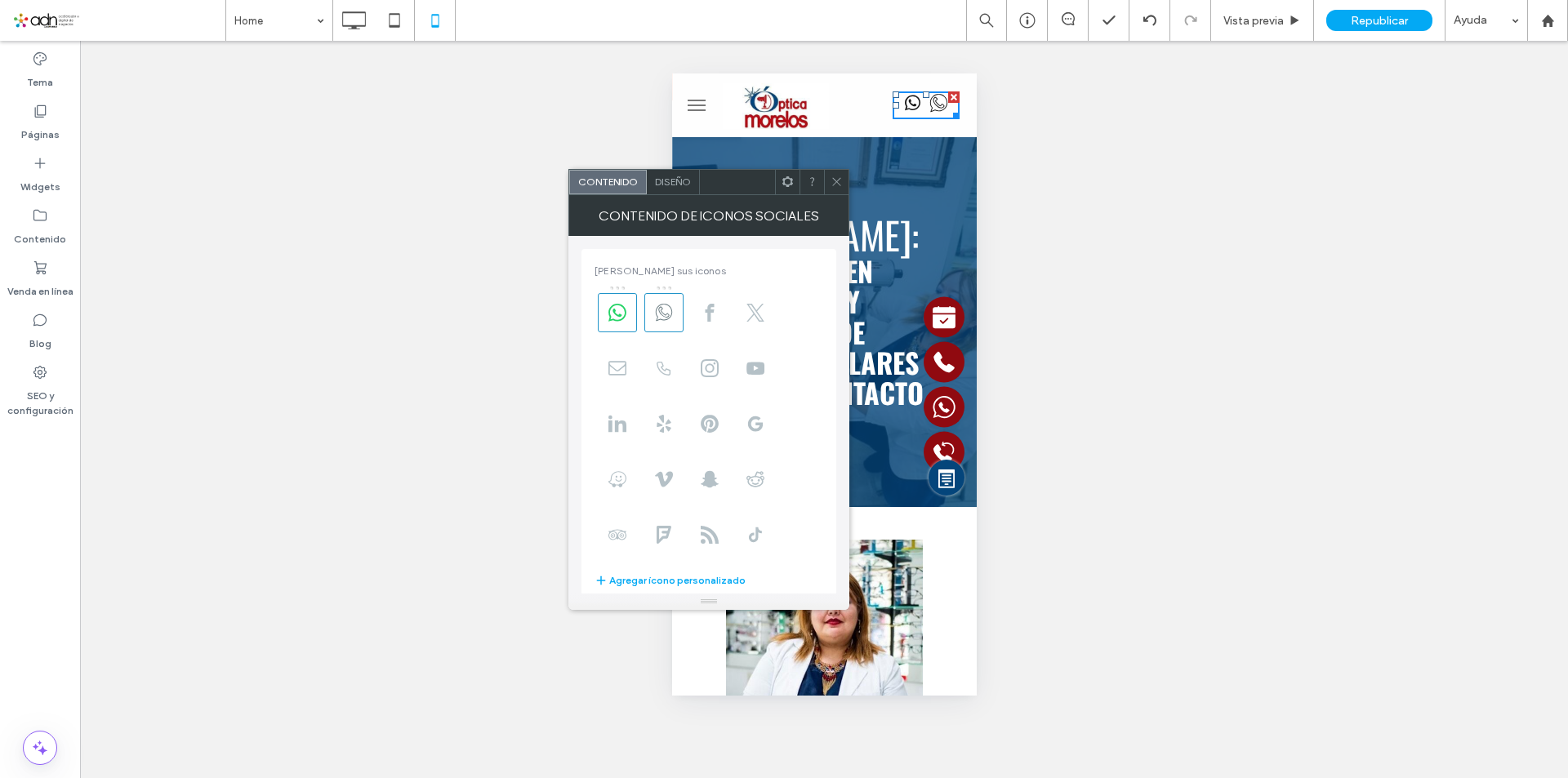
scroll to position [199, 0]
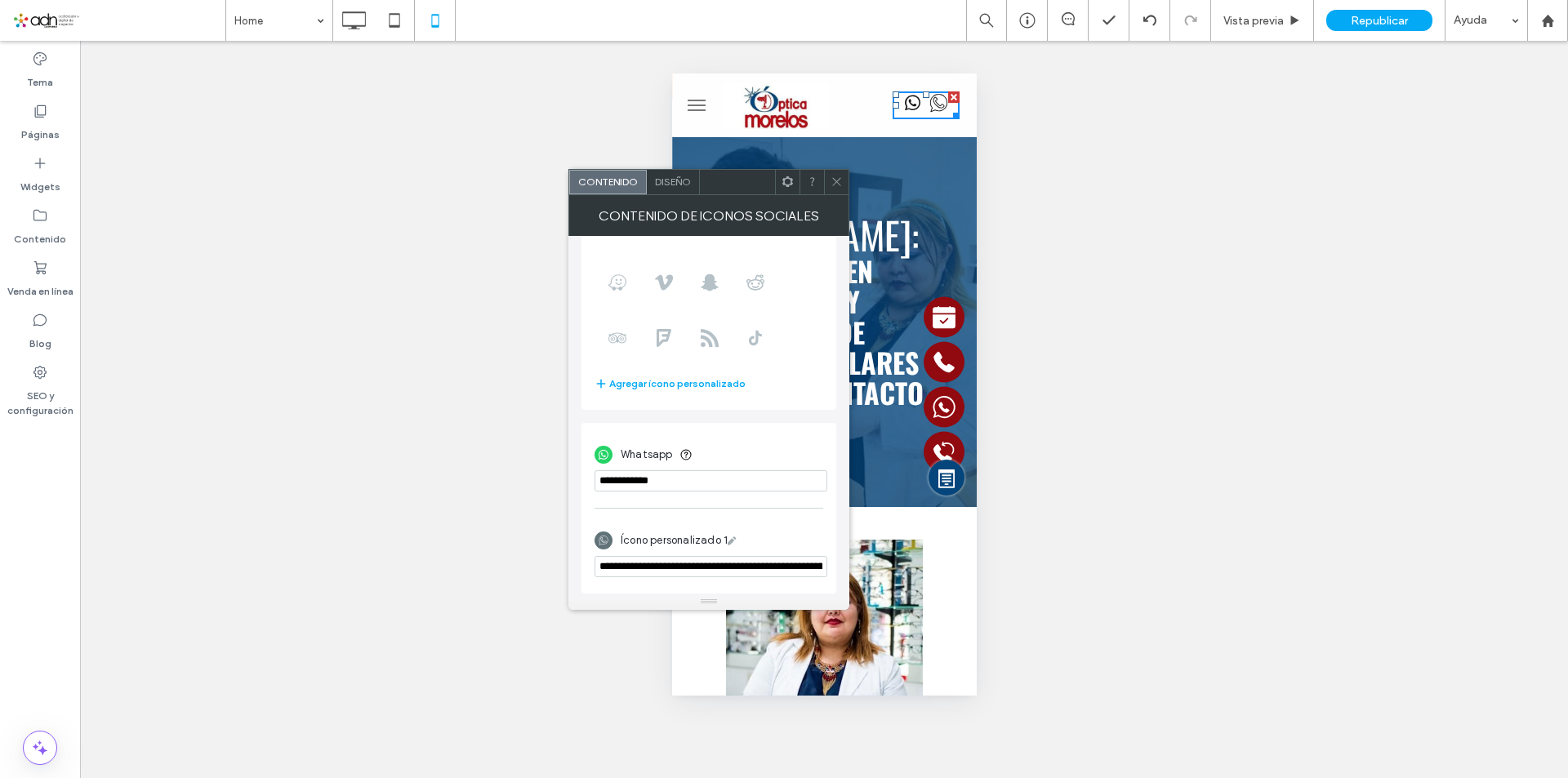
click at [732, 540] on use at bounding box center [731, 540] width 8 height 8
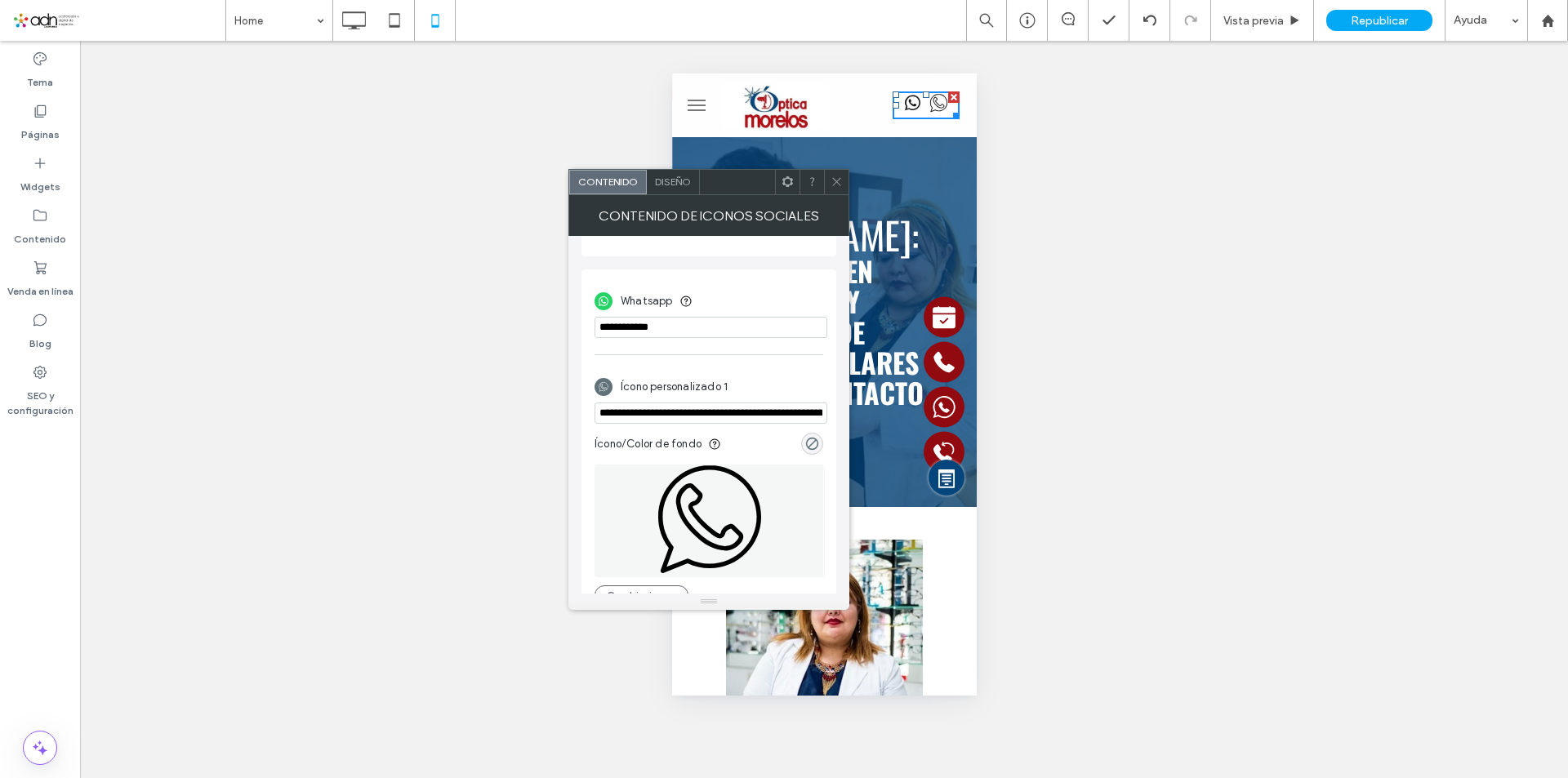
scroll to position [380, 0]
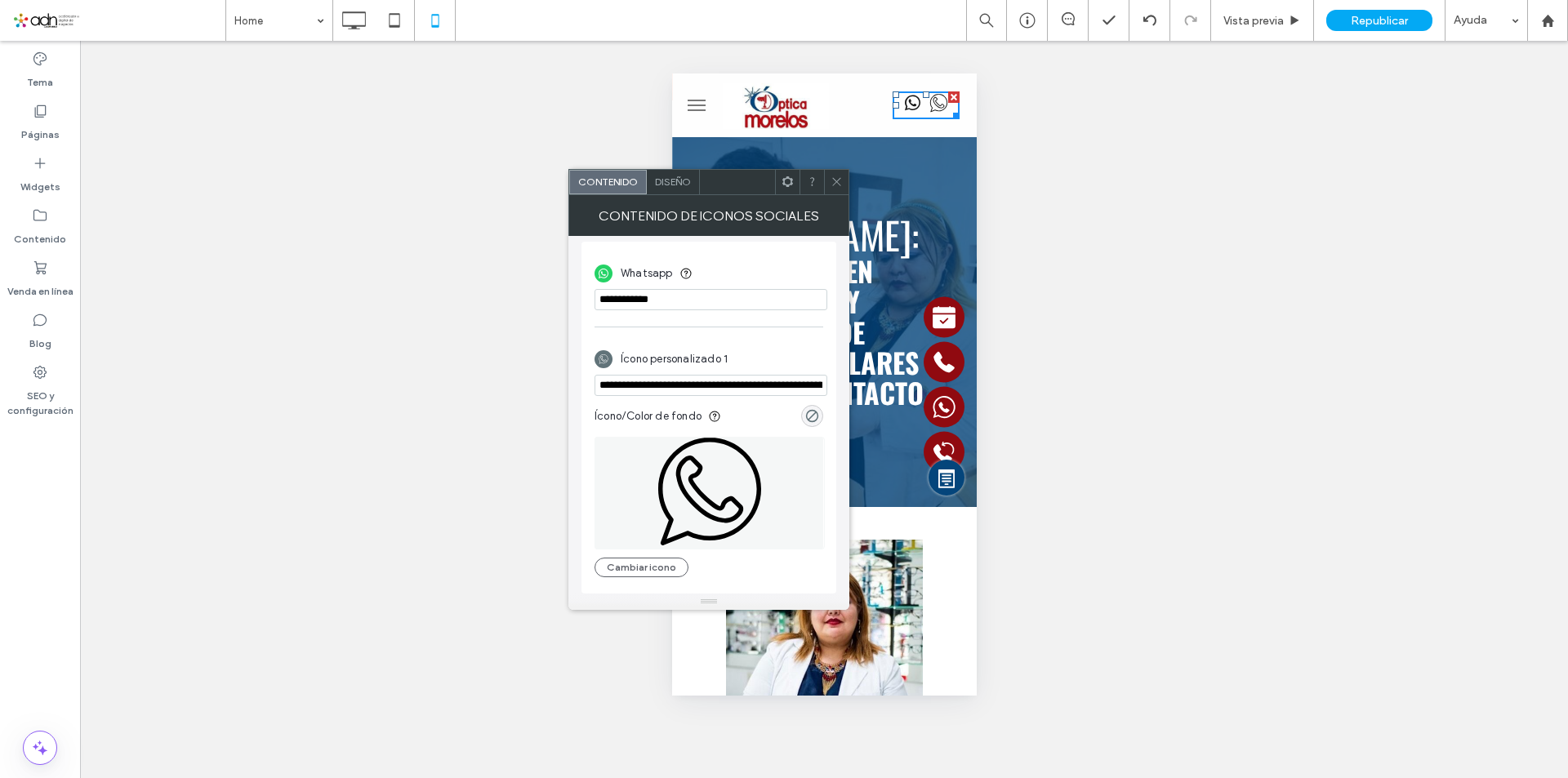
click at [650, 577] on div "**********" at bounding box center [709, 460] width 229 height 250
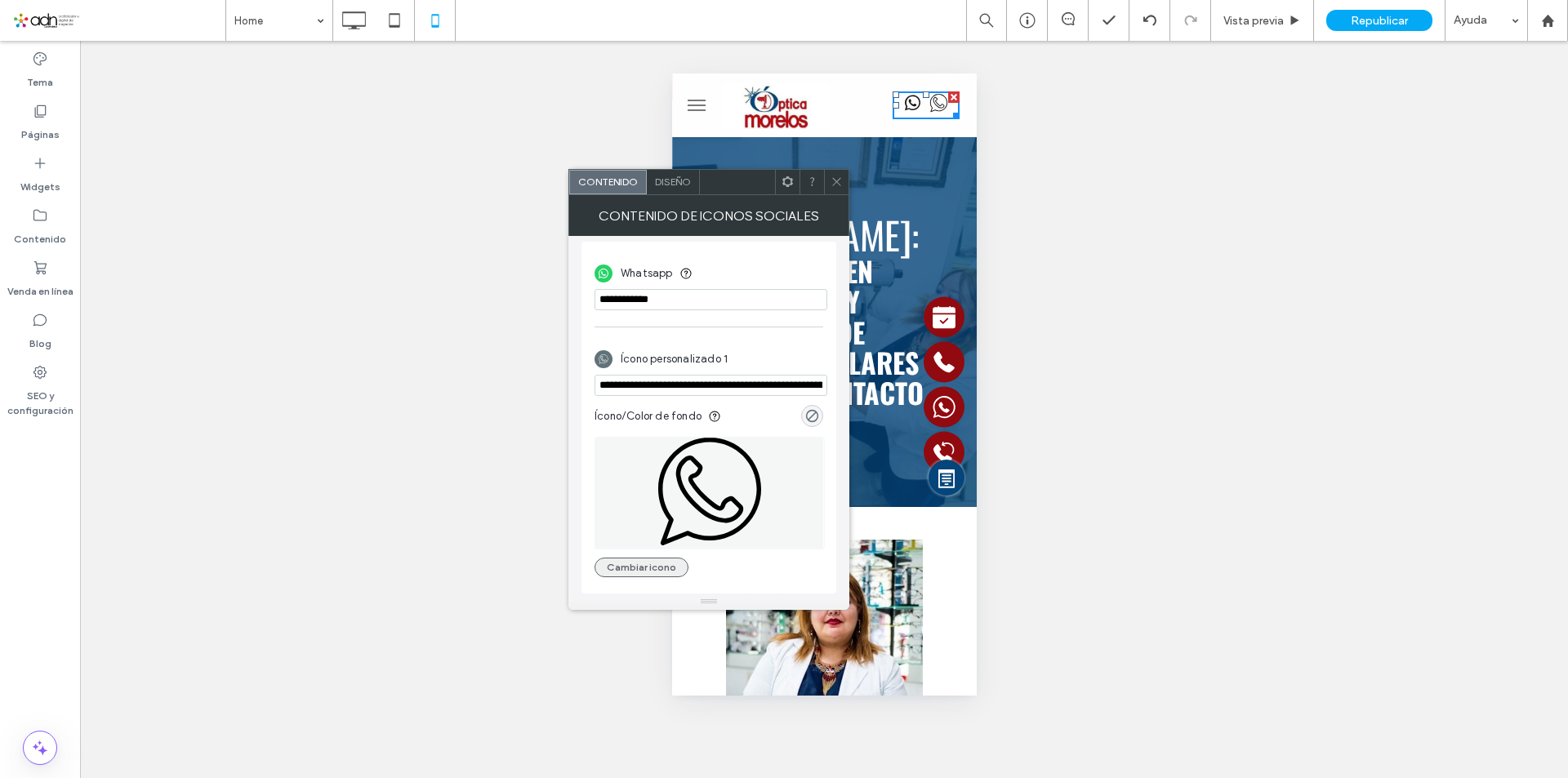
click at [650, 572] on button "Cambiar icono" at bounding box center [641, 568] width 94 height 20
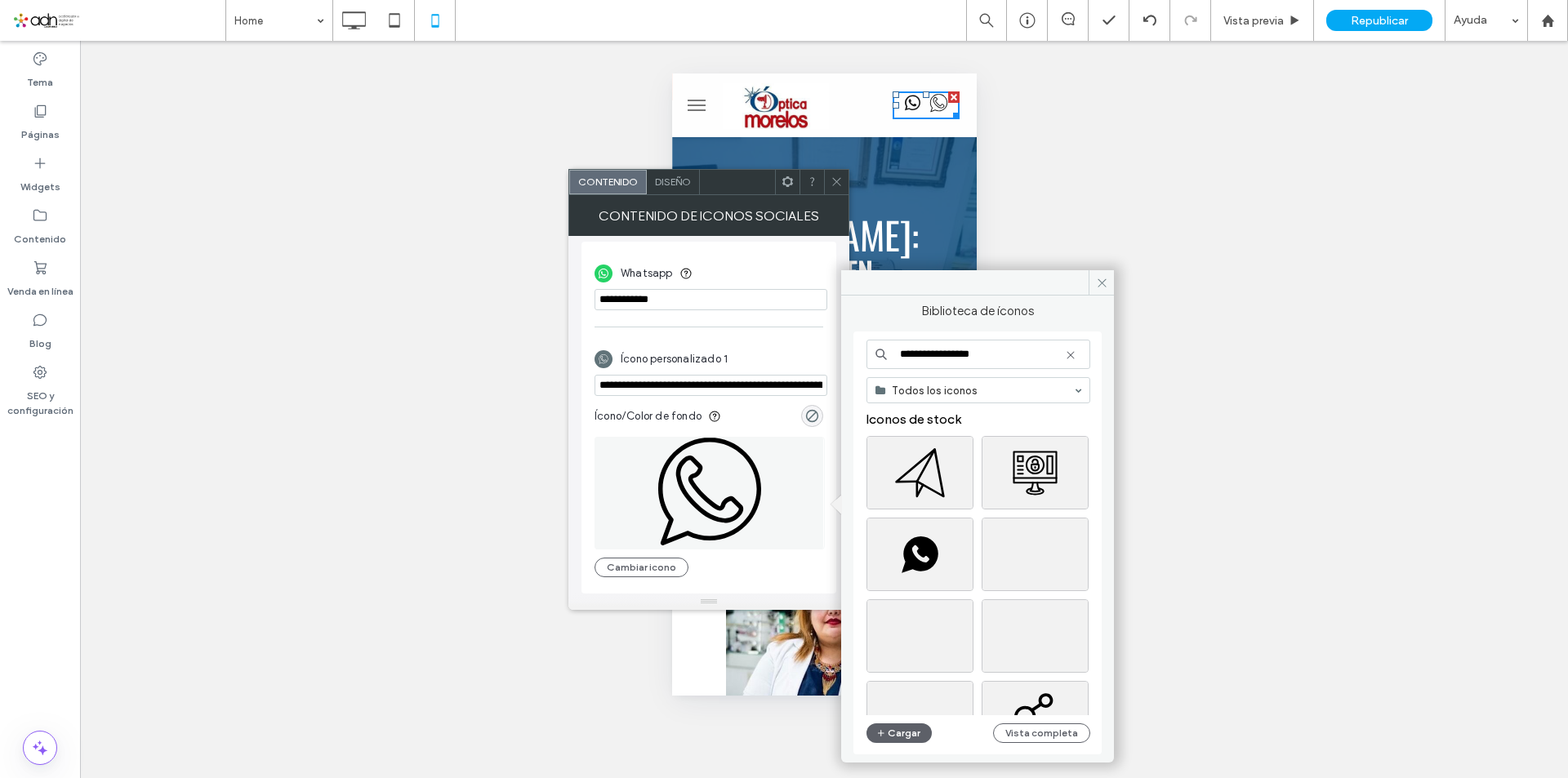
click at [1067, 352] on div "**********" at bounding box center [978, 354] width 224 height 29
click at [1069, 353] on use at bounding box center [1071, 355] width 8 height 8
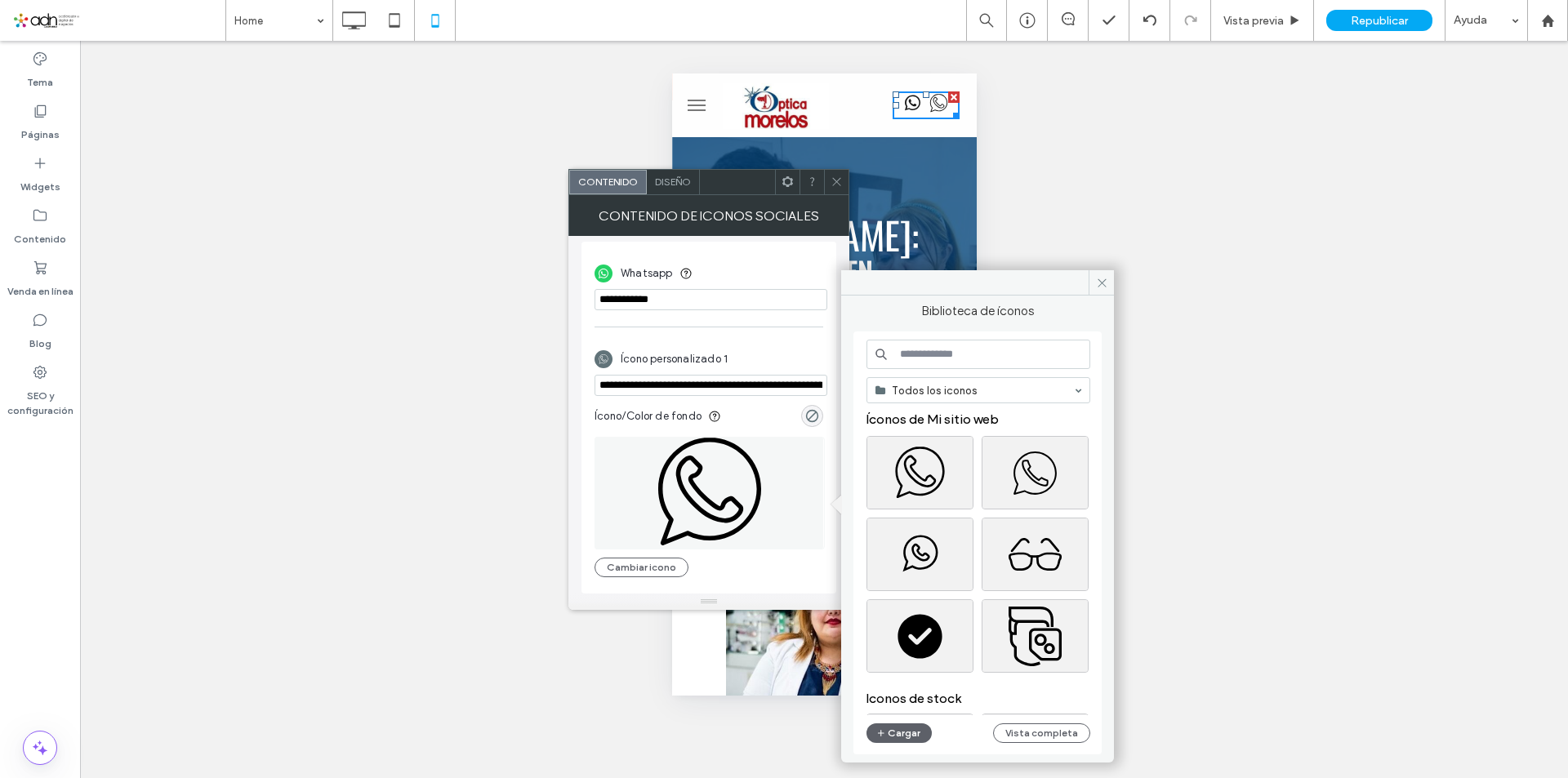
click at [967, 361] on input at bounding box center [978, 354] width 224 height 29
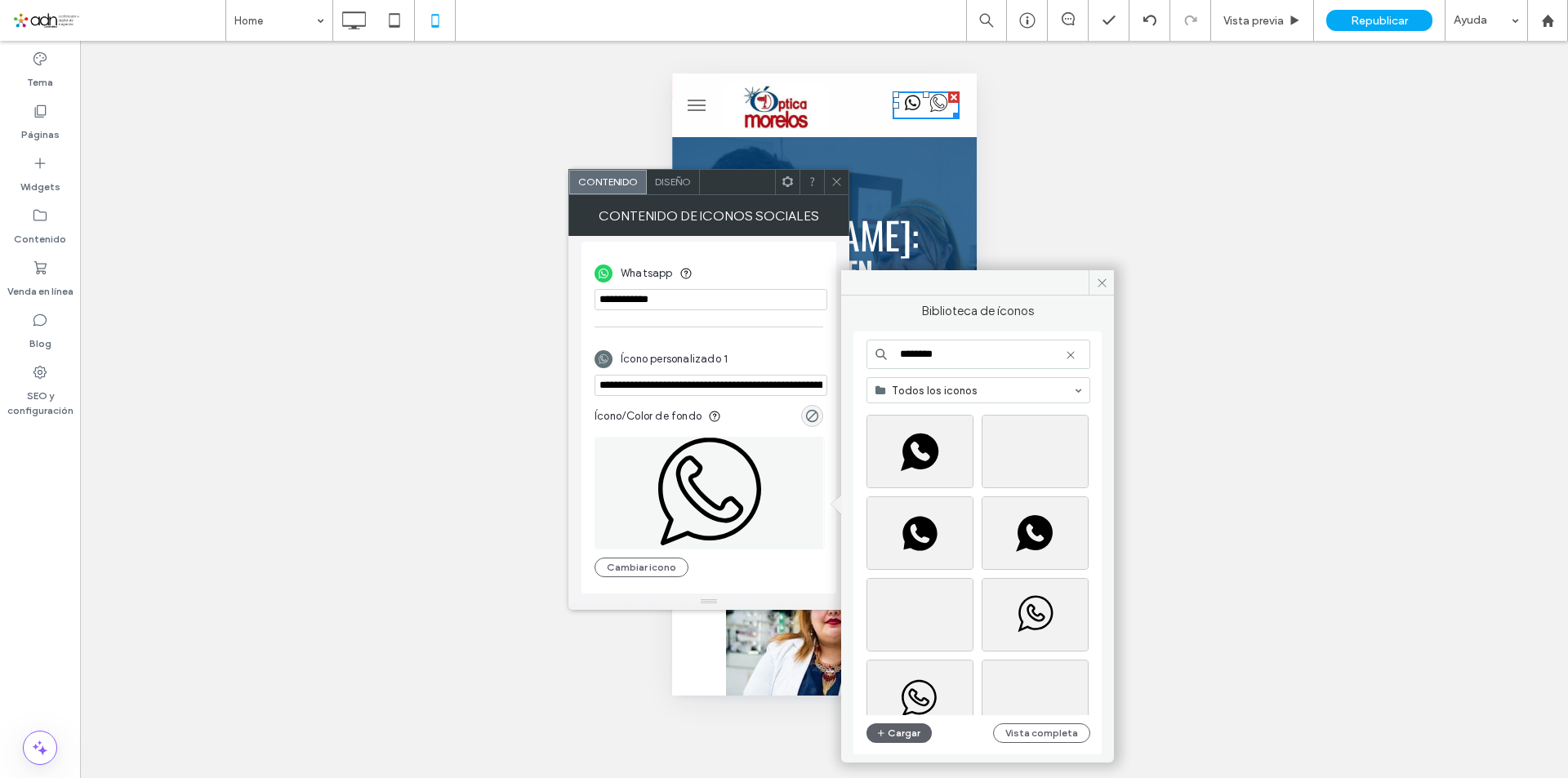
scroll to position [327, 0]
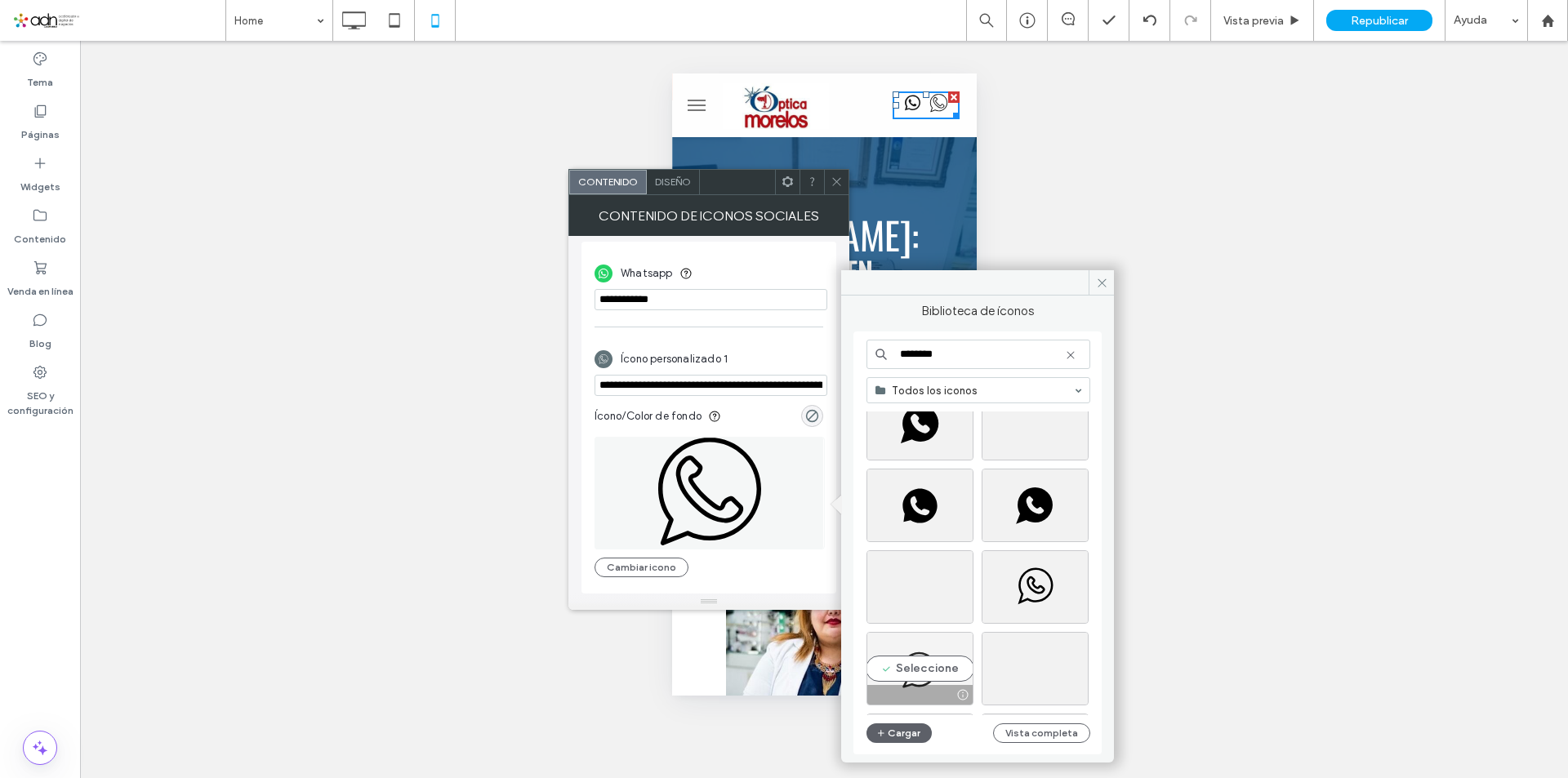
type input "********"
click at [895, 671] on div "Seleccione" at bounding box center [919, 668] width 107 height 73
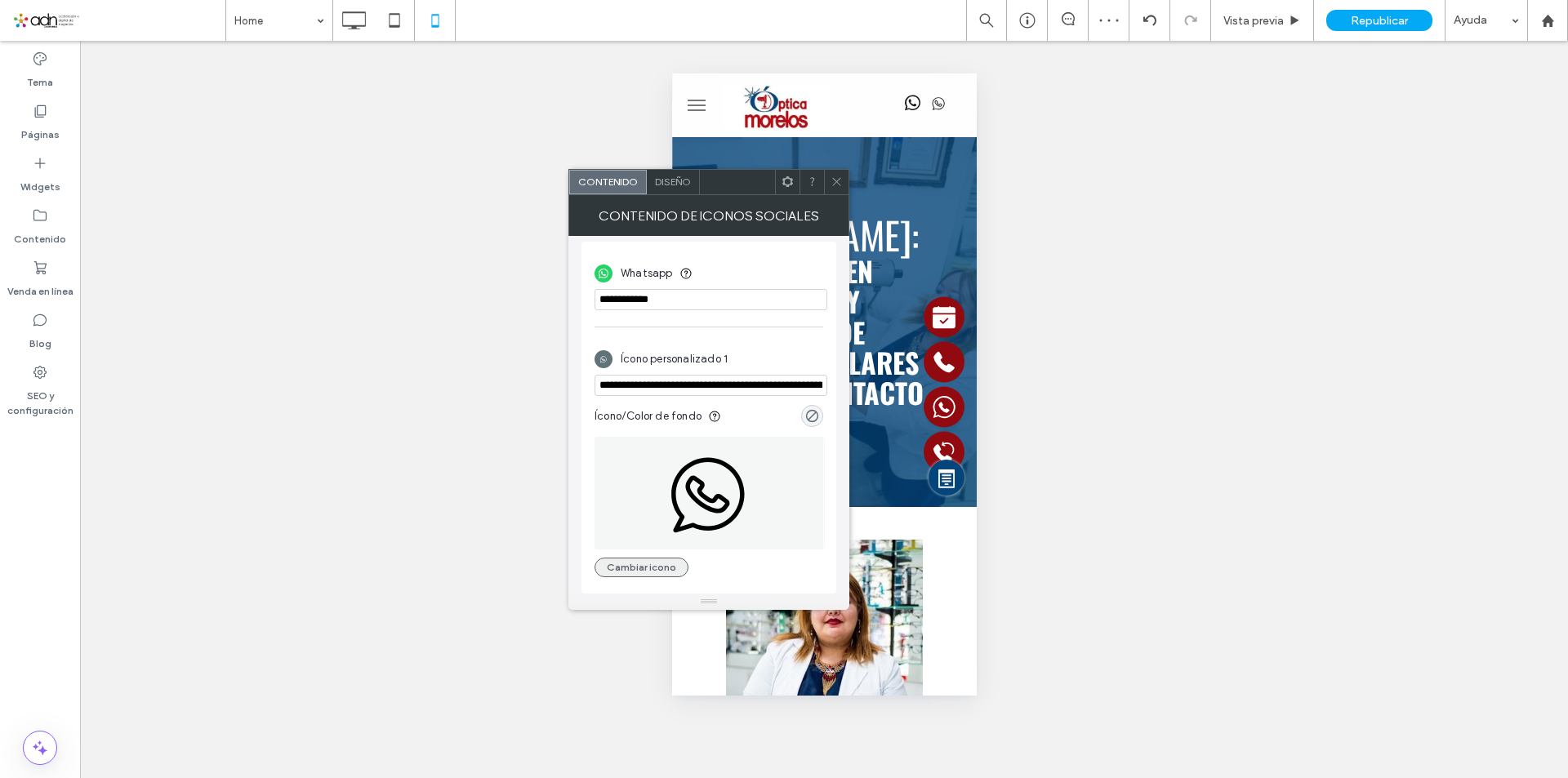
click at [647, 572] on button "Cambiar icono" at bounding box center [641, 568] width 94 height 20
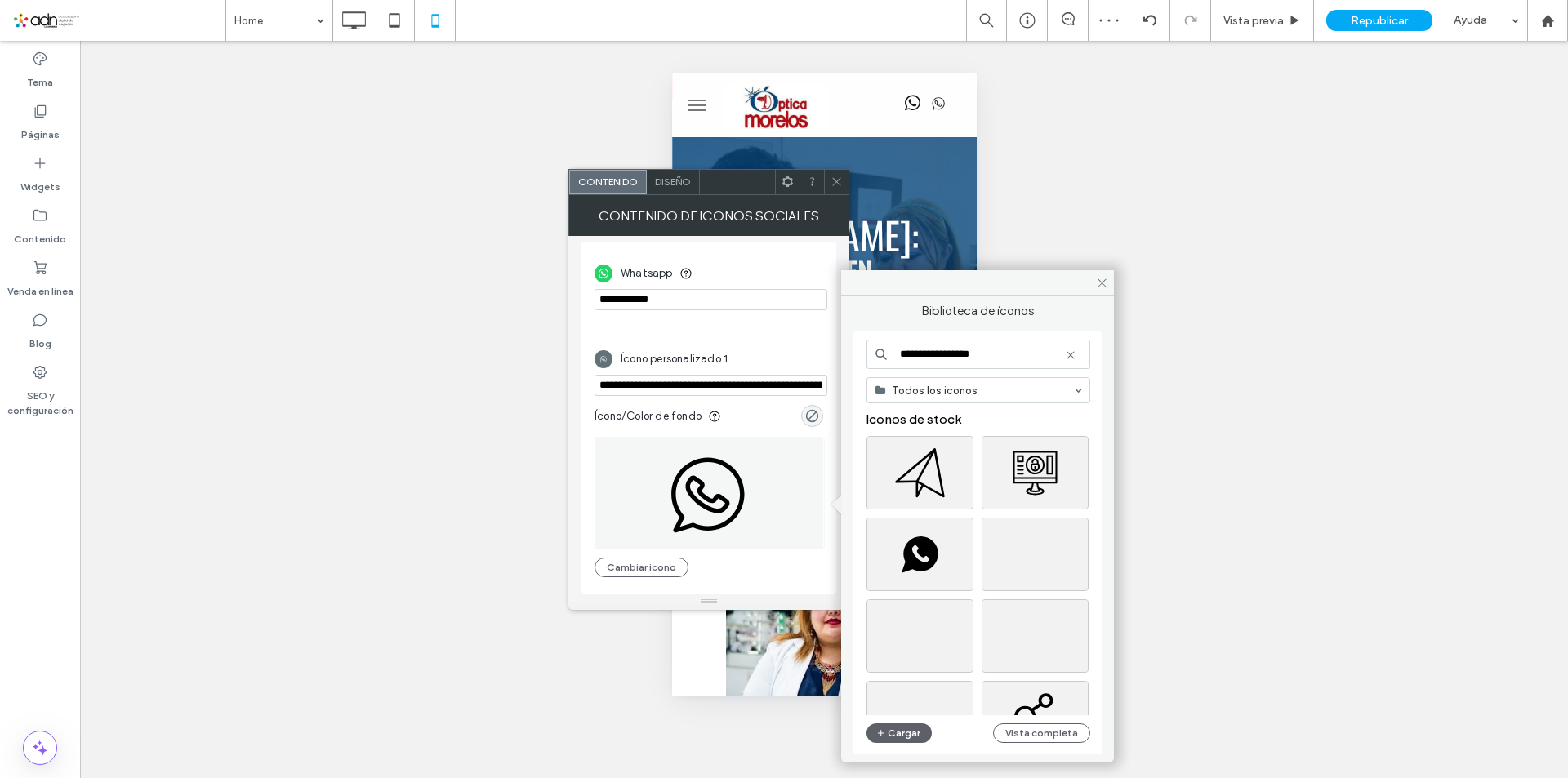
click at [1071, 360] on icon at bounding box center [1070, 354] width 13 height 13
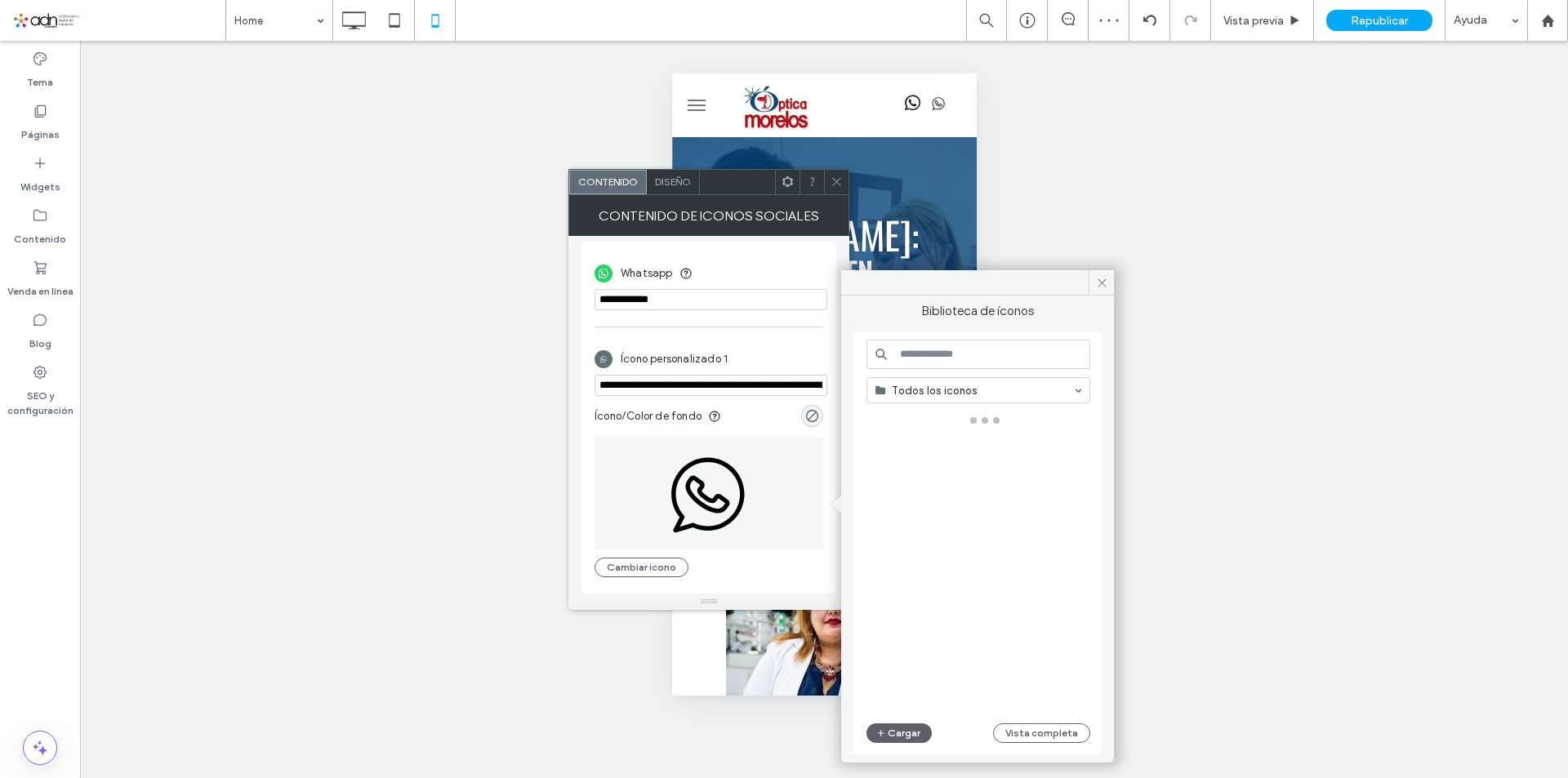
click at [994, 368] on input at bounding box center [978, 354] width 224 height 29
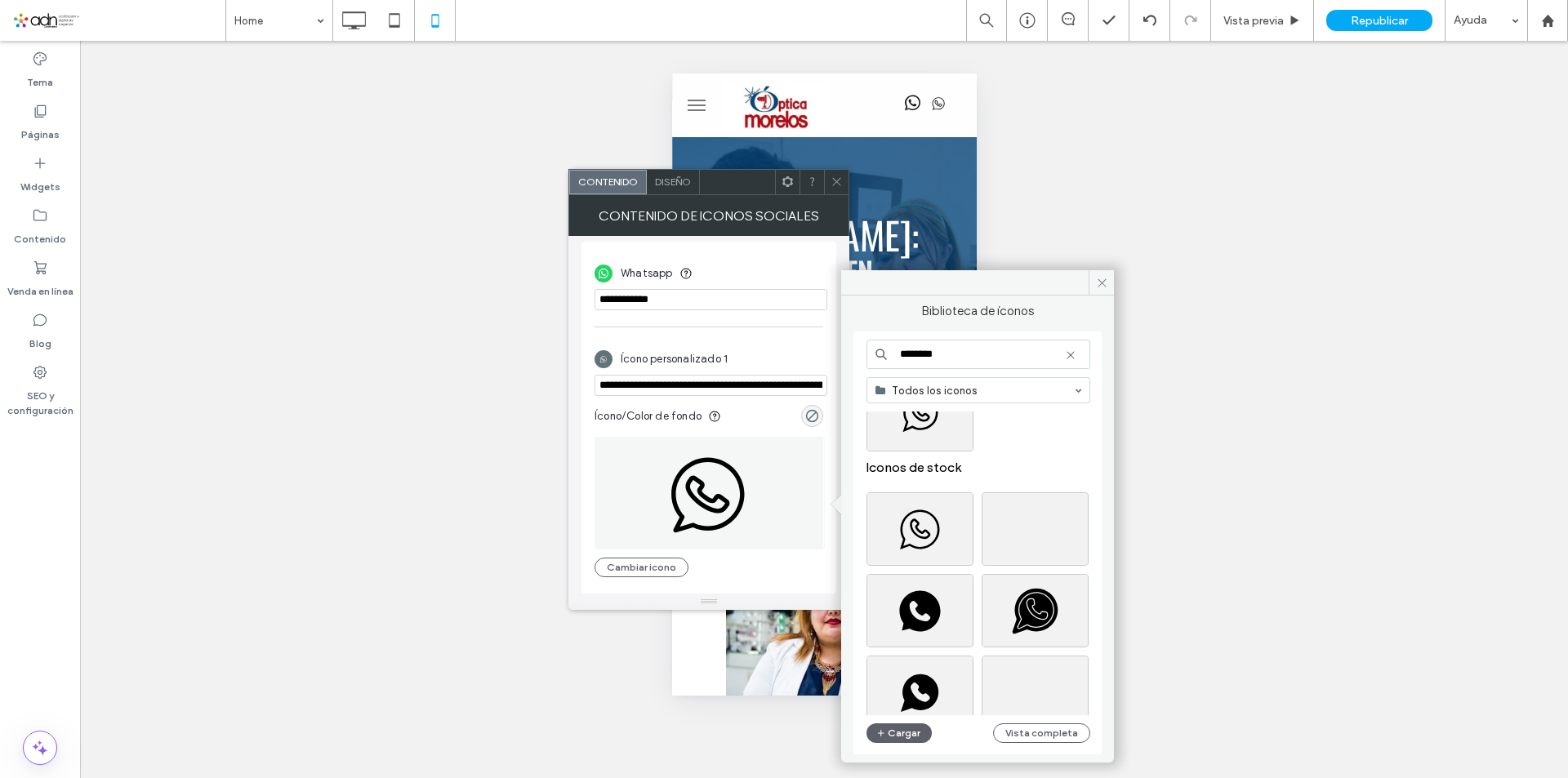
scroll to position [163, 0]
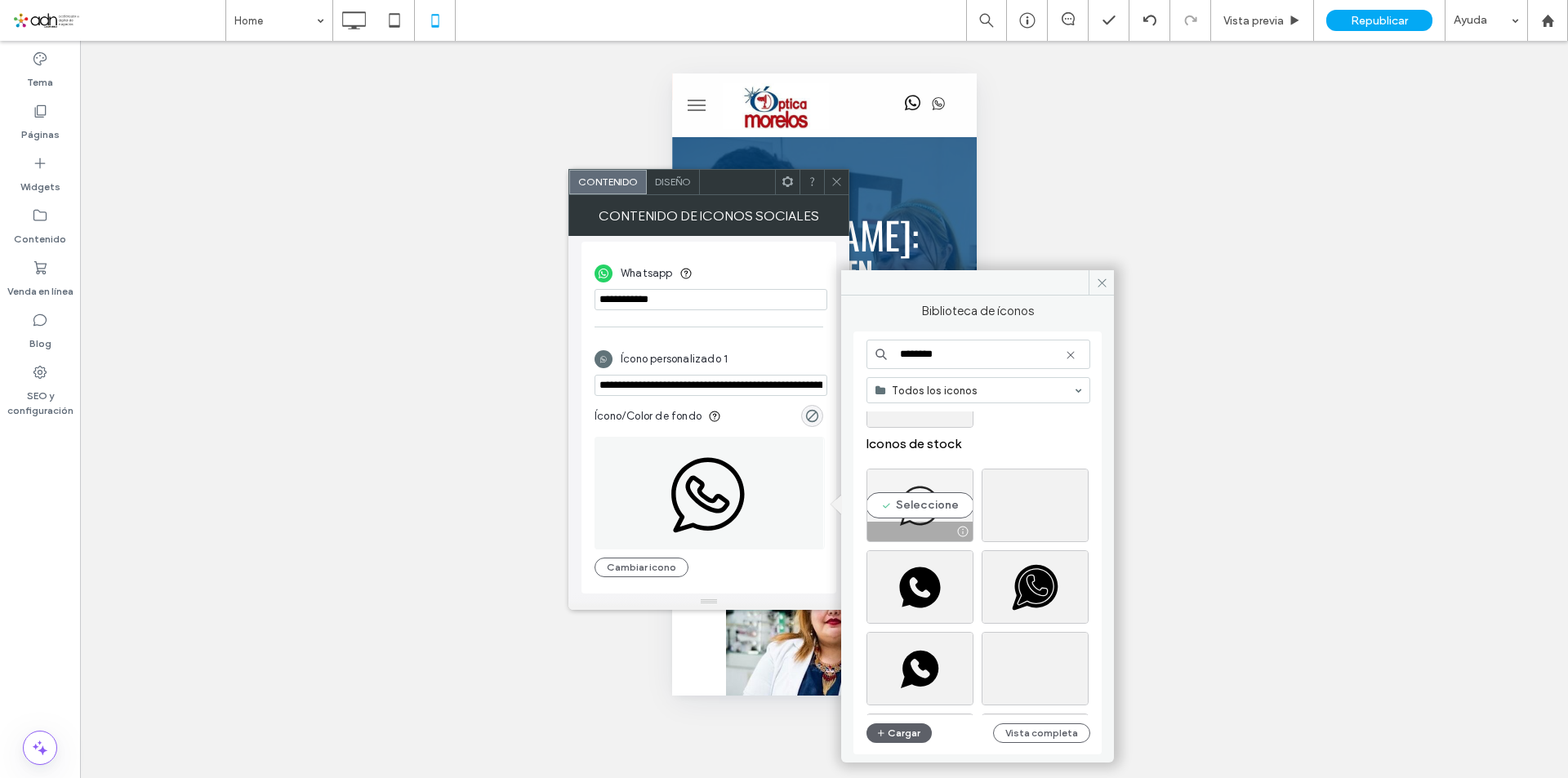
type input "********"
click at [936, 505] on div "Seleccione" at bounding box center [919, 505] width 107 height 73
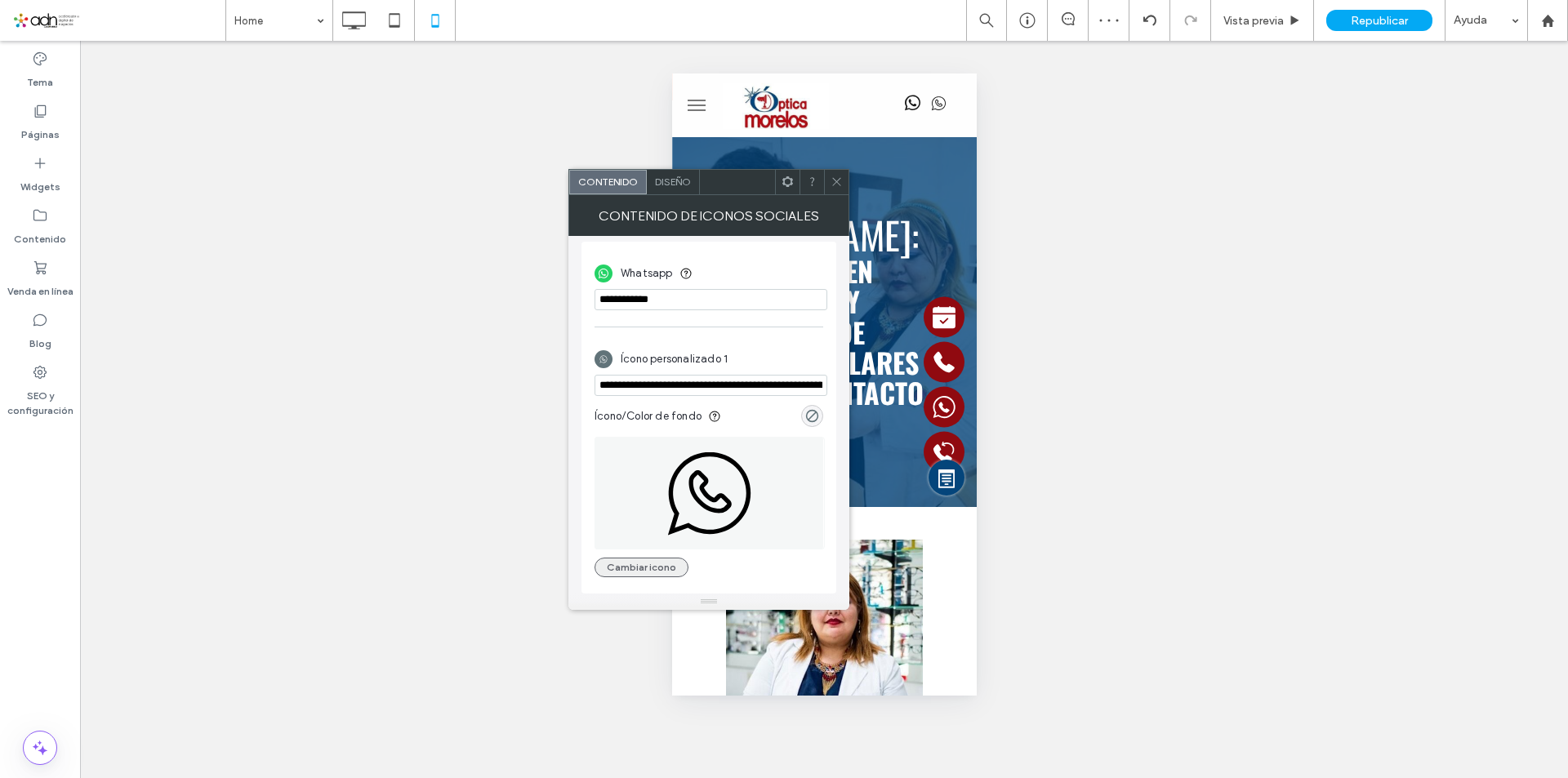
click at [665, 564] on button "Cambiar icono" at bounding box center [641, 568] width 94 height 20
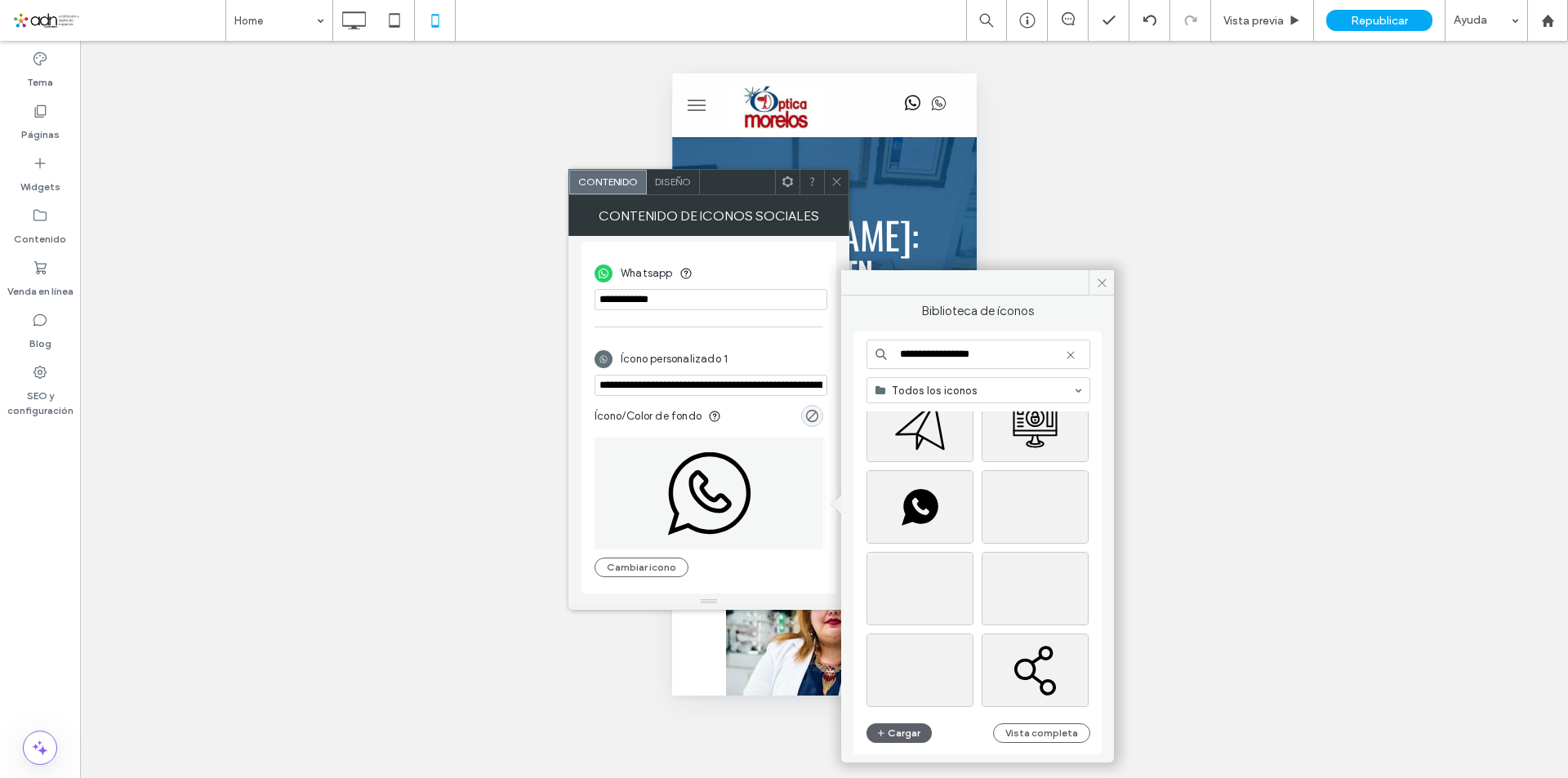
scroll to position [0, 0]
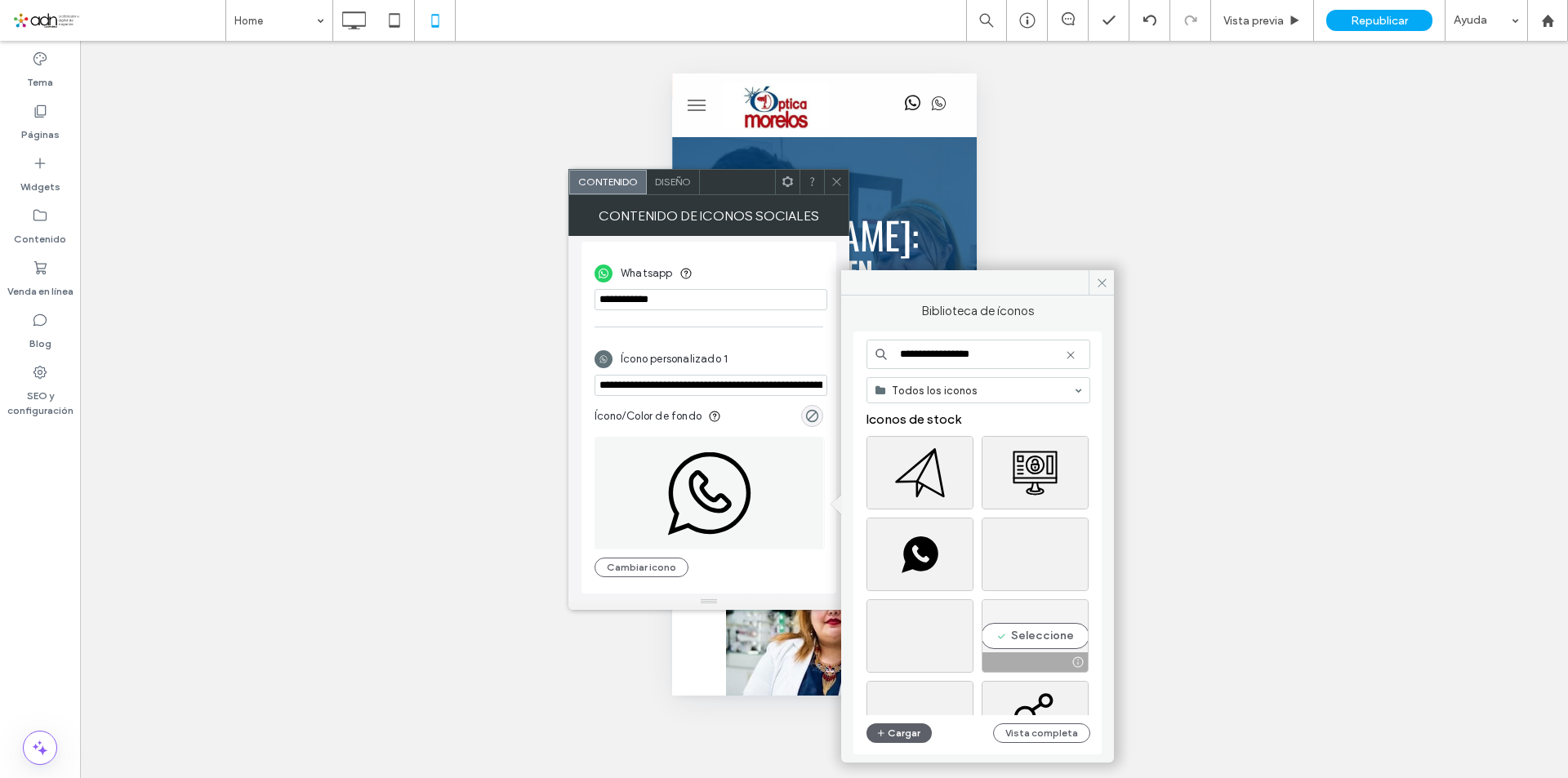
click at [1023, 630] on div "Seleccione" at bounding box center [1035, 635] width 107 height 73
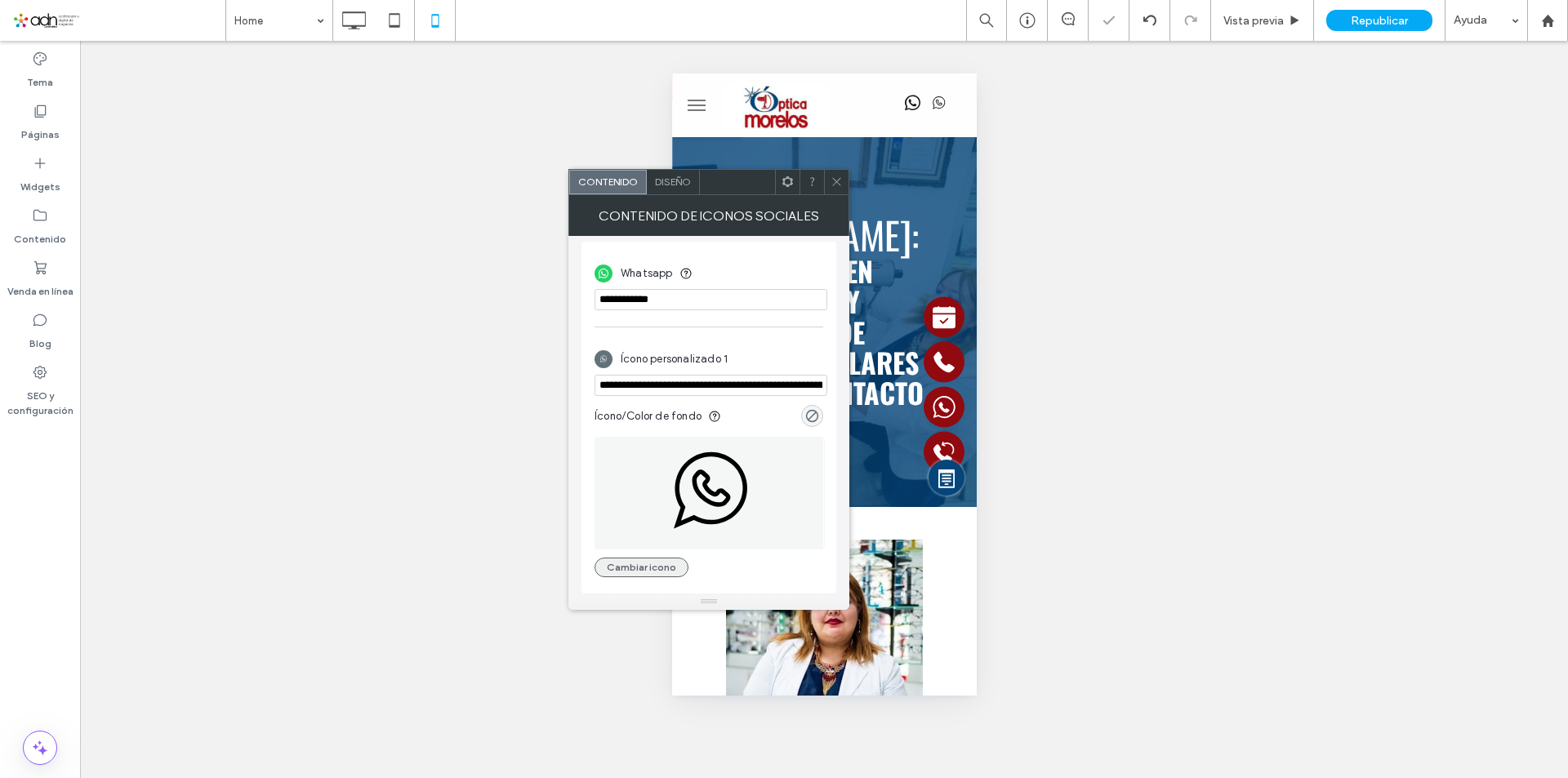
click at [662, 572] on button "Cambiar icono" at bounding box center [641, 568] width 94 height 20
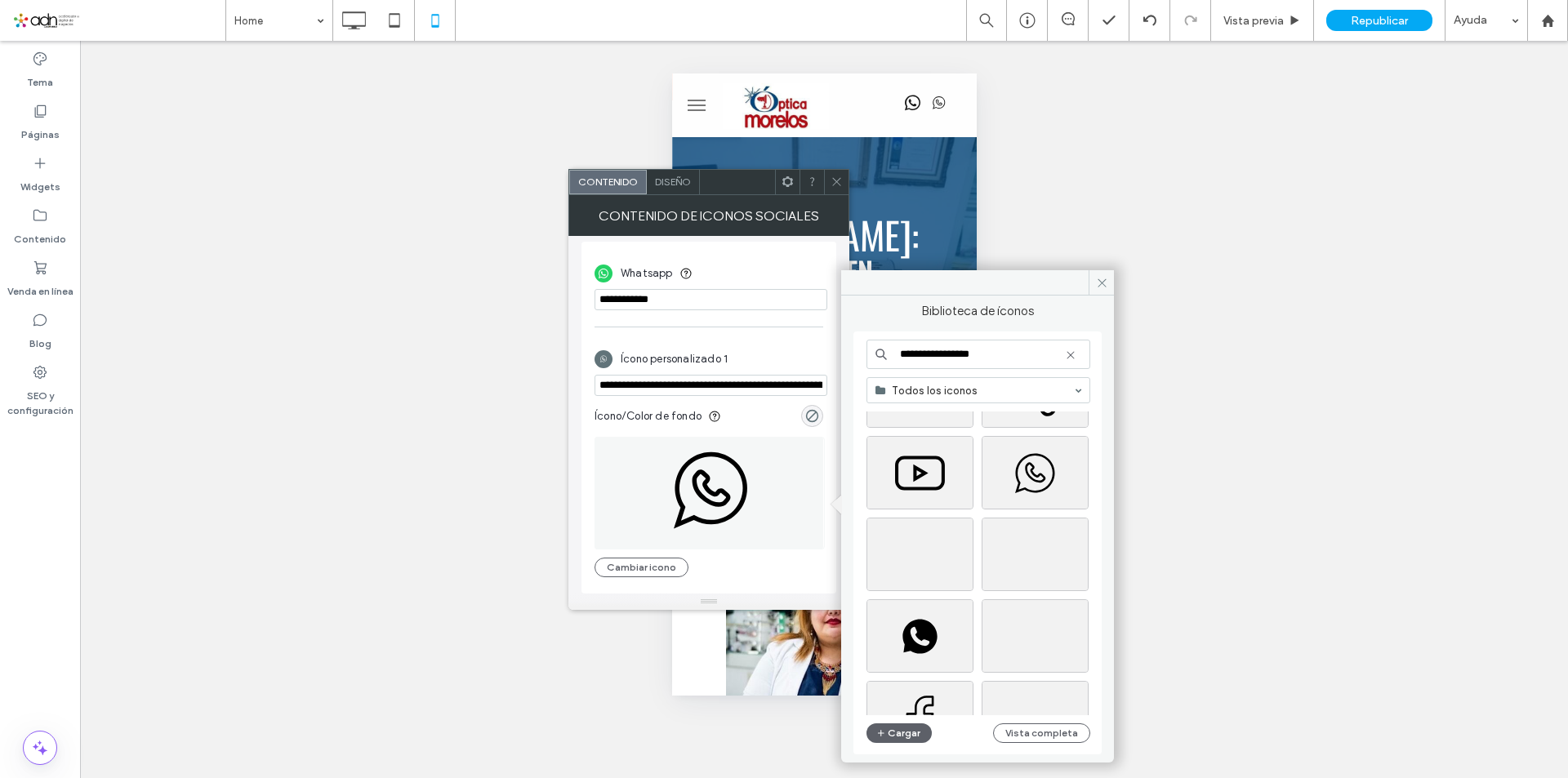
scroll to position [408, 0]
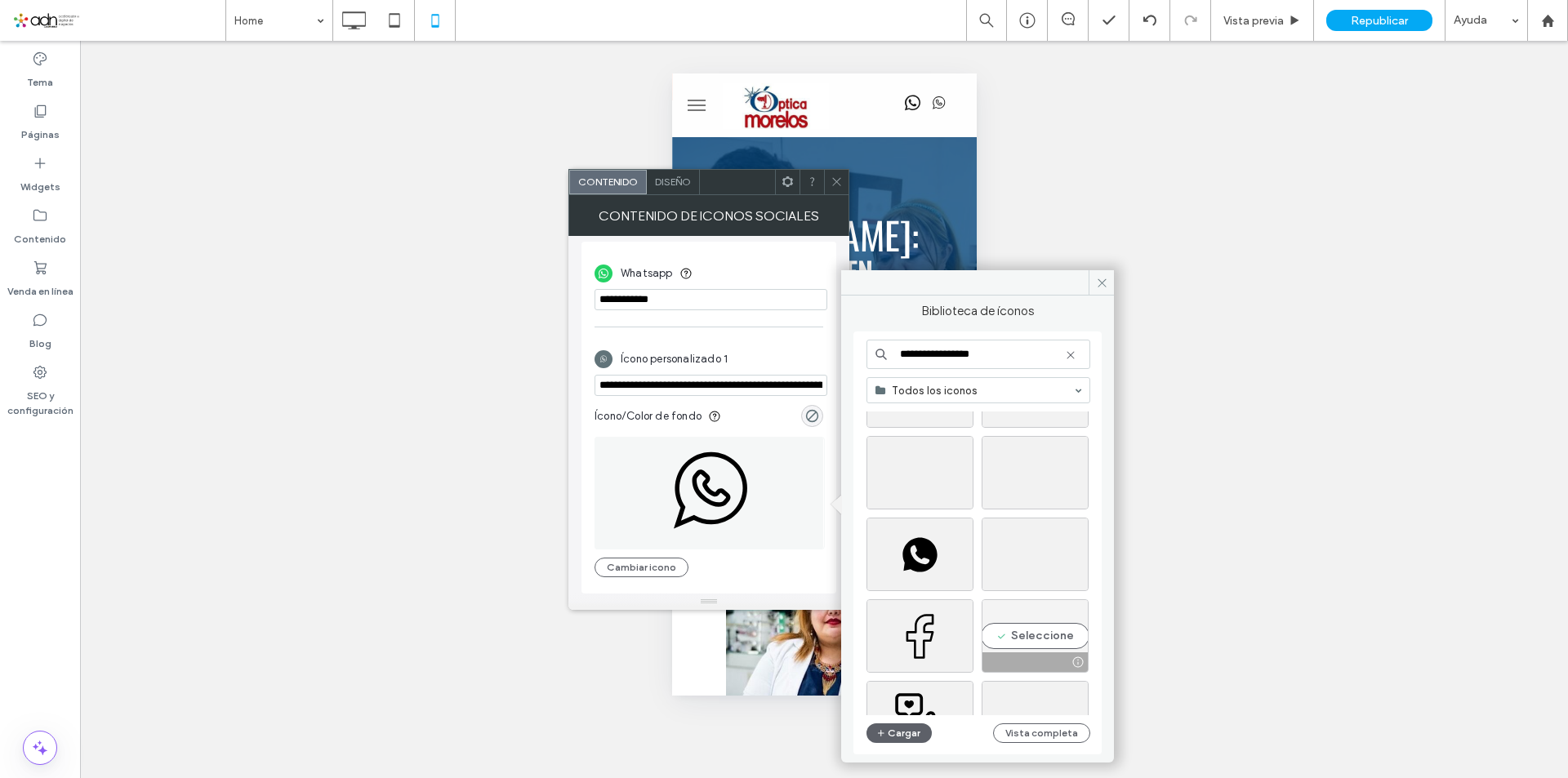
click at [1012, 636] on div "Seleccione" at bounding box center [1035, 635] width 107 height 73
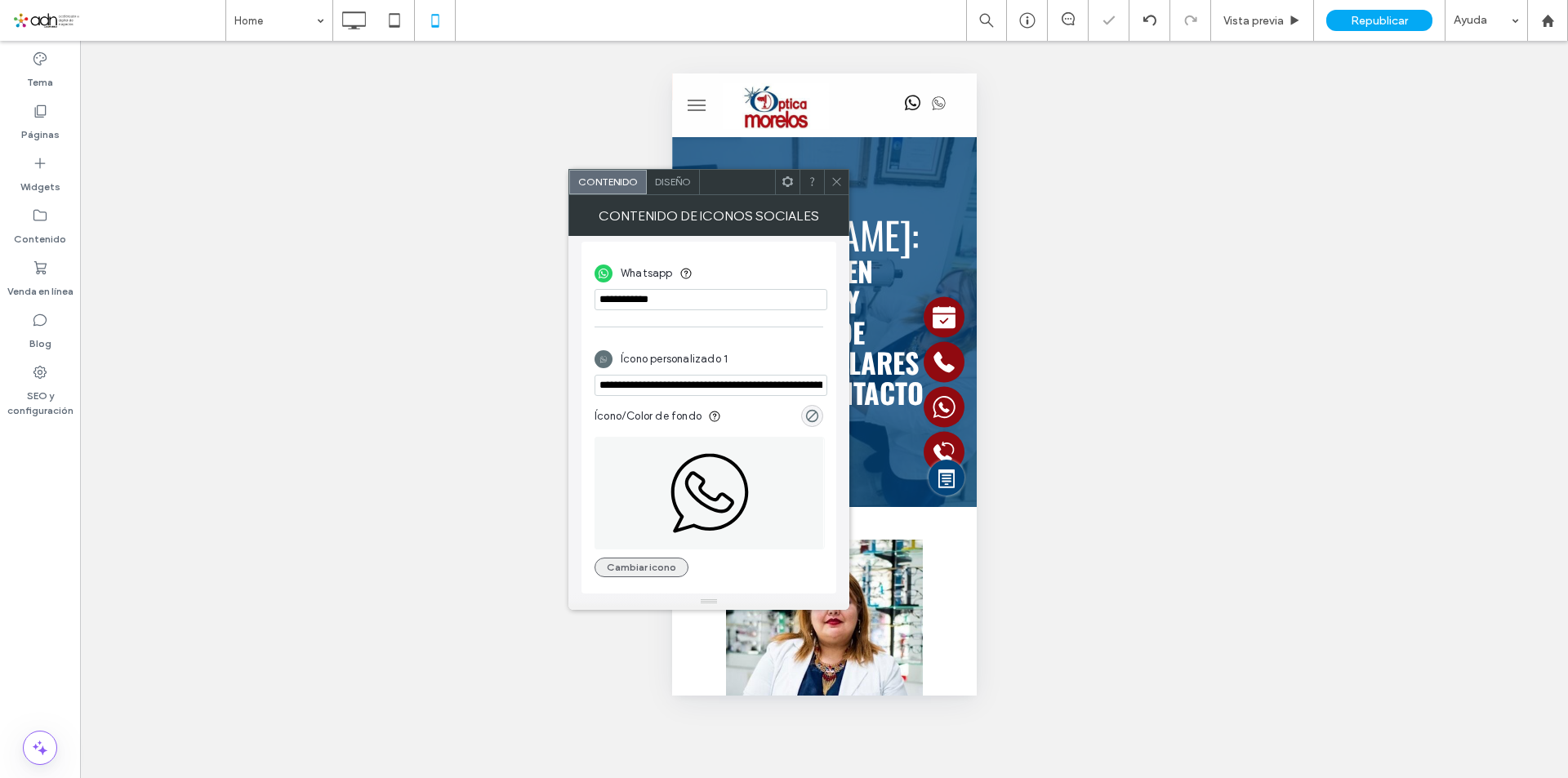
click at [639, 563] on button "Cambiar icono" at bounding box center [641, 568] width 94 height 20
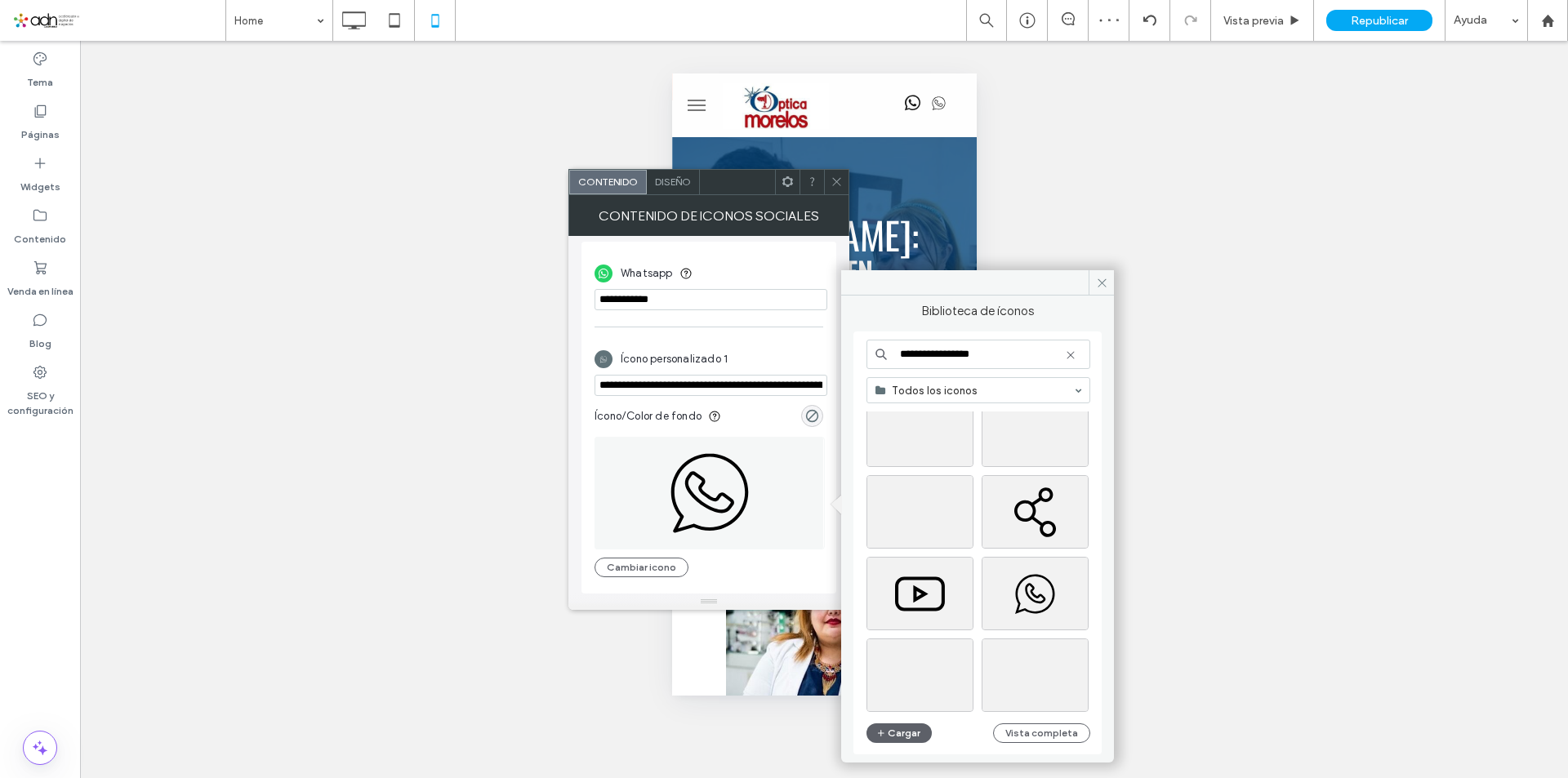
scroll to position [245, 0]
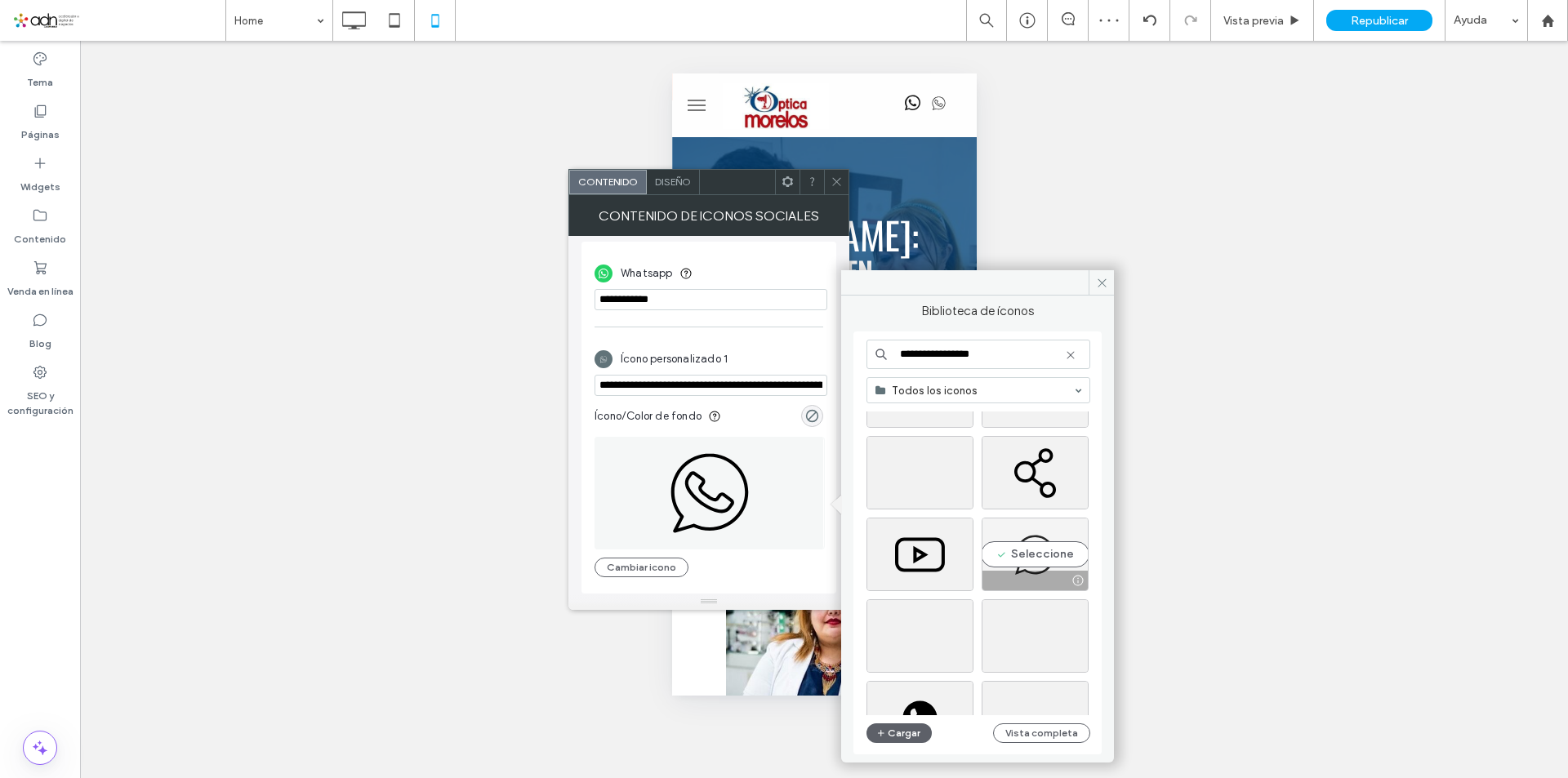
click at [1031, 550] on div "Seleccione" at bounding box center [1035, 554] width 107 height 73
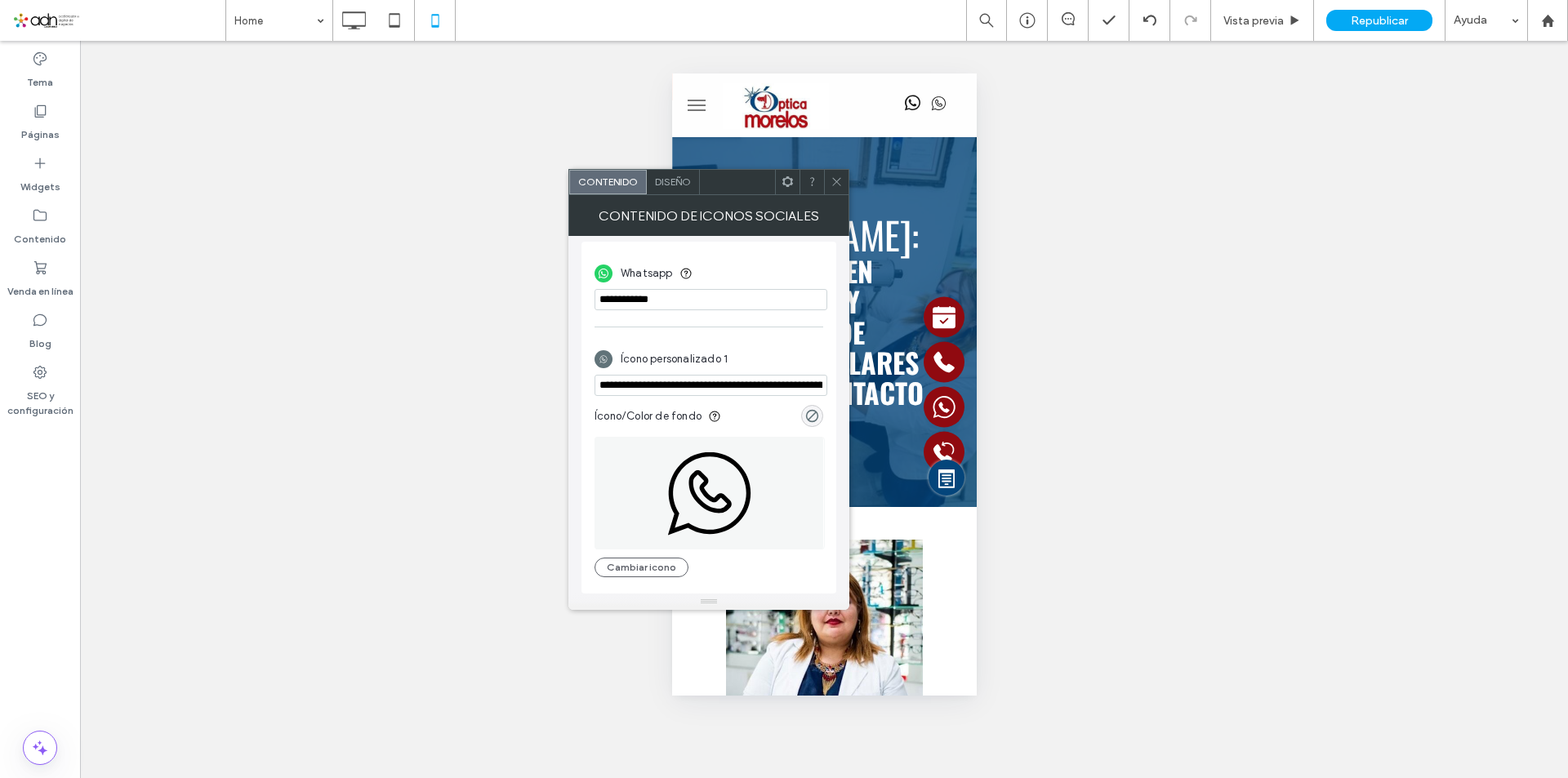
click at [682, 183] on span "Diseño" at bounding box center [672, 181] width 36 height 13
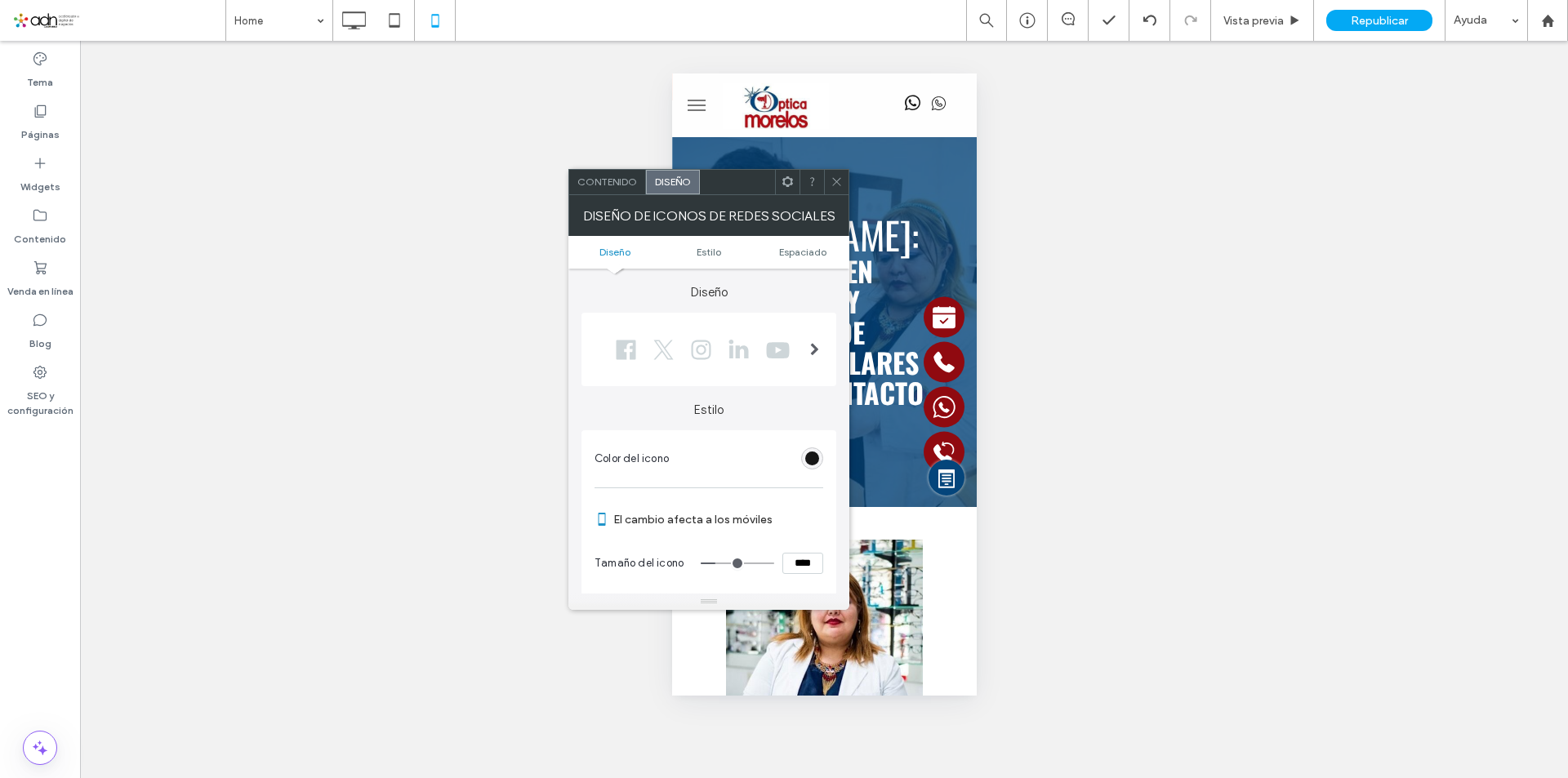
click at [806, 562] on input "****" at bounding box center [803, 564] width 41 height 22
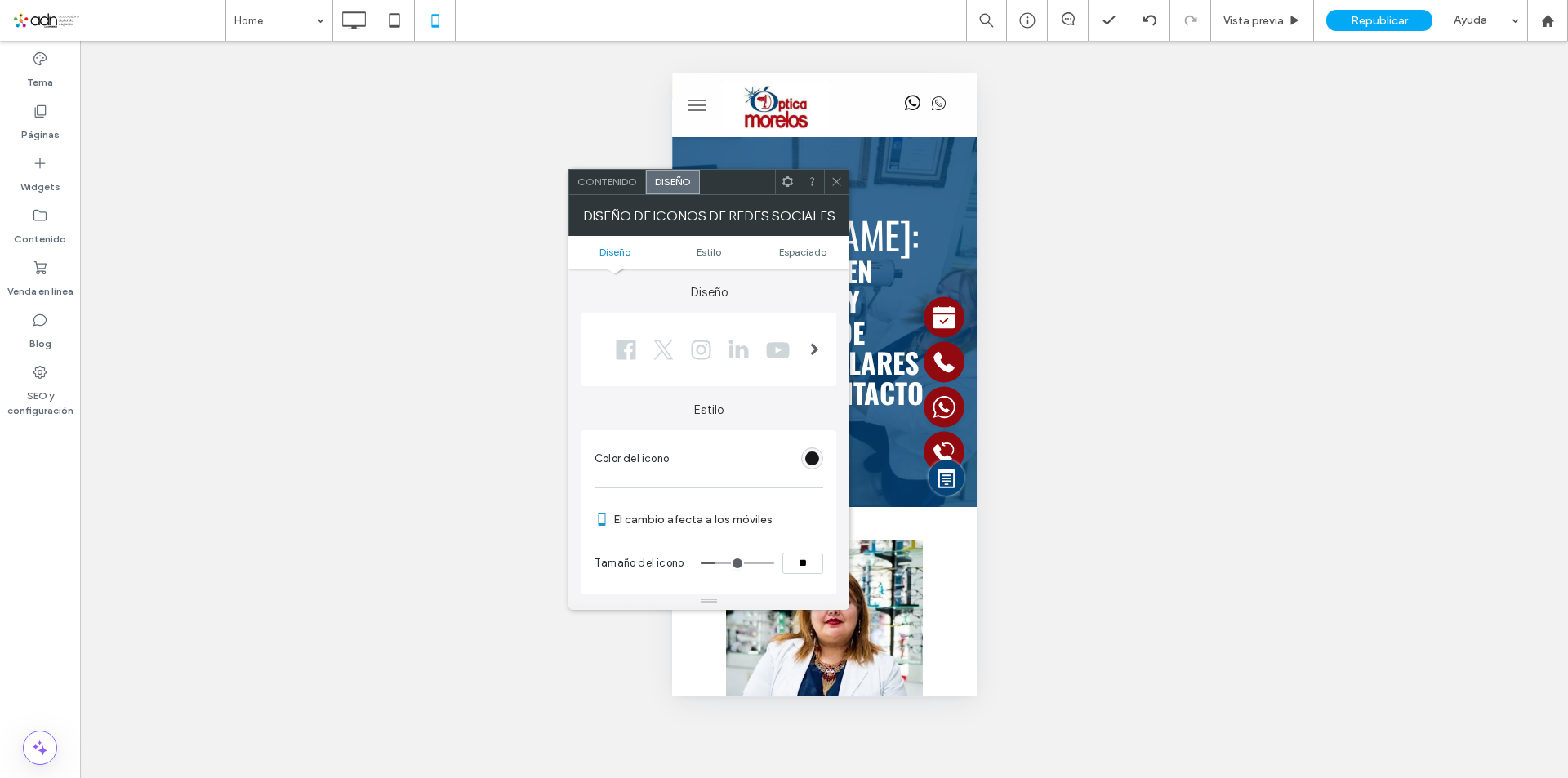
type input "****"
type input "**"
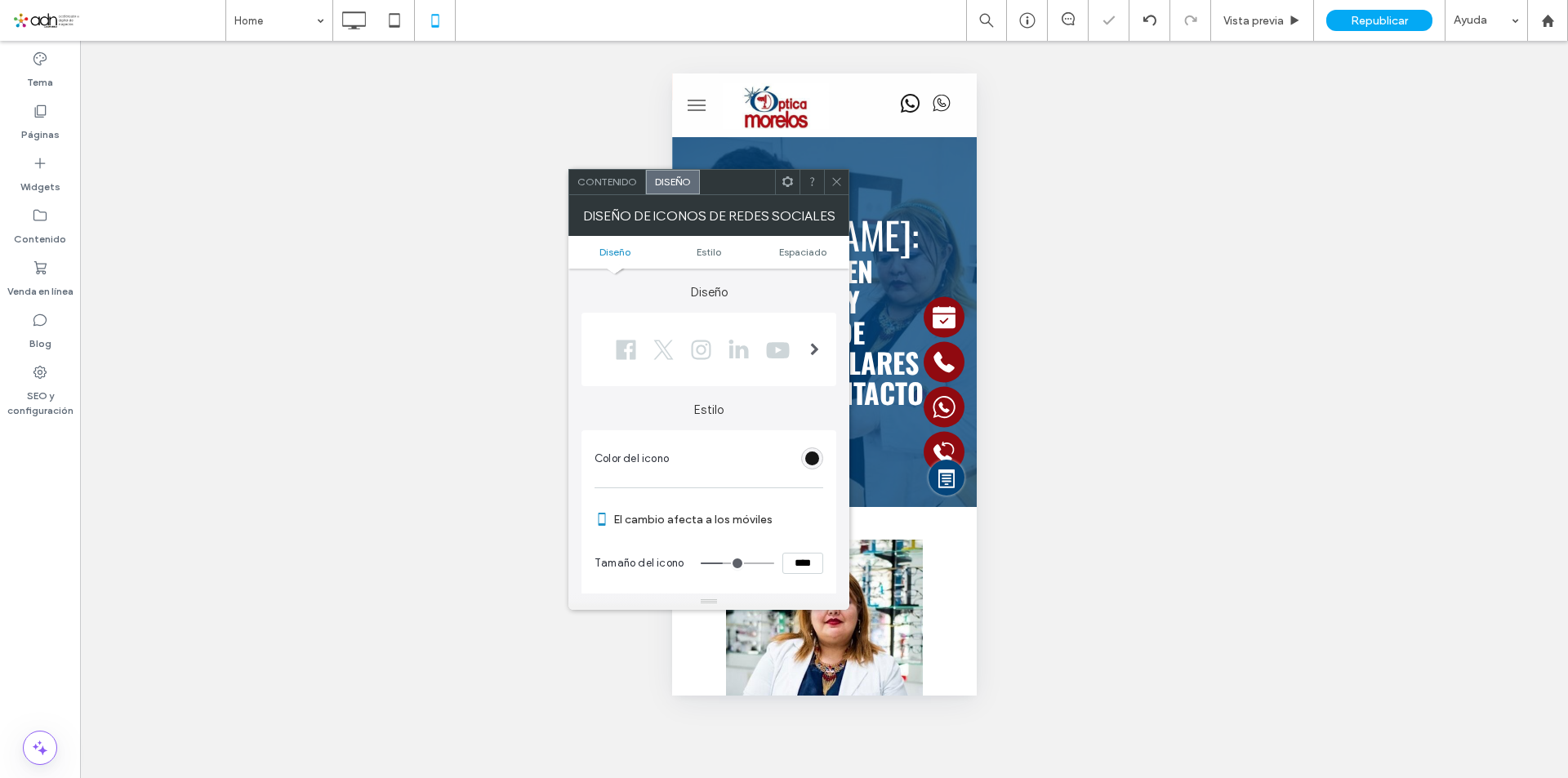
click at [839, 184] on use at bounding box center [836, 182] width 8 height 8
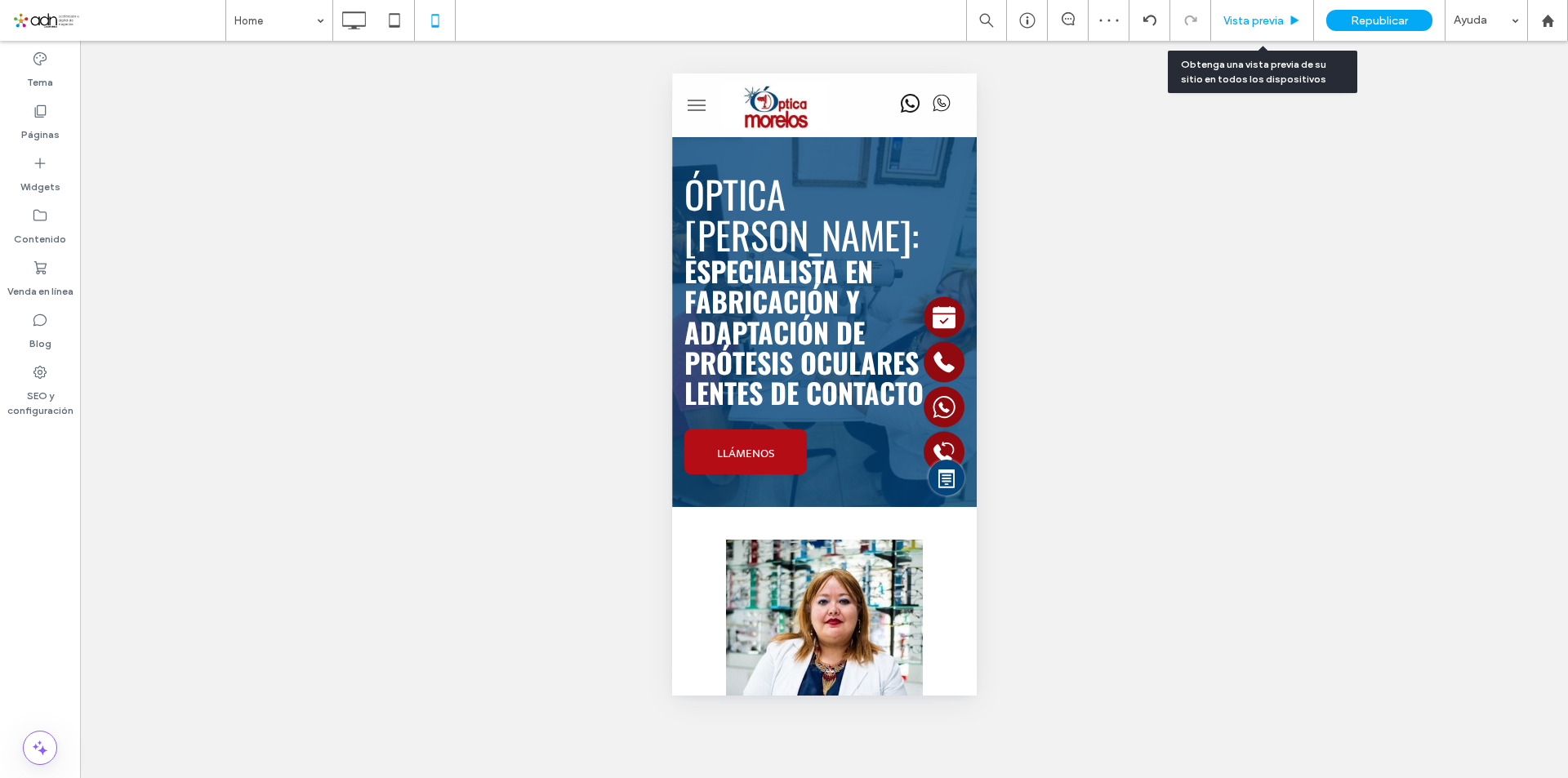
click at [1289, 31] on div "Vista previa" at bounding box center [1262, 21] width 103 height 41
click at [1269, 22] on span "Vista previa" at bounding box center [1254, 21] width 61 height 14
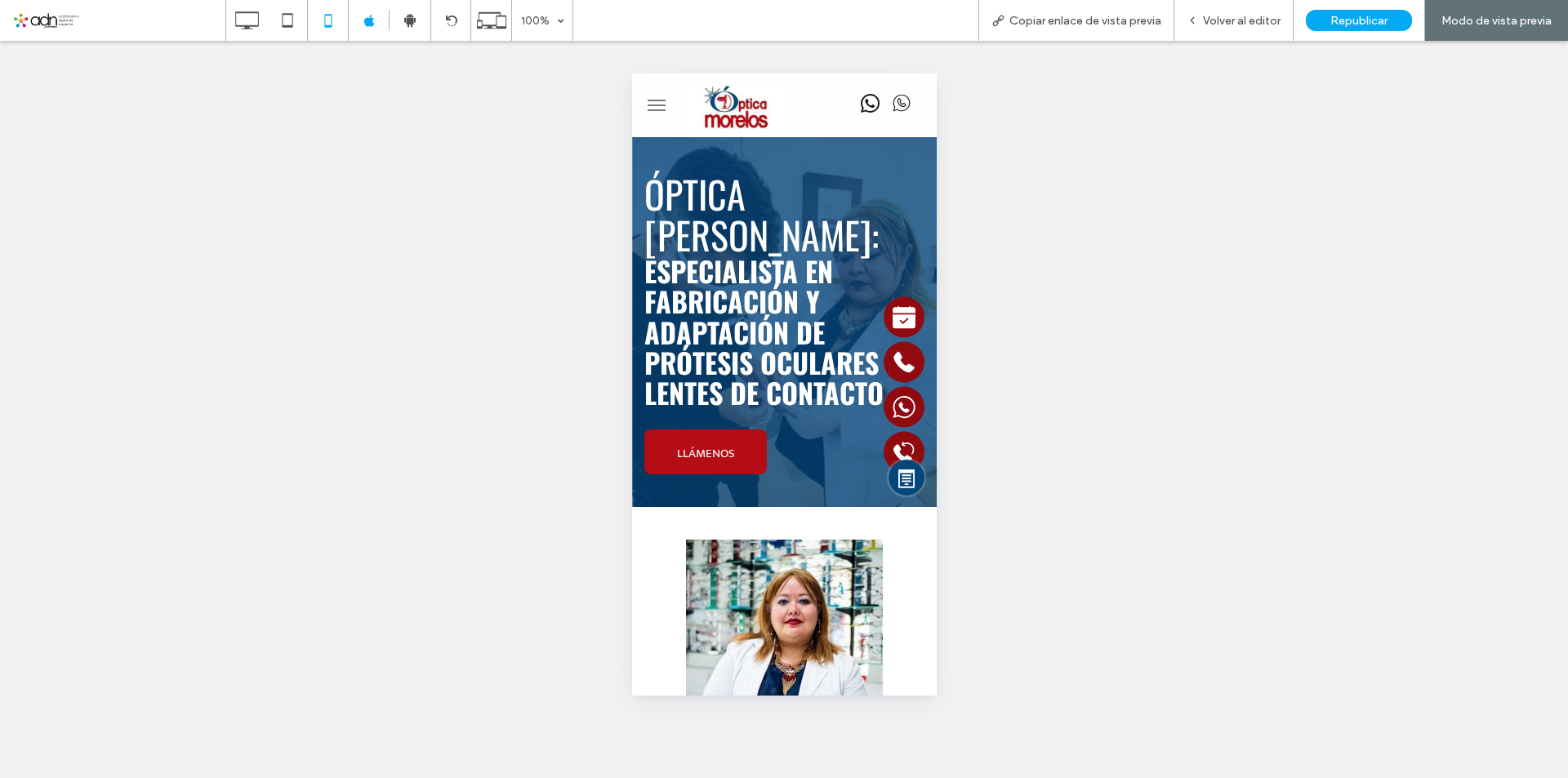
click at [897, 106] on icon "Social network" at bounding box center [900, 103] width 9 height 9
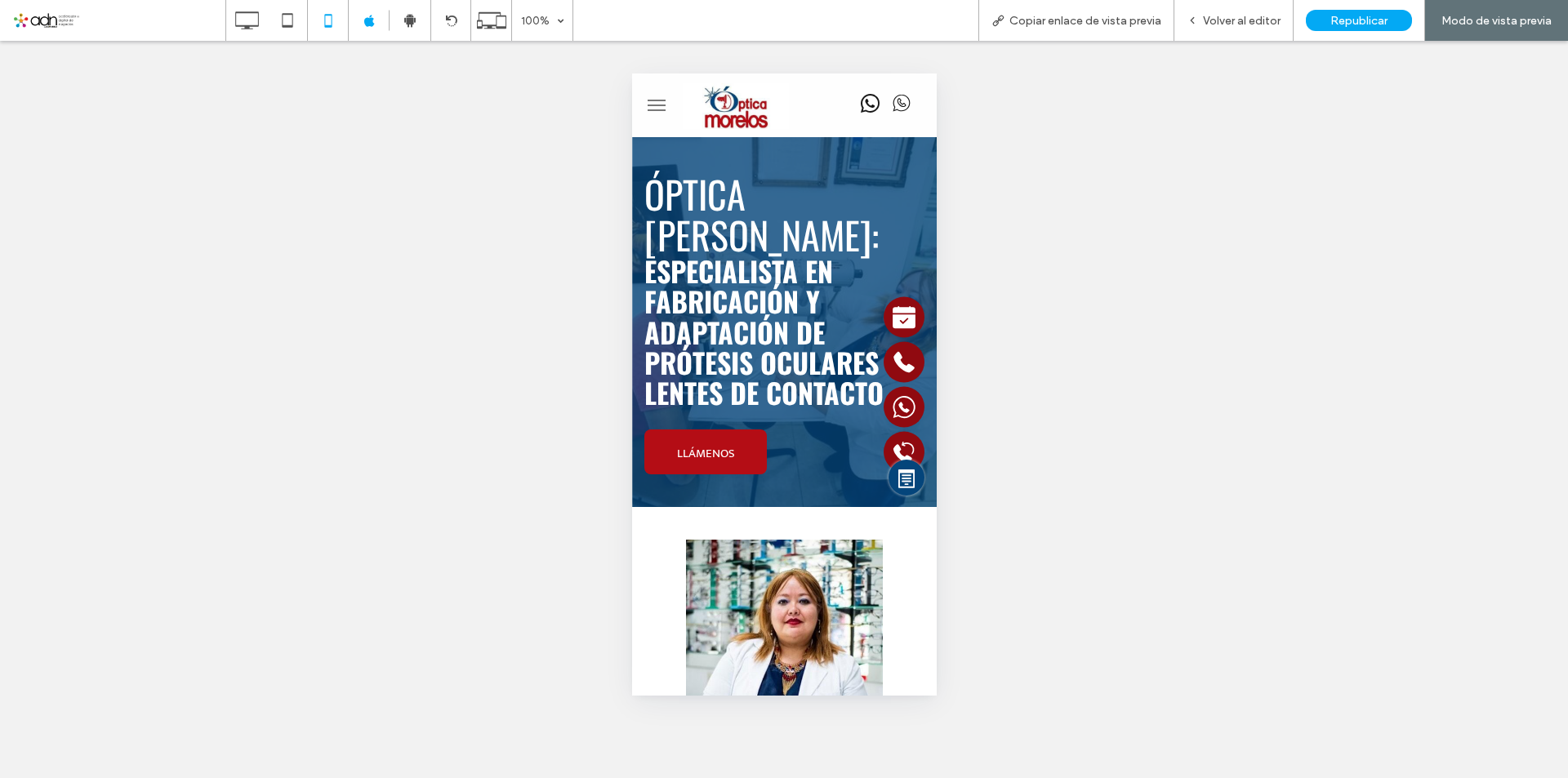
click at [859, 106] on span "whatsapp" at bounding box center [868, 103] width 28 height 28
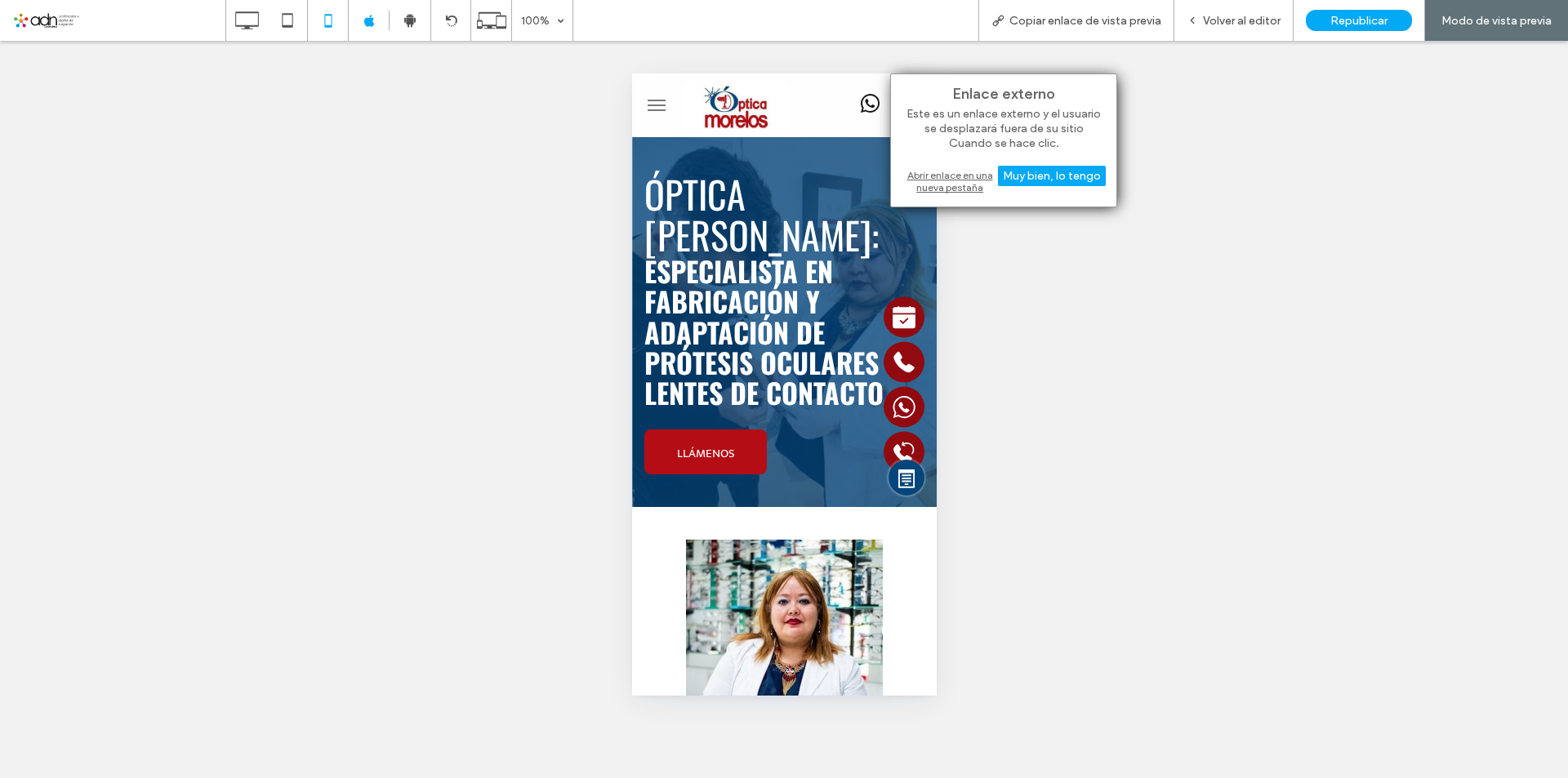
click at [944, 185] on div "Abrir enlace en una nueva pestaña" at bounding box center [1003, 181] width 205 height 29
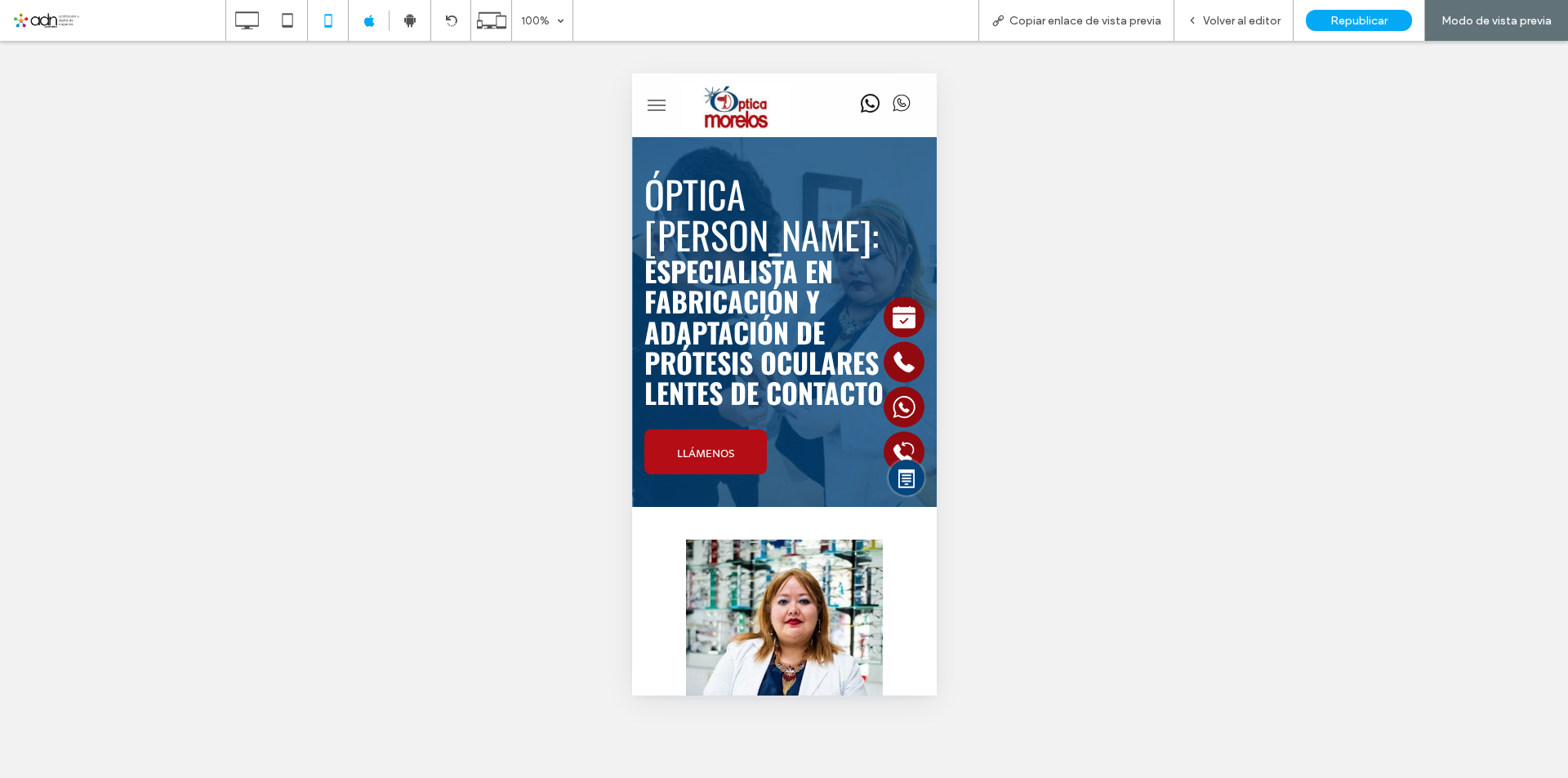
click at [861, 98] on span "whatsapp" at bounding box center [868, 103] width 28 height 28
click at [1263, 16] on span "Volver al editor" at bounding box center [1241, 21] width 77 height 14
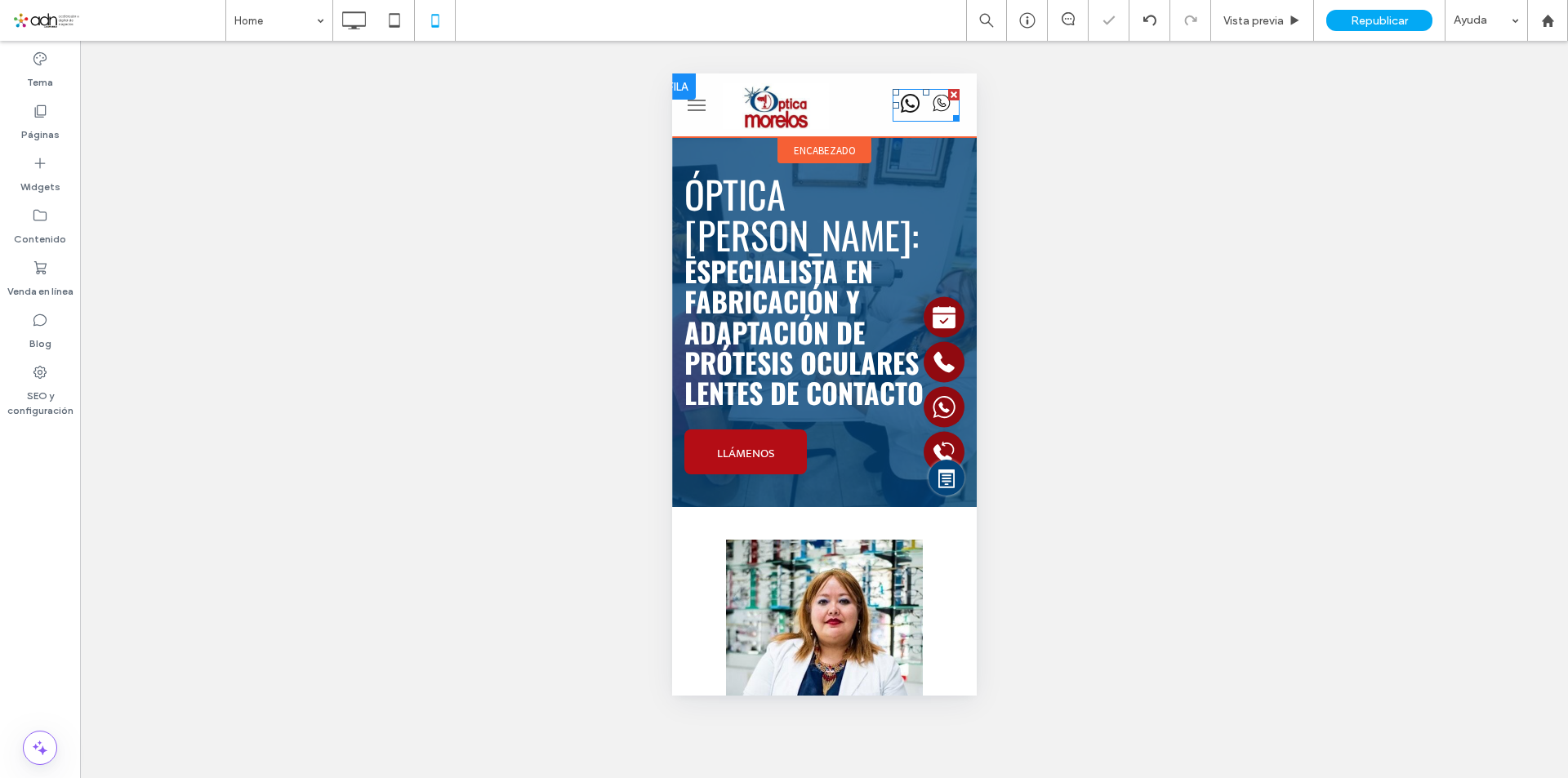
click at [895, 107] on span "whatsapp" at bounding box center [908, 103] width 28 height 28
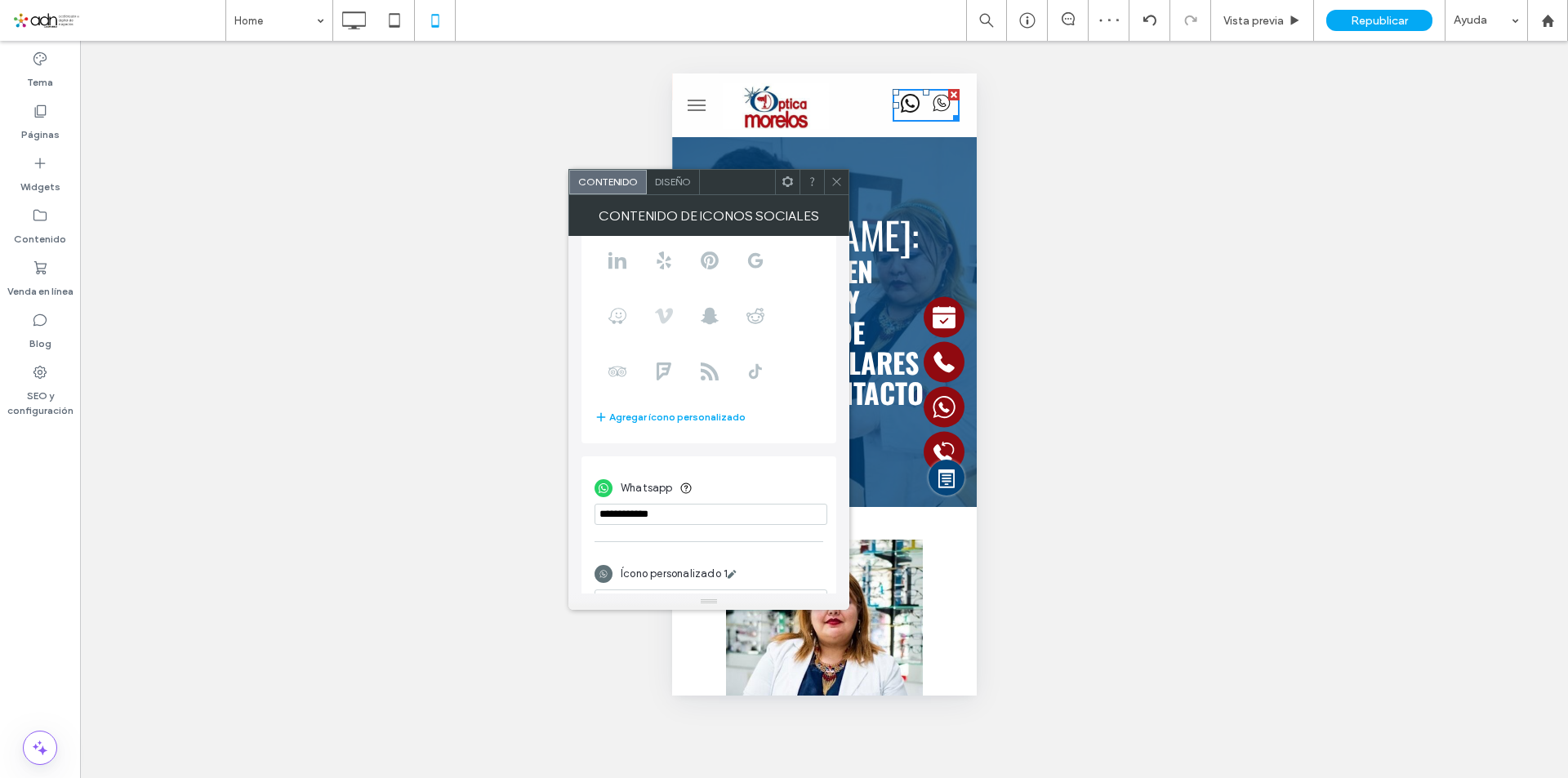
scroll to position [199, 0]
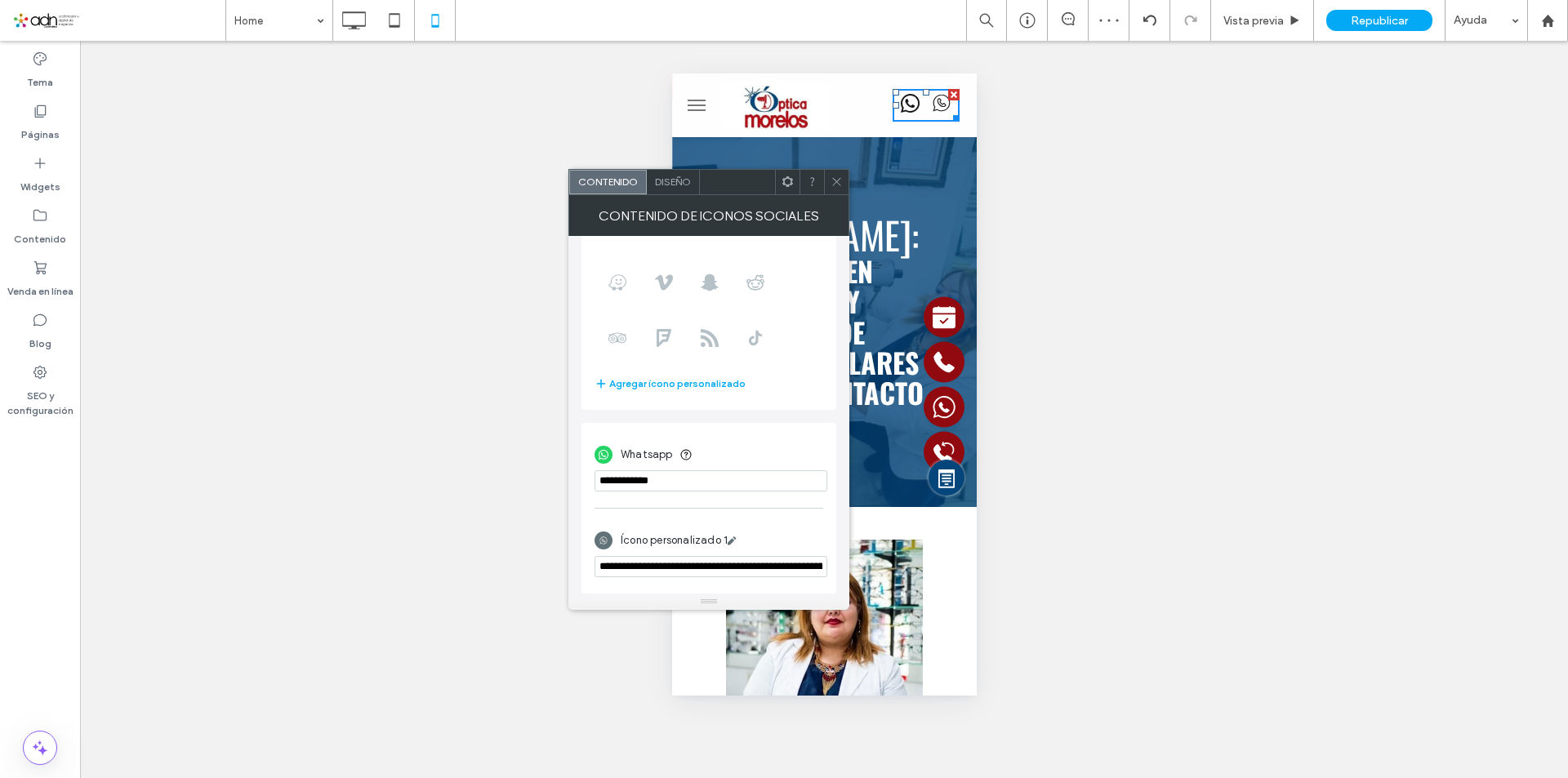
click at [623, 476] on input "phone" at bounding box center [711, 481] width 233 height 22
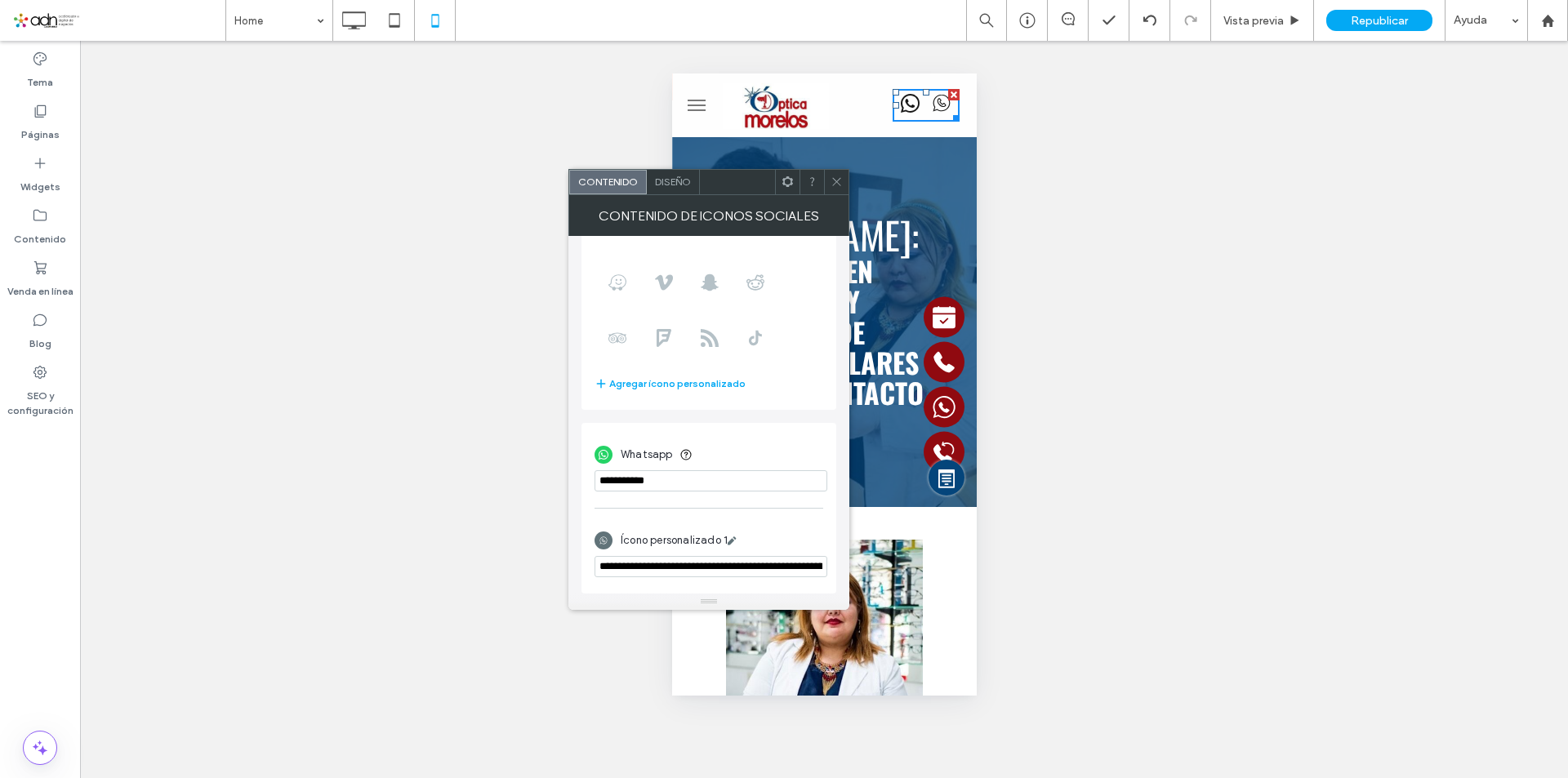
click at [639, 481] on input "phone" at bounding box center [711, 481] width 233 height 22
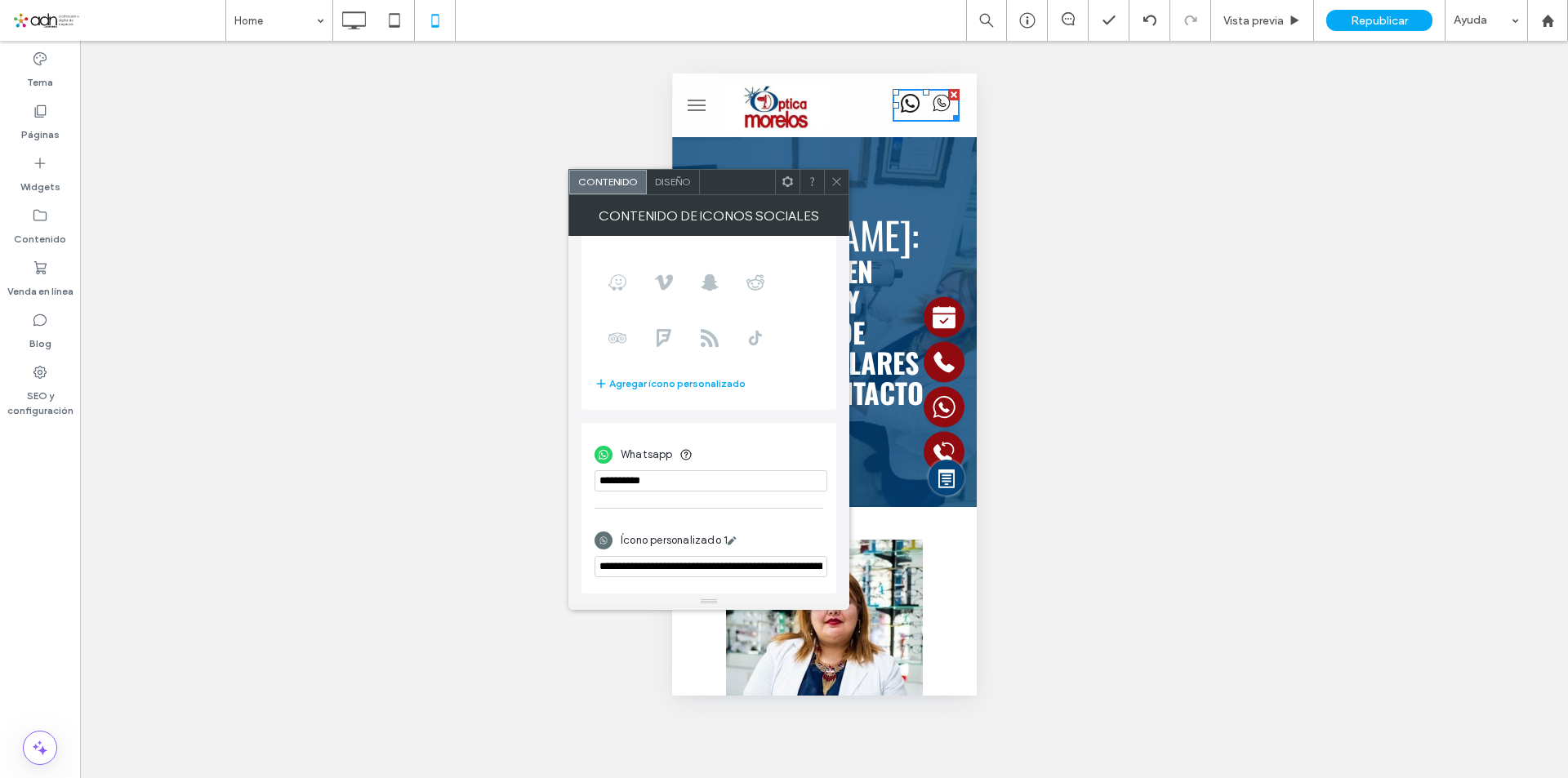
click at [600, 484] on input "phone" at bounding box center [711, 481] width 233 height 22
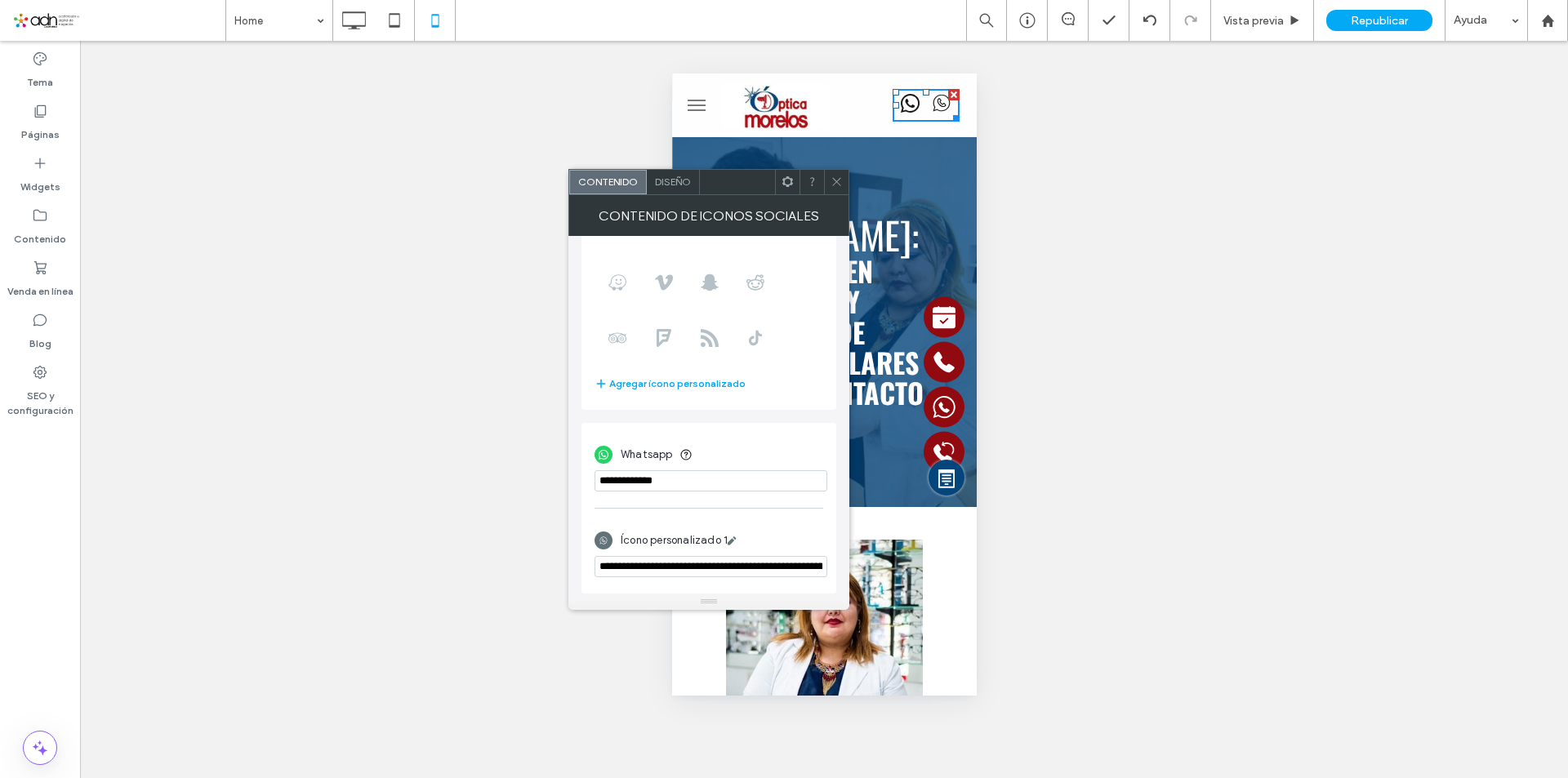
type input "**********"
click at [831, 180] on icon at bounding box center [836, 181] width 13 height 13
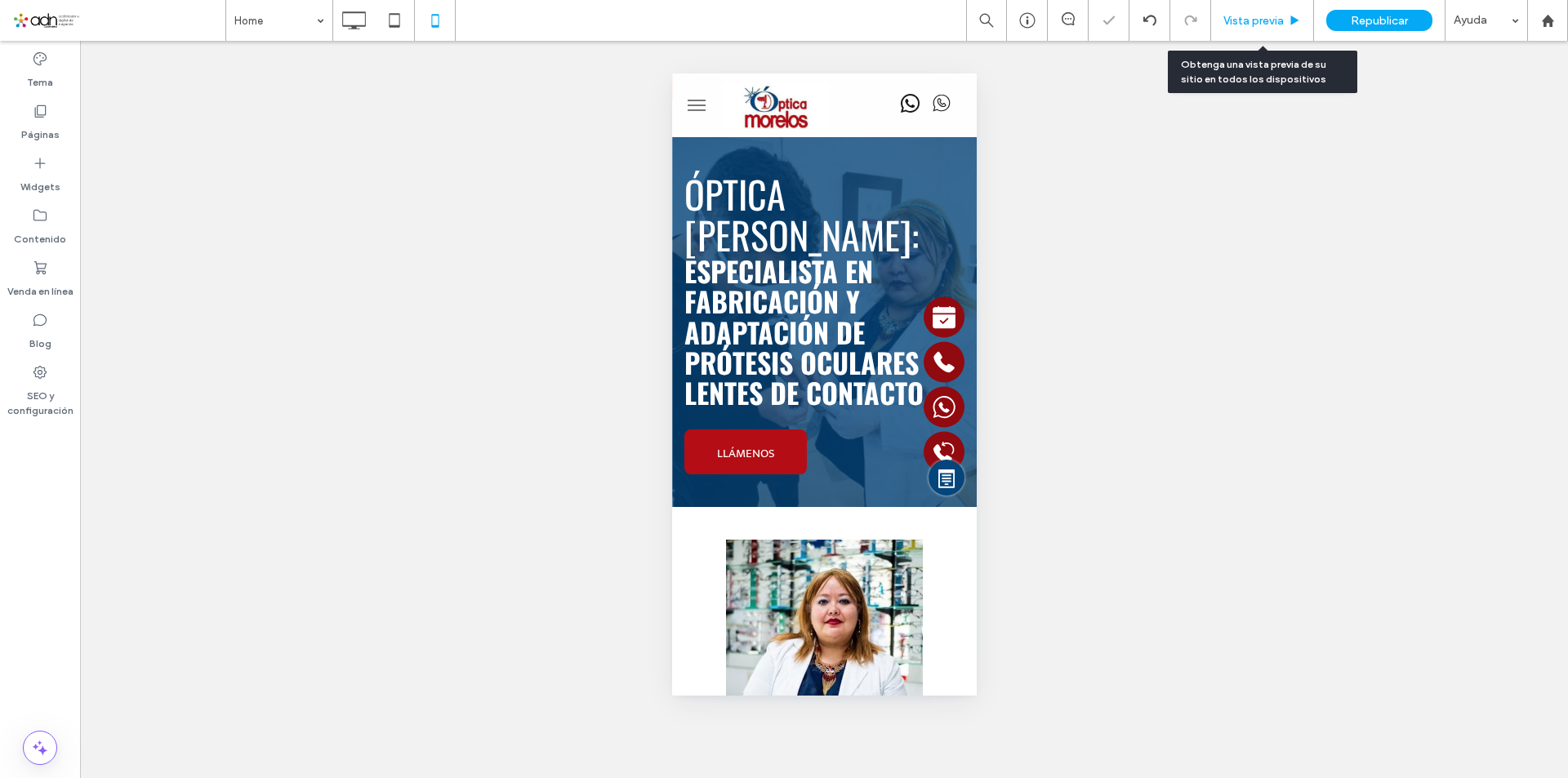
click at [1242, 24] on span "Vista previa" at bounding box center [1254, 21] width 61 height 14
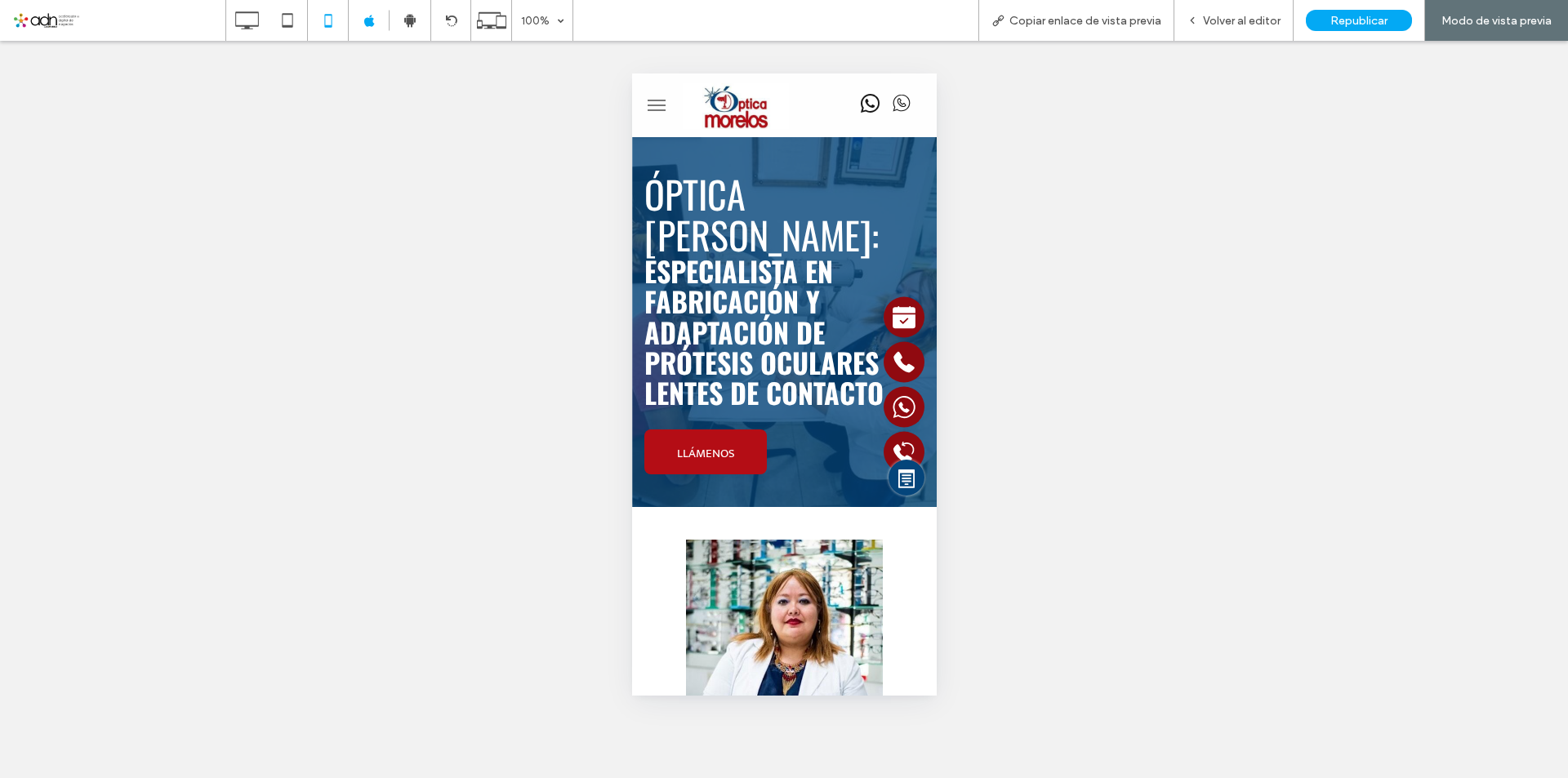
click at [1227, 311] on div "Hacer visible? Sí Hacer visible? Sí Hacer visible? Sí Hacer visible? Sí" at bounding box center [784, 409] width 1568 height 737
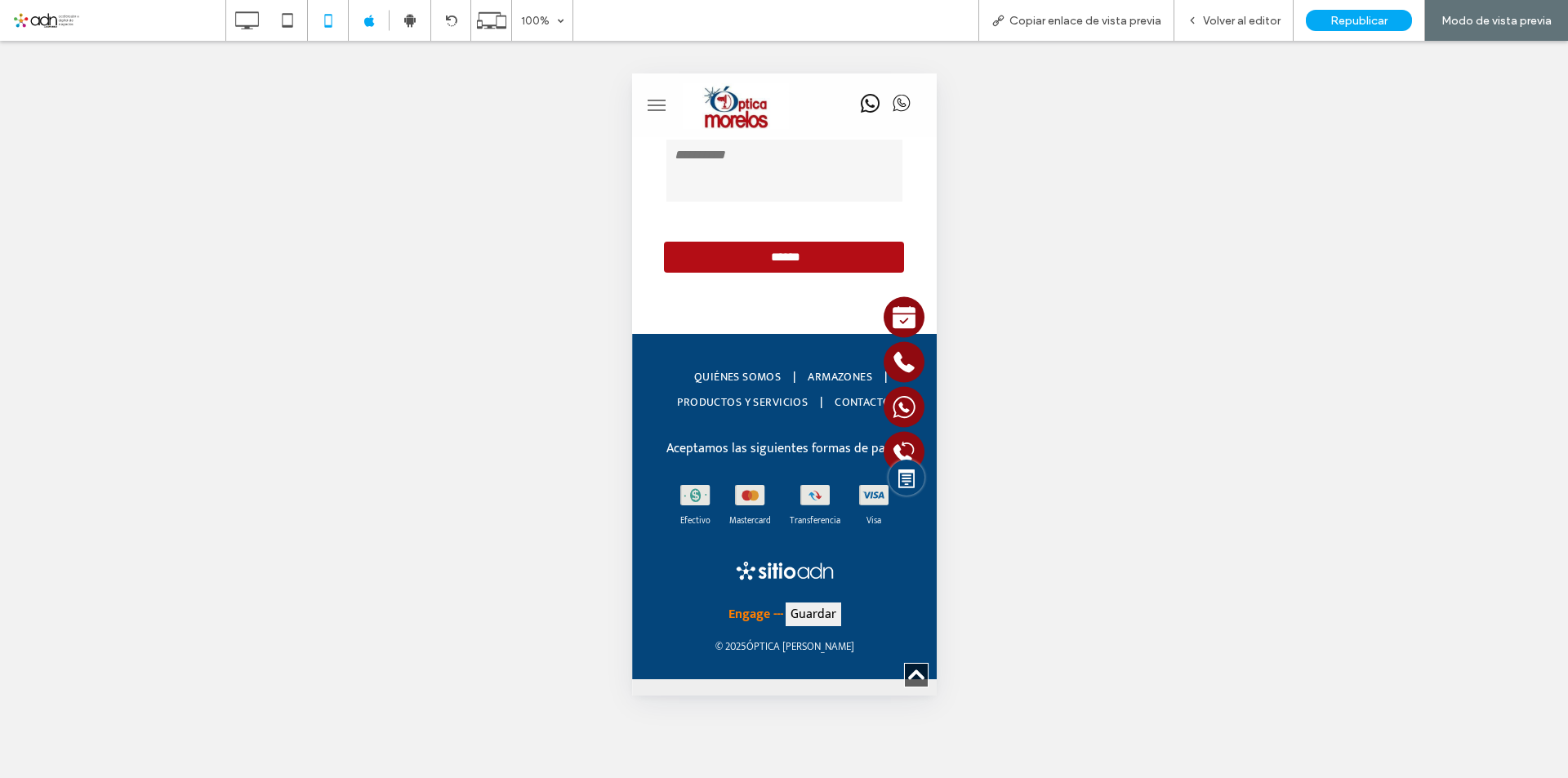
scroll to position [5198, 0]
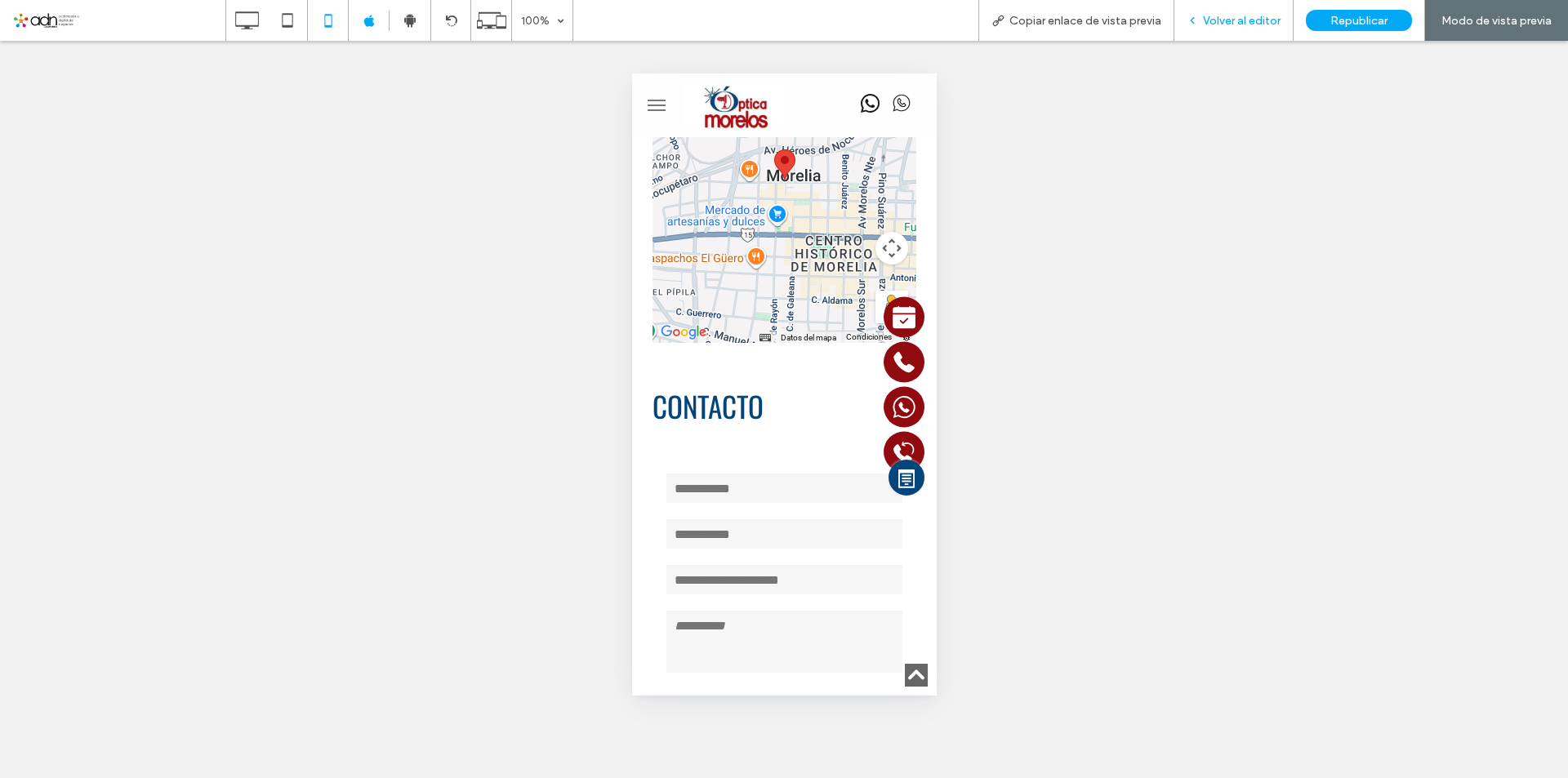
click at [1235, 23] on span "Volver al editor" at bounding box center [1241, 21] width 77 height 14
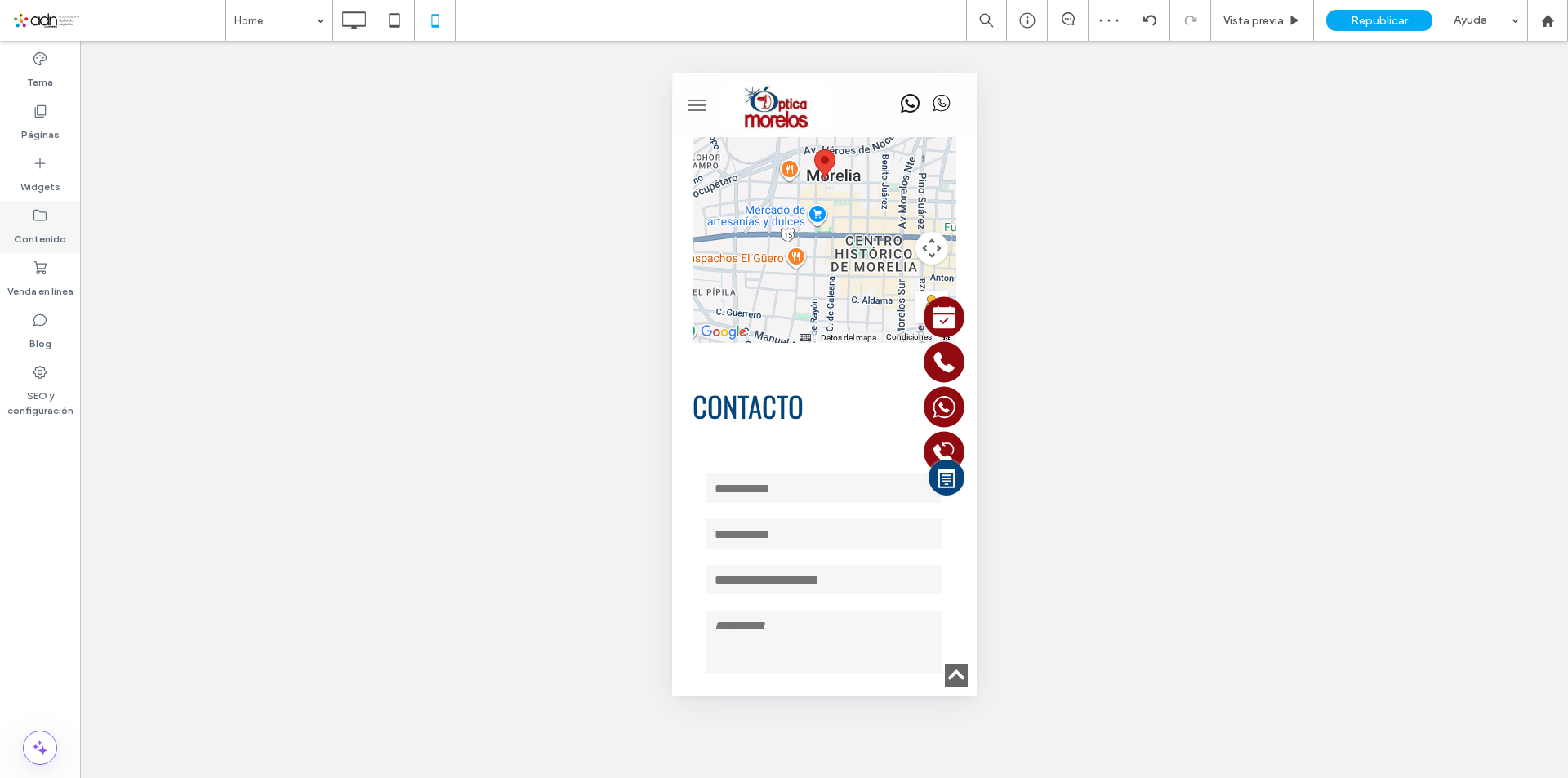
click at [33, 166] on icon at bounding box center [40, 163] width 17 height 17
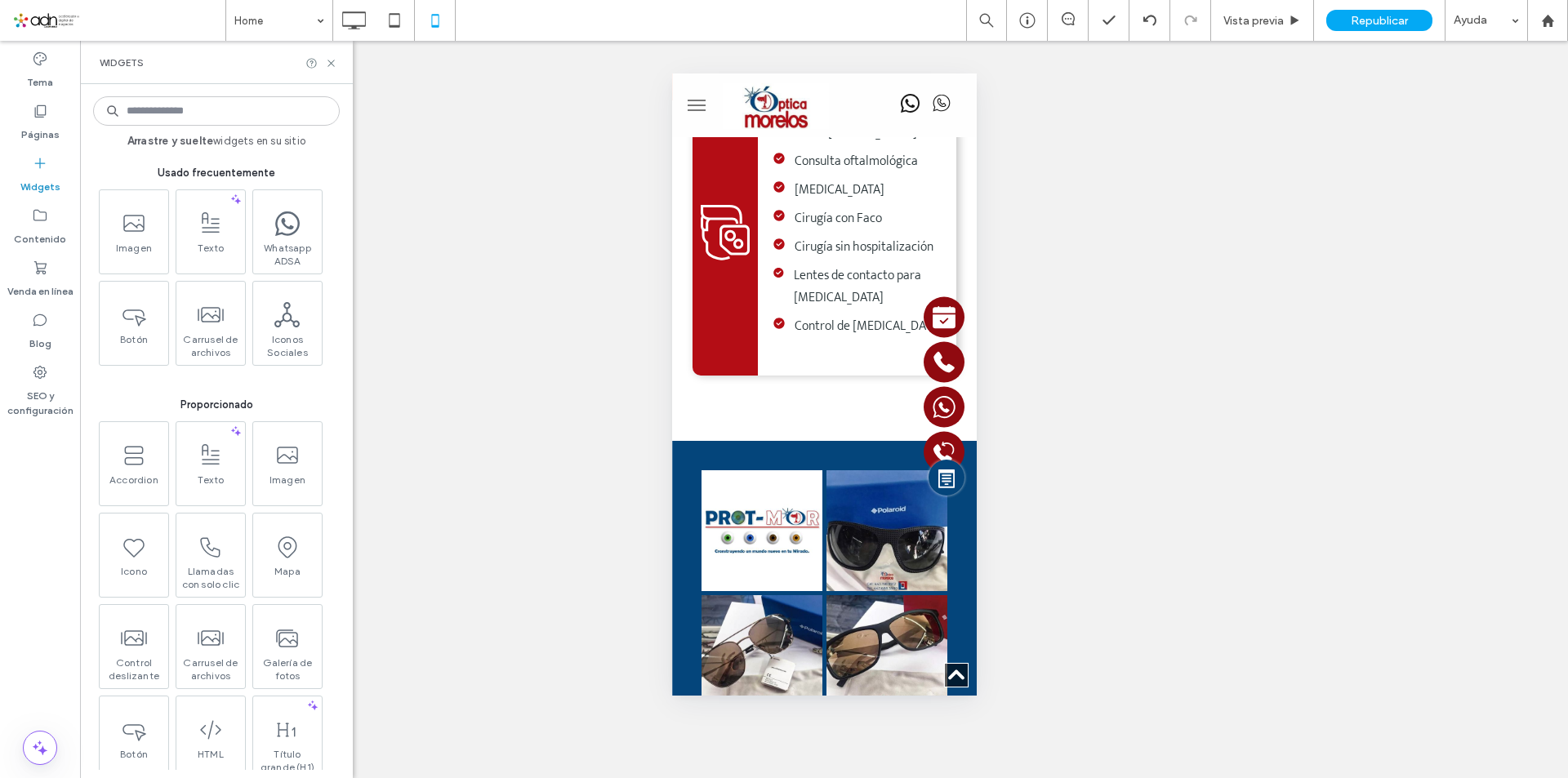
scroll to position [3402, 0]
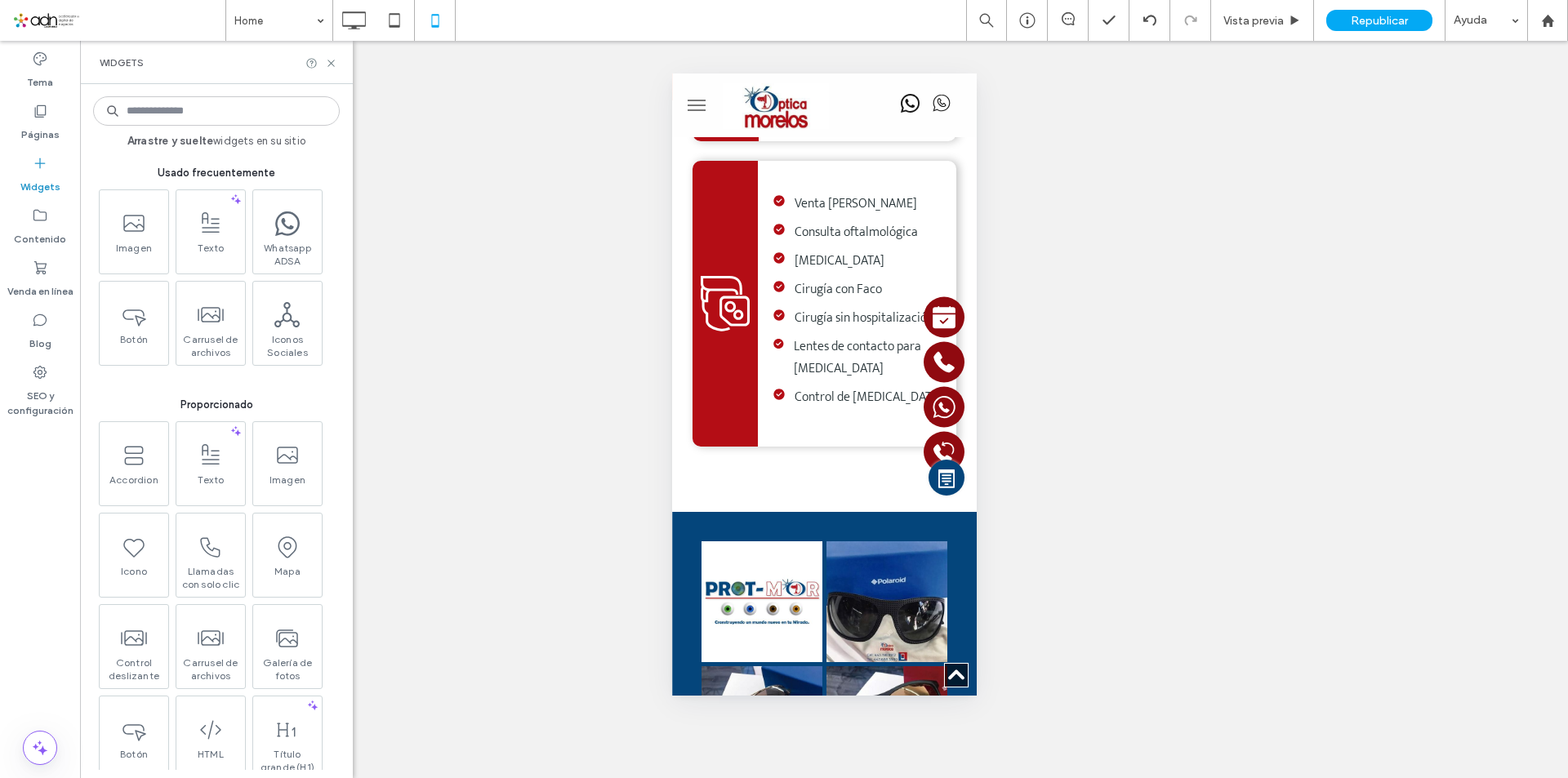
click at [339, 64] on div "Widgets" at bounding box center [216, 63] width 273 height 43
click at [333, 61] on use at bounding box center [331, 63] width 7 height 7
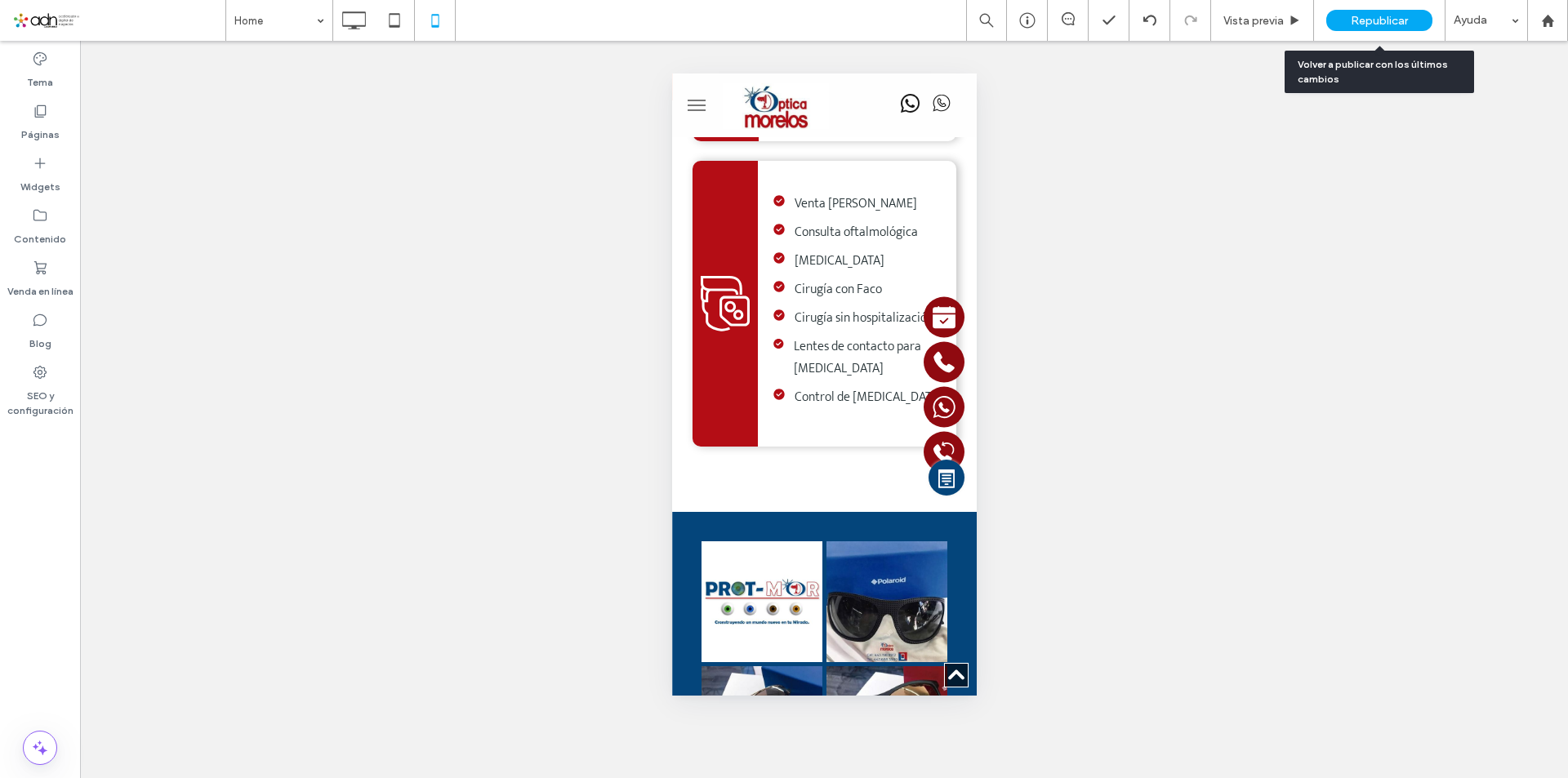
click at [1382, 23] on span "Republicar" at bounding box center [1379, 21] width 57 height 14
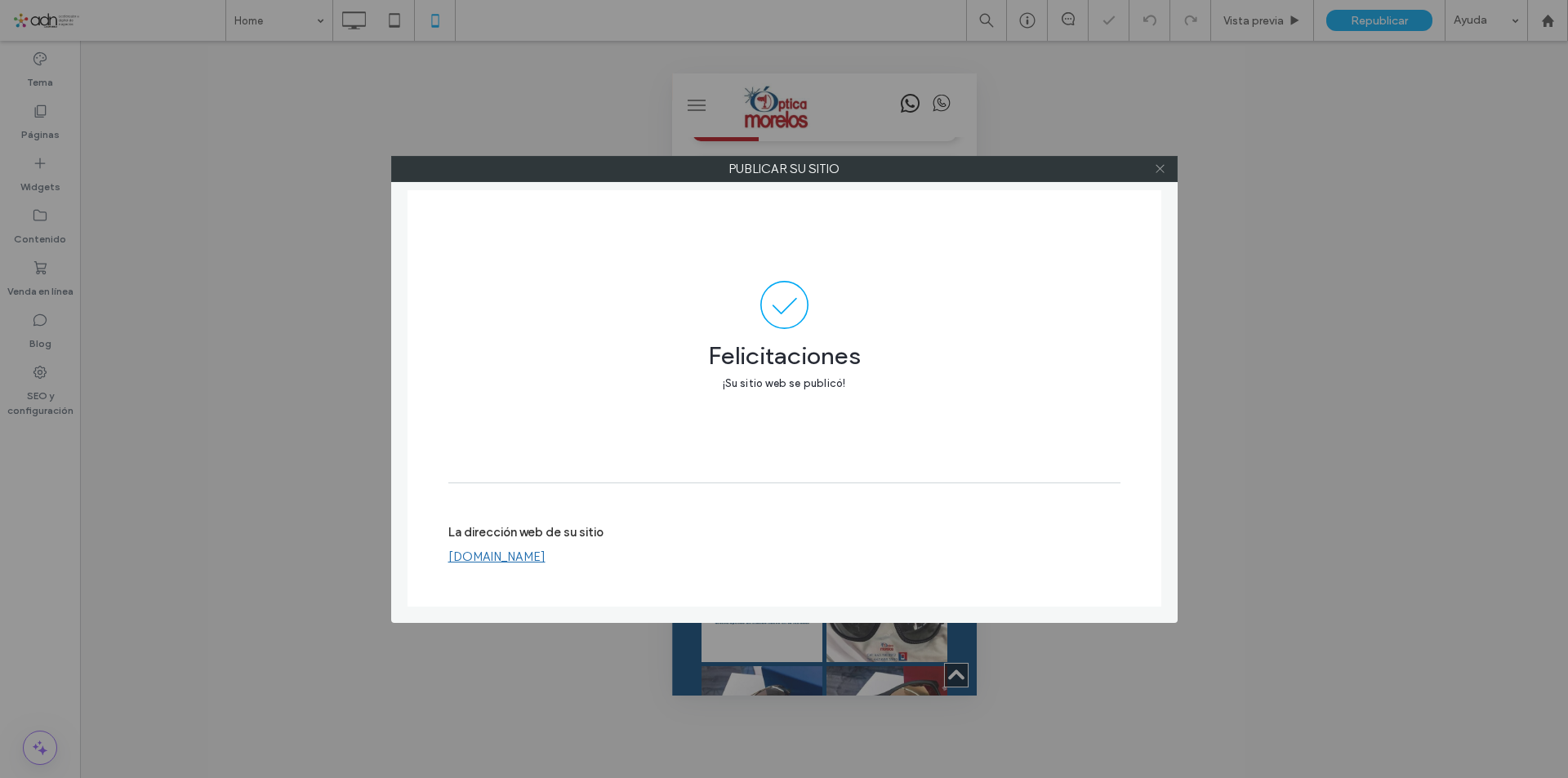
click at [1159, 166] on icon at bounding box center [1160, 168] width 13 height 13
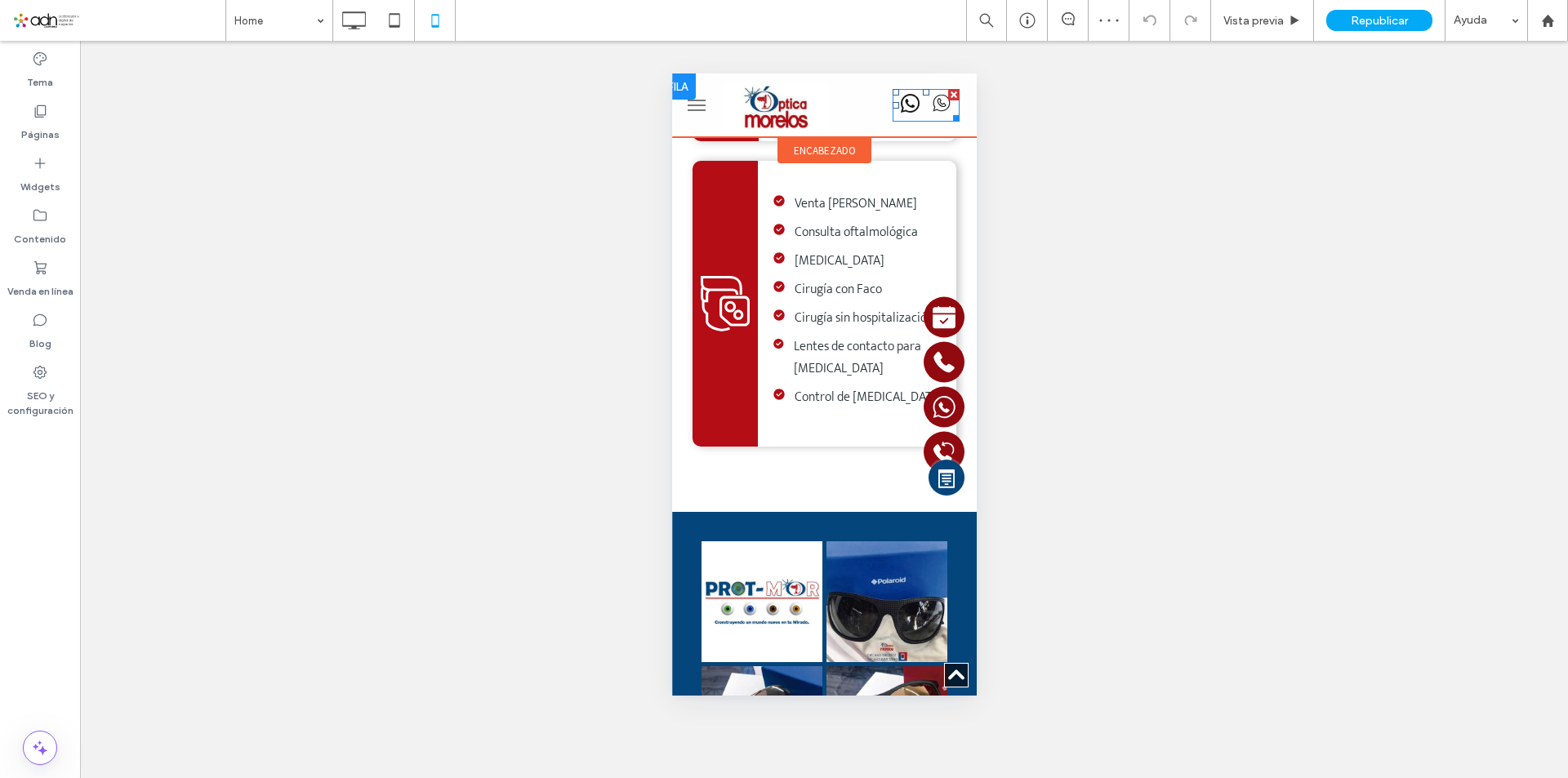
click at [900, 111] on span "whatsapp" at bounding box center [908, 103] width 28 height 28
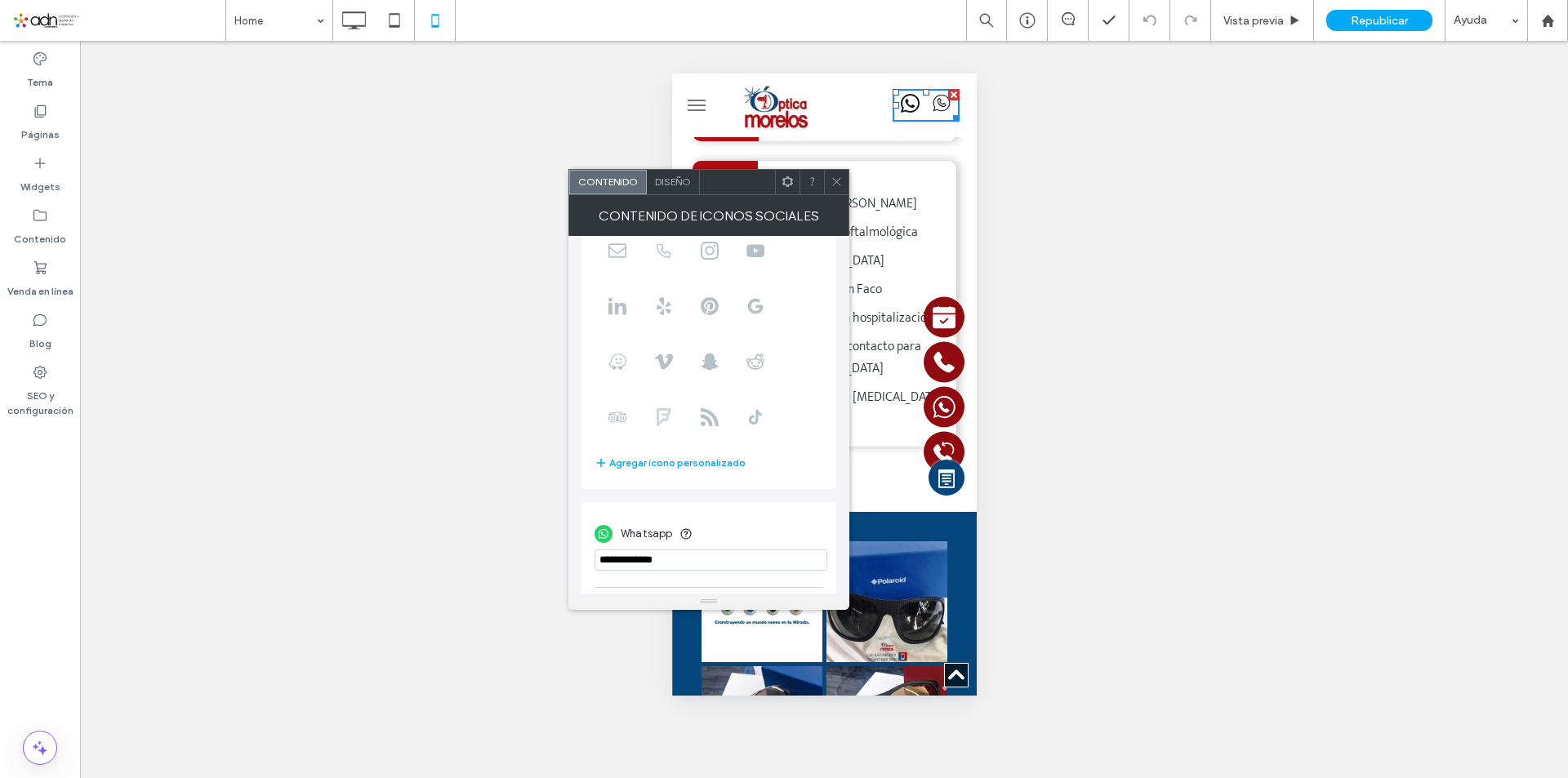
scroll to position [0, 0]
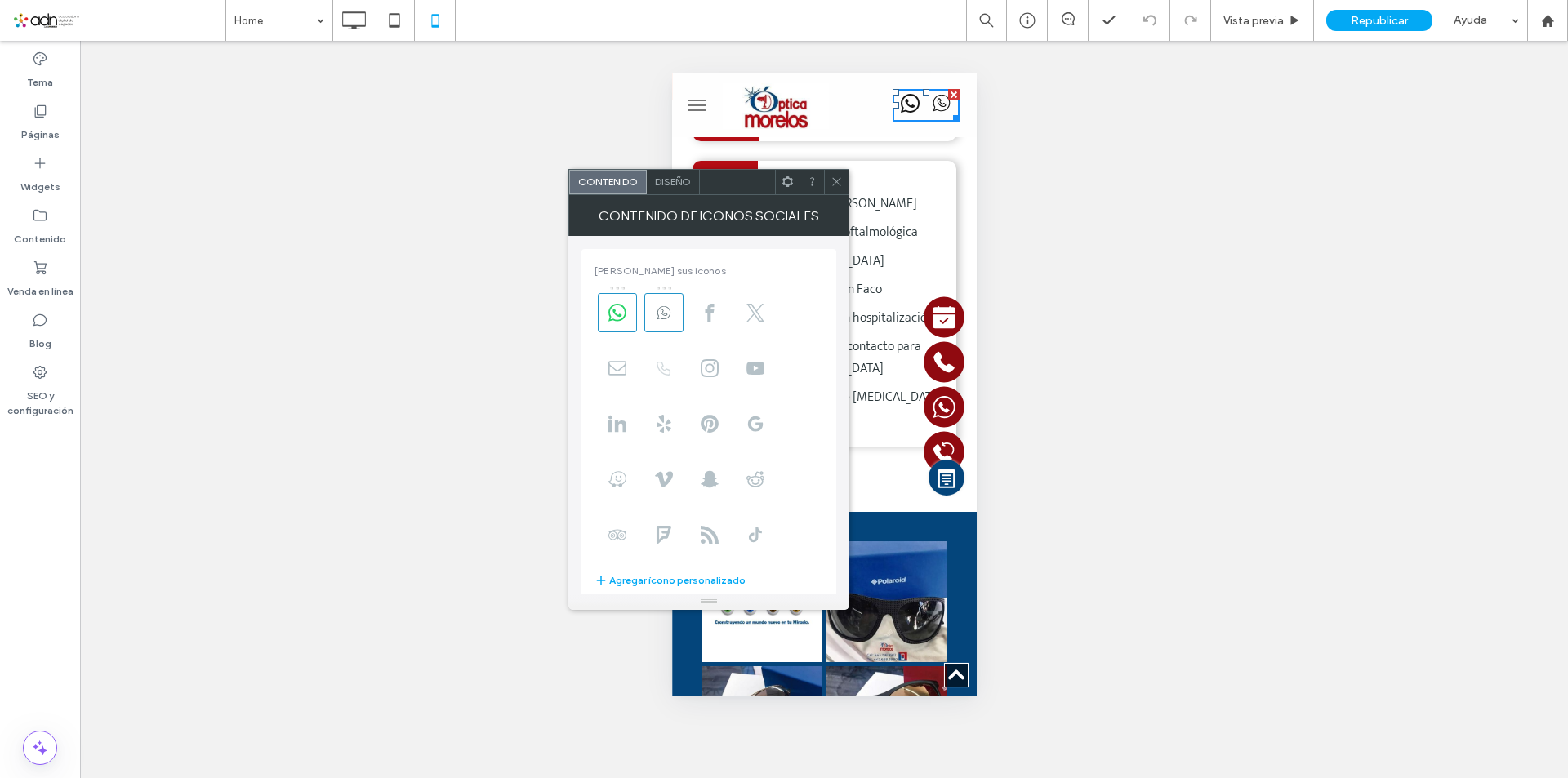
click at [666, 363] on icon at bounding box center [664, 368] width 18 height 18
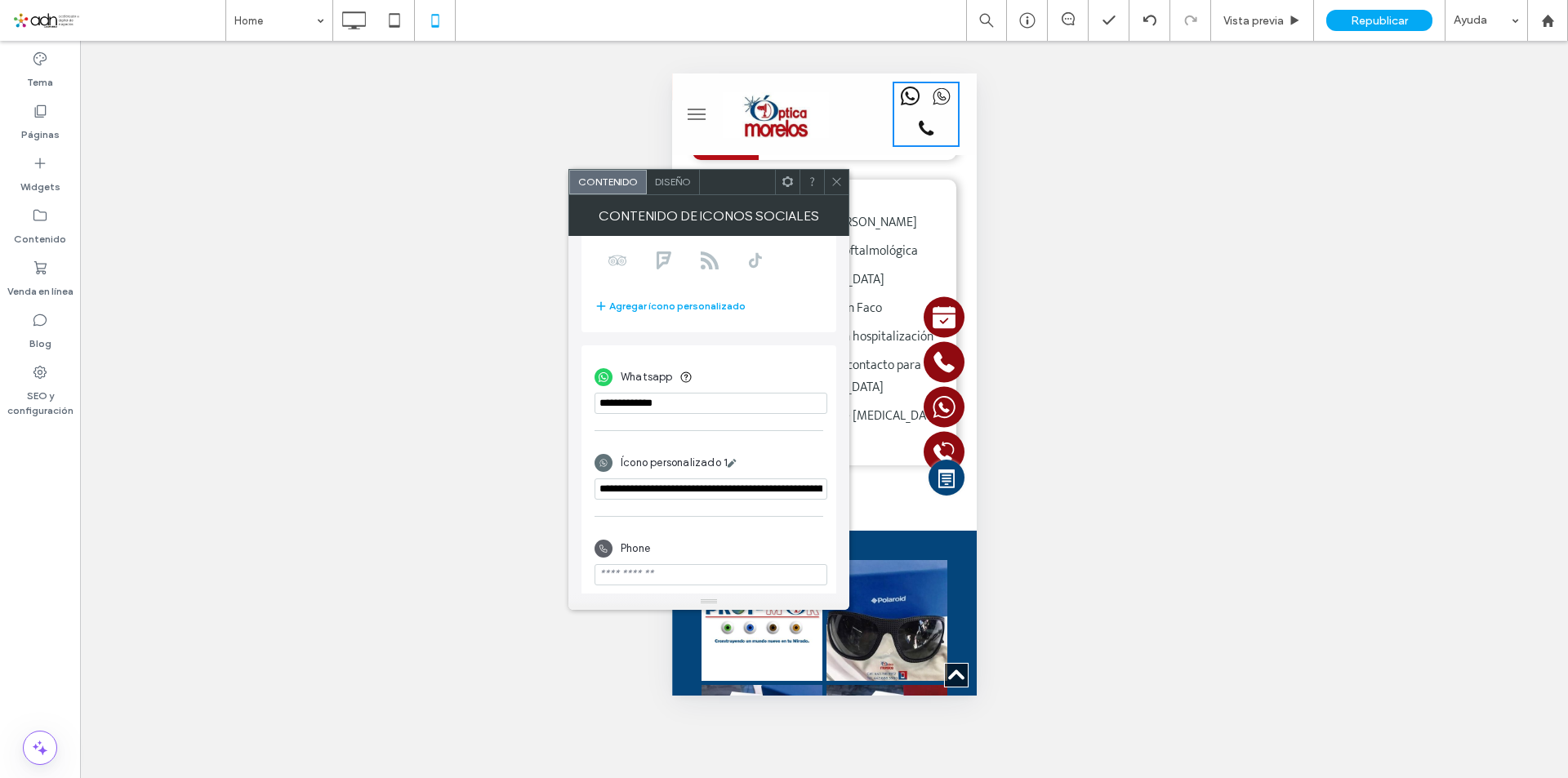
scroll to position [285, 0]
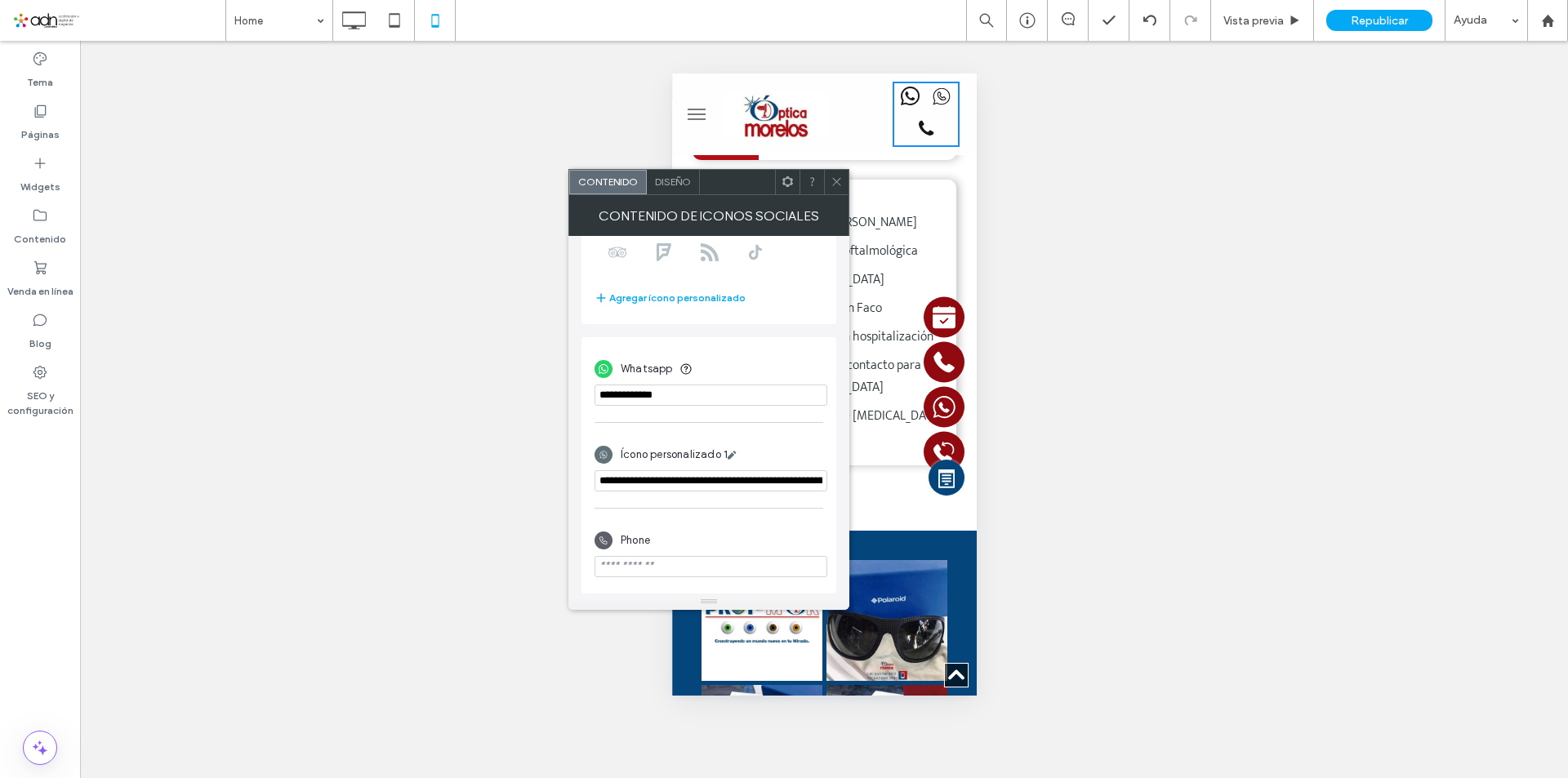
click at [699, 560] on input "phone" at bounding box center [711, 567] width 233 height 22
click at [633, 565] on input "phone" at bounding box center [711, 567] width 233 height 22
paste input "**********"
type input "**********"
click at [830, 180] on div at bounding box center [836, 182] width 24 height 24
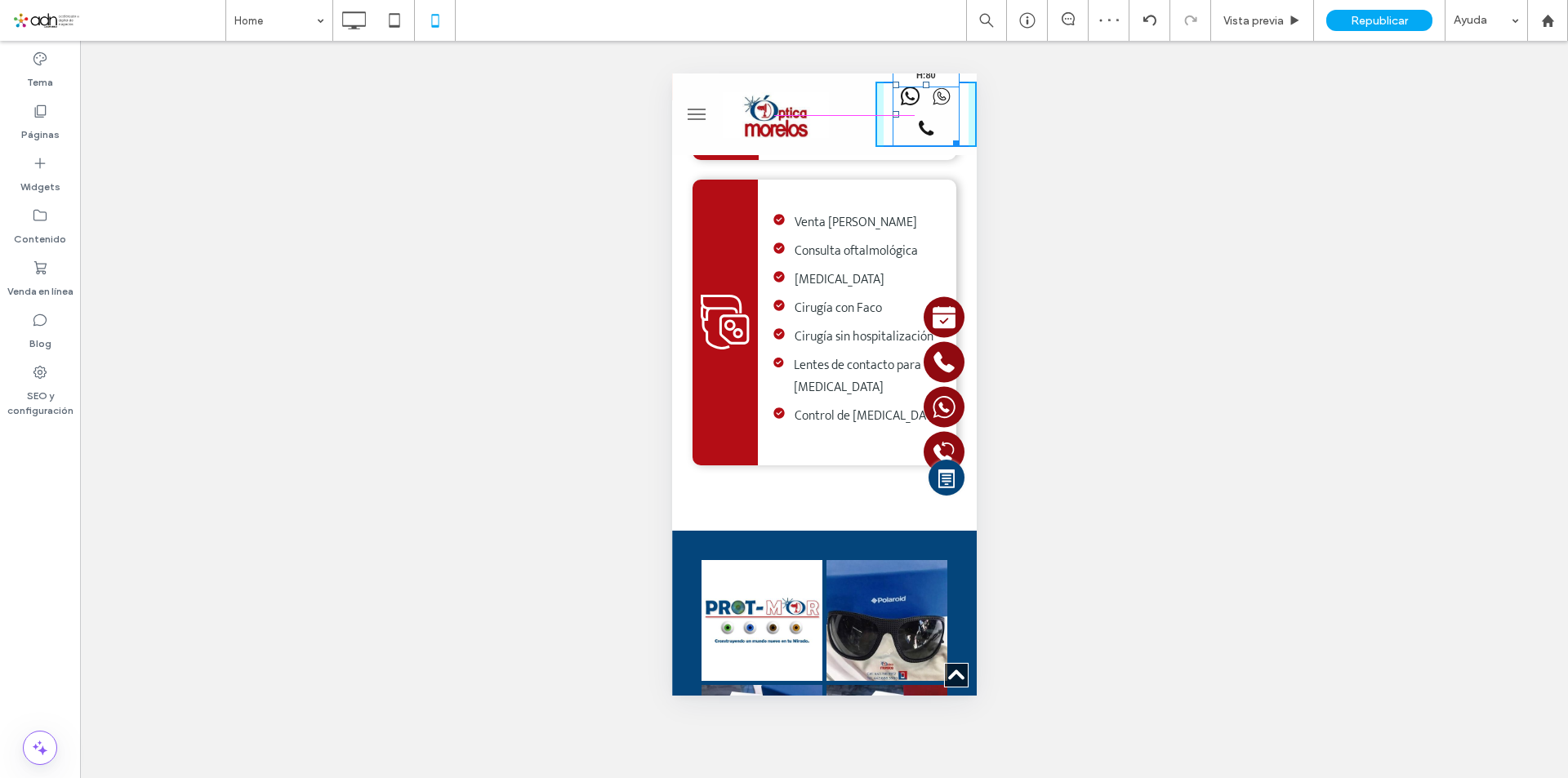
drag, startPoint x: 942, startPoint y: 140, endPoint x: 1633, endPoint y: 205, distance: 694.1
click at [895, 121] on div at bounding box center [925, 114] width 85 height 66
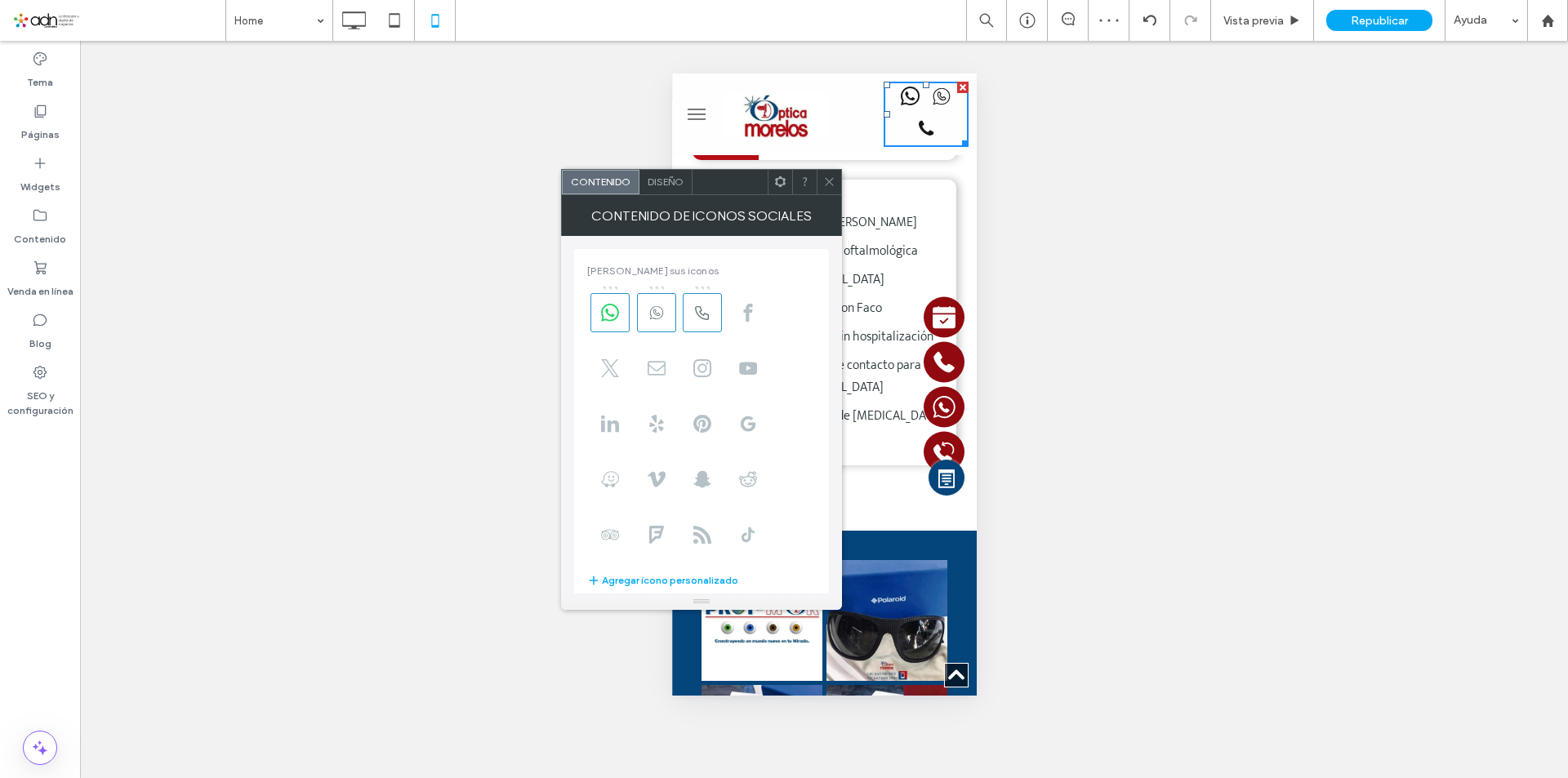
click at [667, 187] on span "Diseño" at bounding box center [666, 181] width 36 height 13
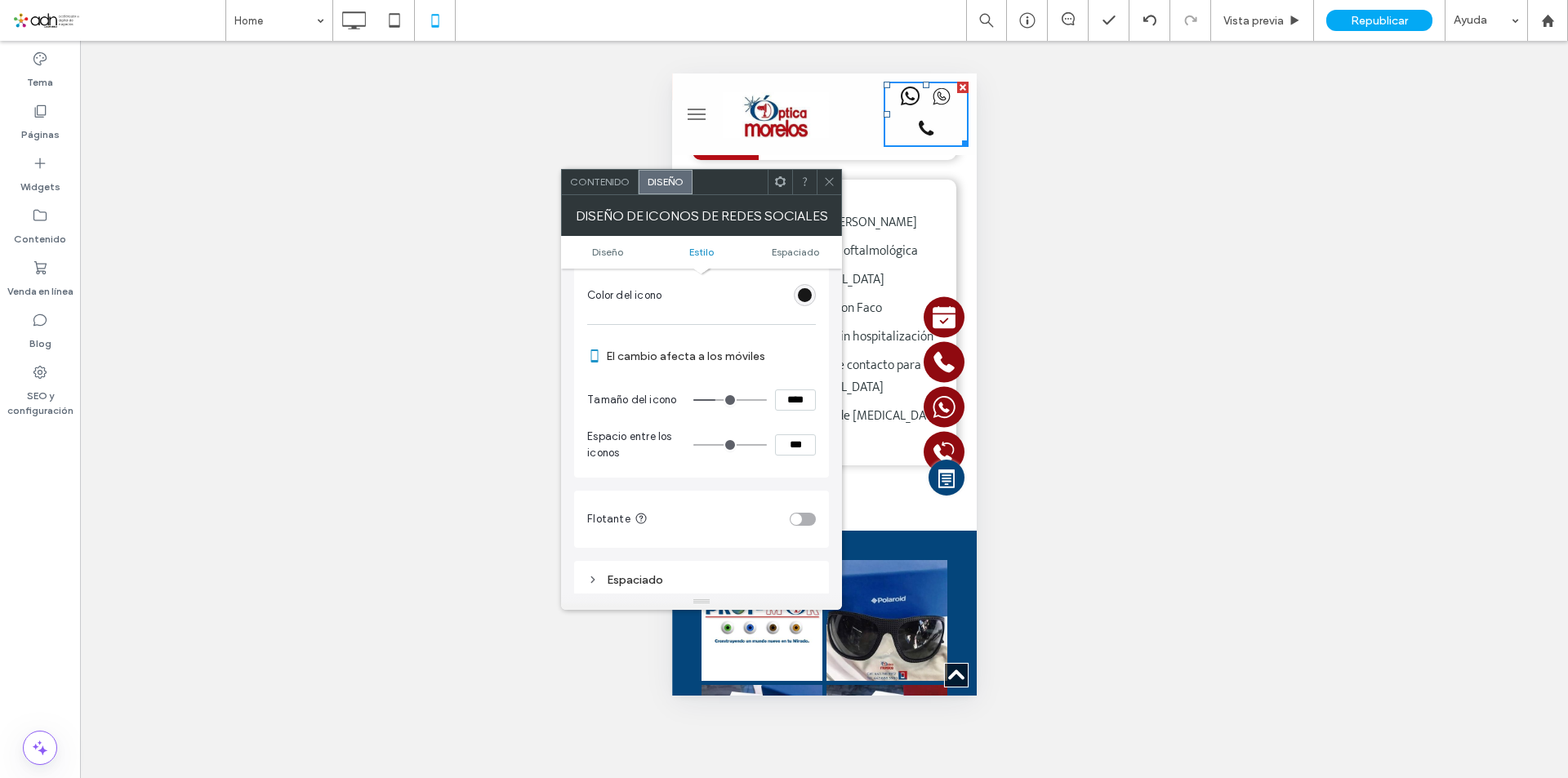
scroll to position [245, 0]
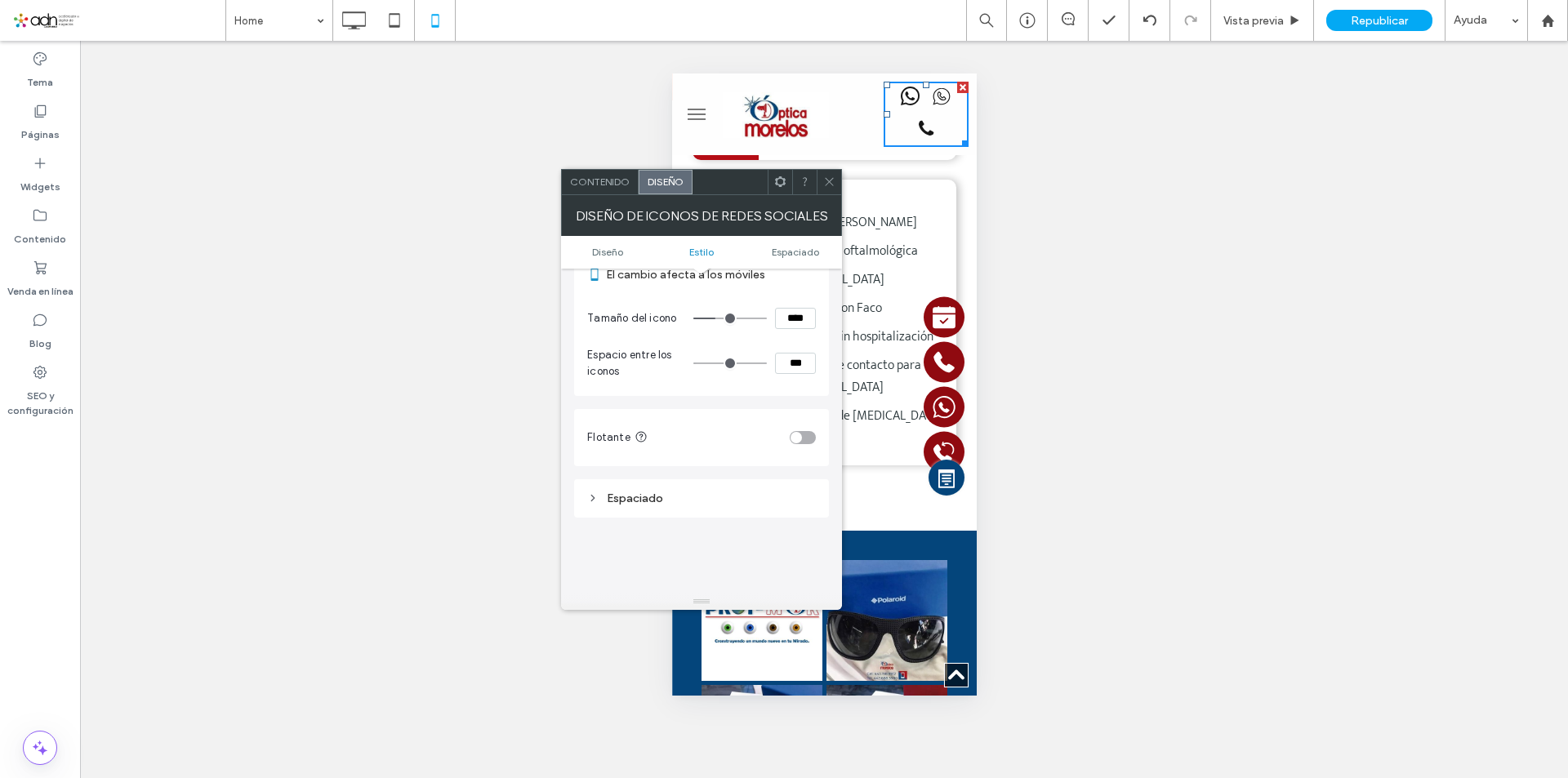
click at [784, 322] on input "****" at bounding box center [796, 319] width 41 height 22
type input "****"
type input "**"
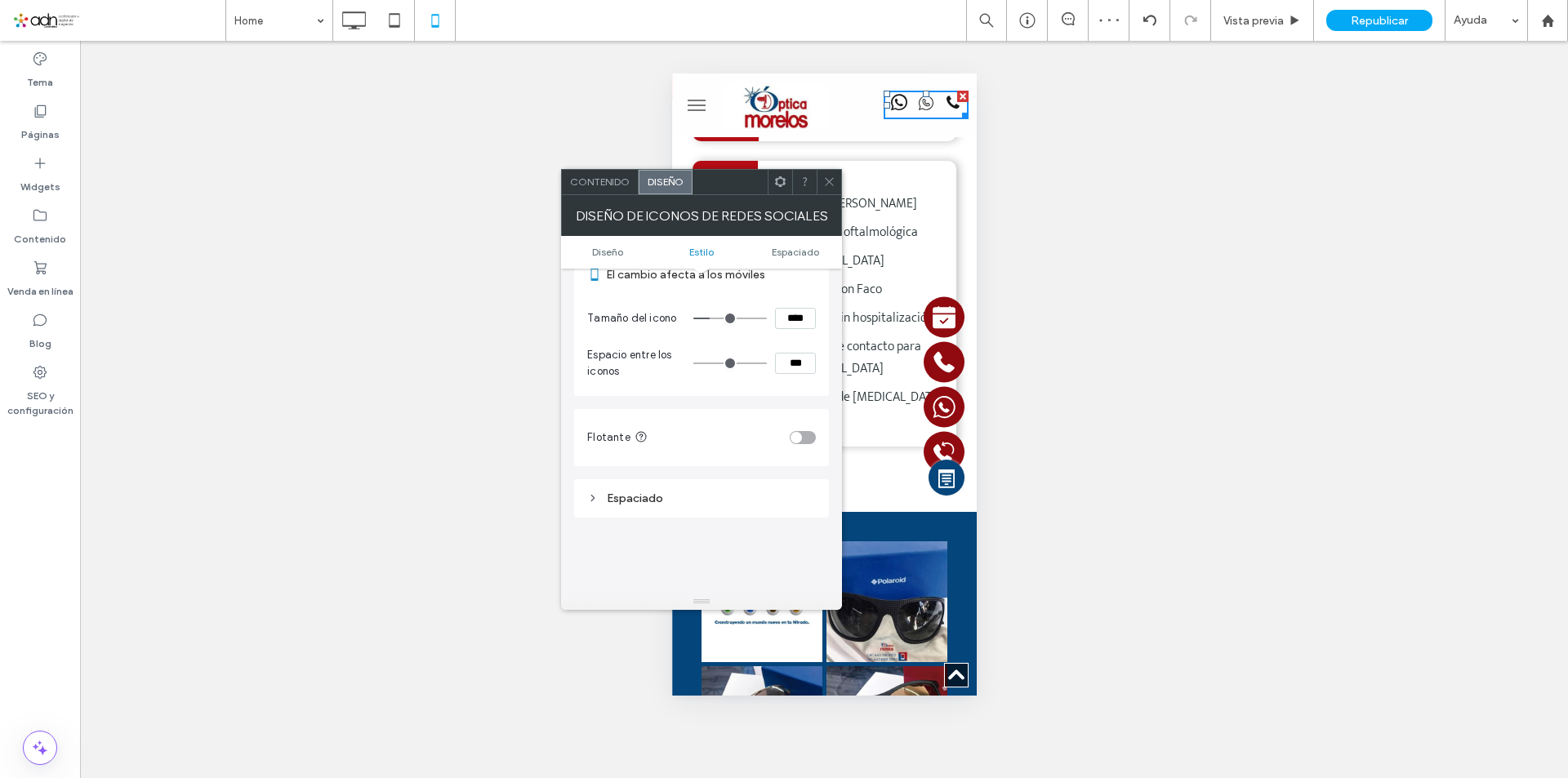
click at [788, 320] on input "****" at bounding box center [796, 319] width 41 height 22
type input "****"
type input "**"
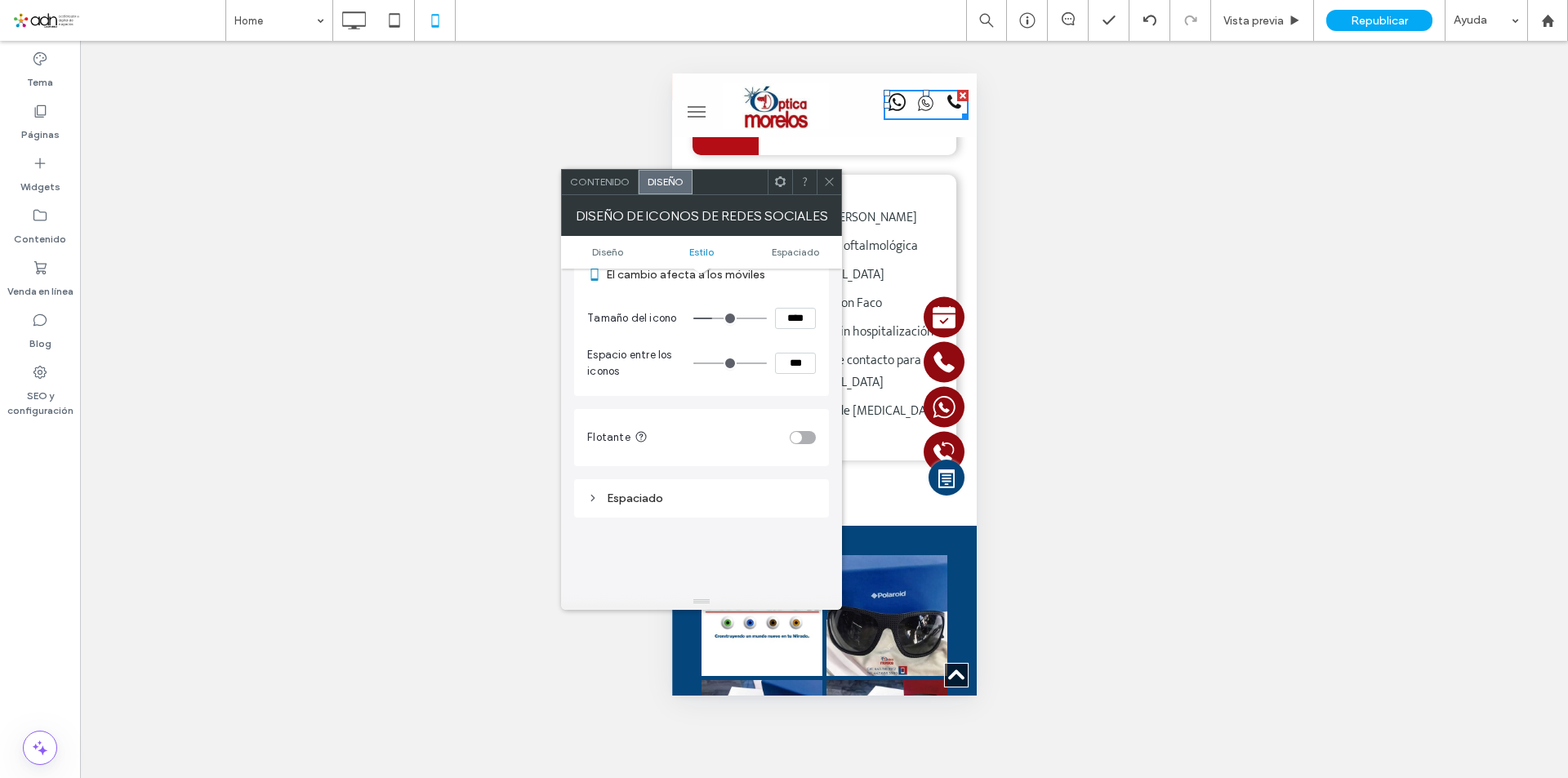
click at [788, 320] on input "****" at bounding box center [796, 319] width 41 height 22
type input "****"
type input "**"
click at [842, 369] on div "Diseño Estilo Color del icono El cambio afecta a los móviles Tamaño del icono *…" at bounding box center [701, 431] width 281 height 325
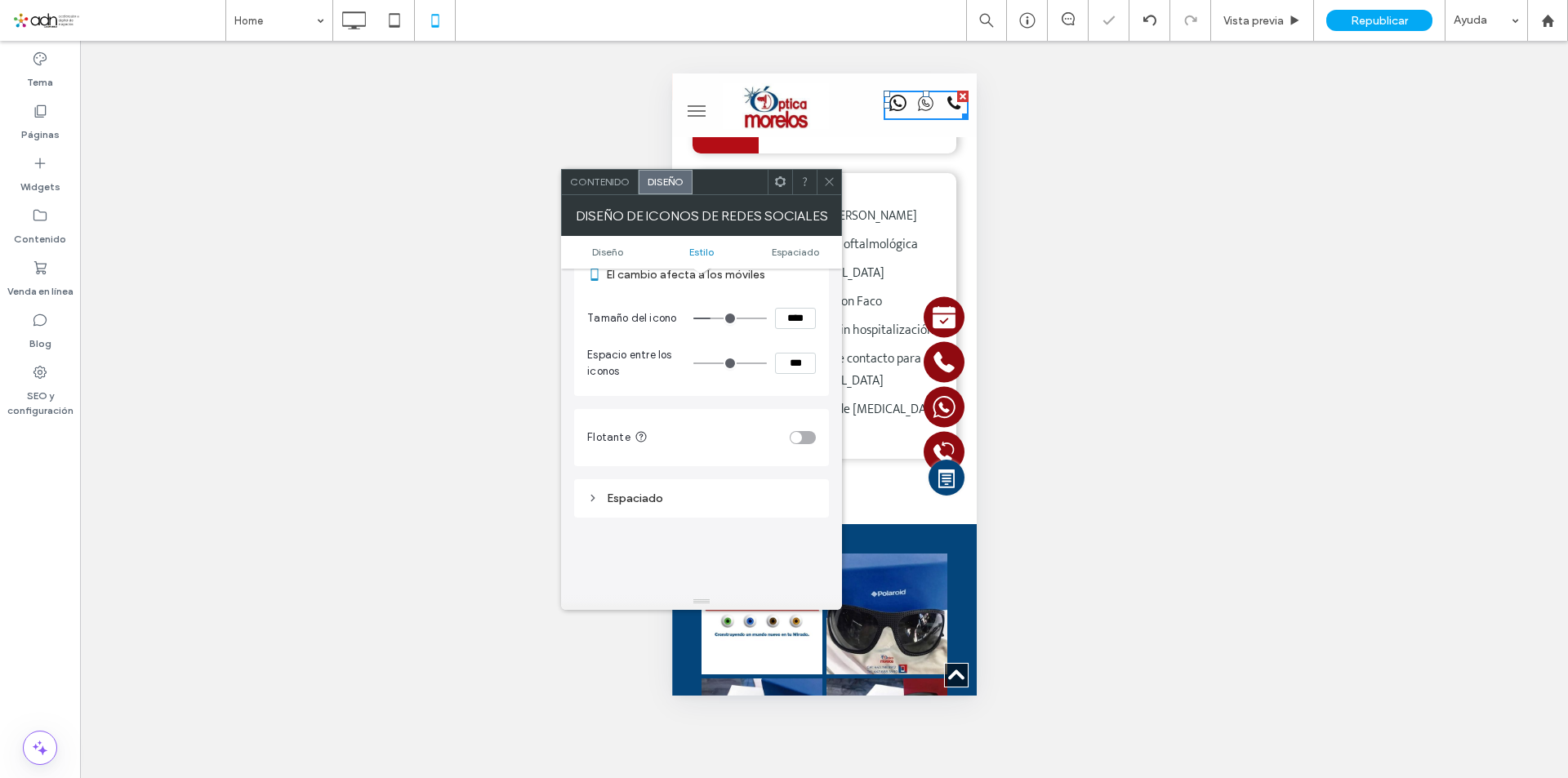
click at [799, 318] on input "****" at bounding box center [796, 319] width 41 height 22
type input "****"
type input "**"
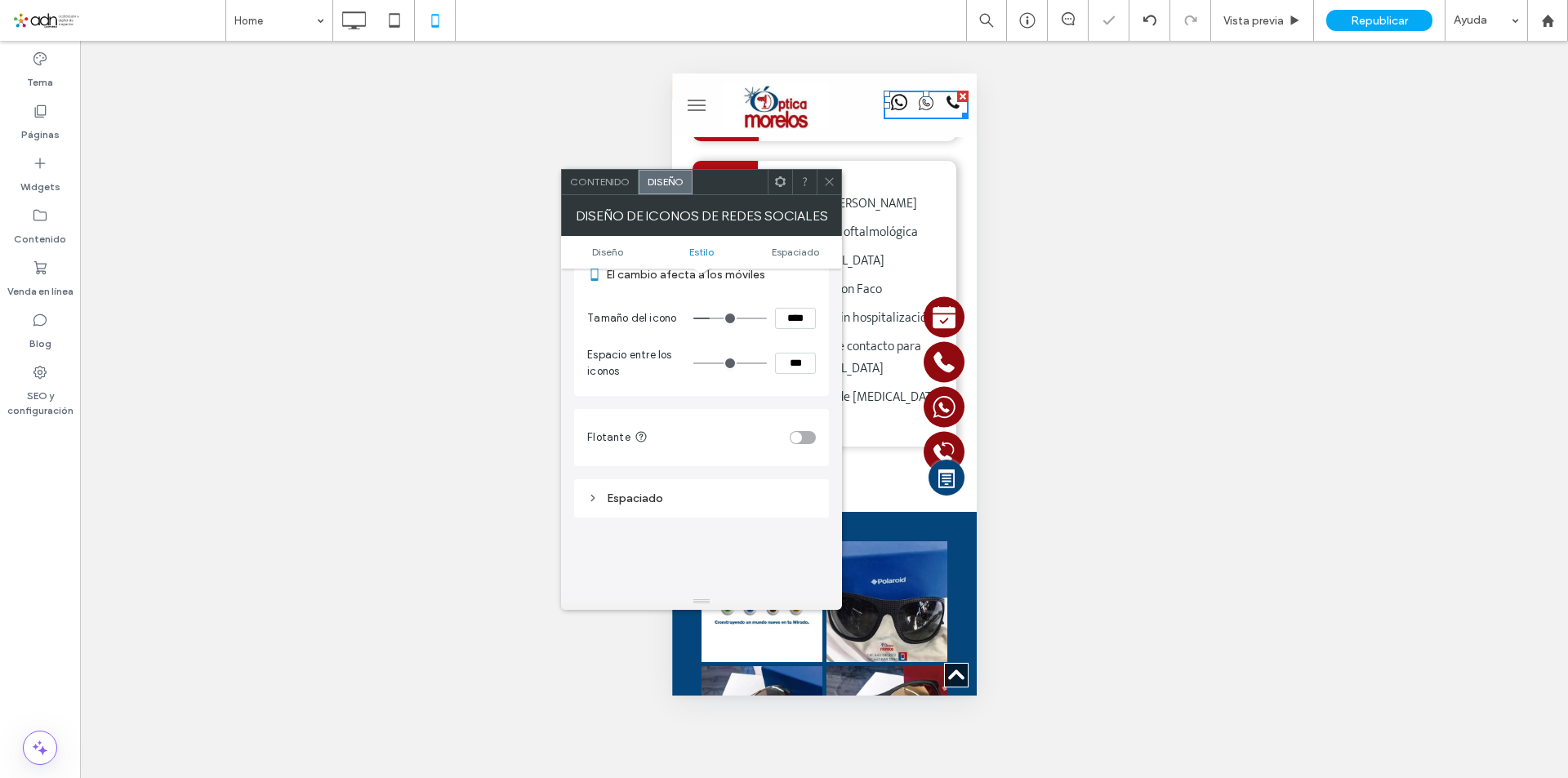
click at [825, 176] on icon at bounding box center [829, 181] width 13 height 13
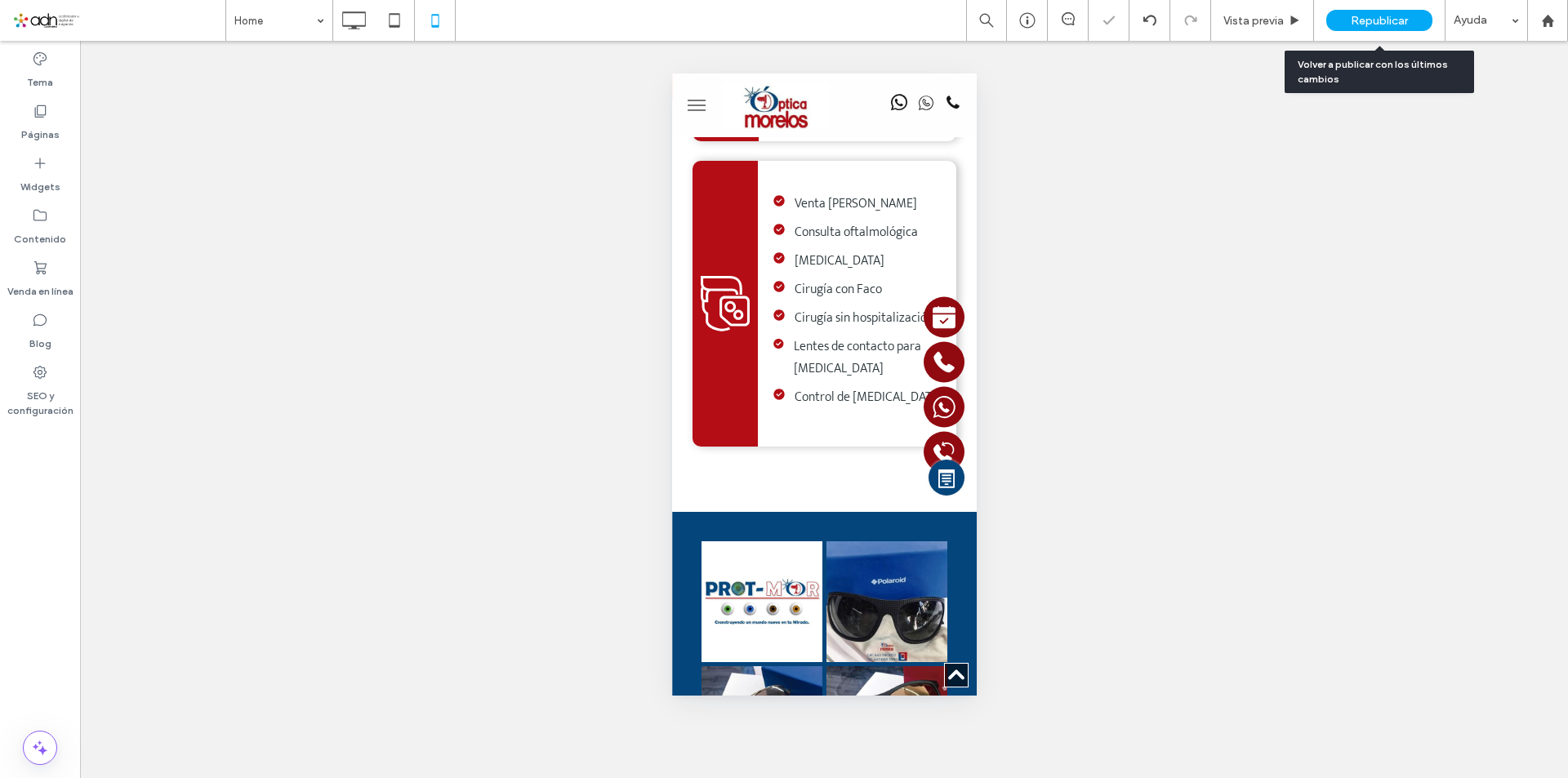
click at [1379, 21] on span "Republicar" at bounding box center [1379, 21] width 57 height 14
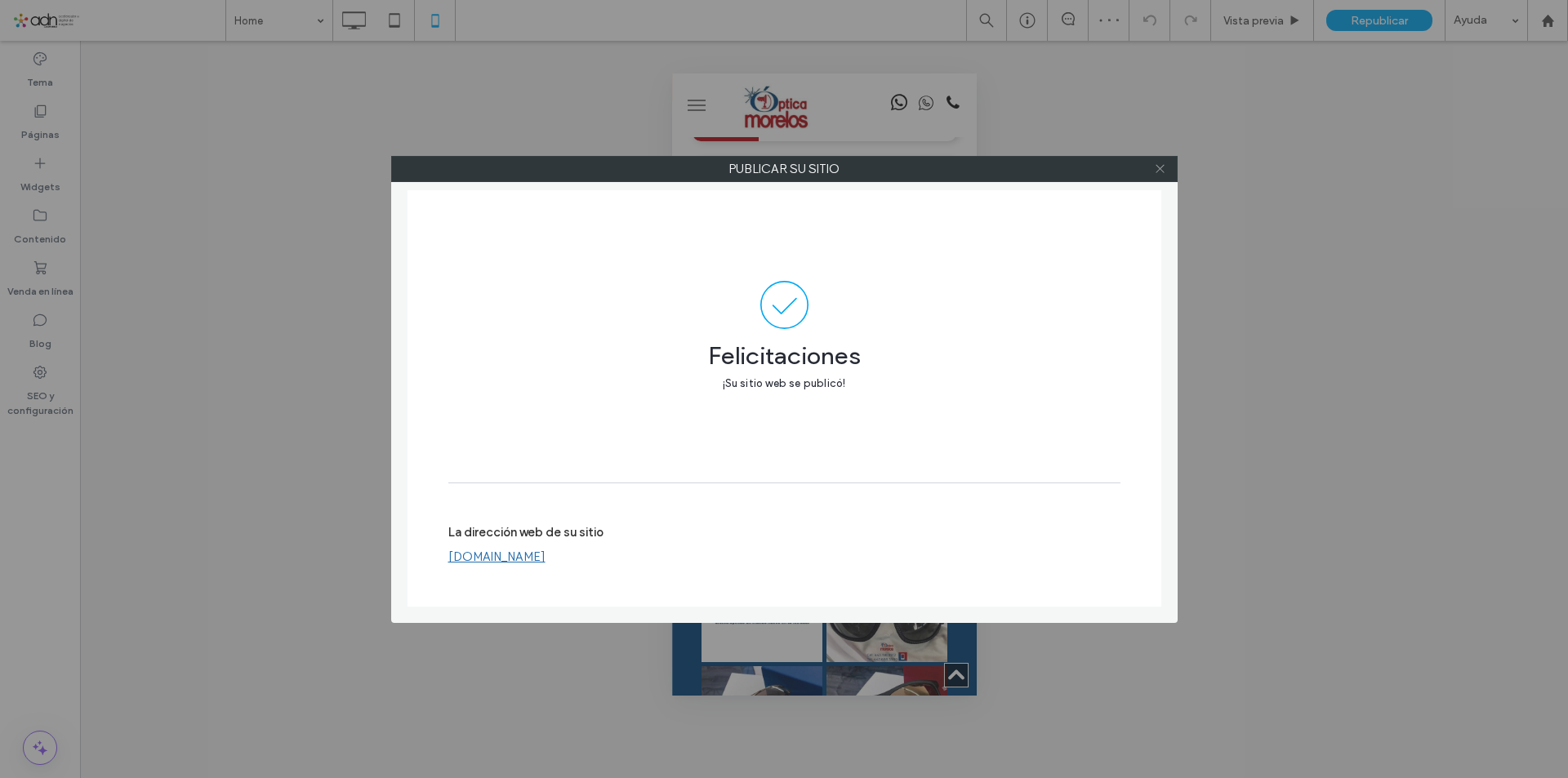
click at [1158, 163] on icon at bounding box center [1160, 168] width 13 height 13
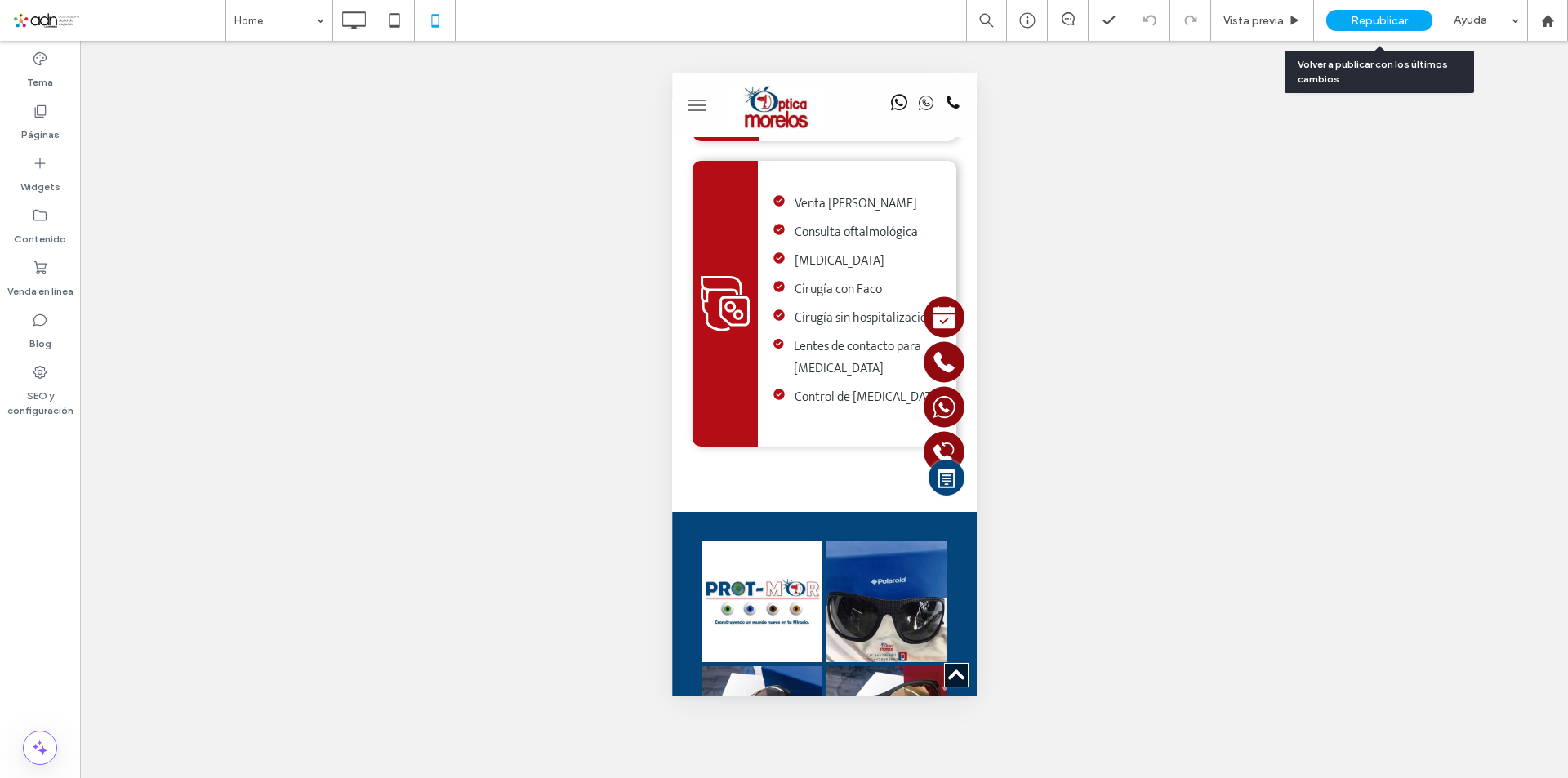
click at [1359, 23] on span "Republicar" at bounding box center [1379, 21] width 57 height 14
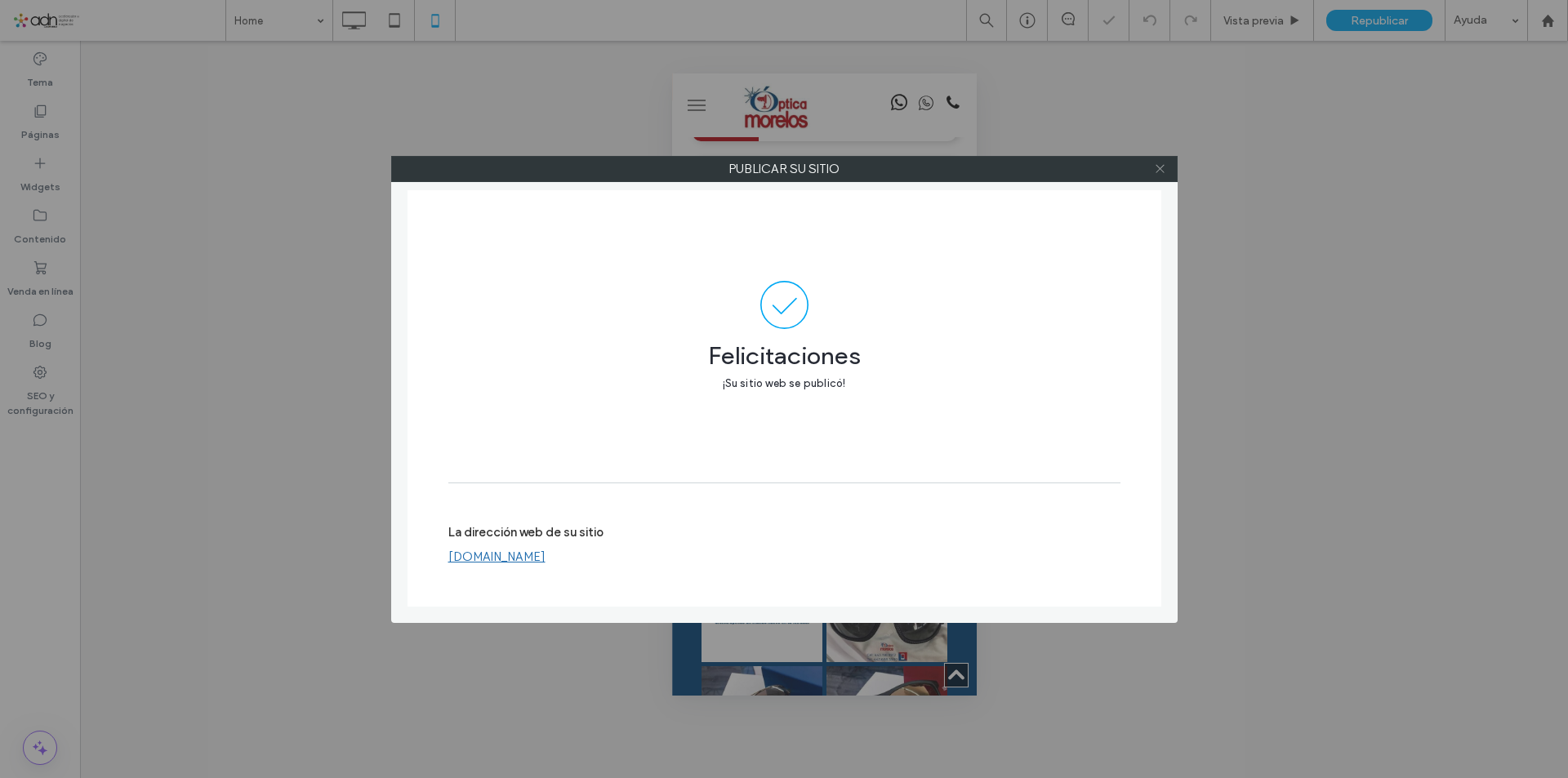
click at [1161, 170] on icon at bounding box center [1160, 168] width 13 height 13
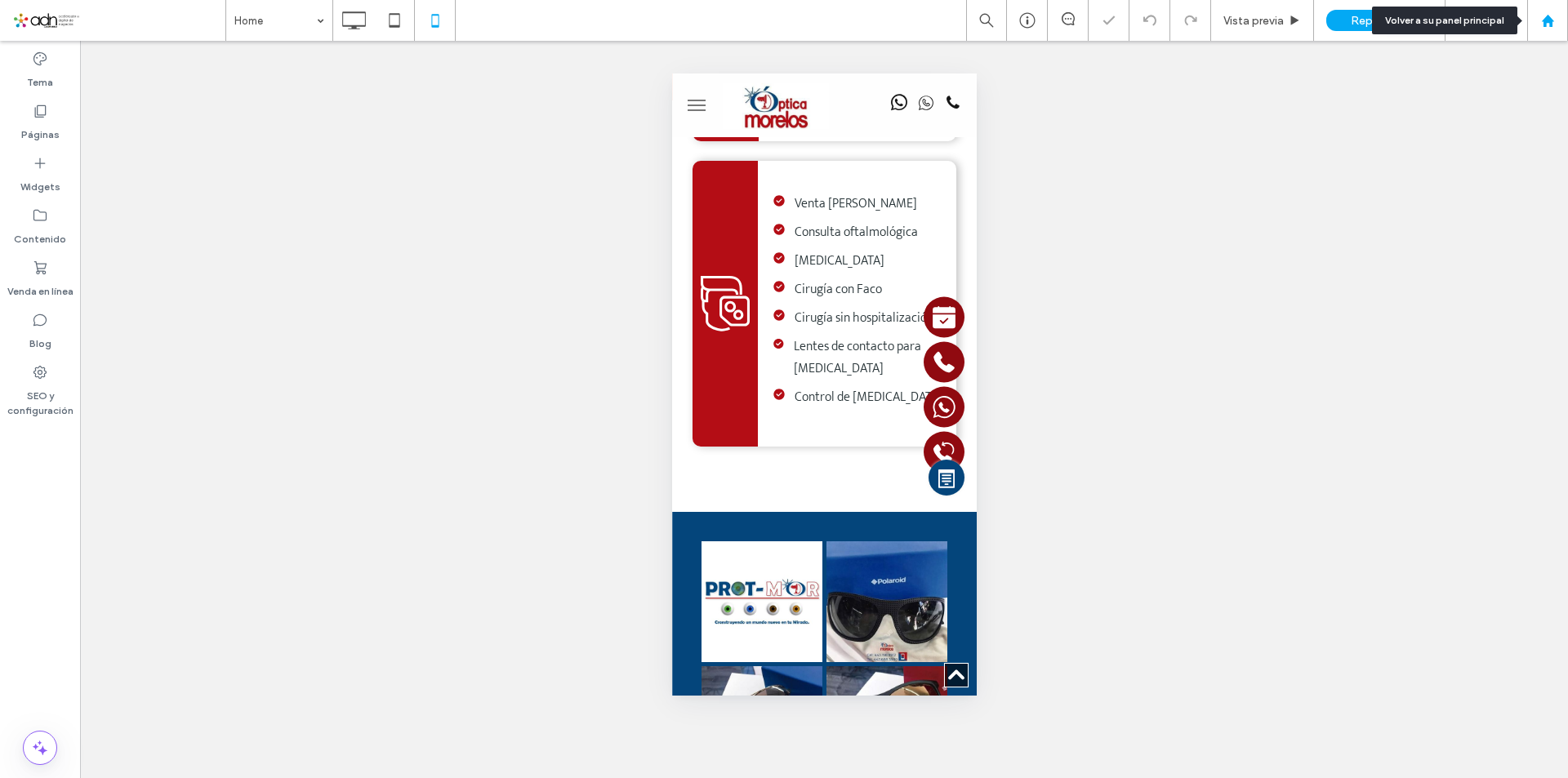
click at [1555, 16] on div at bounding box center [1547, 21] width 39 height 14
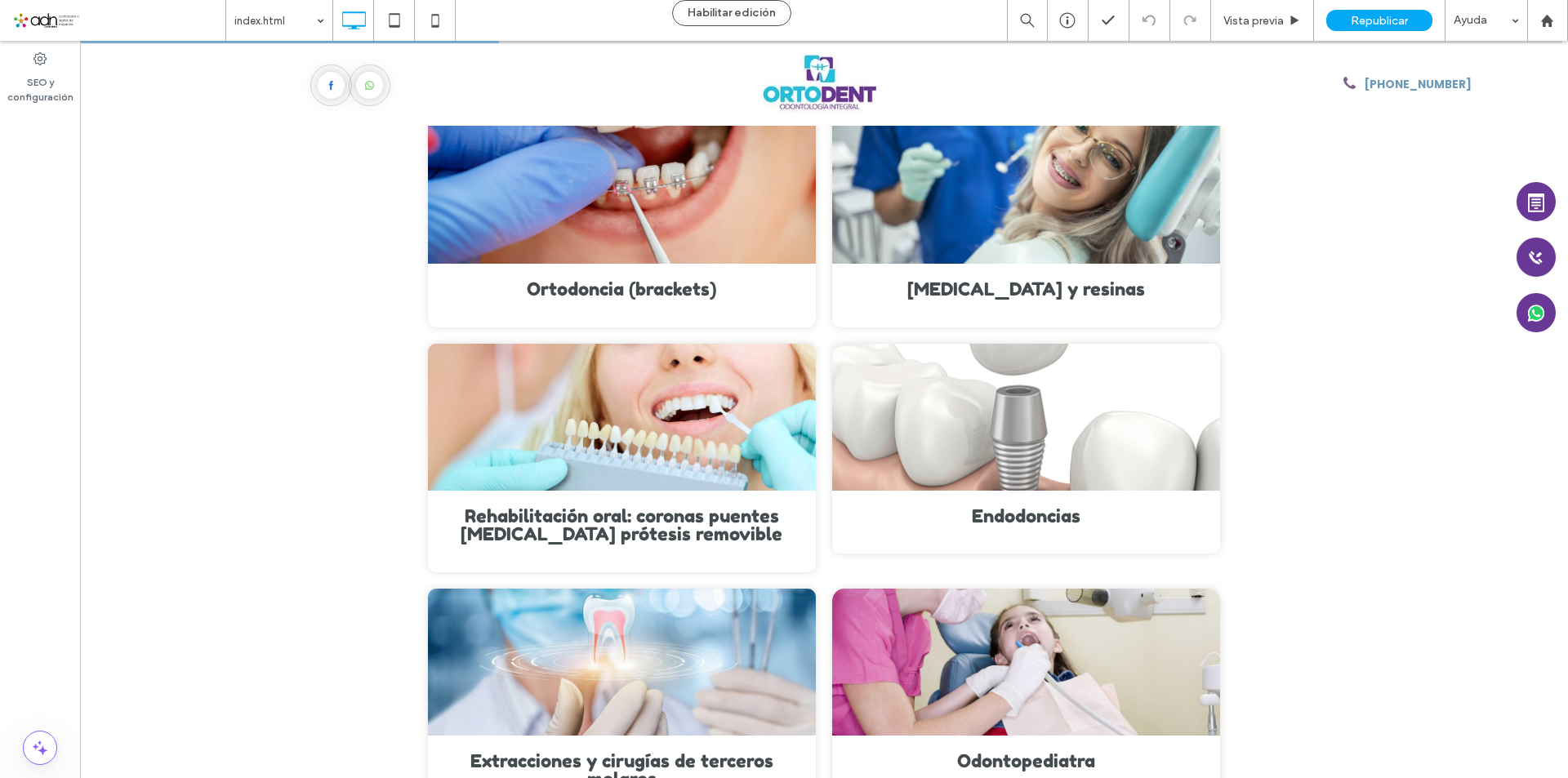
scroll to position [1062, 0]
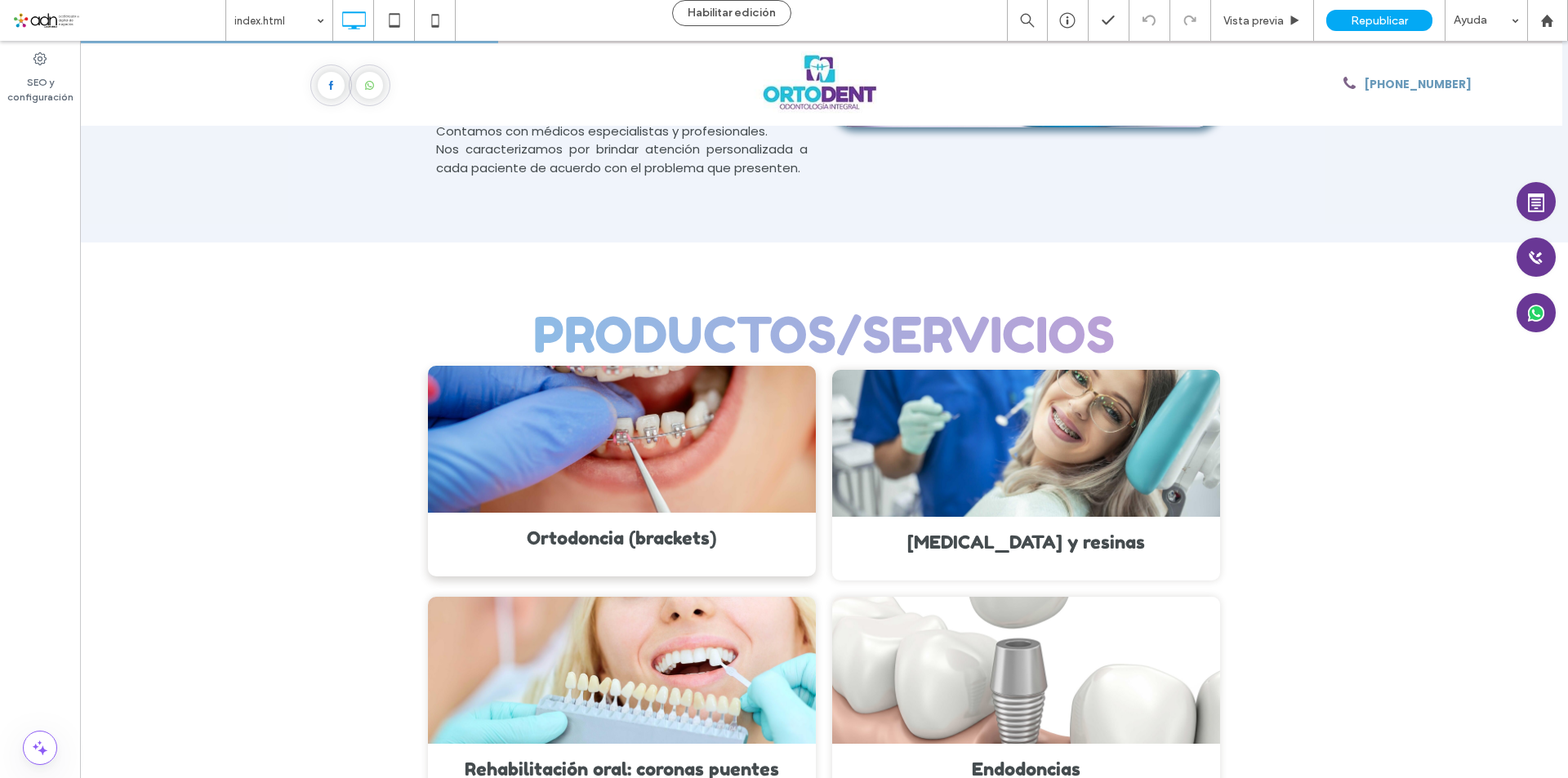
click at [608, 546] on div "Ortodoncia (brackets)" at bounding box center [622, 538] width 355 height 19
click at [619, 539] on div "Ortodoncia (brackets)" at bounding box center [622, 538] width 355 height 19
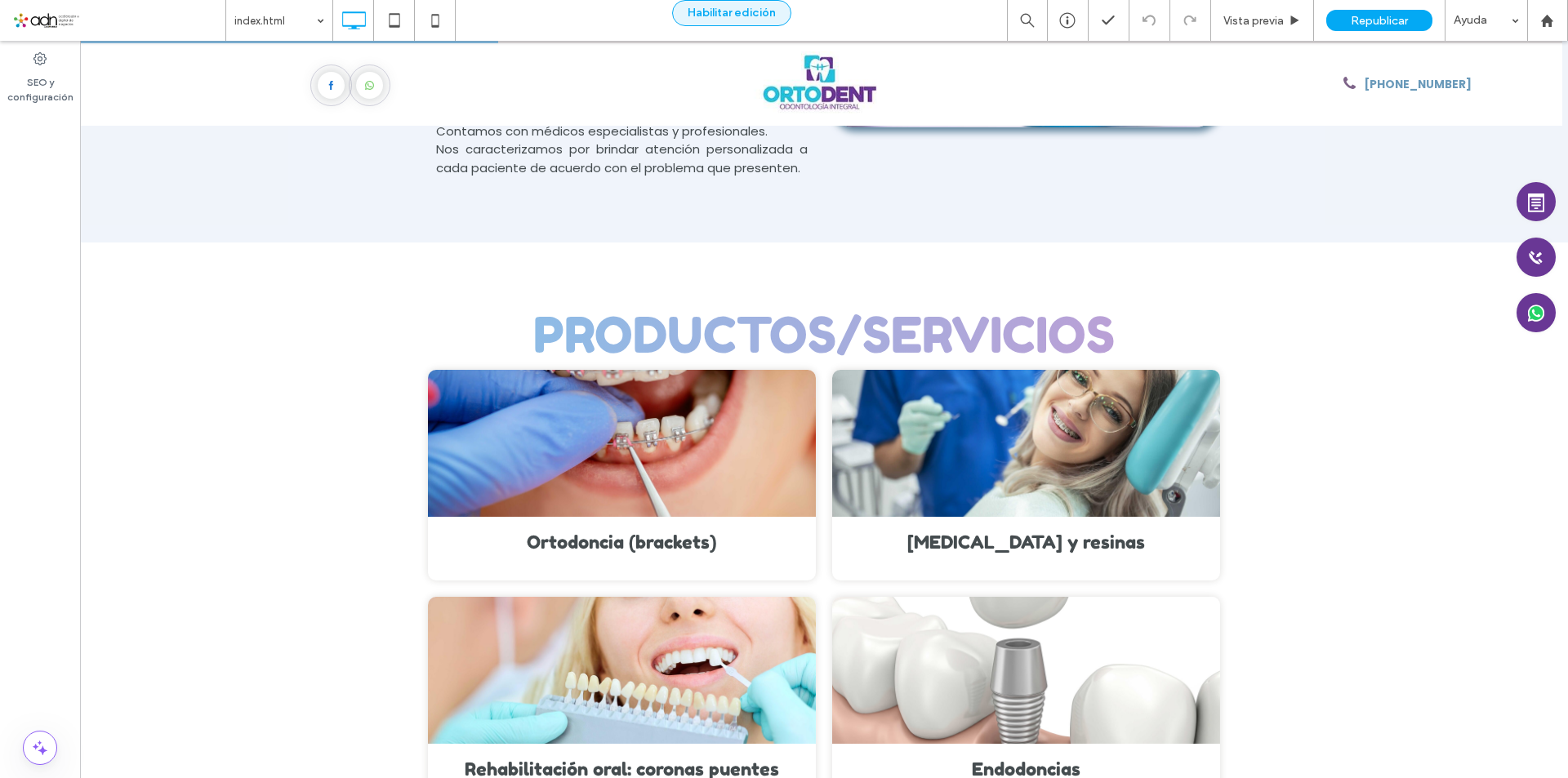
click at [756, 9] on button "Habilitar edición" at bounding box center [732, 13] width 119 height 26
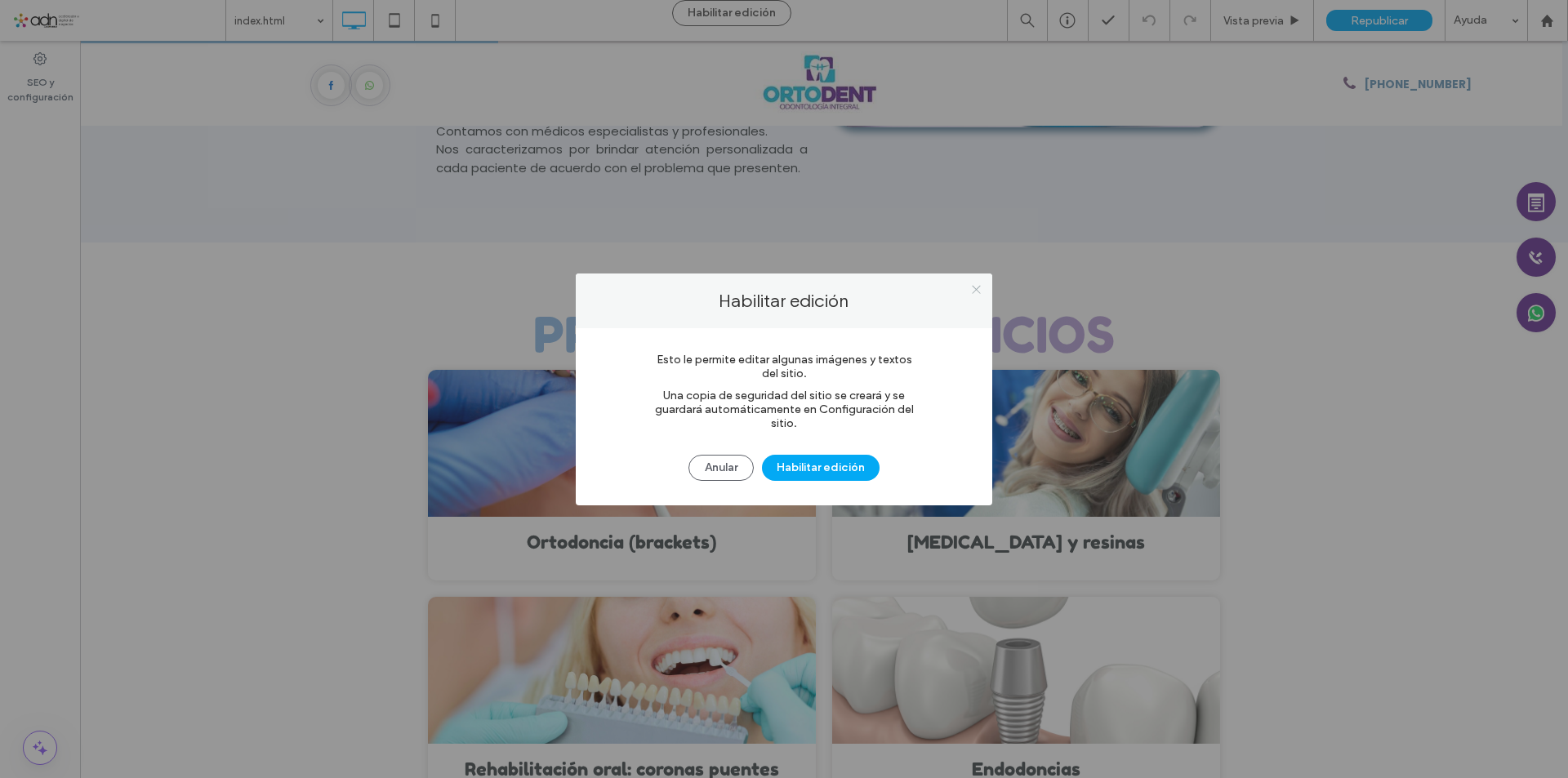
click at [981, 290] on icon at bounding box center [976, 289] width 13 height 13
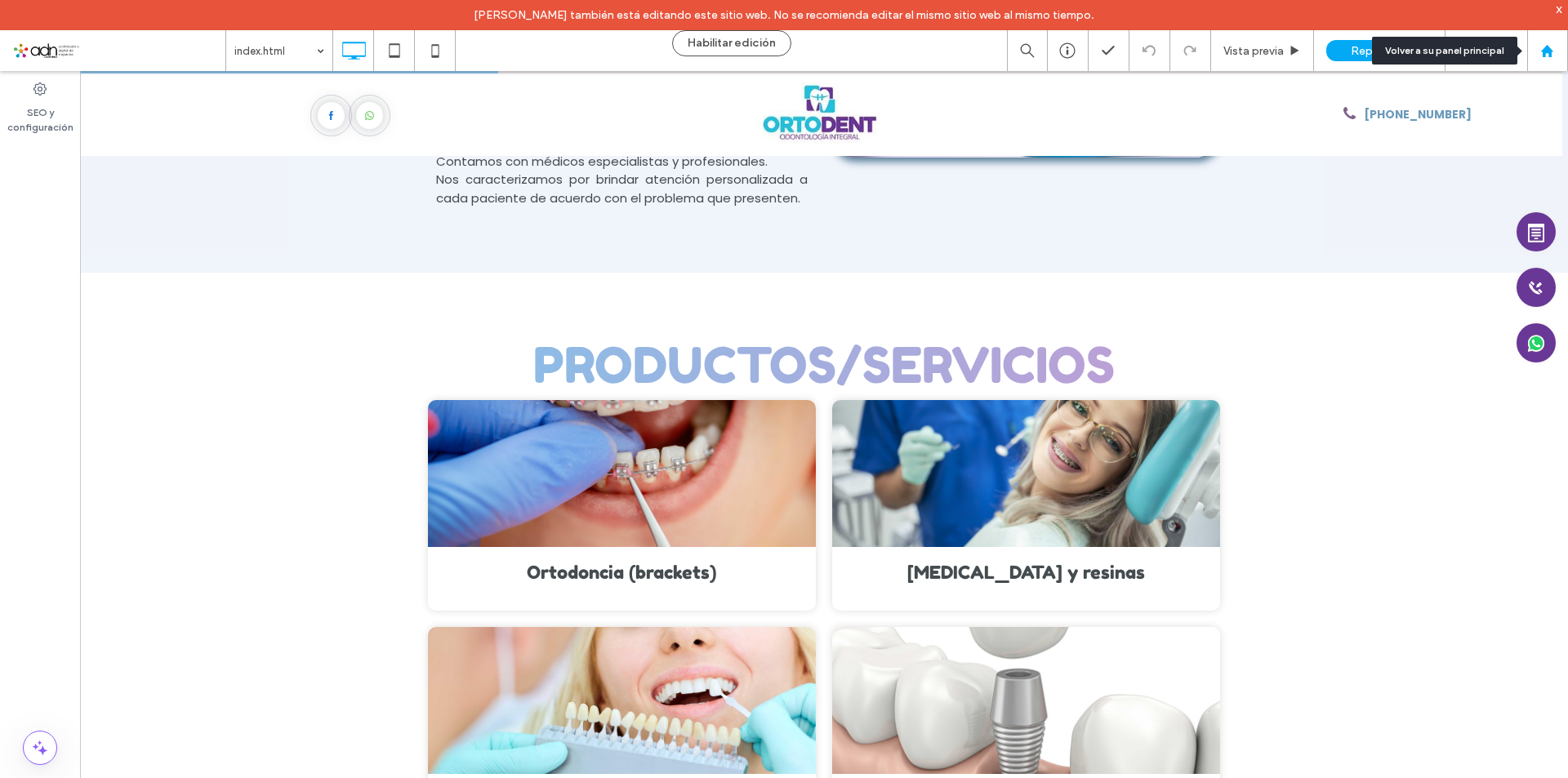
click at [1556, 52] on div at bounding box center [1547, 51] width 39 height 14
